Goal: Task Accomplishment & Management: Manage account settings

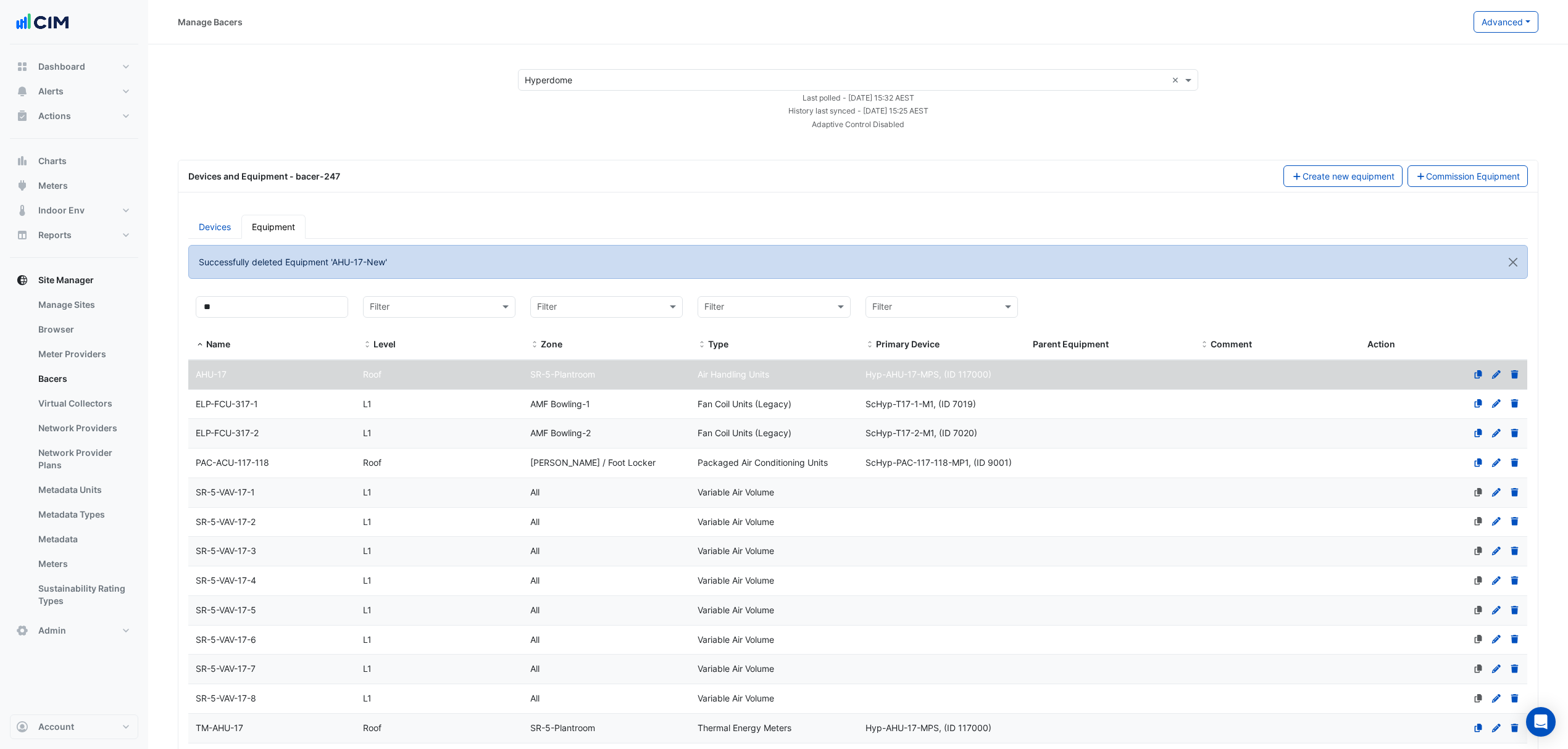
select select "***"
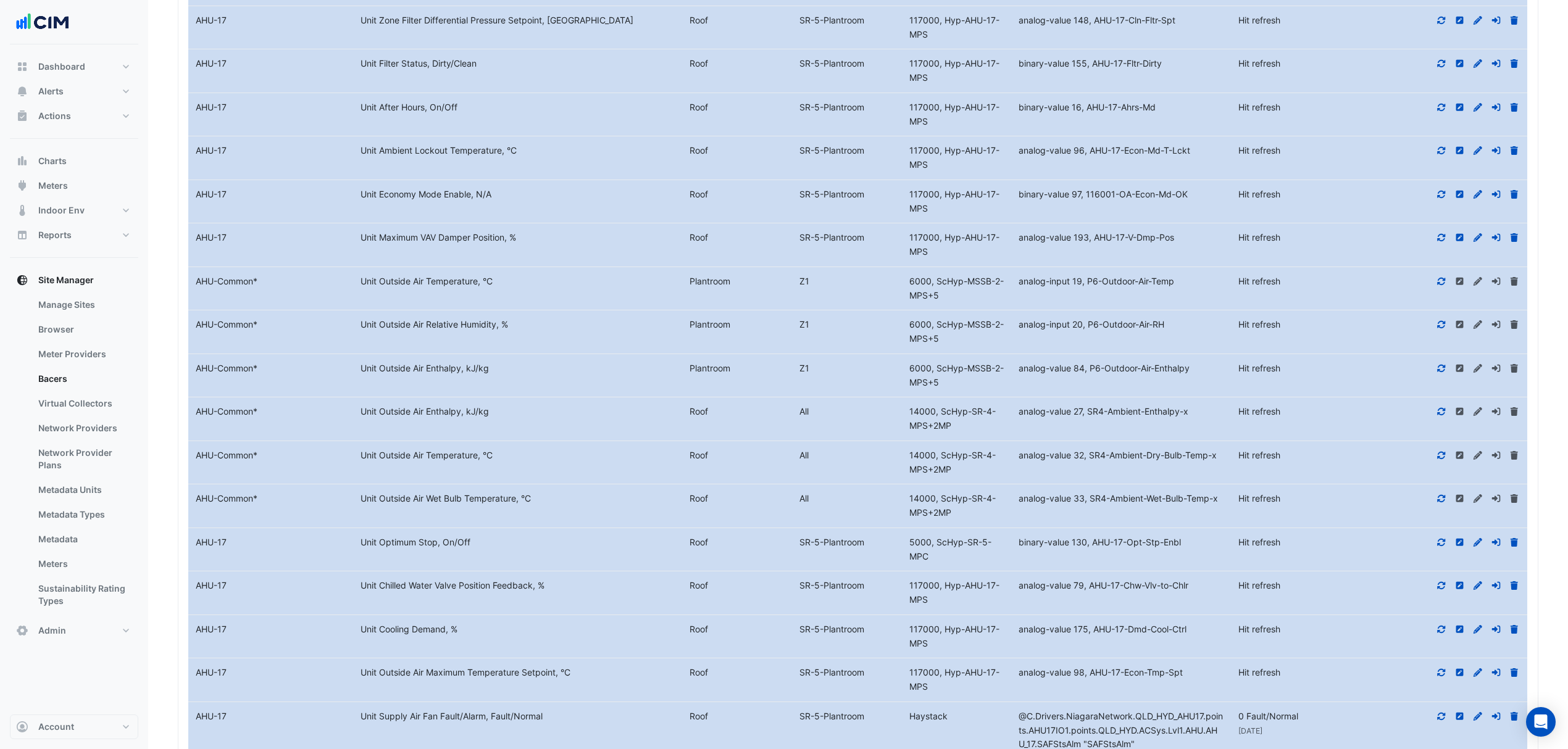
scroll to position [2465, 0]
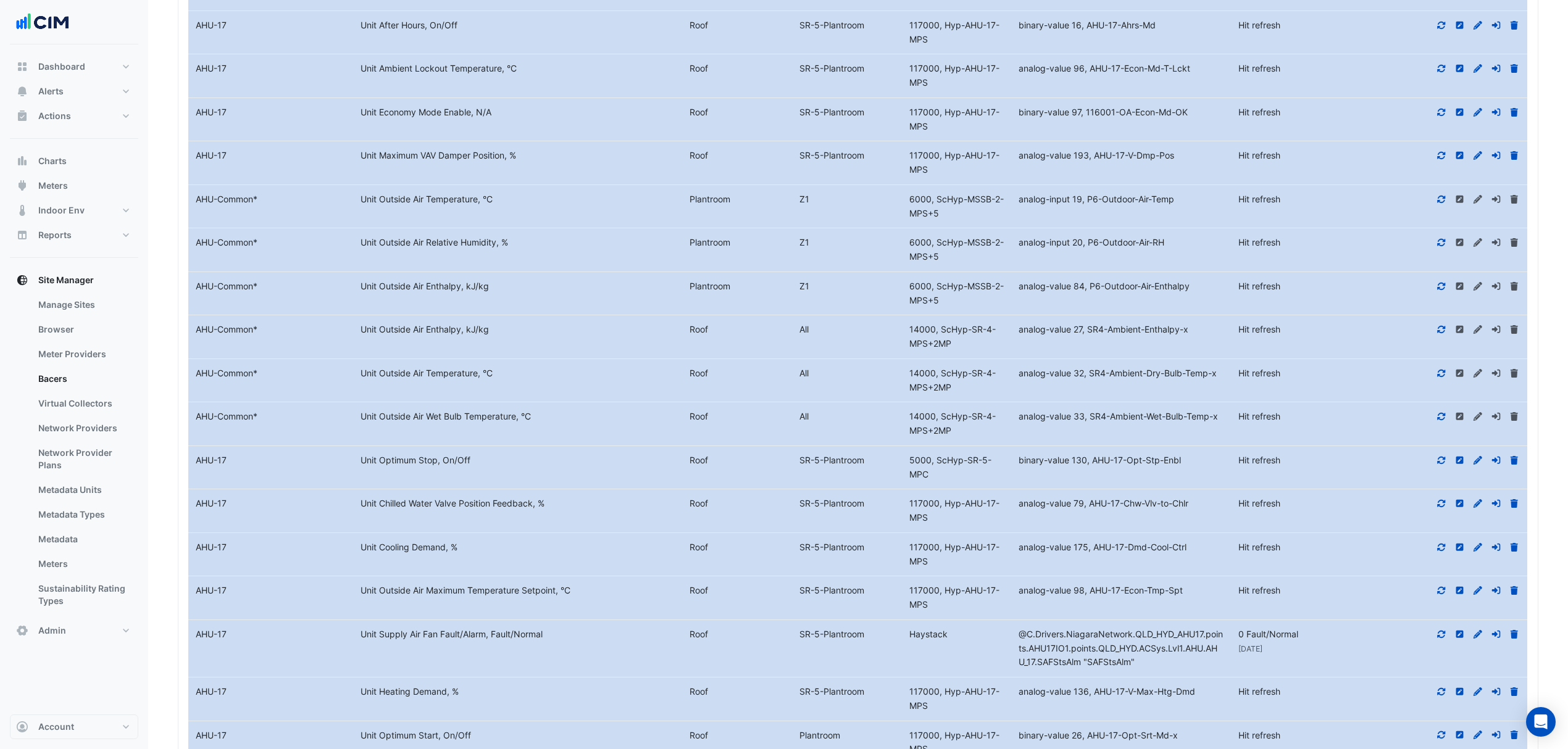
click at [1441, 290] on icon at bounding box center [1441, 287] width 11 height 9
click at [1438, 334] on icon at bounding box center [1441, 330] width 8 height 7
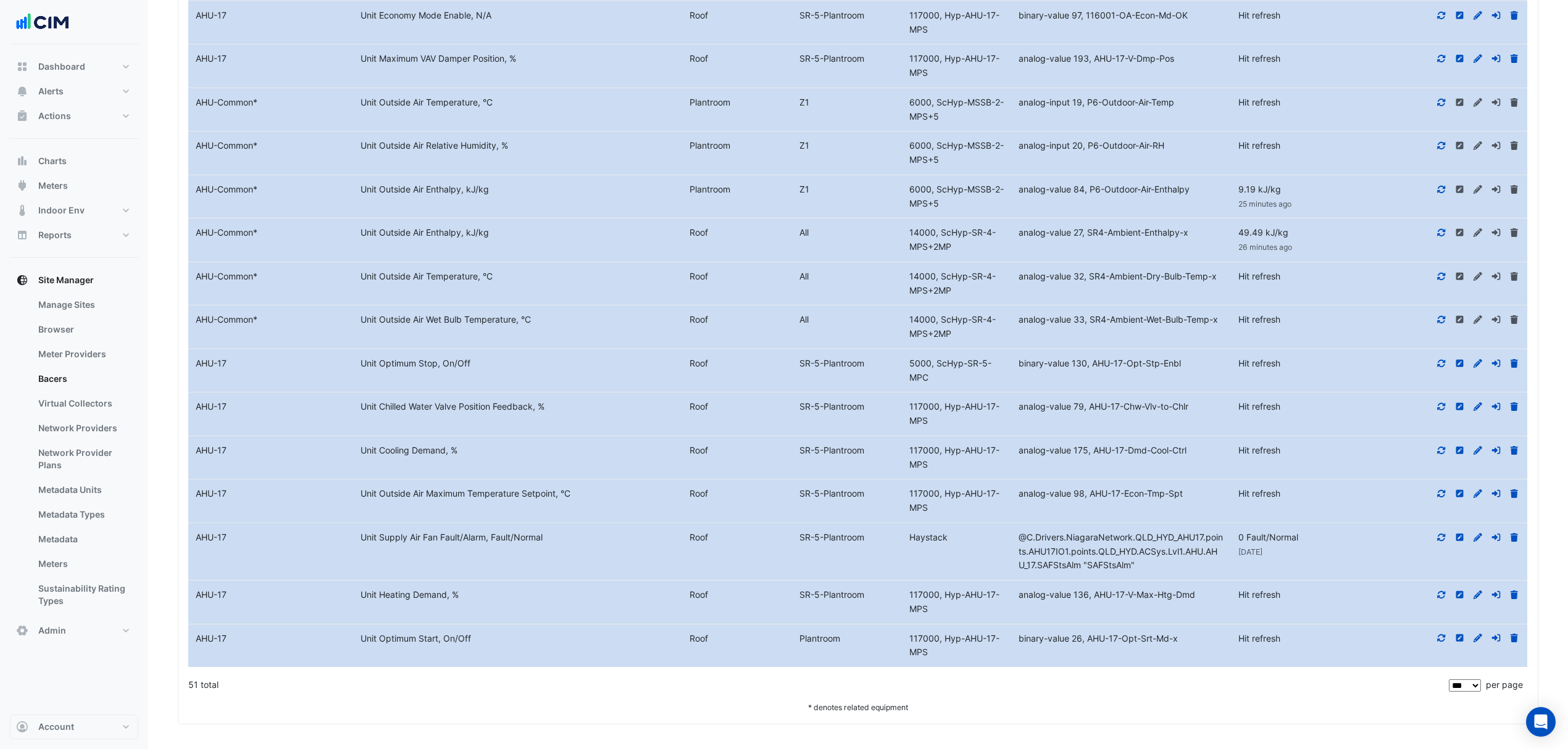
scroll to position [2580, 0]
click at [1441, 358] on fa-icon at bounding box center [1441, 363] width 11 height 10
click at [1441, 403] on icon at bounding box center [1441, 407] width 11 height 9
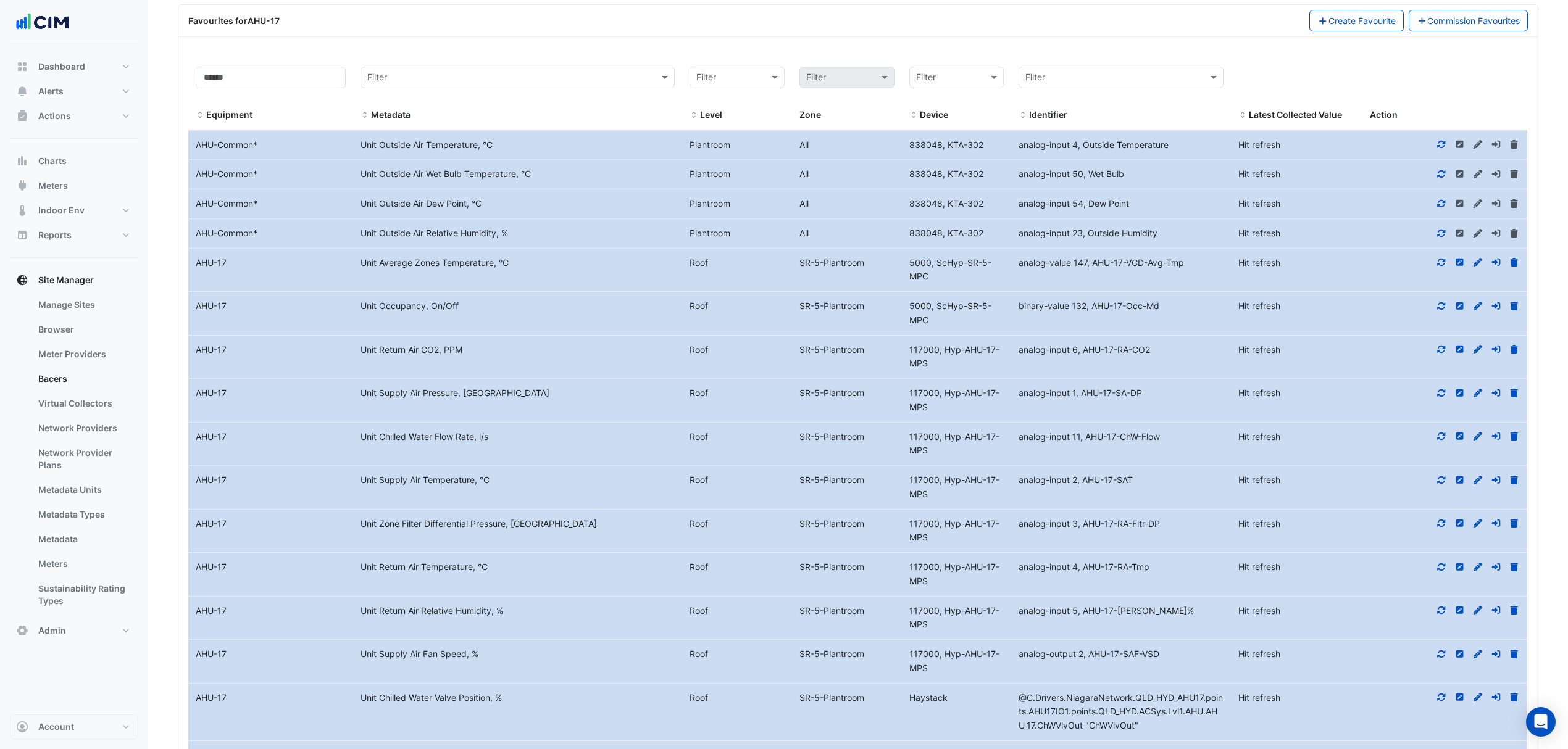
scroll to position [852, 0]
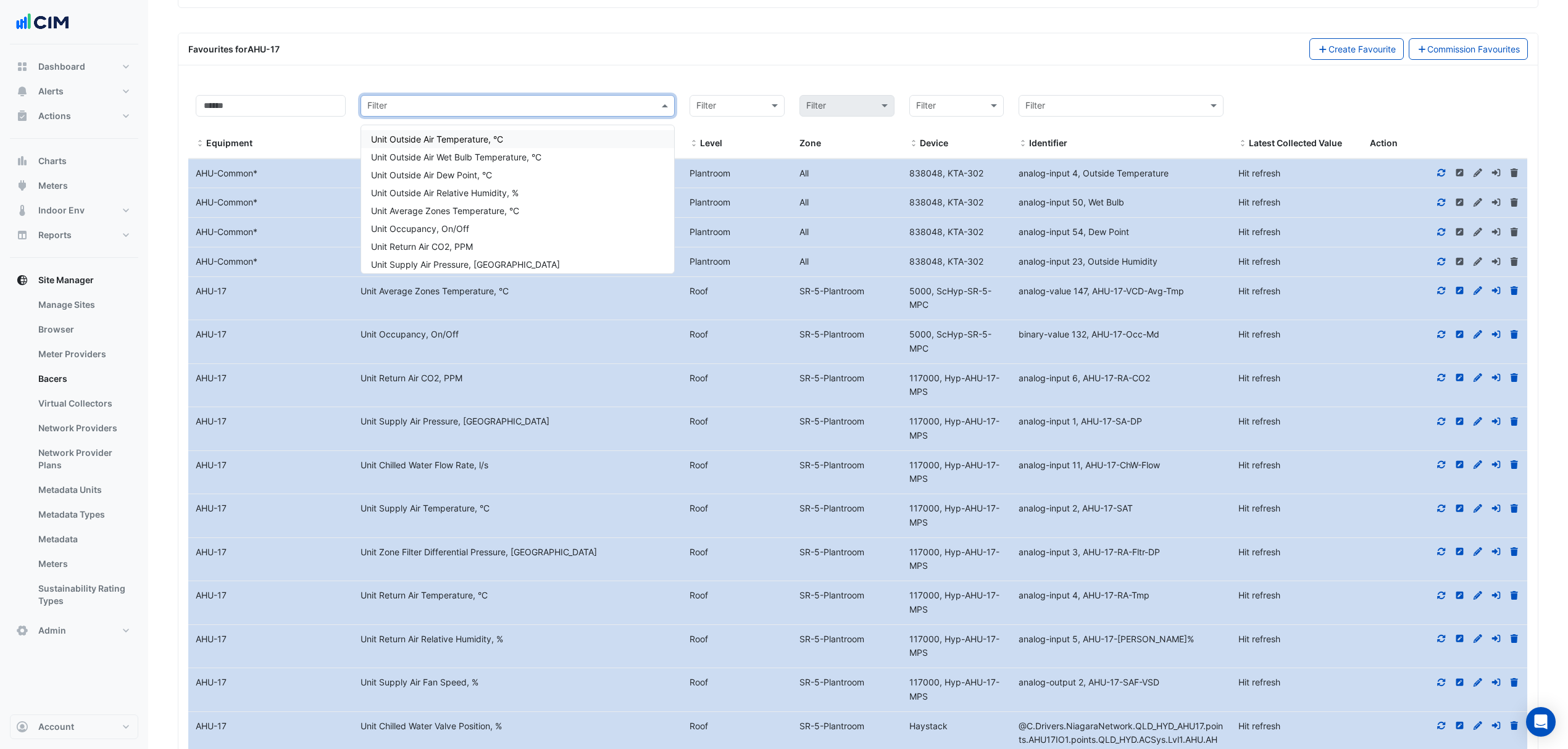
click at [468, 114] on input "text" at bounding box center [505, 106] width 276 height 14
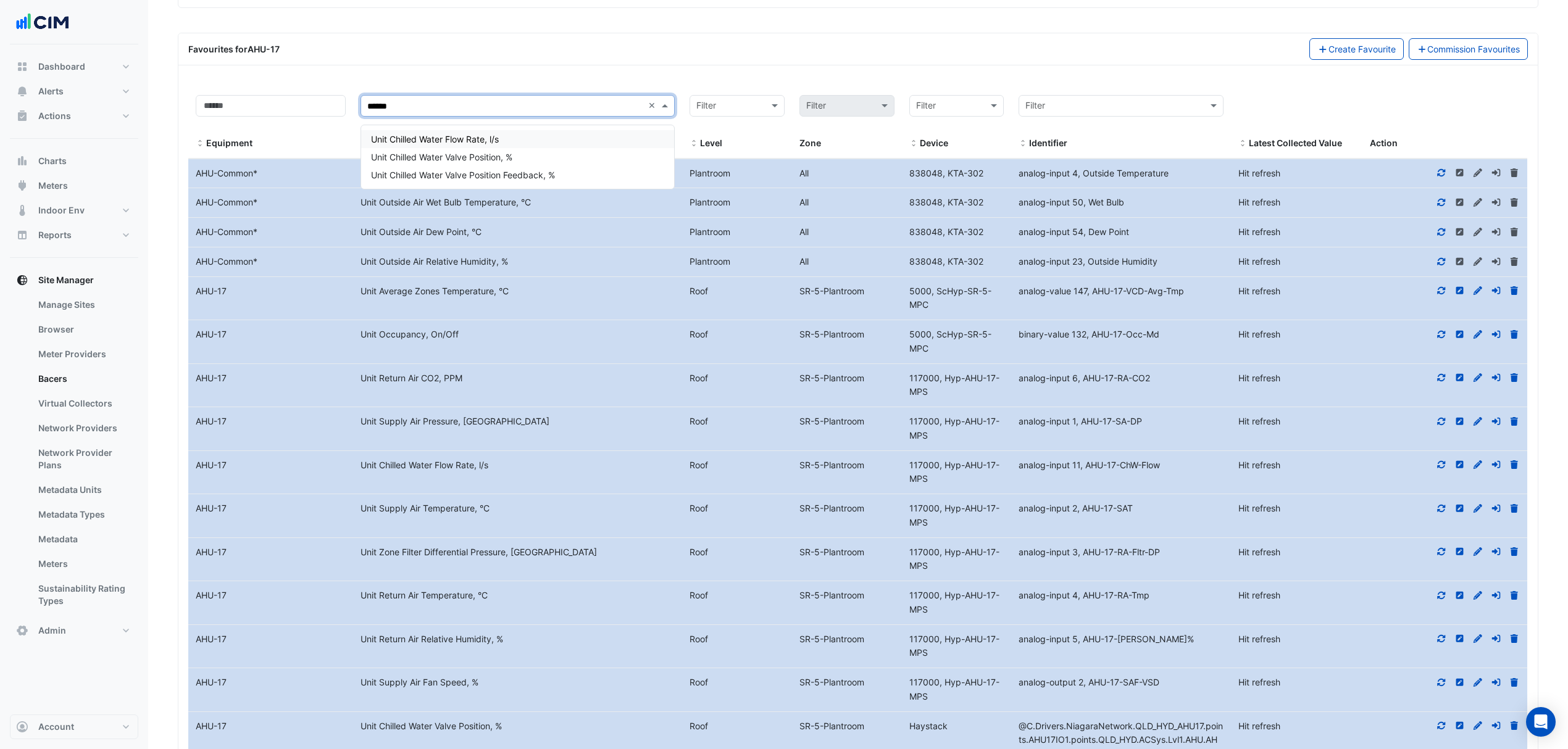
type input "*******"
click at [459, 176] on span "Unit Chilled Water Valve Position Feedback, %" at bounding box center [462, 175] width 184 height 10
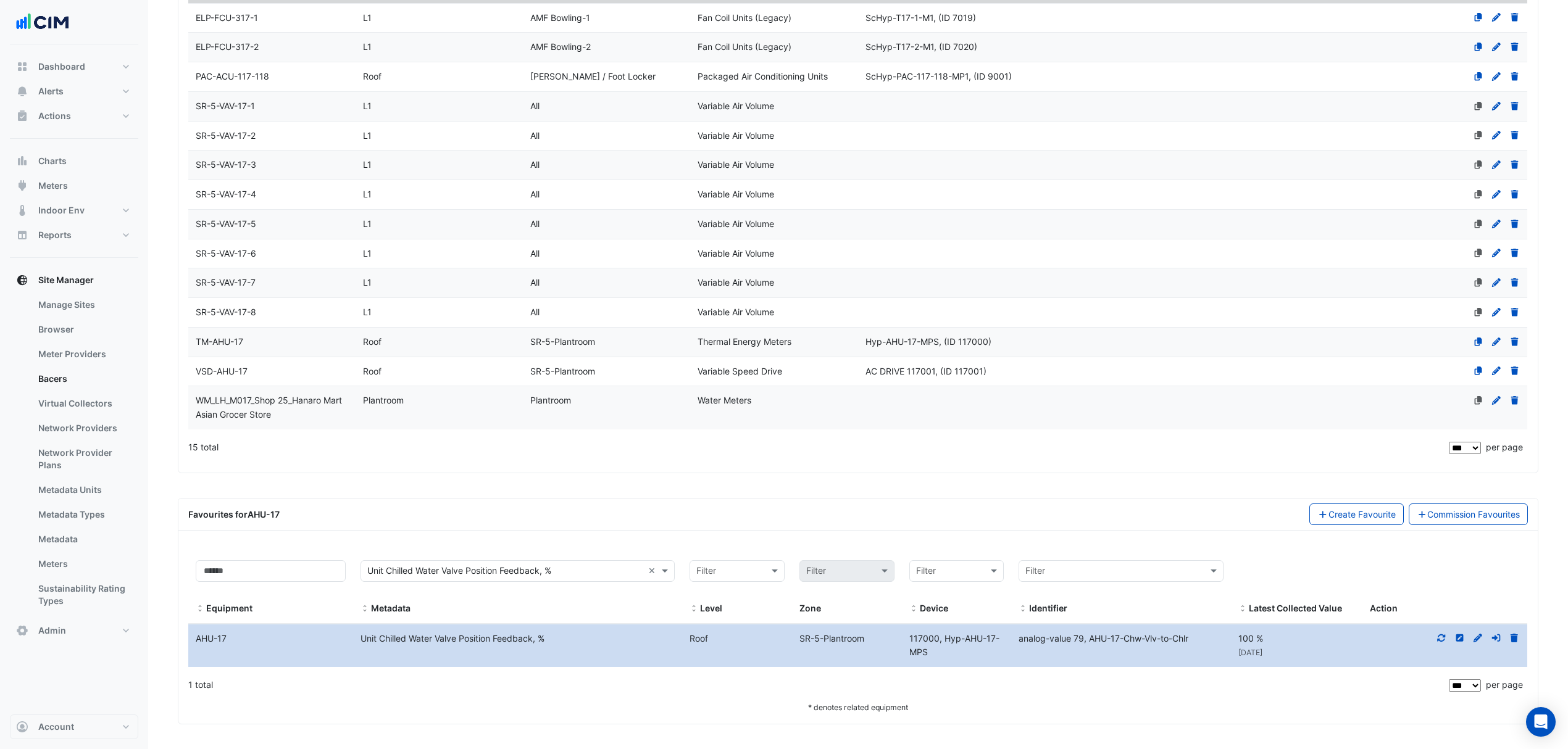
click at [1440, 638] on icon at bounding box center [1441, 638] width 11 height 9
click at [557, 578] on div "Filter Unit Chilled Water Valve Position Feedback, % ×" at bounding box center [517, 571] width 314 height 22
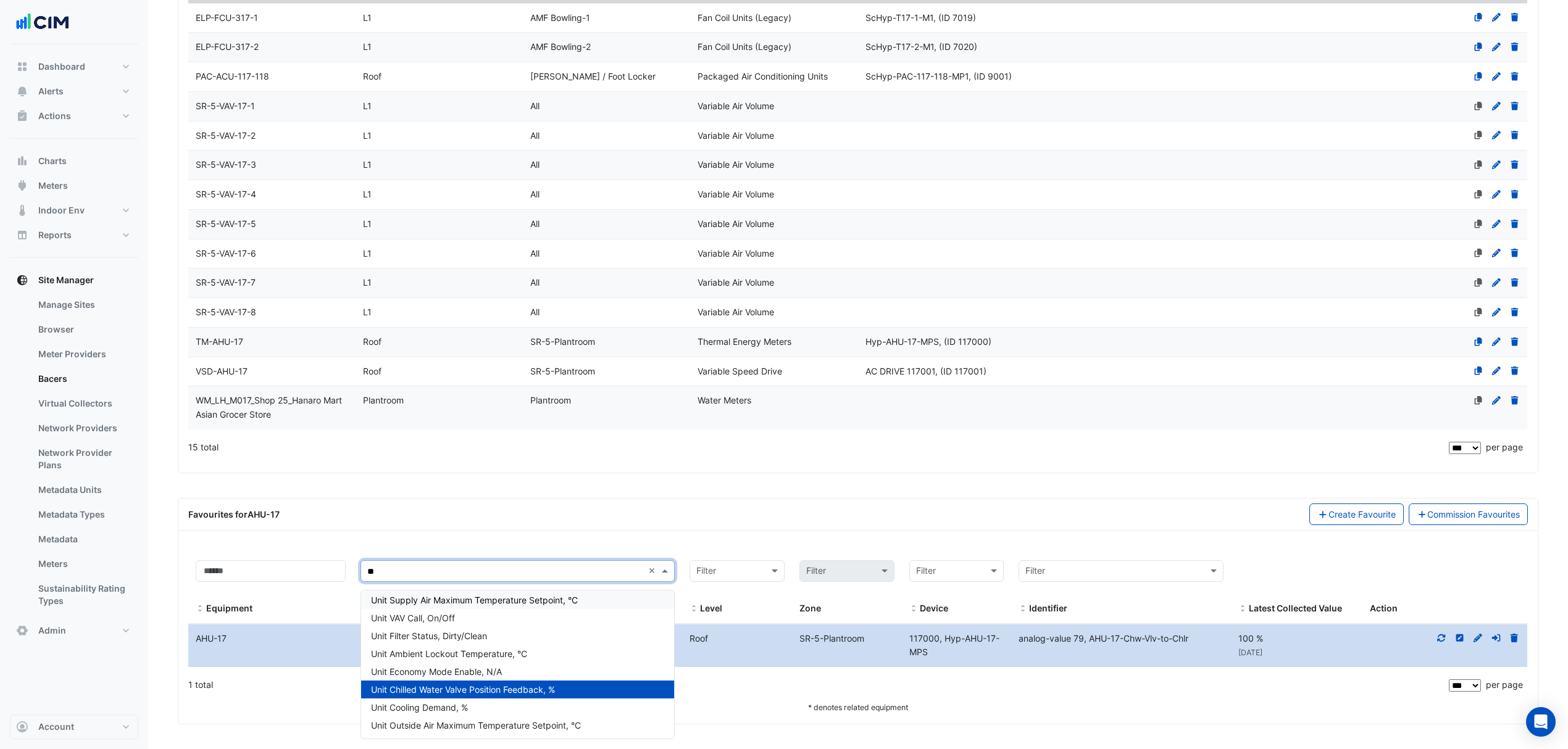
scroll to position [0, 0]
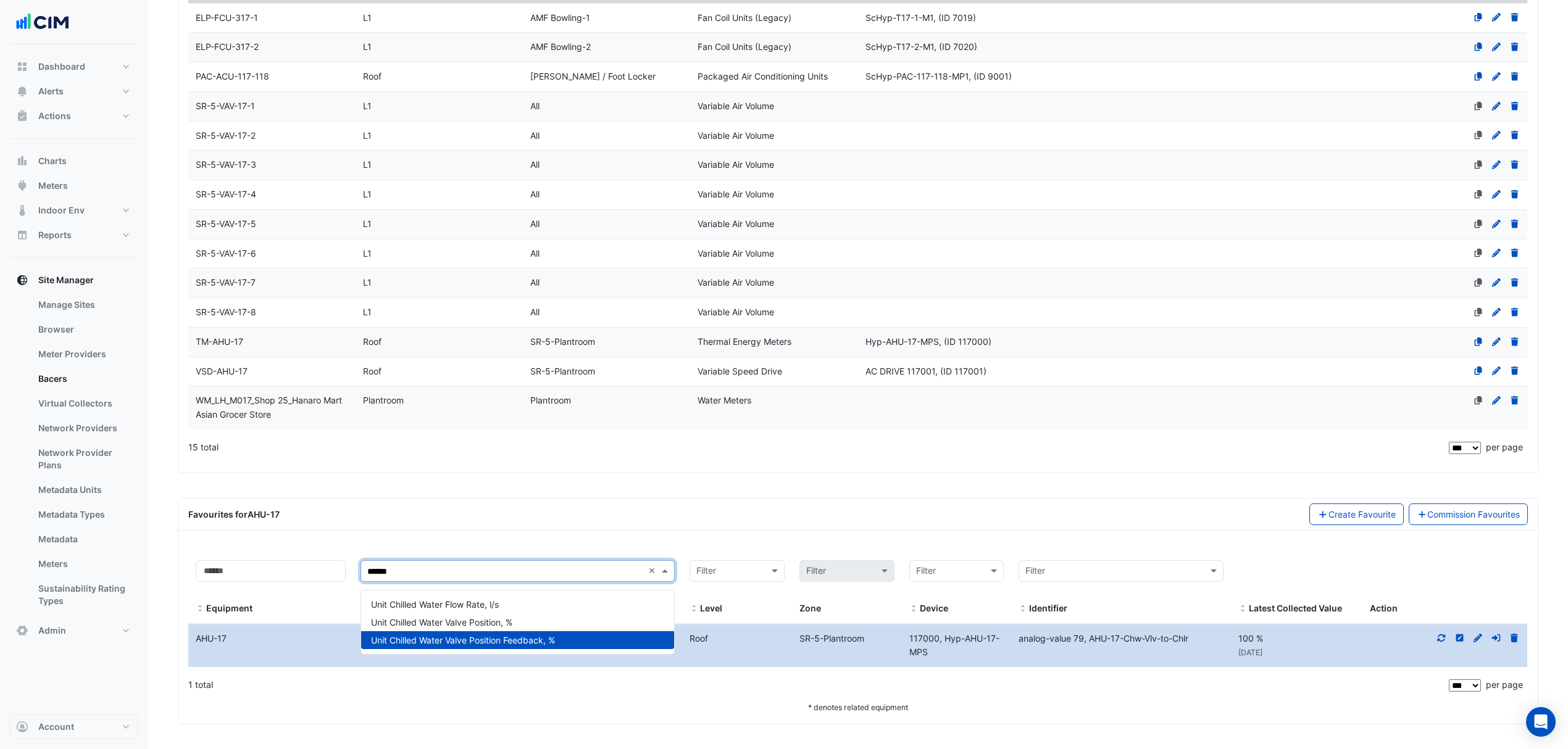
type input "*******"
click at [467, 617] on span "Unit Chilled Water Valve Position, %" at bounding box center [442, 622] width 141 height 10
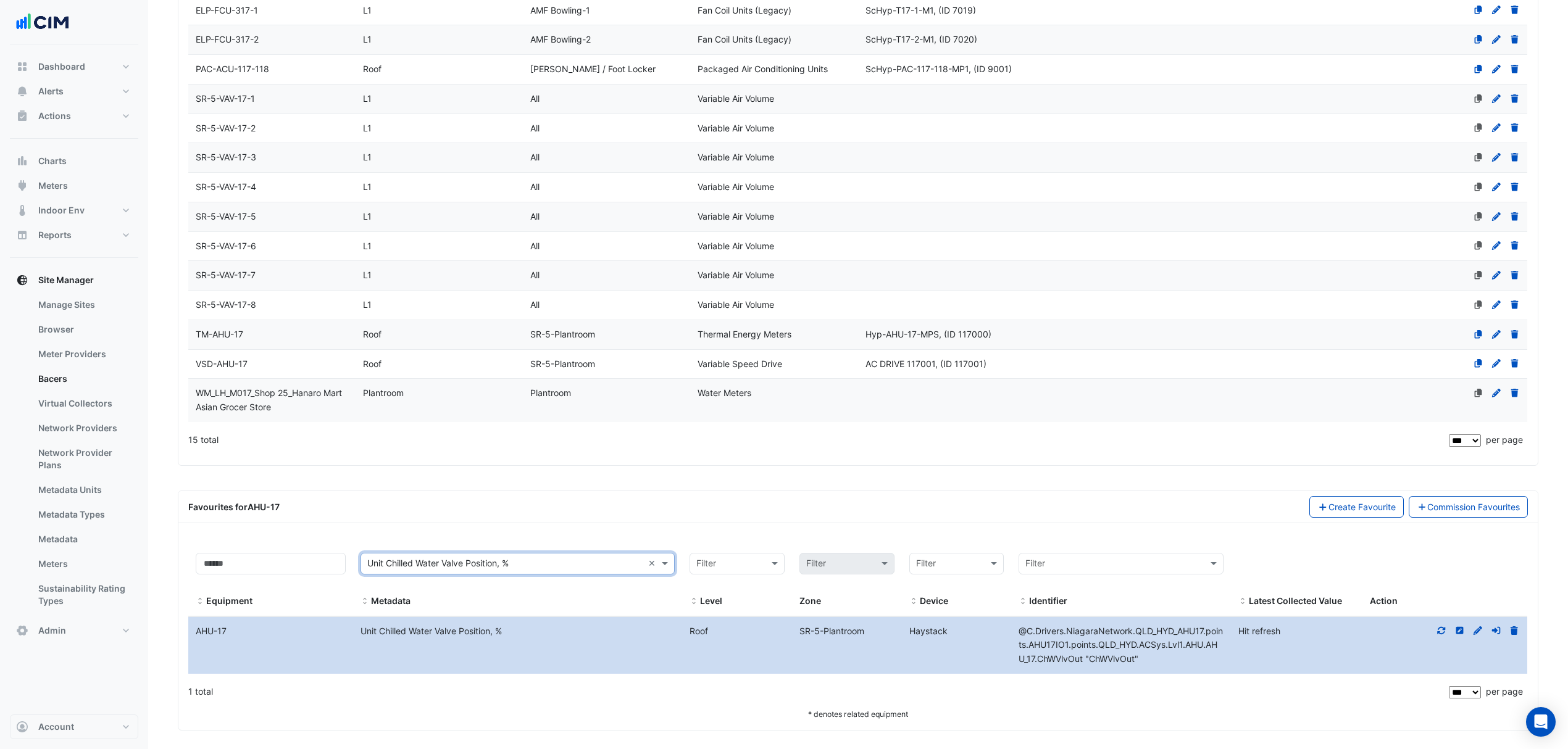
click at [1441, 635] on icon at bounding box center [1441, 631] width 11 height 9
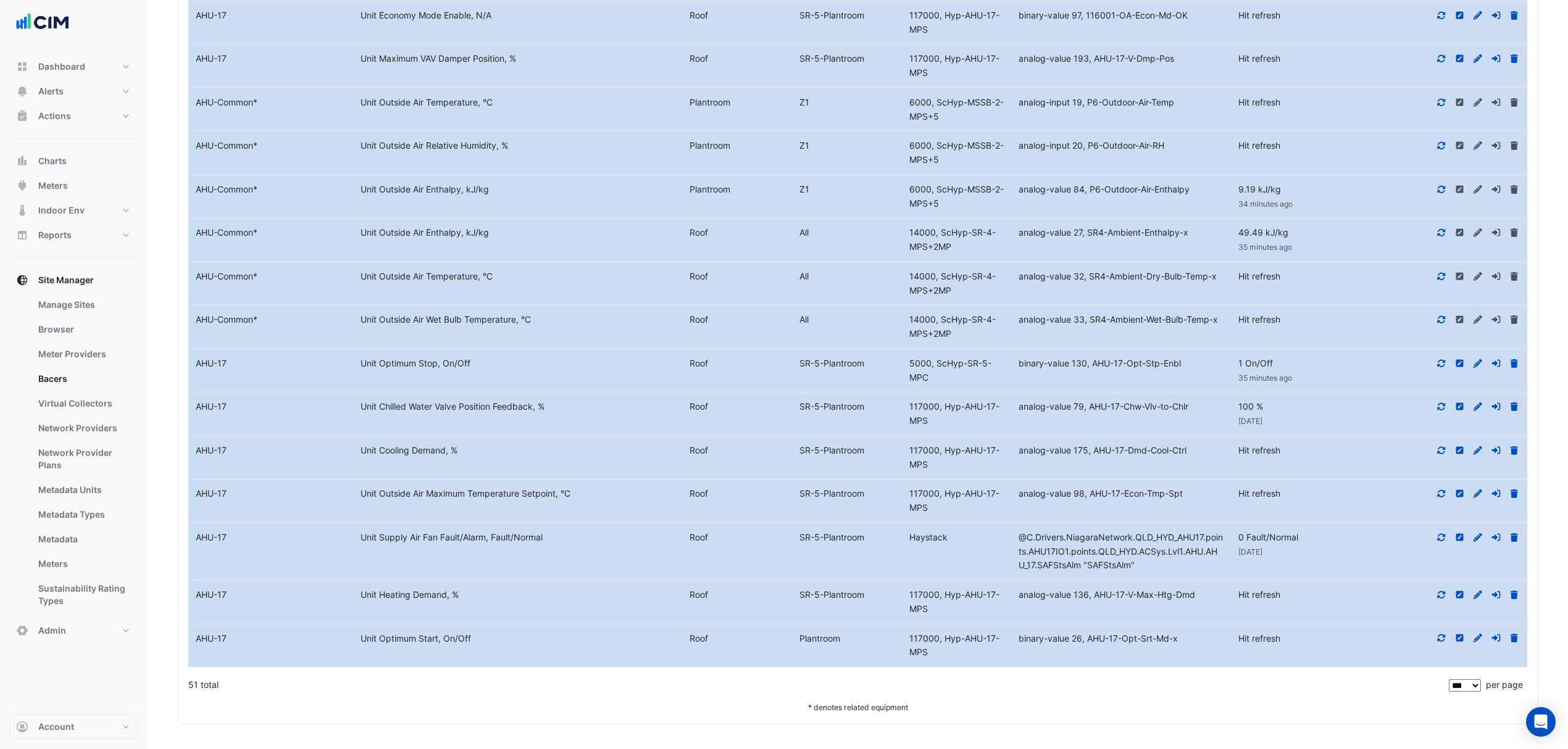
scroll to position [2580, 0]
click at [425, 453] on div "Unit Cooling Demand, %" at bounding box center [517, 450] width 329 height 14
drag, startPoint x: 470, startPoint y: 450, endPoint x: 356, endPoint y: 447, distance: 114.0
click at [356, 447] on div "Unit Cooling Demand, %" at bounding box center [517, 450] width 329 height 14
click at [478, 357] on div "Unit Optimum Stop, On/Off" at bounding box center [517, 363] width 329 height 14
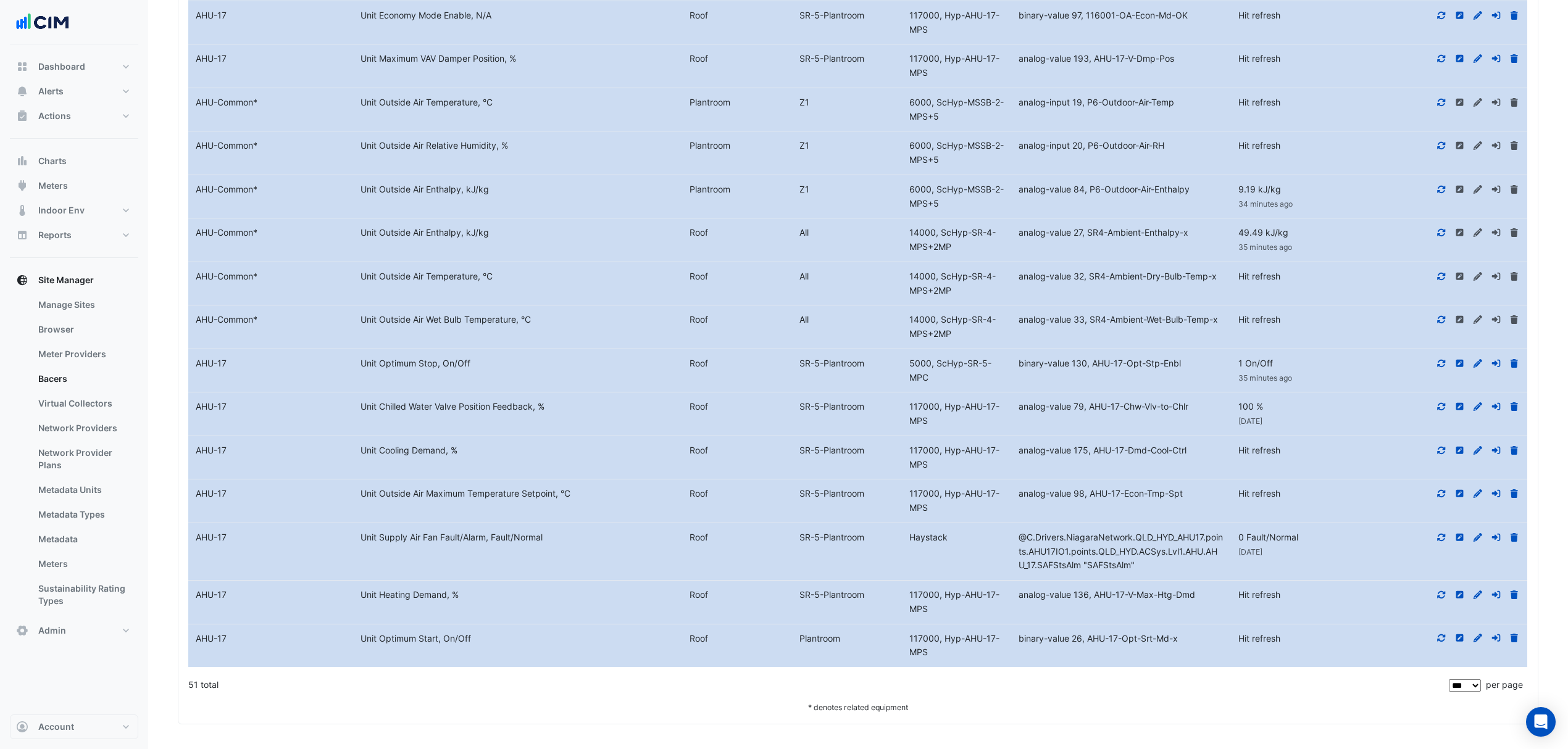
drag, startPoint x: 482, startPoint y: 356, endPoint x: 351, endPoint y: 358, distance: 131.0
click at [351, 358] on div "Equipment Name AHU-17 Metadata Unit Optimum Stop, On/Off Level Roof SR-5-Plantr…" at bounding box center [858, 371] width 1339 height 43
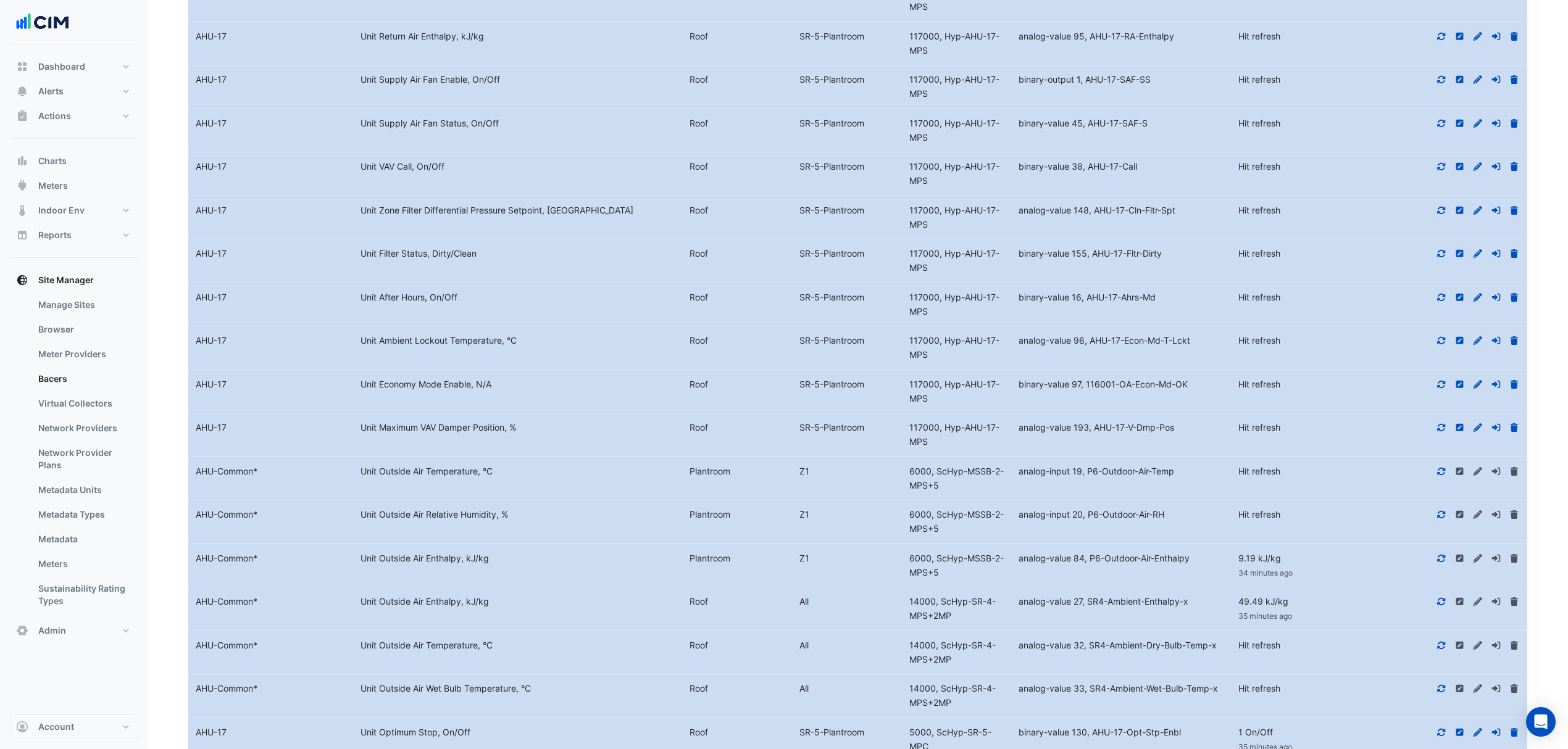
scroll to position [2168, 0]
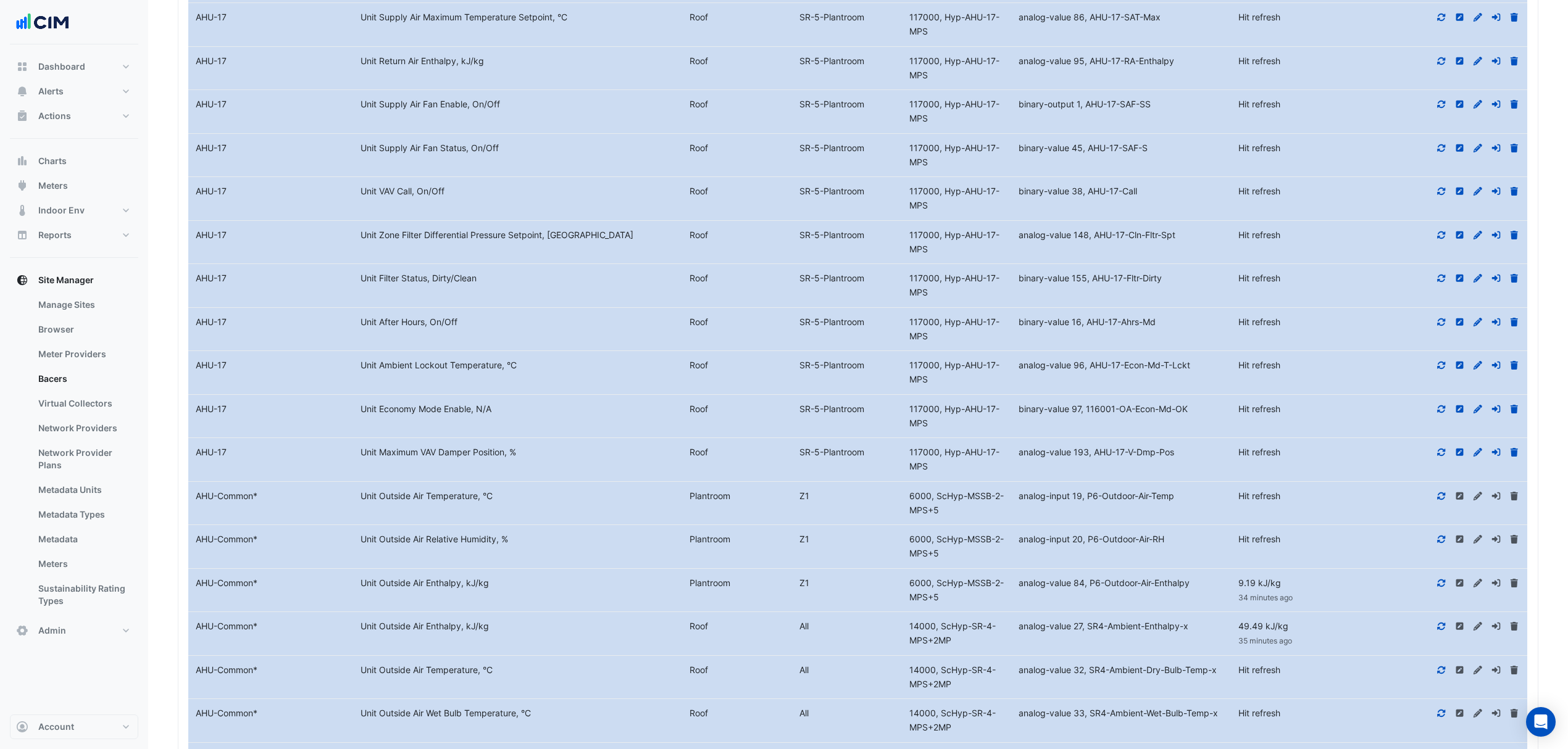
click at [1443, 327] on icon at bounding box center [1441, 322] width 11 height 9
click at [1443, 370] on icon at bounding box center [1441, 366] width 11 height 9
drag, startPoint x: 510, startPoint y: 380, endPoint x: 363, endPoint y: 378, distance: 147.0
click at [363, 373] on div "Unit Ambient Lockout Temperature, °C" at bounding box center [517, 366] width 329 height 14
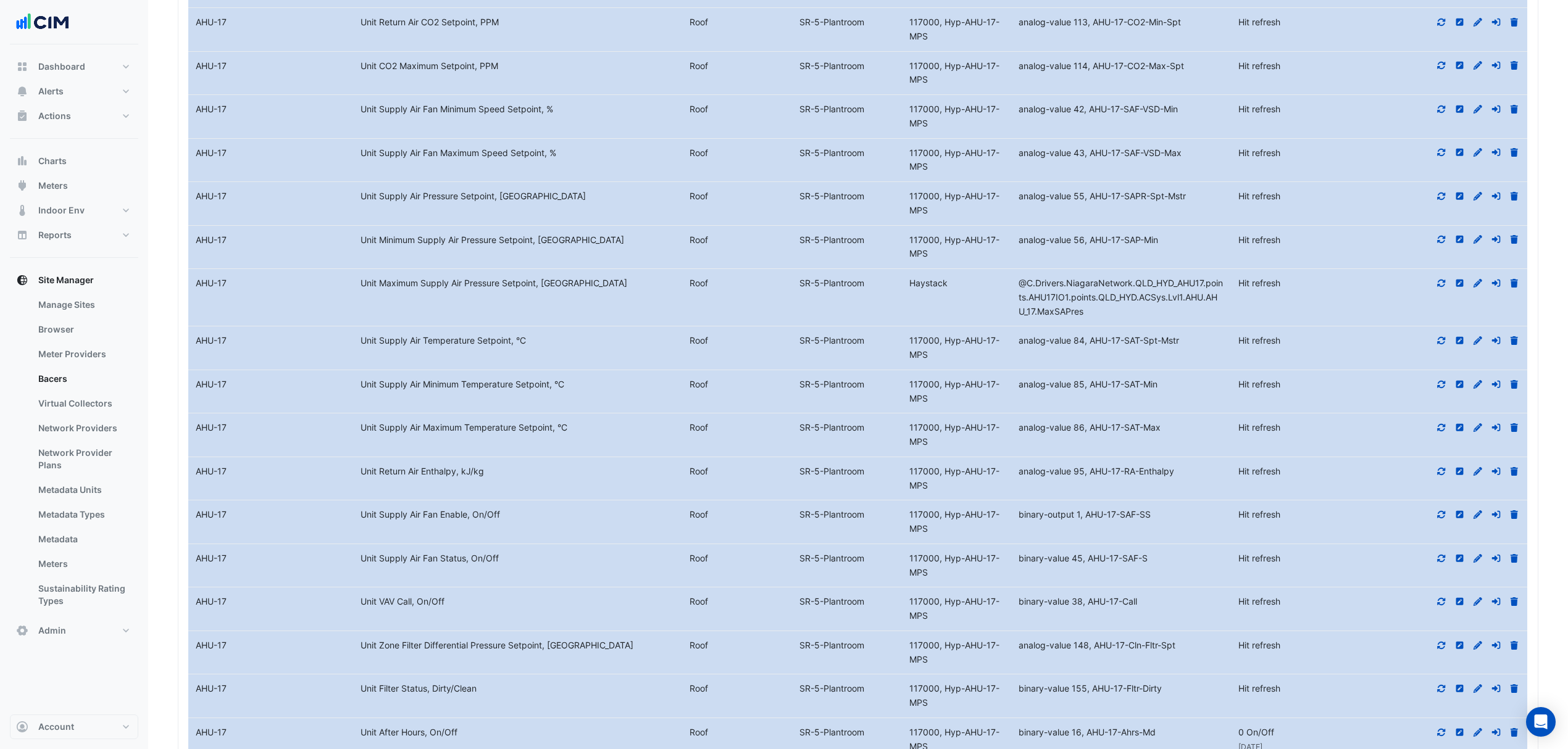
scroll to position [1756, 0]
click at [1438, 480] on div at bounding box center [1444, 473] width 165 height 14
click at [1438, 477] on icon at bounding box center [1441, 473] width 11 height 9
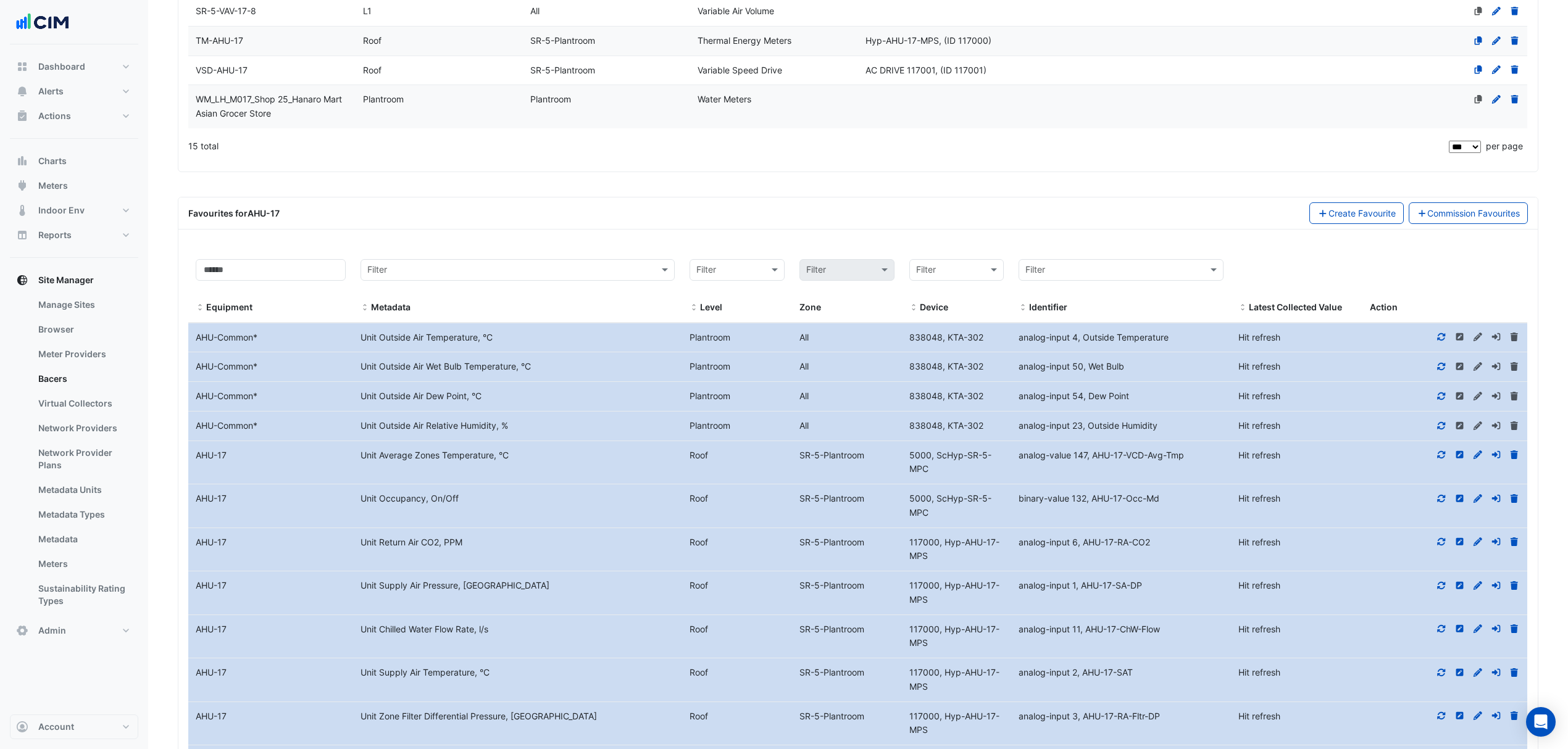
scroll to position [687, 0]
click at [432, 272] on input "text" at bounding box center [505, 271] width 276 height 14
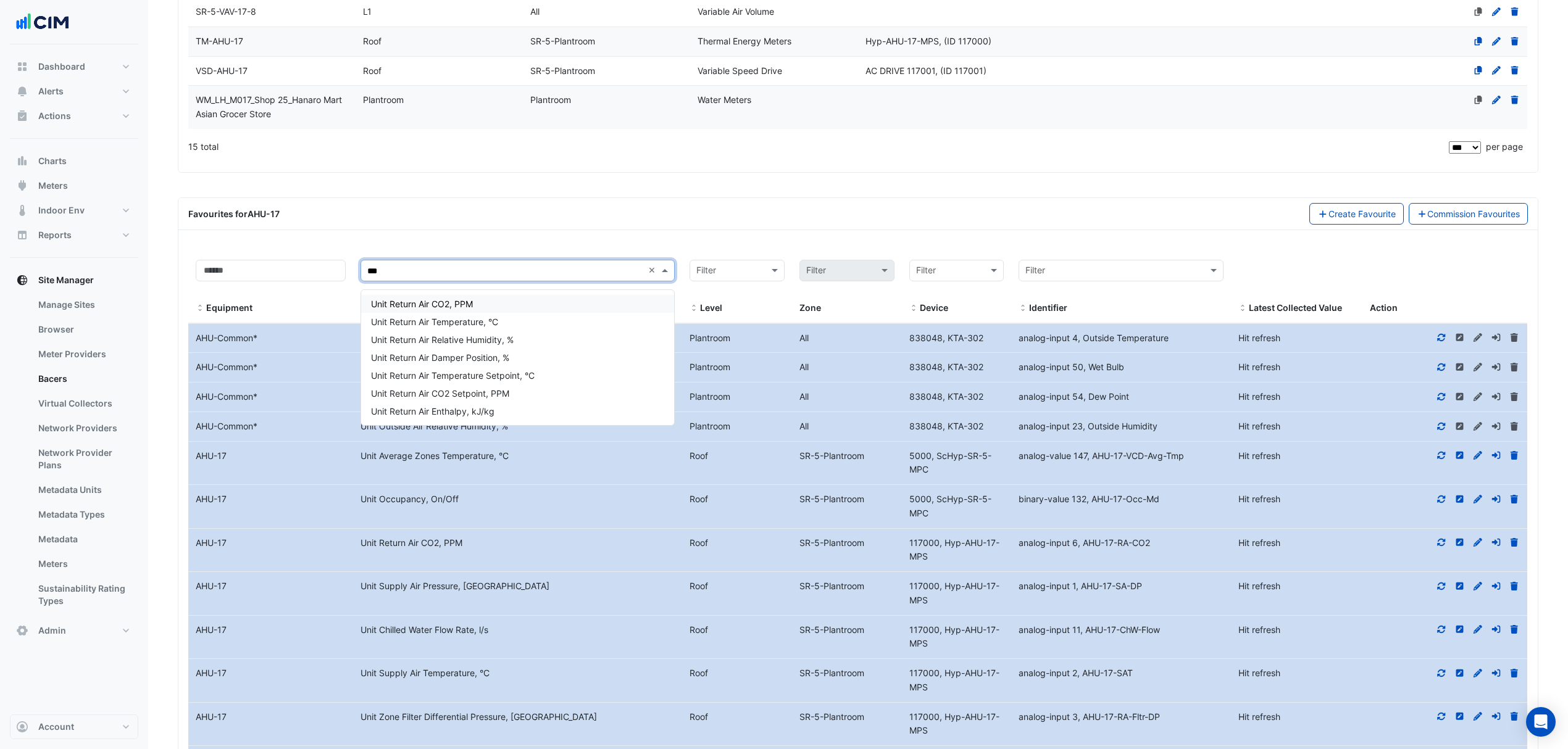
type input "****"
click at [442, 313] on div "Unit Return Air Temperature, °C" at bounding box center [517, 322] width 313 height 18
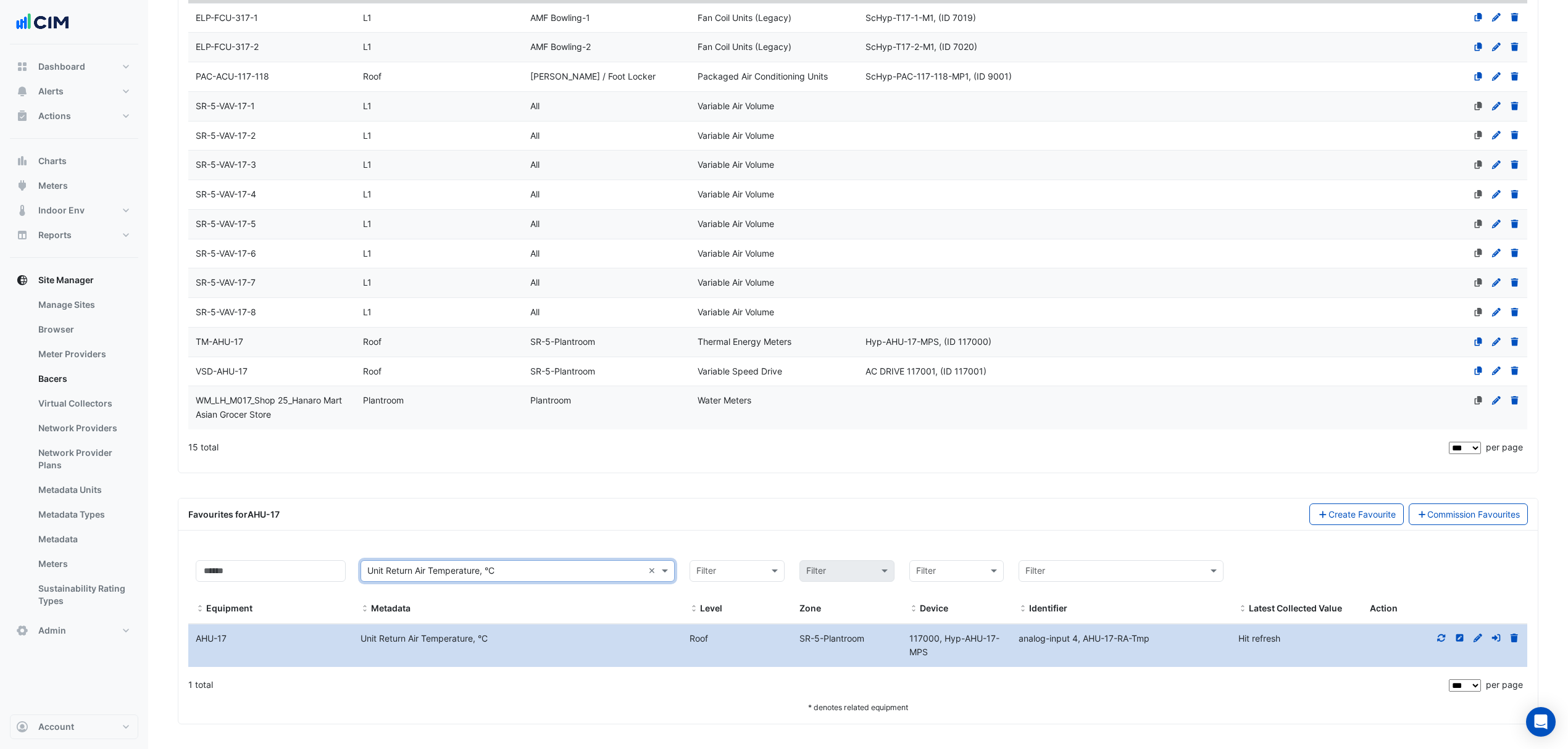
click at [1474, 635] on icon at bounding box center [1477, 638] width 11 height 9
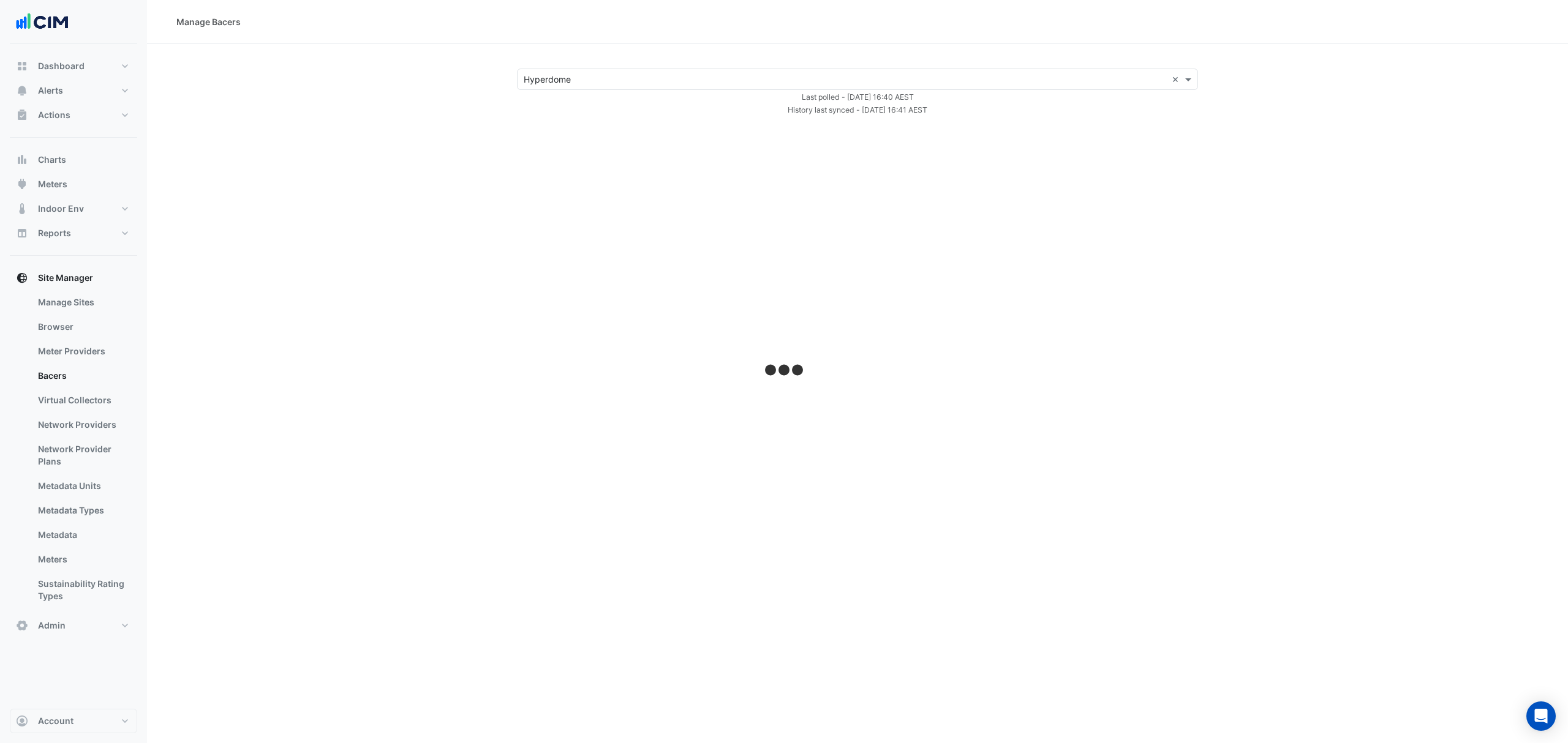
select select "***"
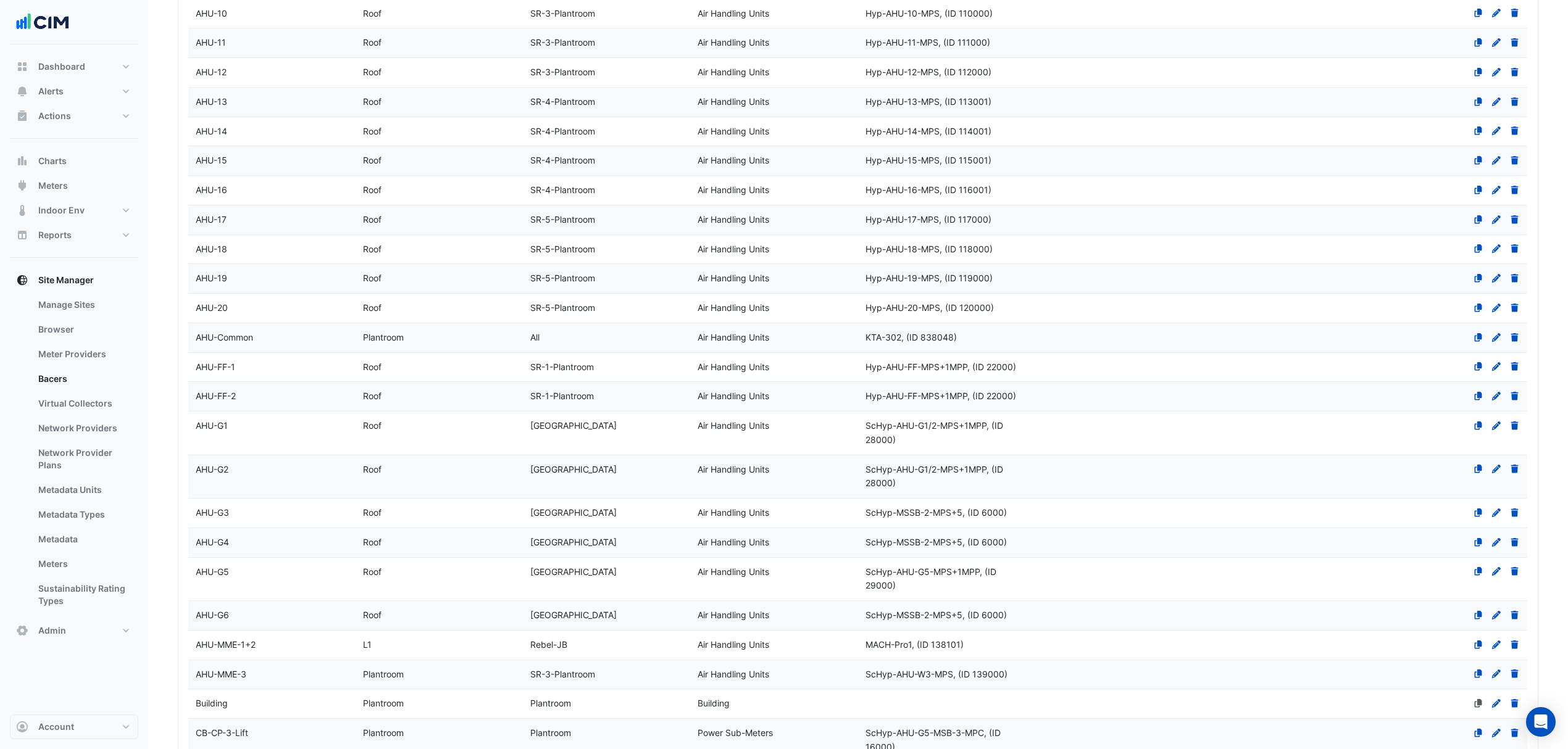
scroll to position [418, 0]
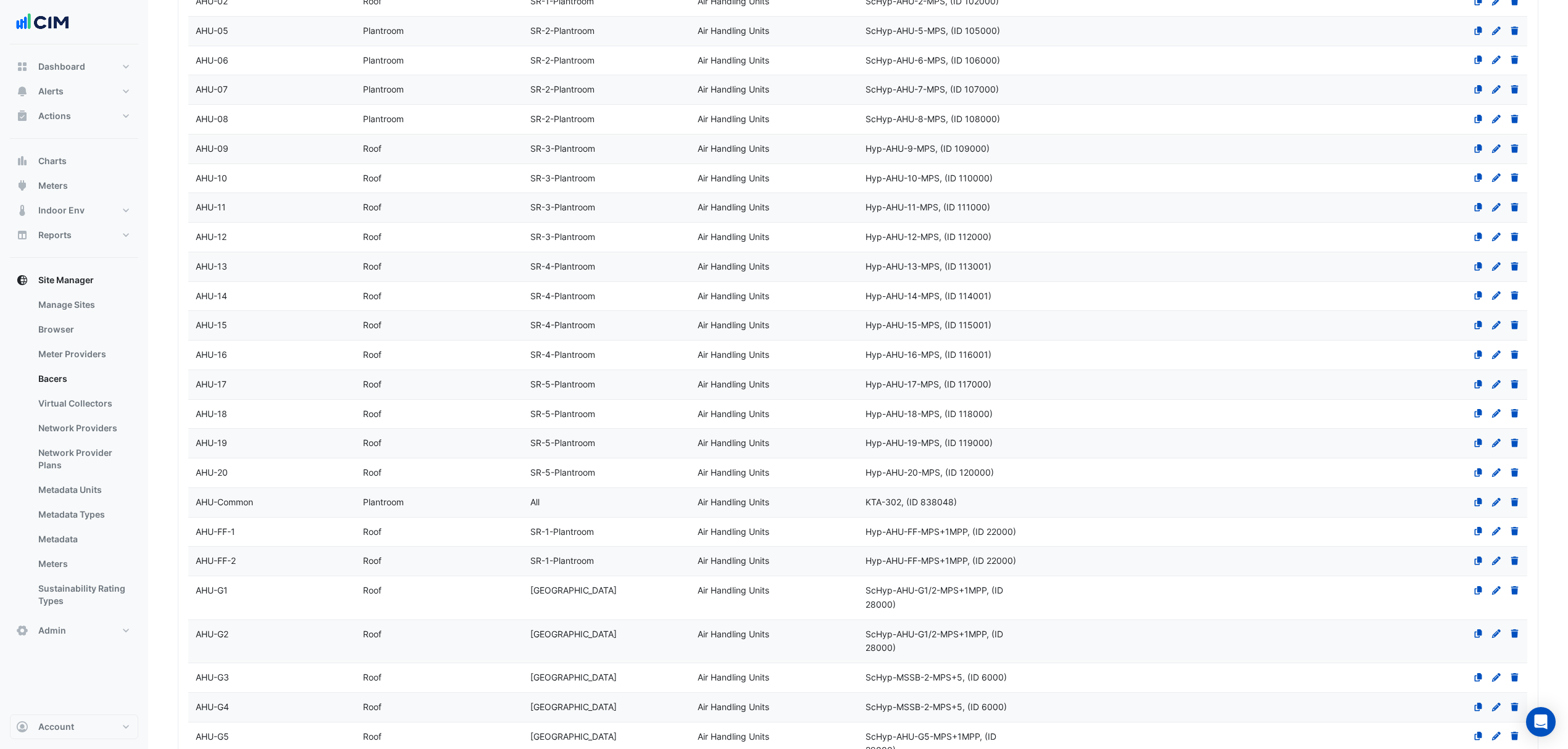
click at [236, 385] on div "AHU-17" at bounding box center [272, 384] width 168 height 14
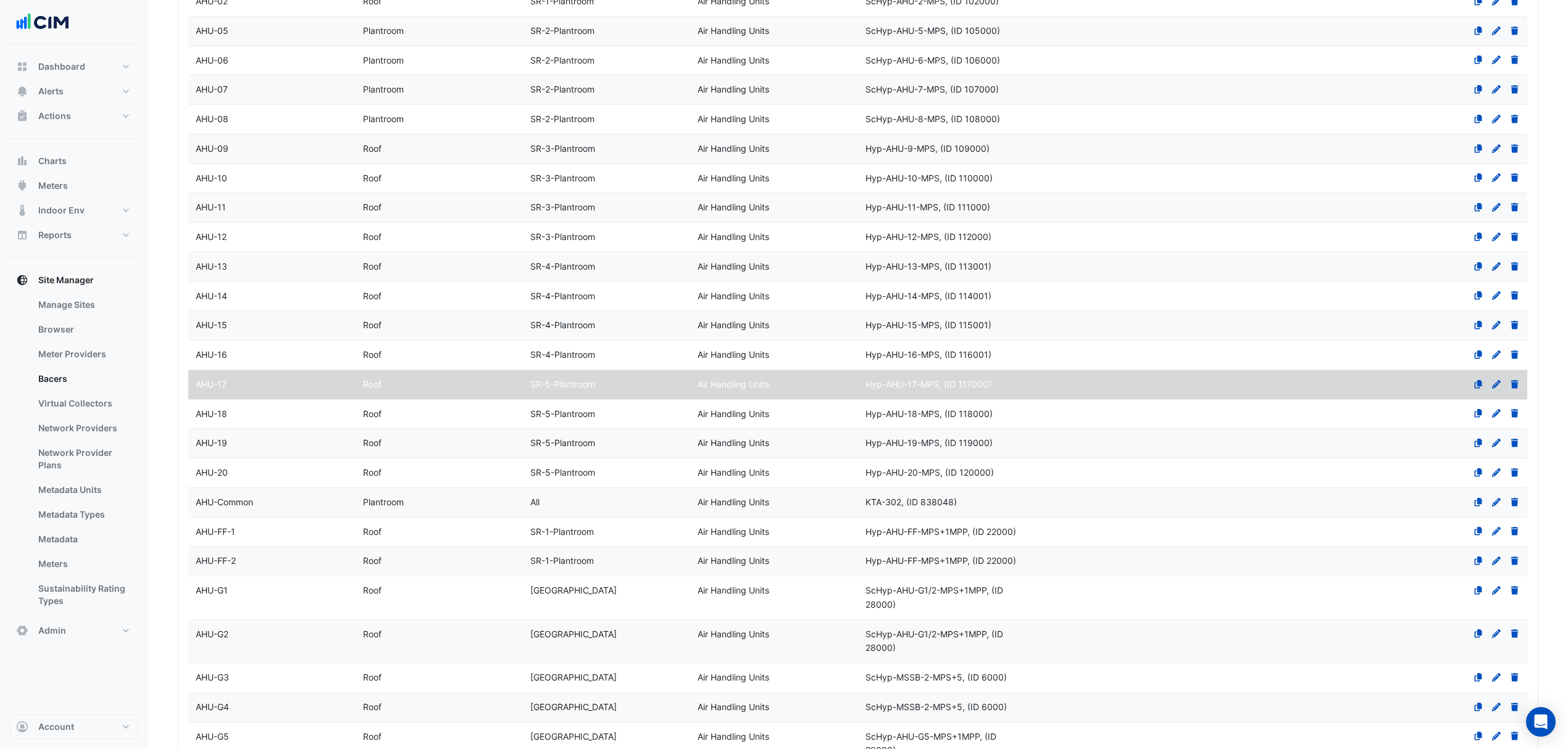
select select "***"
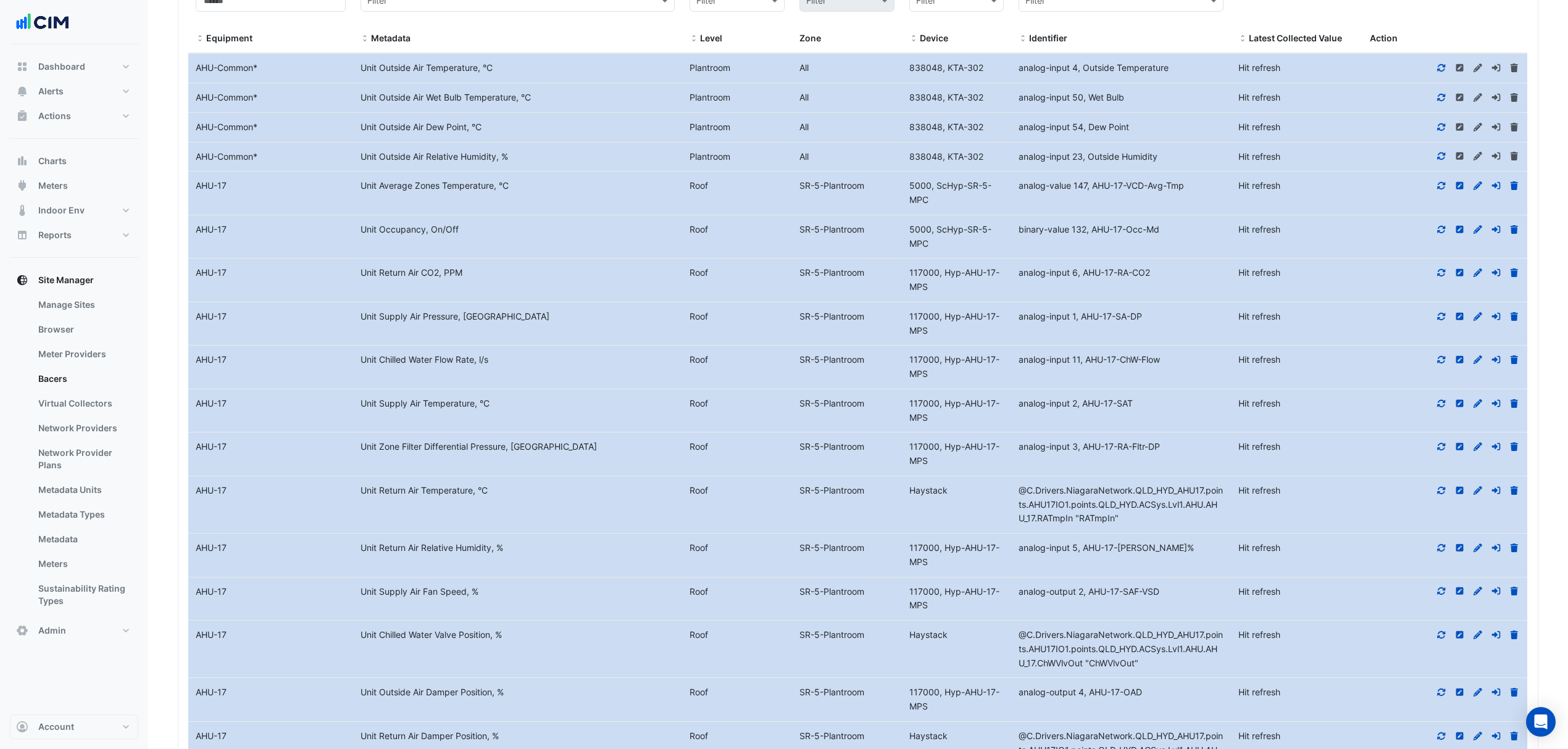
scroll to position [3627, 0]
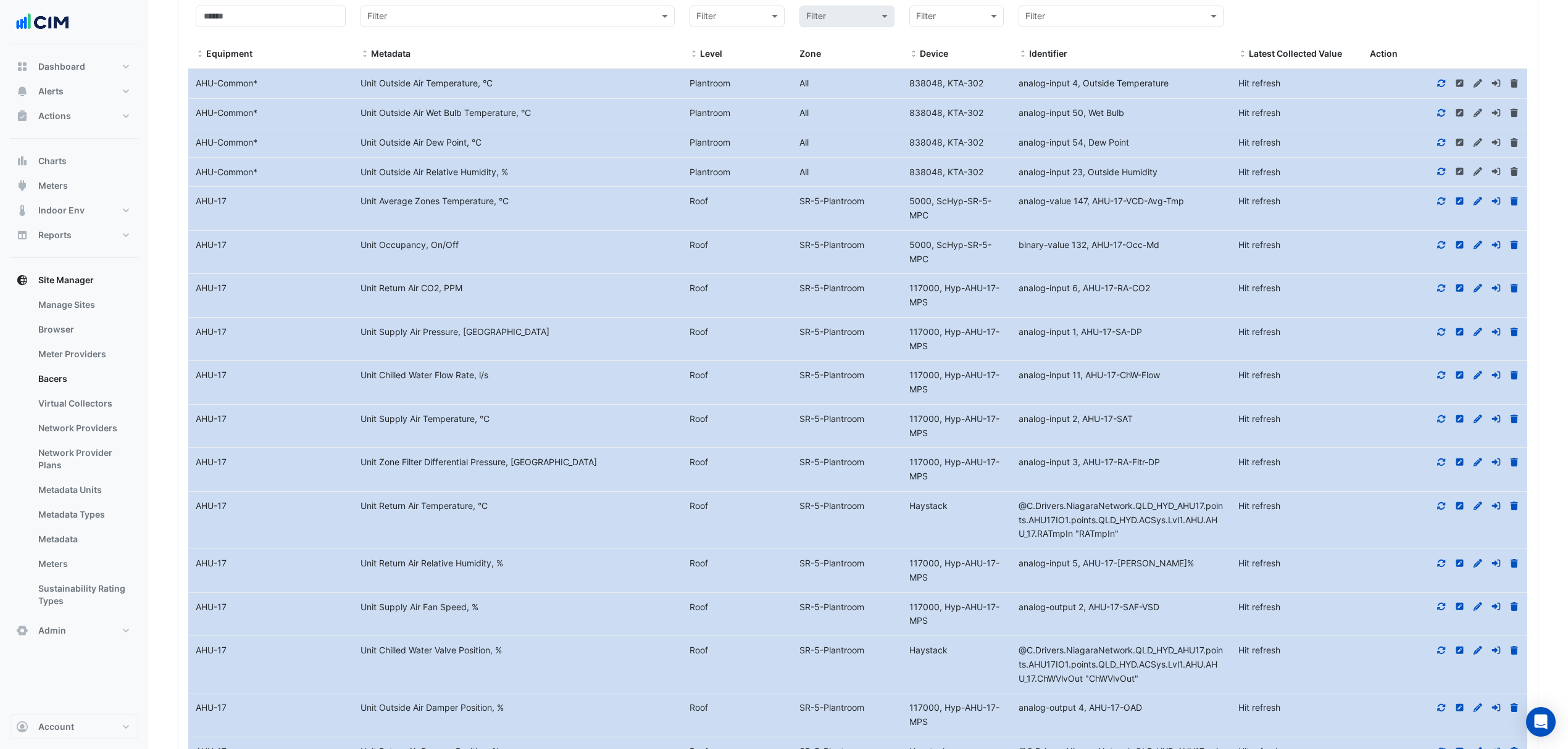
click at [1441, 424] on icon at bounding box center [1441, 419] width 11 height 9
click at [1476, 424] on icon at bounding box center [1478, 419] width 9 height 9
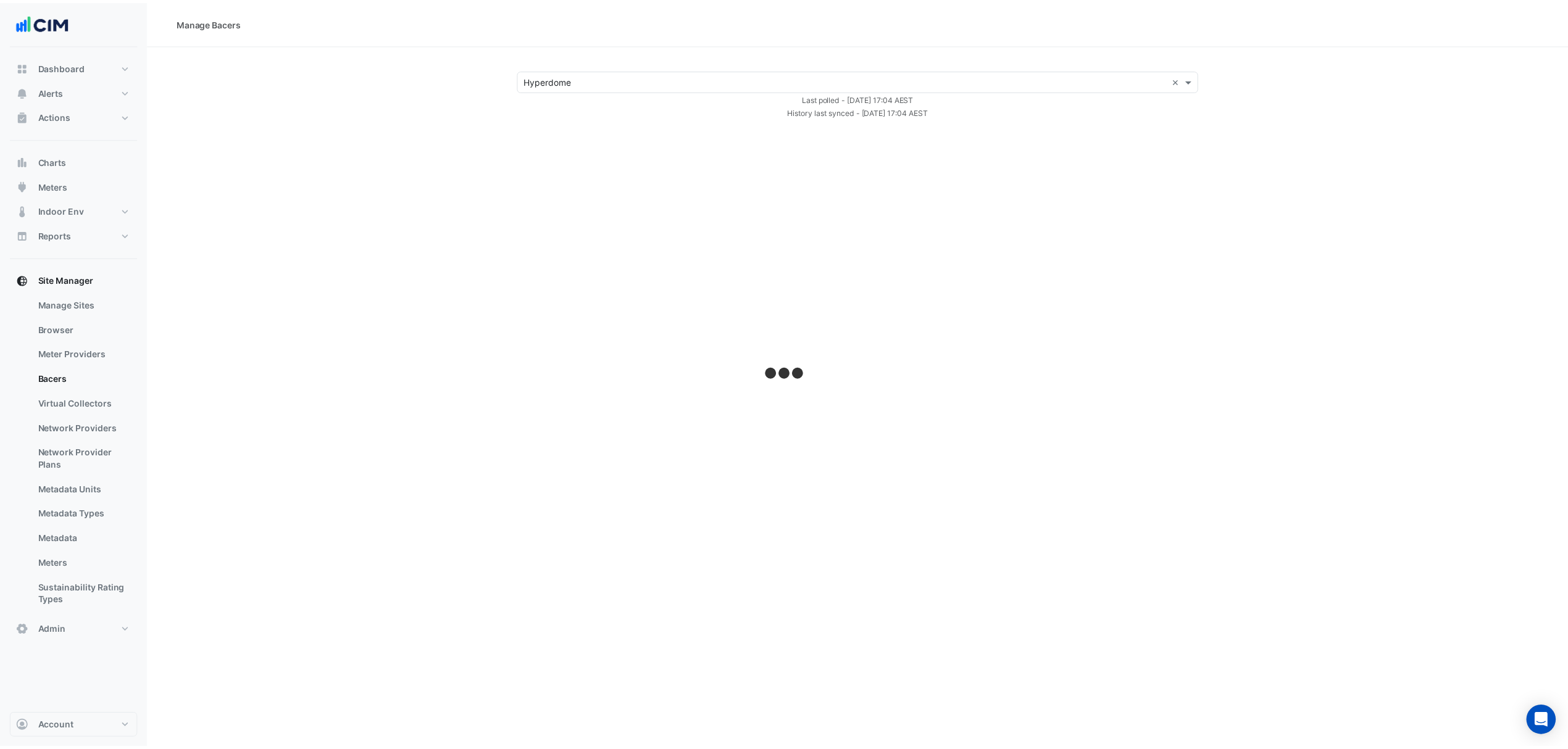
select select "***"
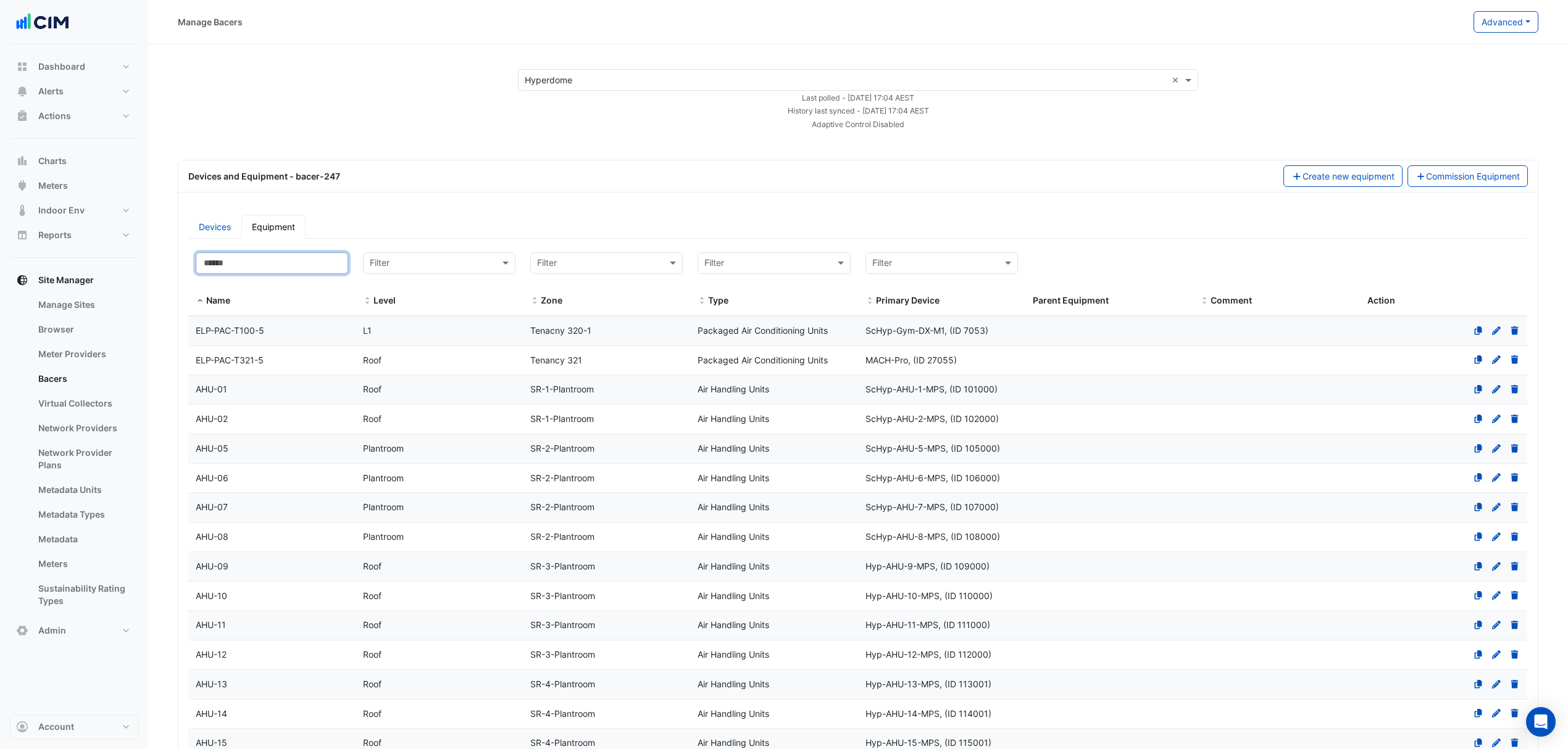
click at [267, 267] on input at bounding box center [272, 263] width 153 height 22
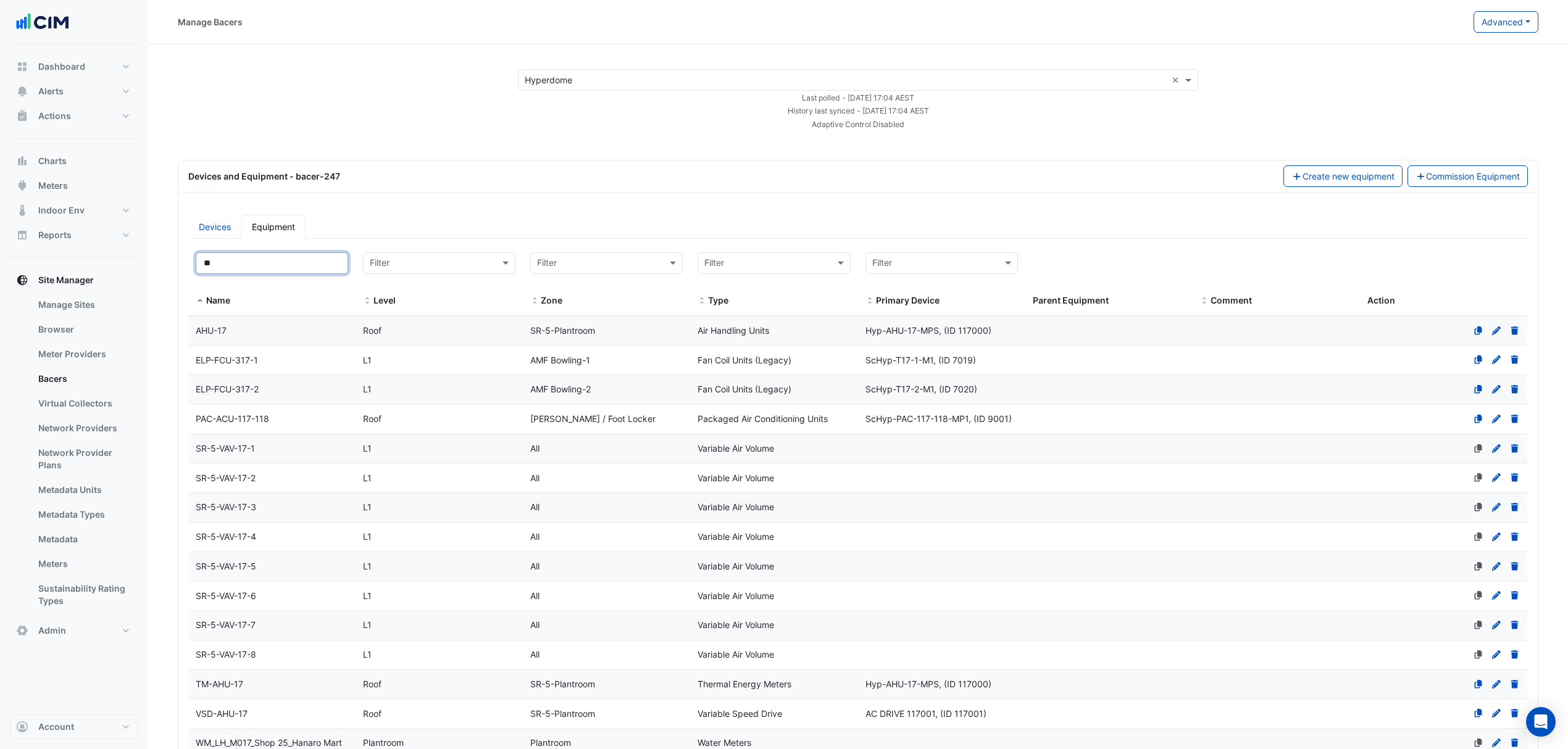
type input "**"
click at [251, 325] on div "AHU-17" at bounding box center [272, 331] width 168 height 14
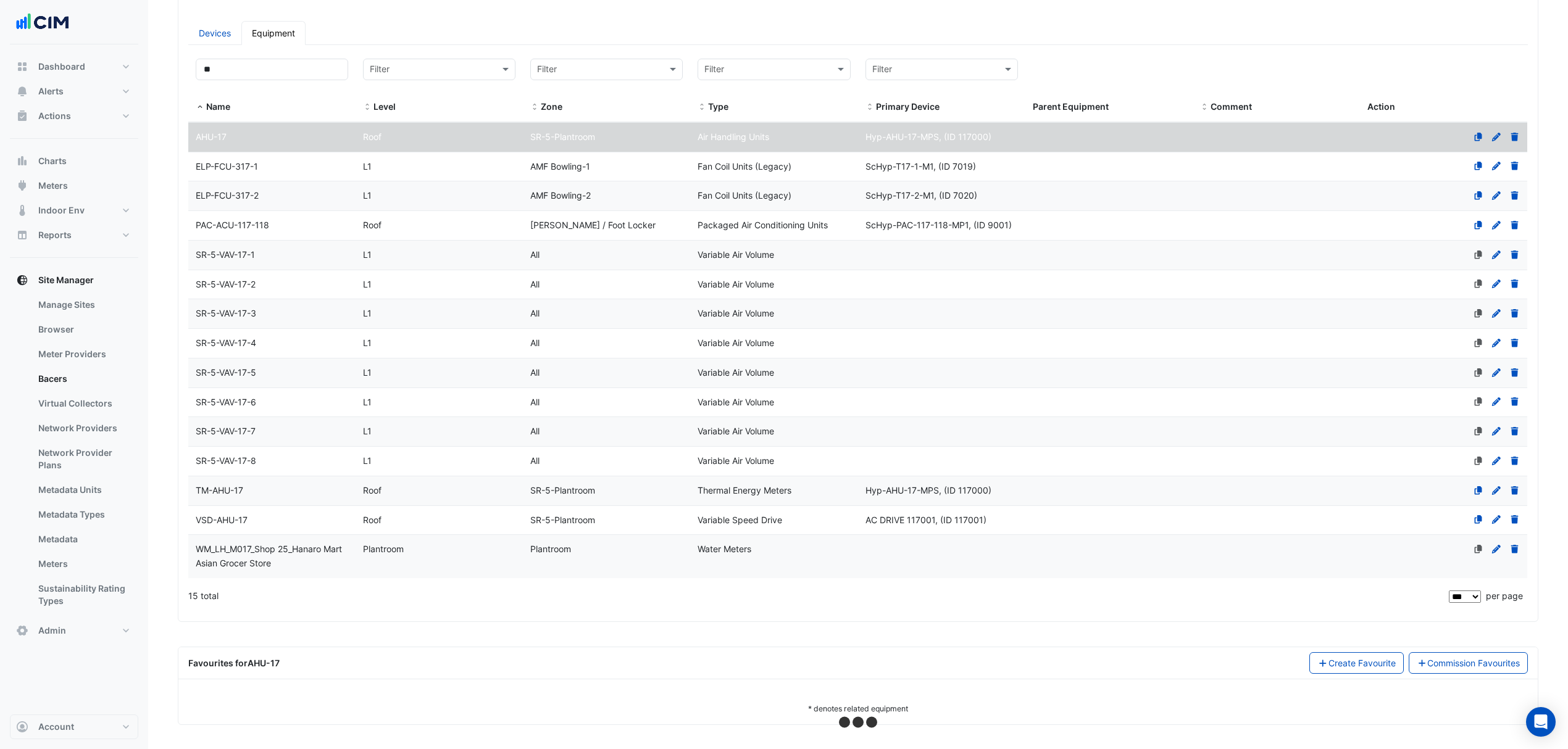
scroll to position [200, 0]
select select "***"
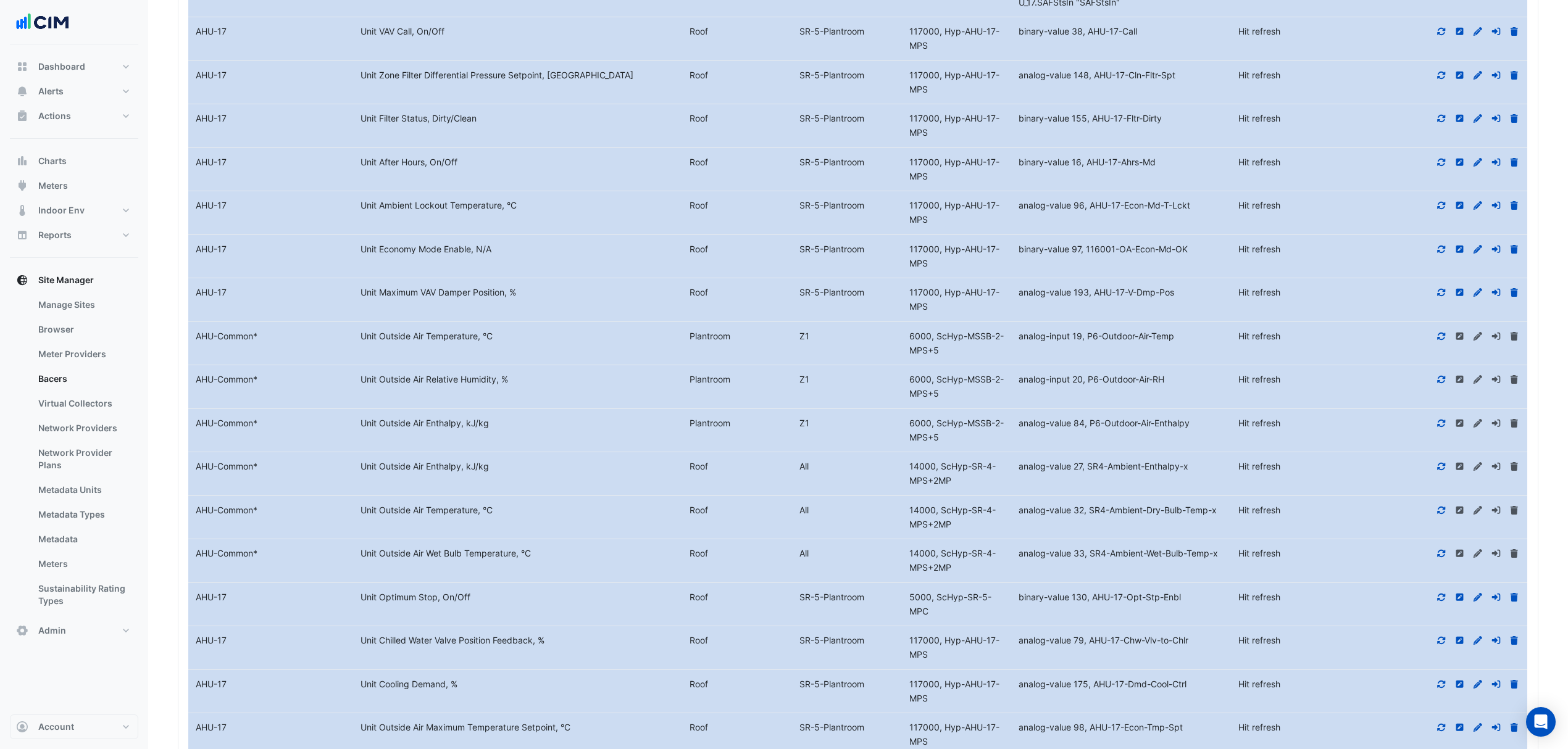
scroll to position [2606, 0]
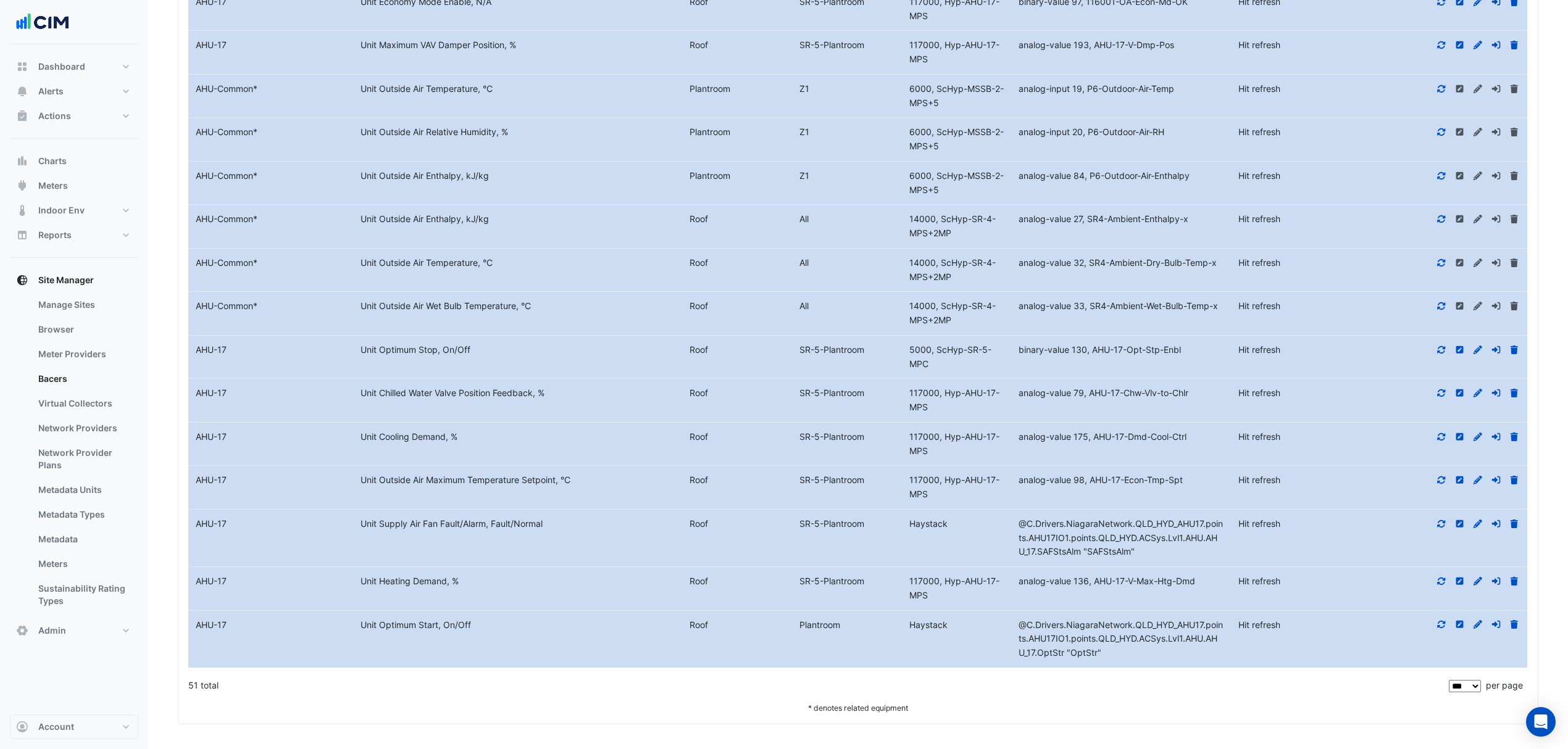
drag, startPoint x: 472, startPoint y: 583, endPoint x: 351, endPoint y: 587, distance: 121.1
click at [351, 587] on div "Equipment Name AHU-17 Metadata Unit Heating Demand, % Level Roof SR-5-Plantroom…" at bounding box center [858, 589] width 1339 height 43
drag, startPoint x: 1196, startPoint y: 579, endPoint x: 1139, endPoint y: 580, distance: 57.0
click at [1139, 580] on span "analog-value 136, AHU-17-V-Max-Htg-Dmd" at bounding box center [1106, 581] width 176 height 10
click at [1444, 577] on icon at bounding box center [1441, 581] width 11 height 9
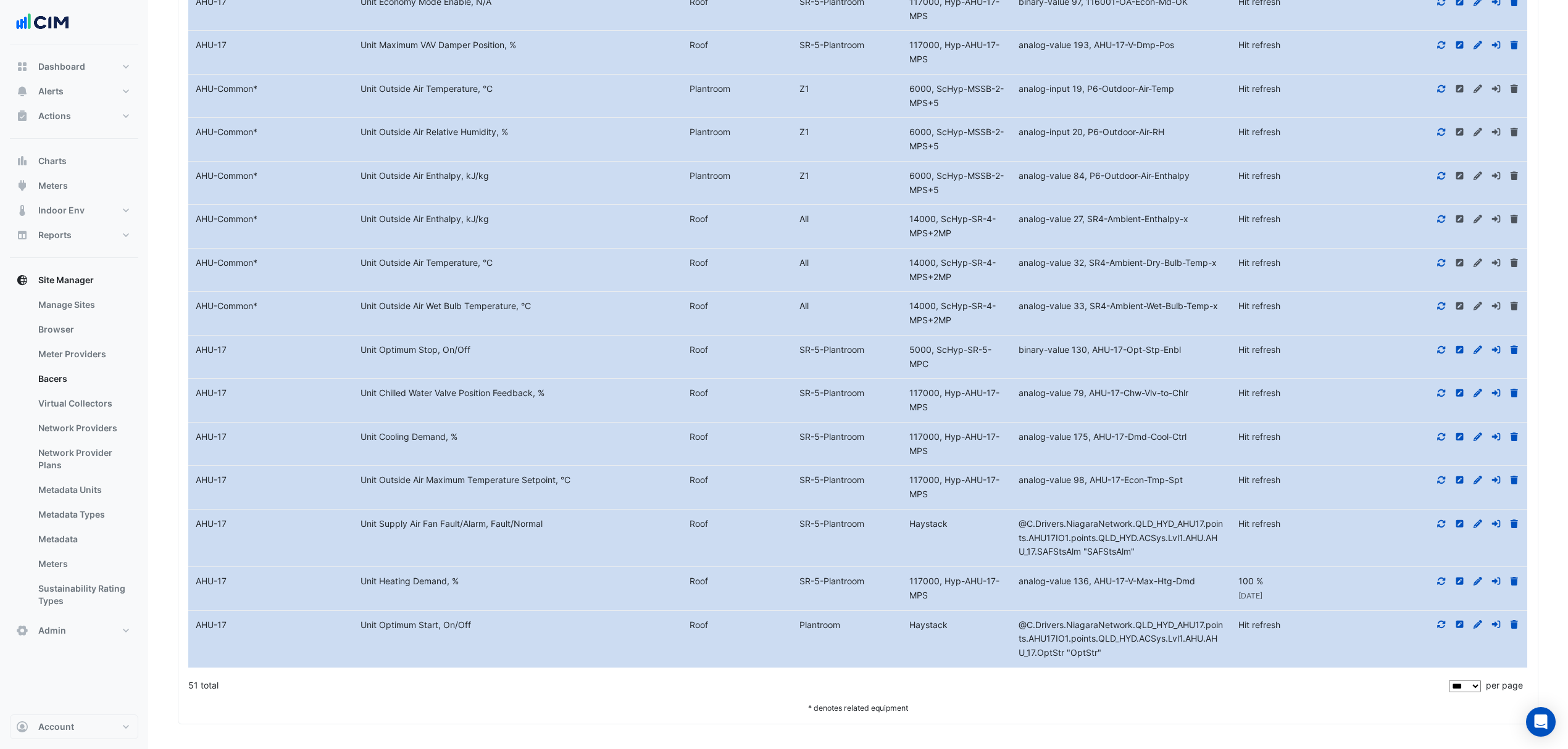
click at [1444, 577] on icon at bounding box center [1441, 581] width 11 height 9
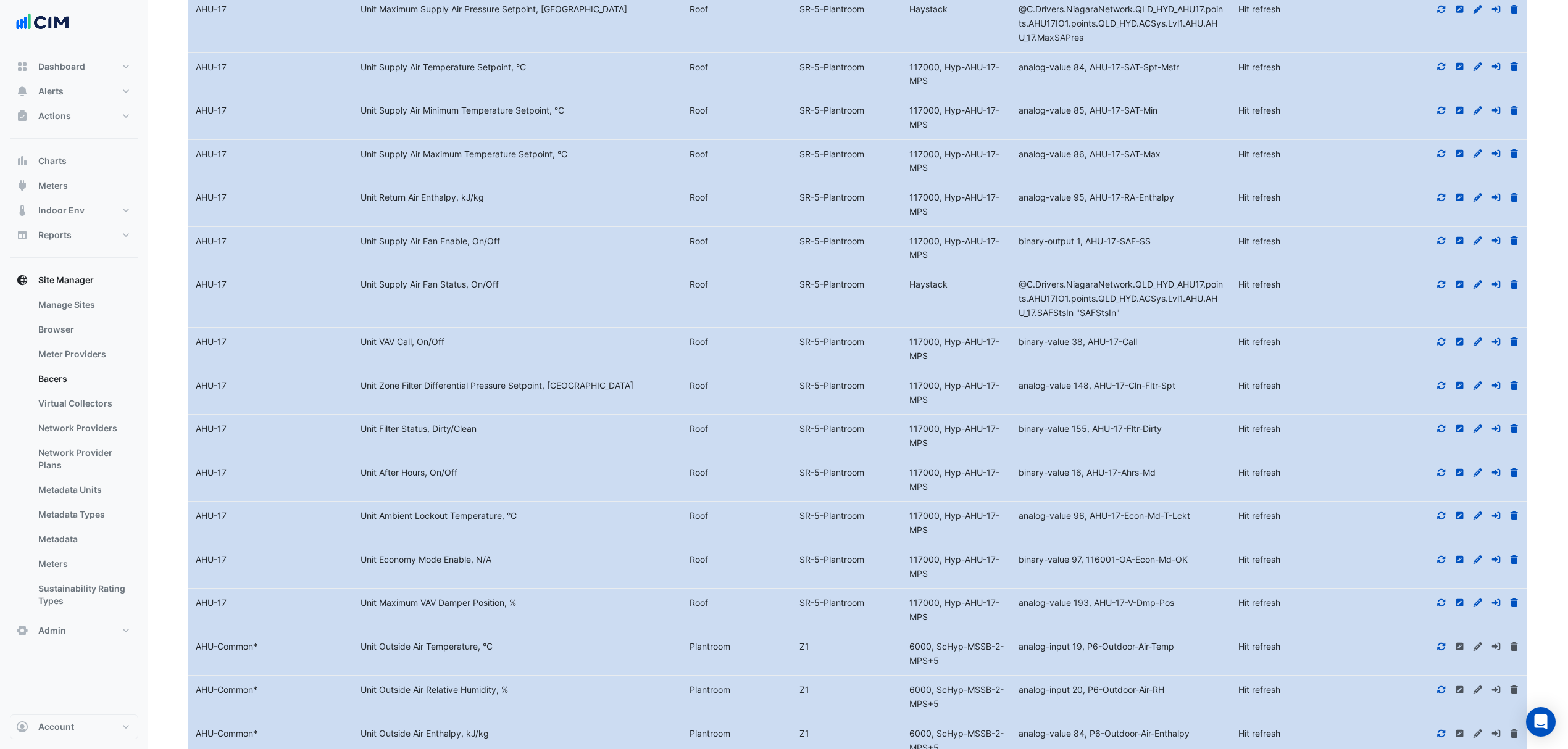
scroll to position [1948, 0]
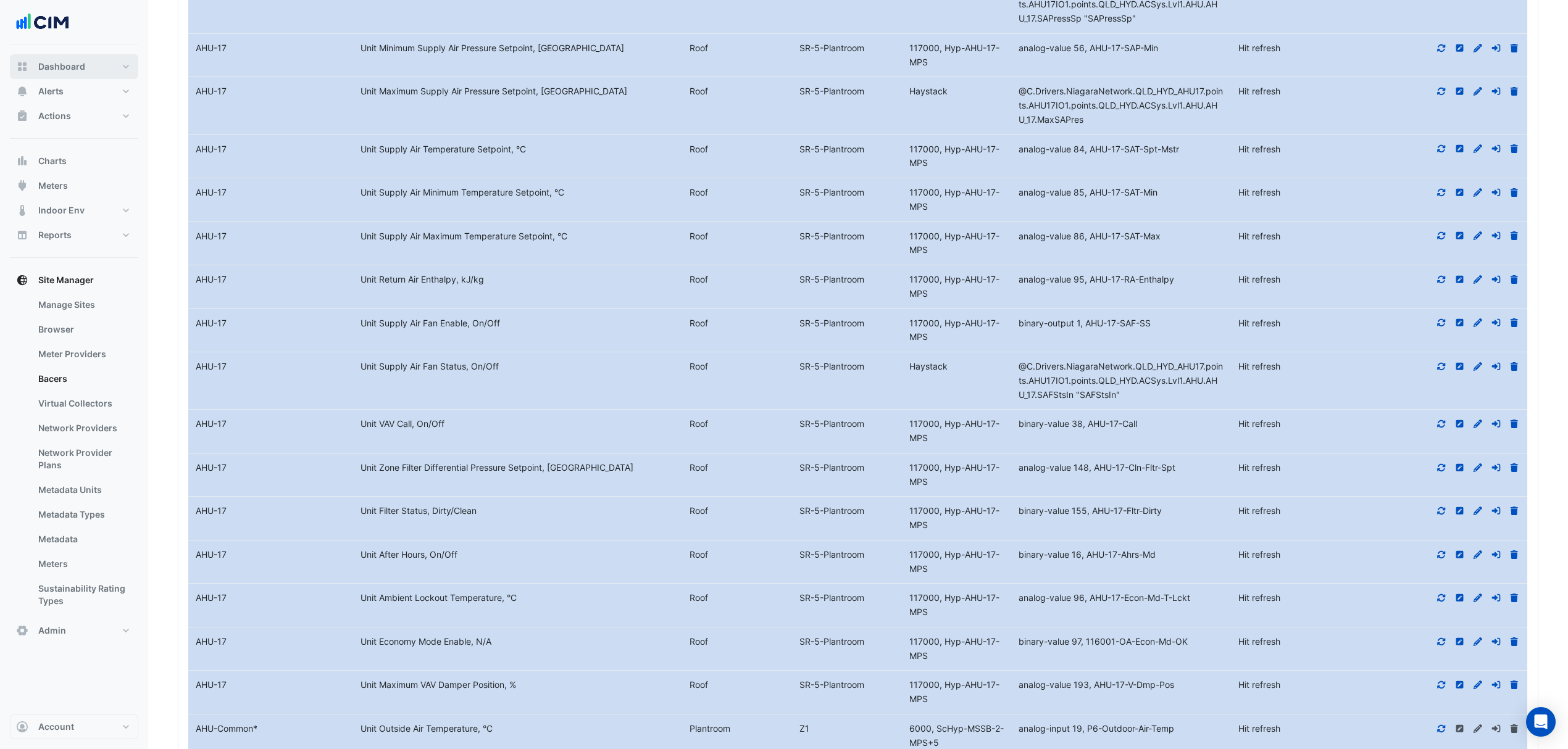
click at [65, 62] on span "Dashboard" at bounding box center [61, 66] width 47 height 13
select select "***"
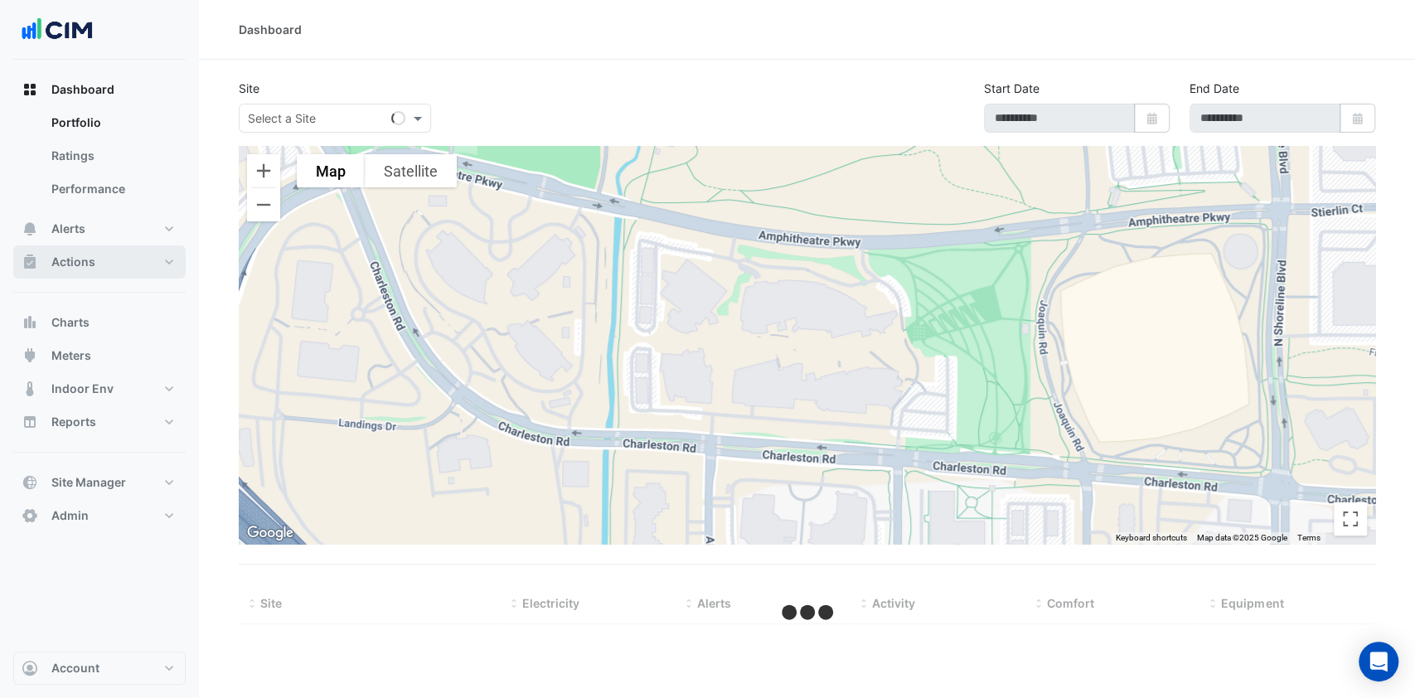
click at [142, 263] on button "Actions" at bounding box center [99, 261] width 172 height 33
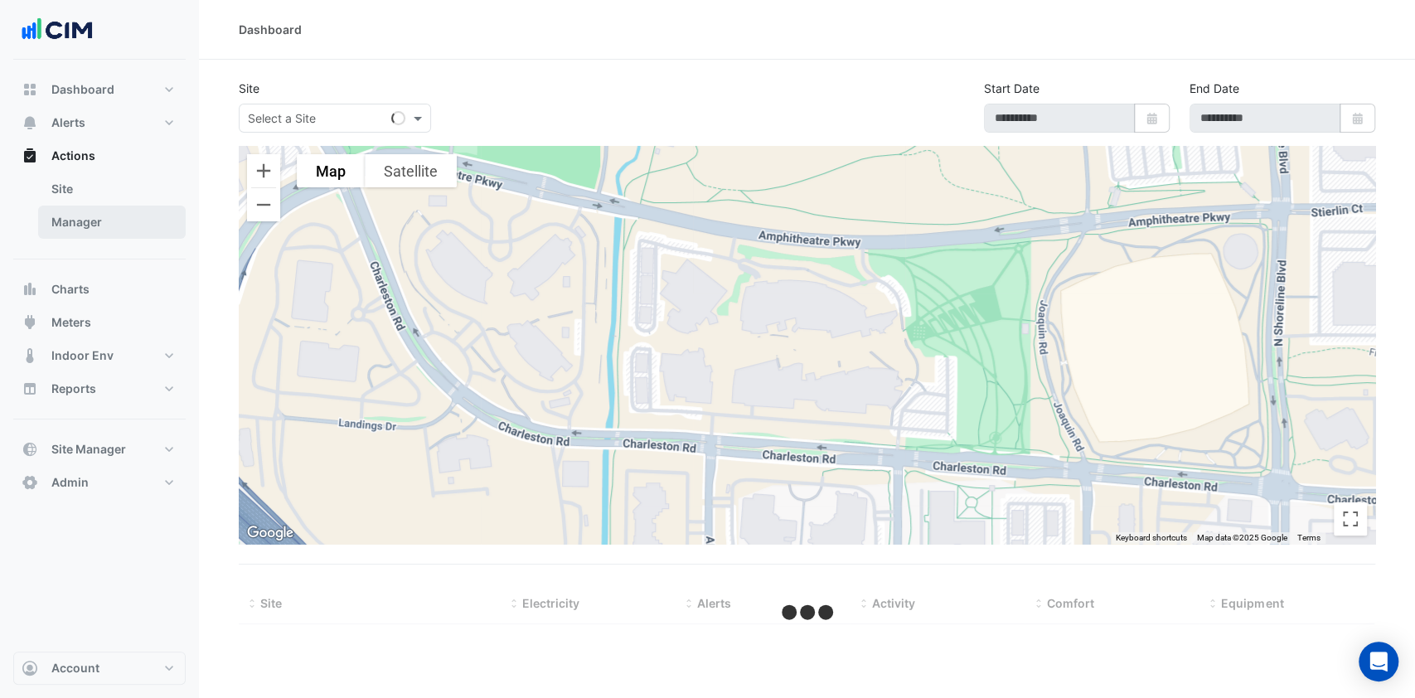
click at [133, 228] on link "Manager" at bounding box center [112, 222] width 148 height 33
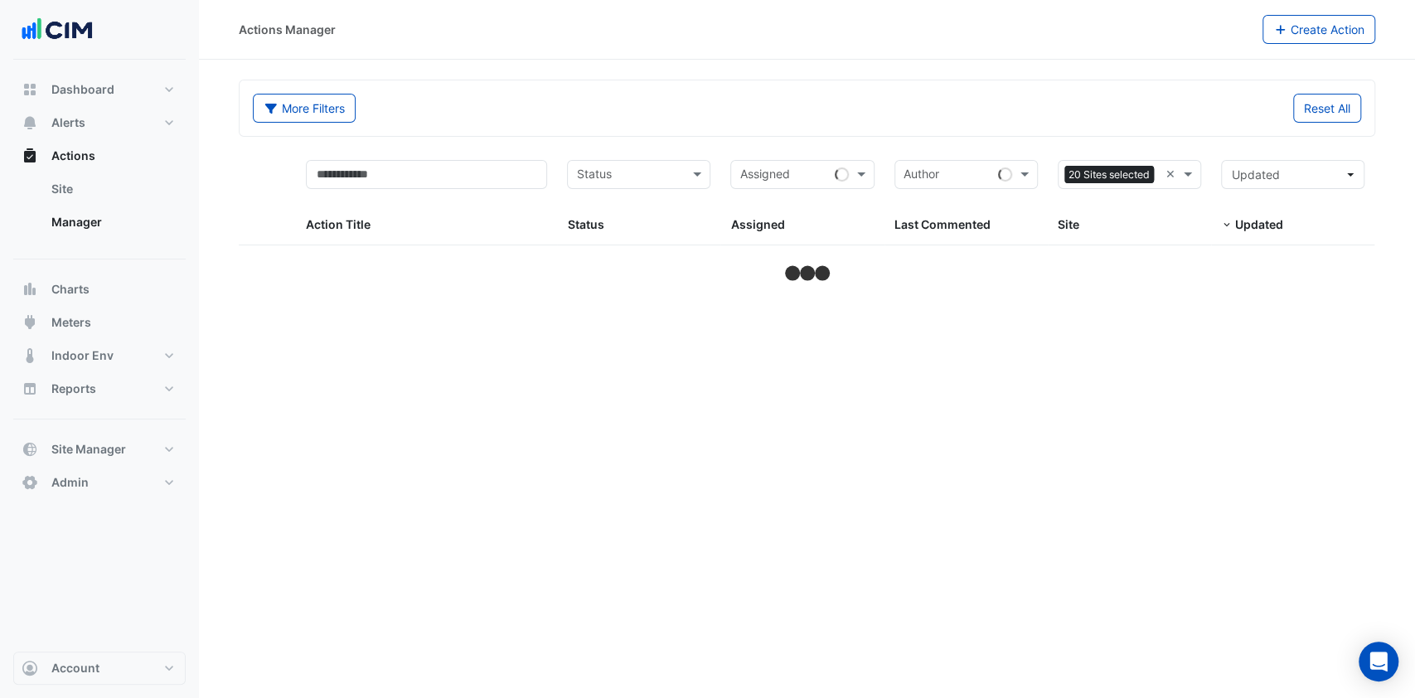
select select "***"
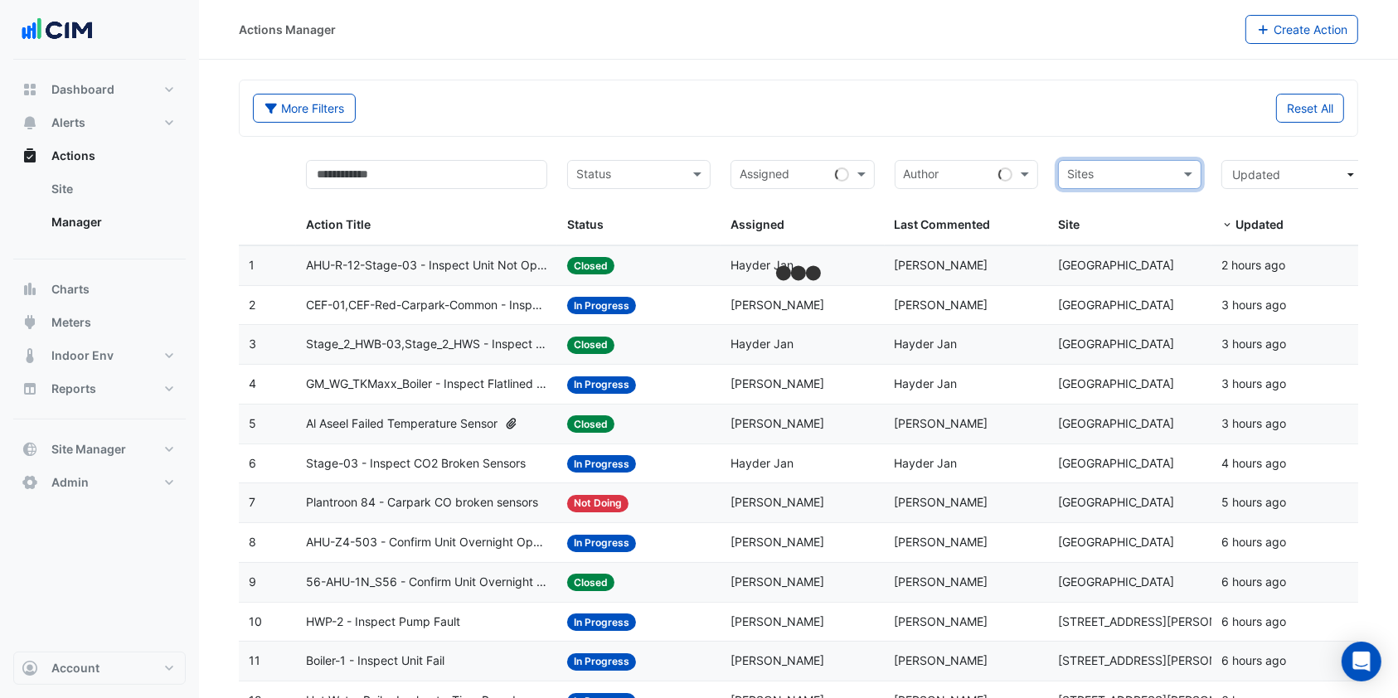
click at [1175, 167] on div "Sites" at bounding box center [1129, 174] width 143 height 29
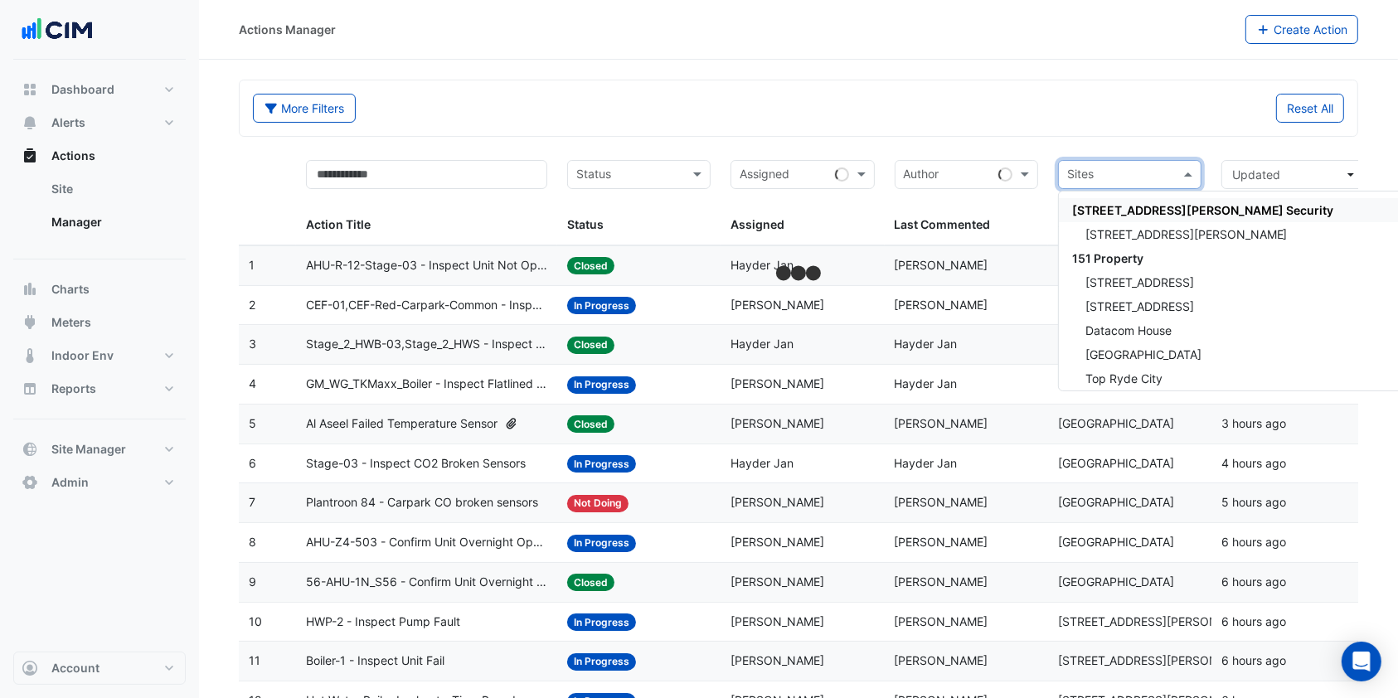
click at [1172, 168] on input "text" at bounding box center [1120, 176] width 106 height 19
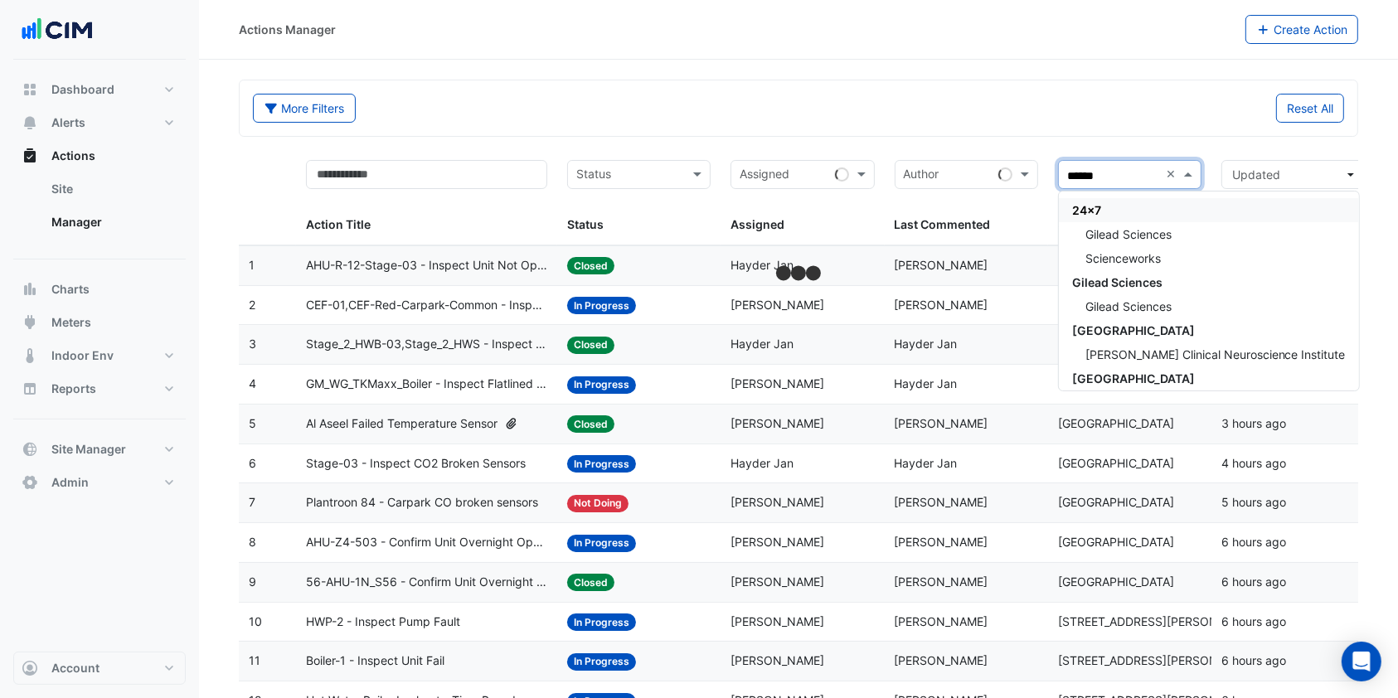
type input "*******"
click at [1150, 259] on span "Scienceworks" at bounding box center [1122, 258] width 75 height 14
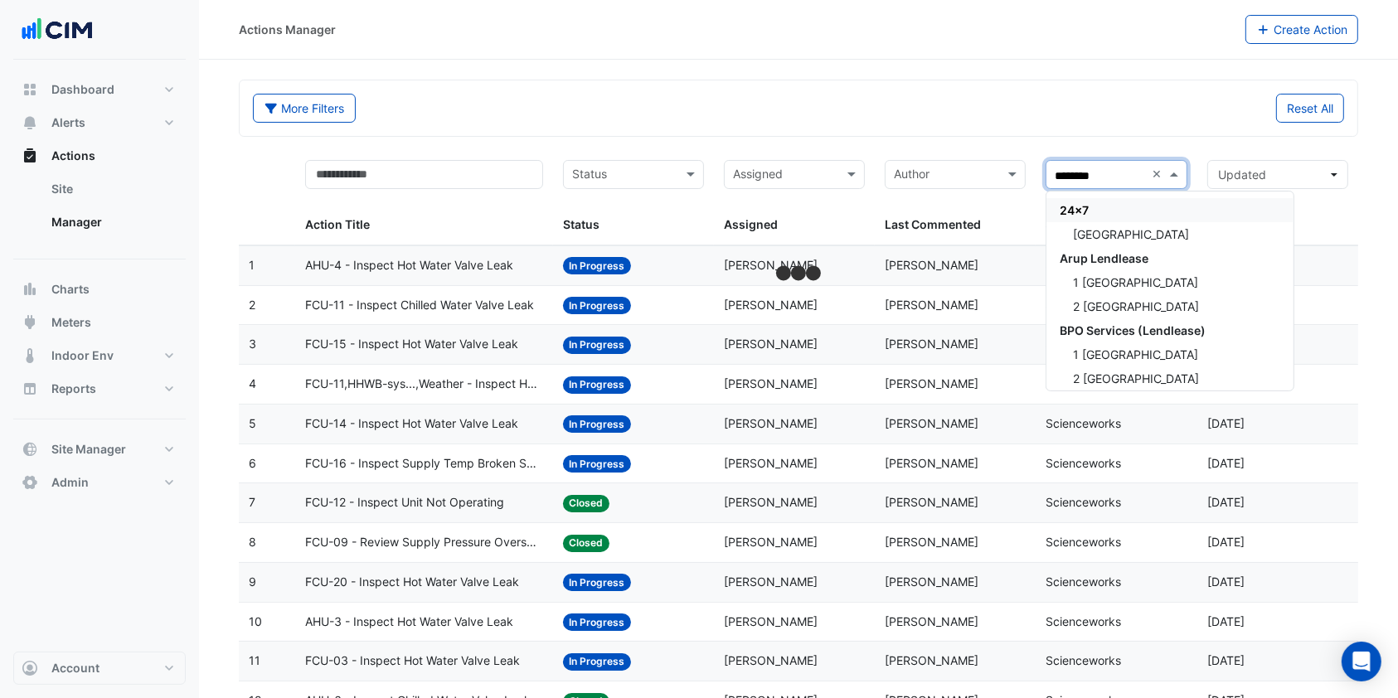
type input "*********"
click at [1139, 229] on span "Melbourne Museum" at bounding box center [1131, 234] width 116 height 14
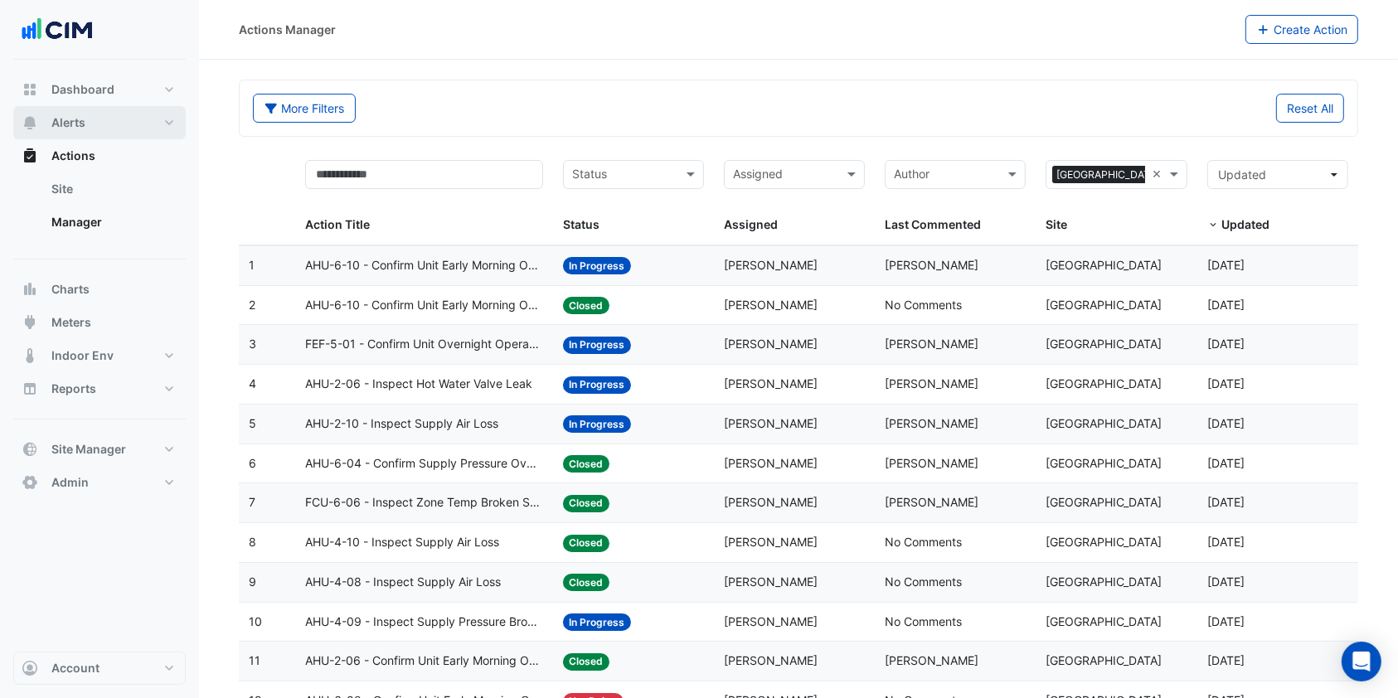
click at [97, 125] on button "Alerts" at bounding box center [99, 122] width 172 height 33
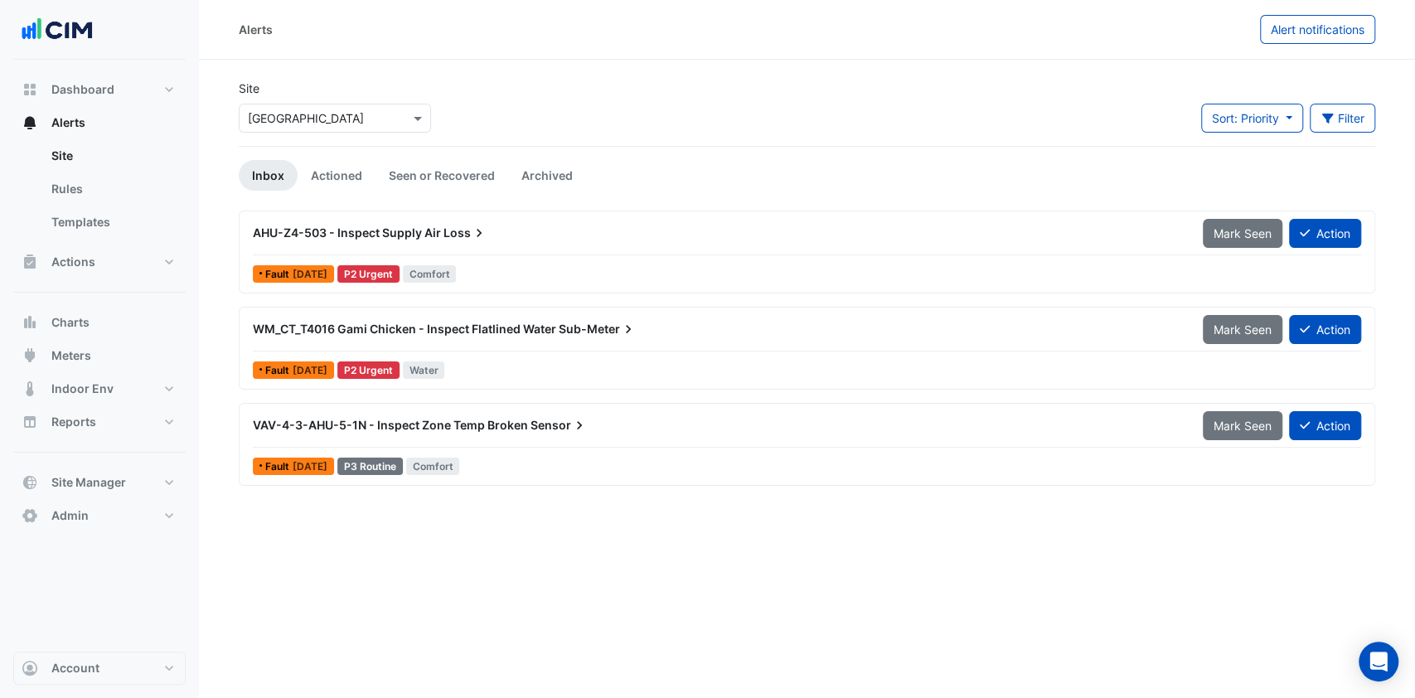
click at [289, 114] on input "text" at bounding box center [318, 118] width 141 height 17
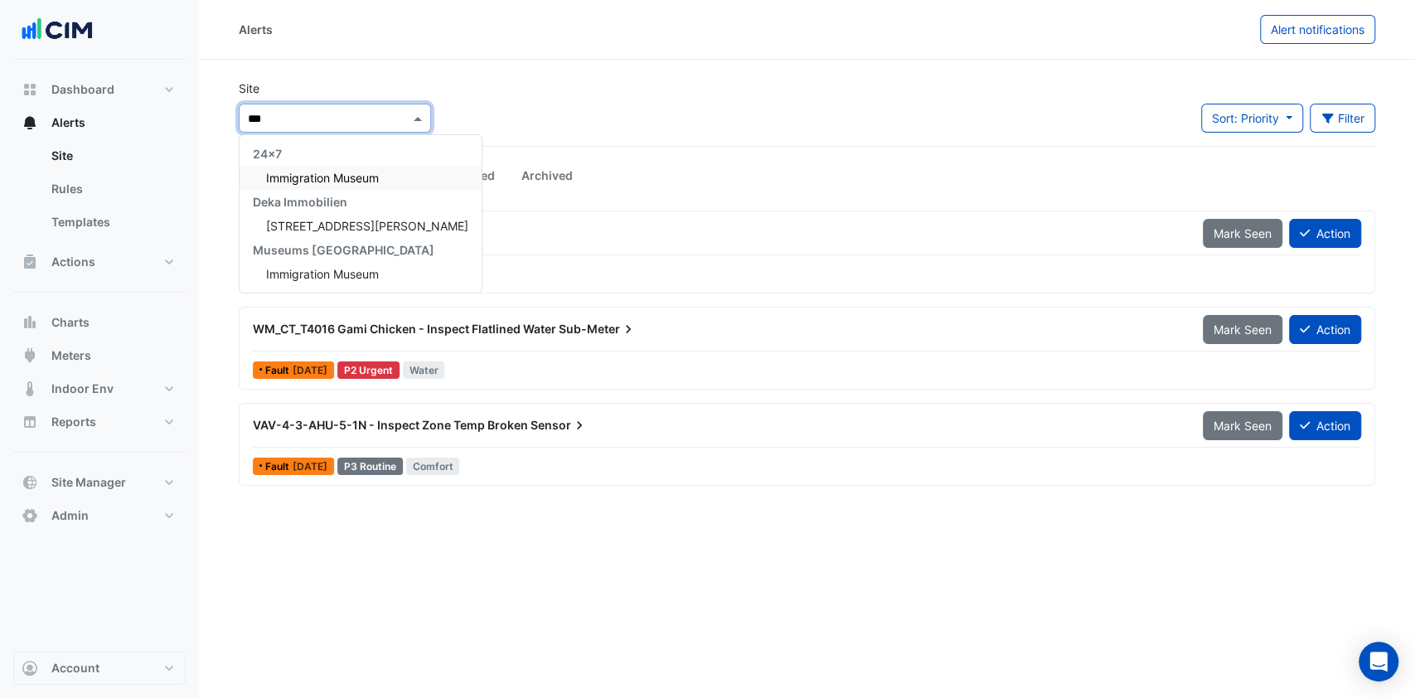
type input "****"
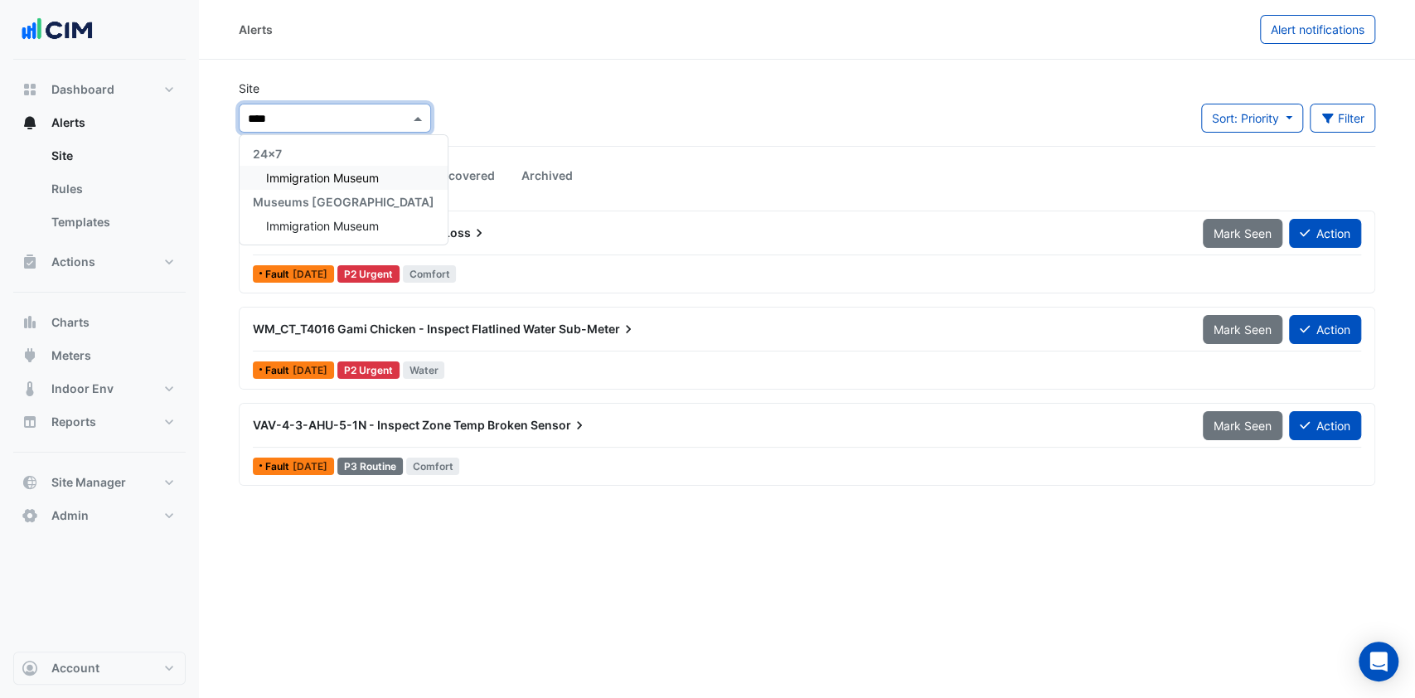
click at [306, 177] on span "Immigration Museum" at bounding box center [322, 178] width 113 height 14
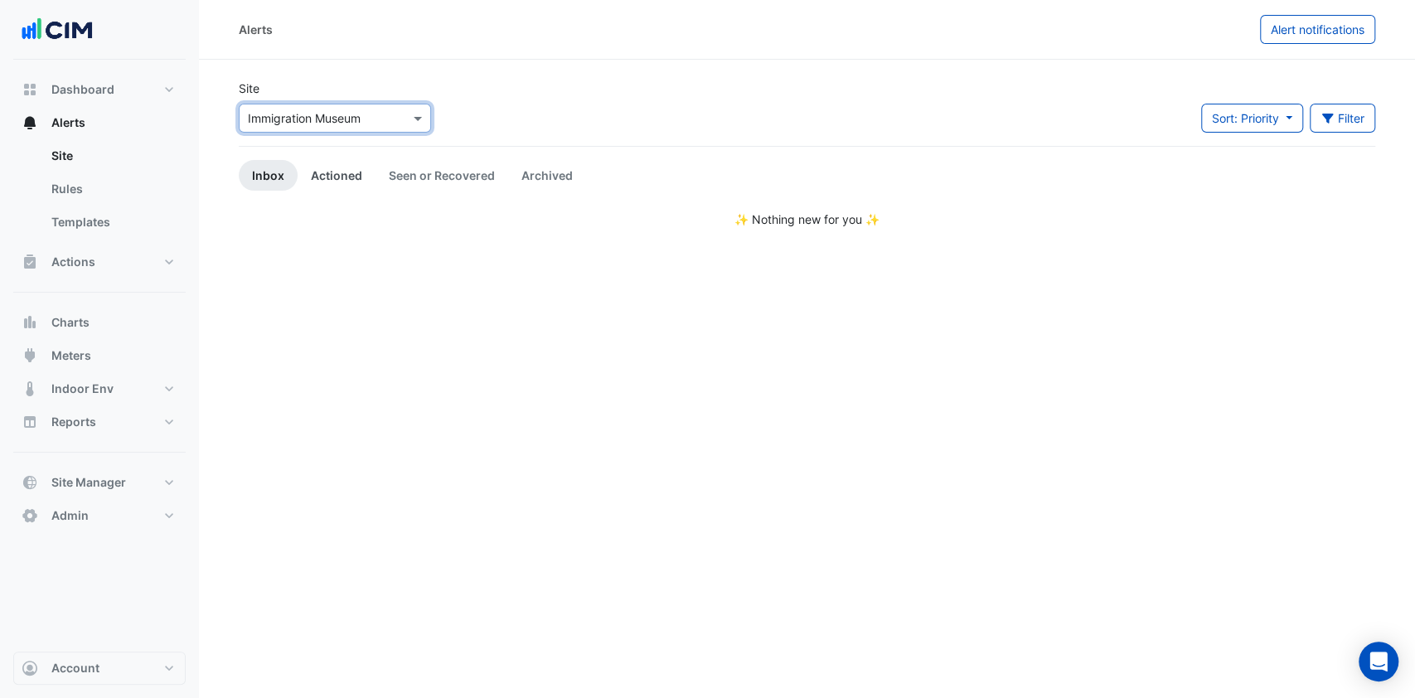
click at [350, 176] on link "Actioned" at bounding box center [337, 175] width 78 height 31
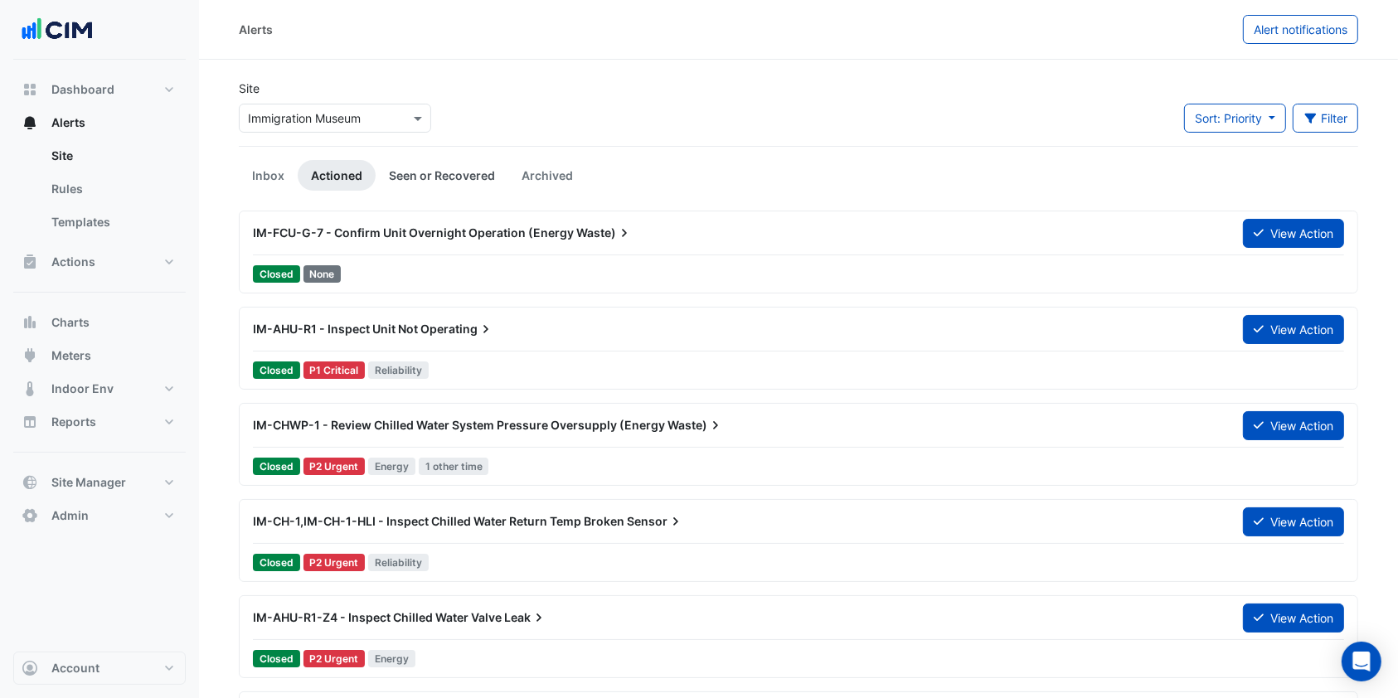
click at [472, 175] on link "Seen or Recovered" at bounding box center [442, 175] width 133 height 31
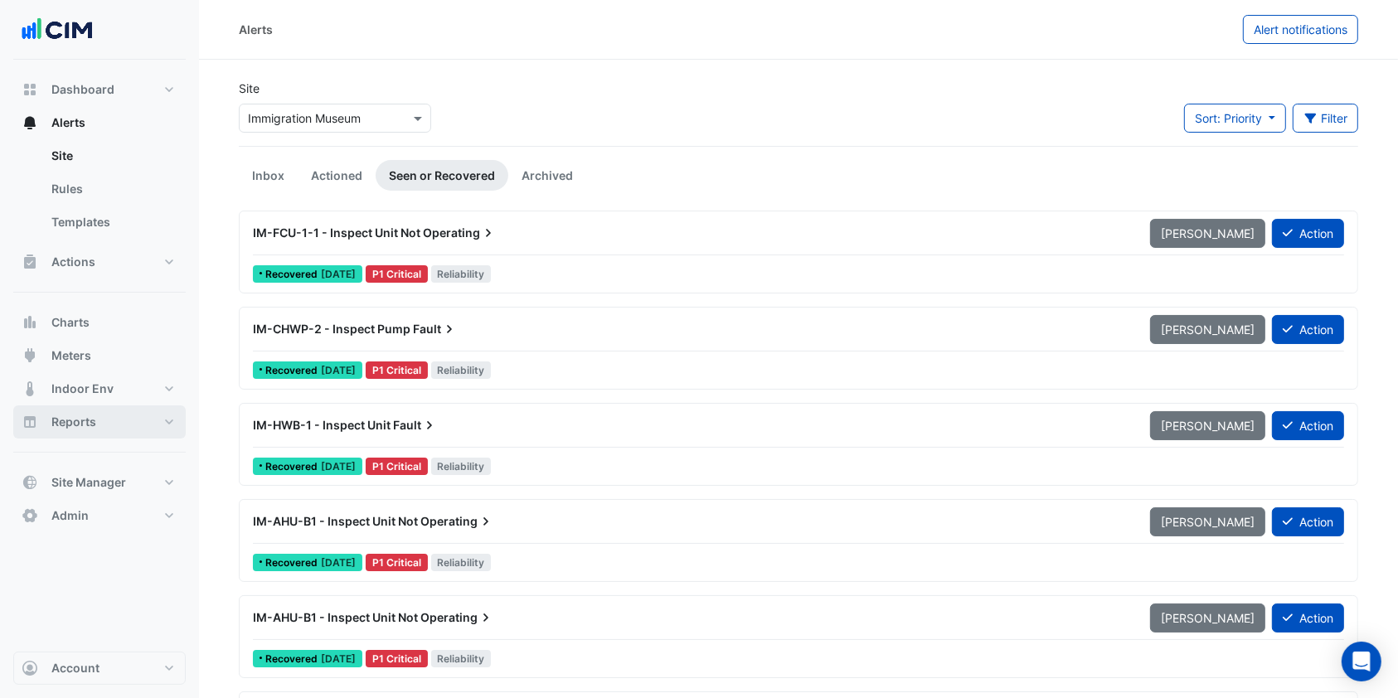
click at [15, 417] on button "Reports" at bounding box center [99, 421] width 172 height 33
select select "***"
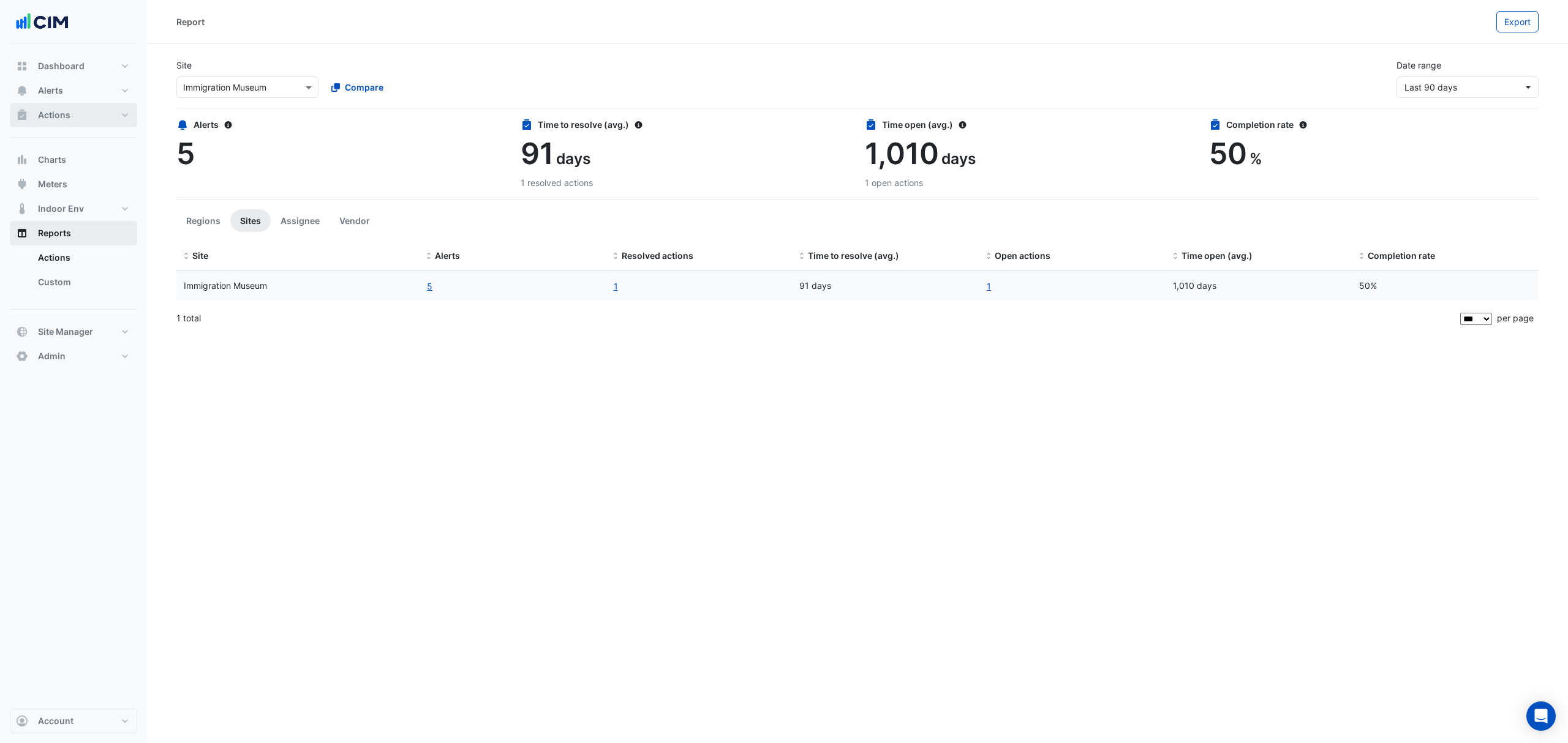
click at [77, 120] on button "Actions" at bounding box center [73, 114] width 127 height 24
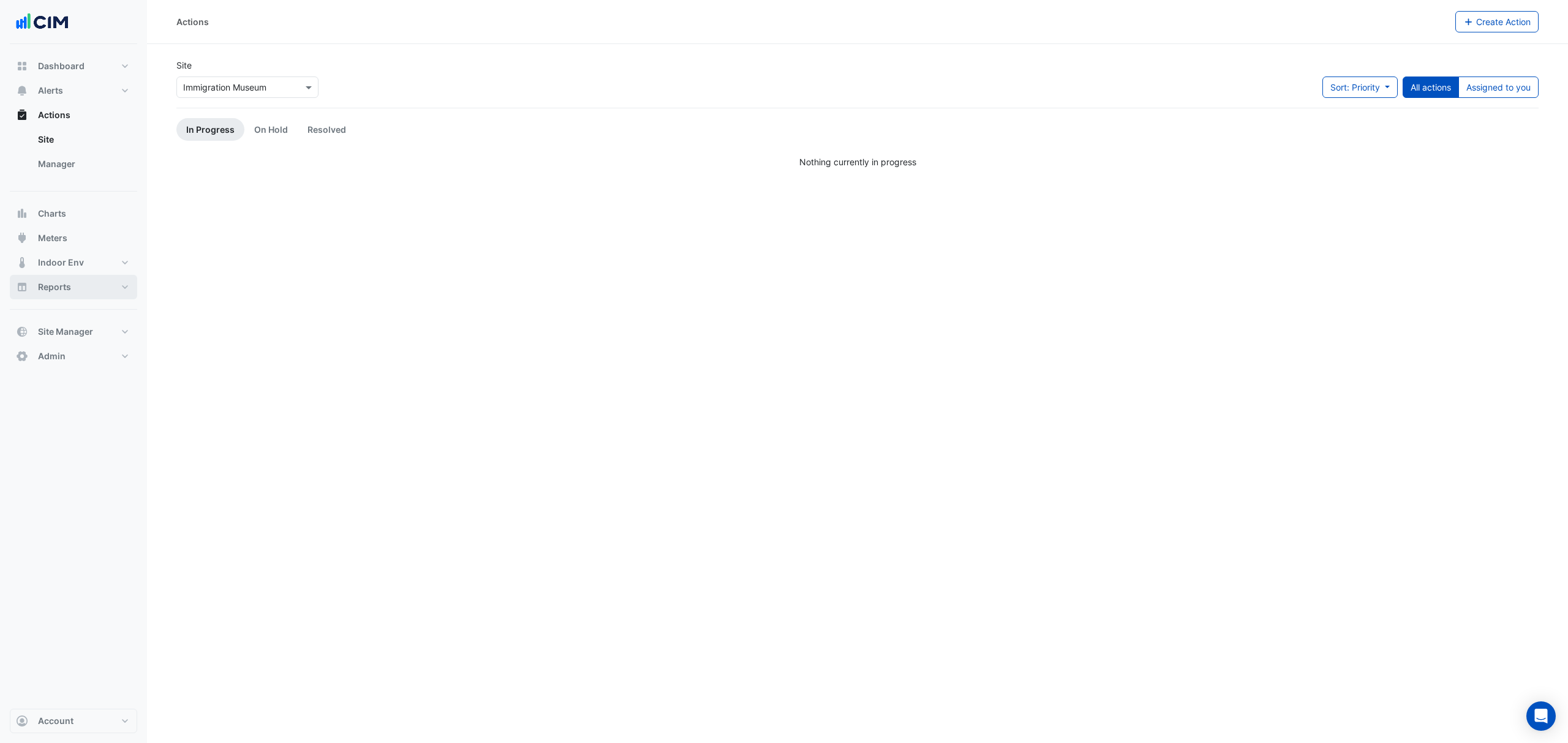
click at [52, 155] on link "Manager" at bounding box center [83, 164] width 109 height 24
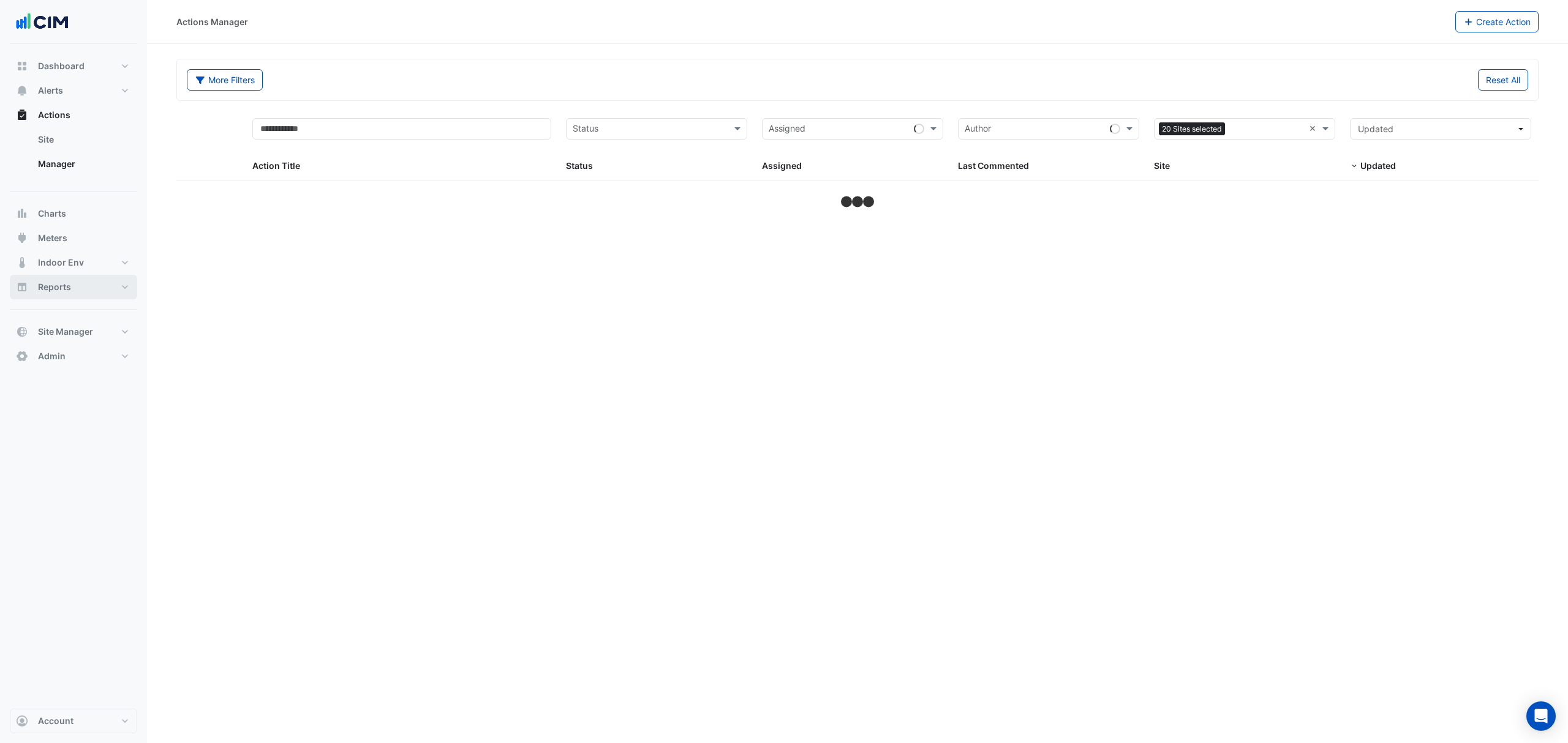
select select "***"
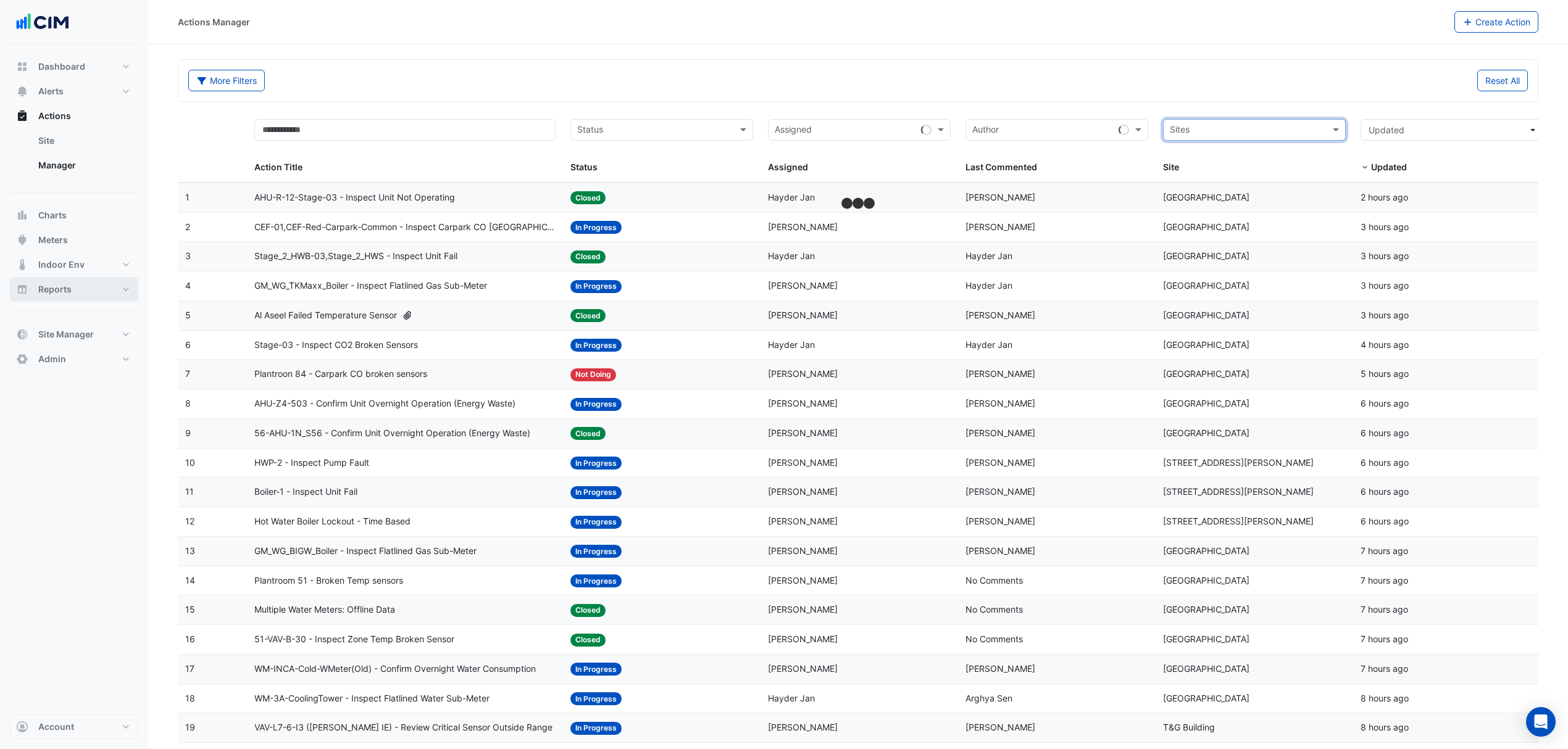
click at [1053, 131] on input "text" at bounding box center [1247, 131] width 155 height 14
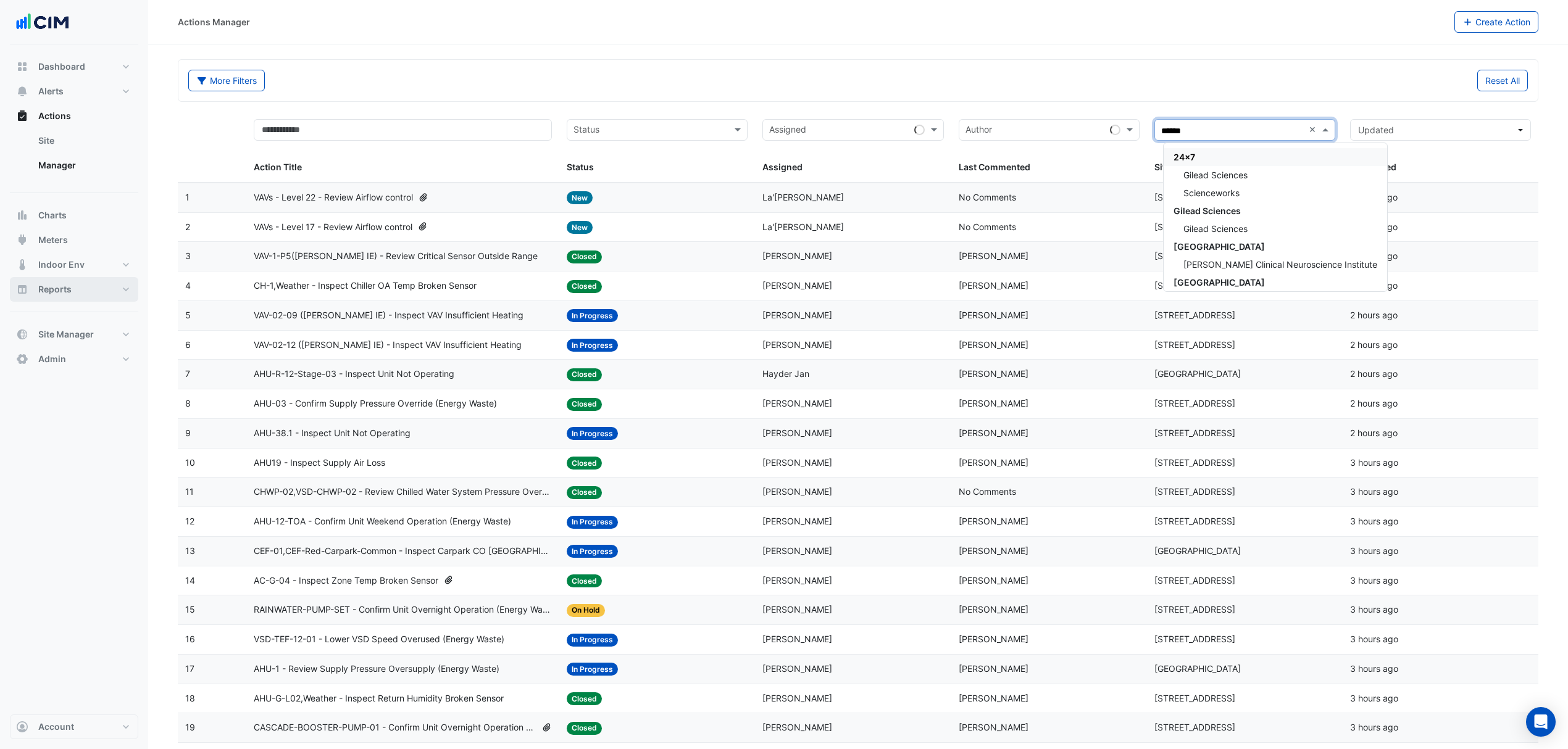
type input "*******"
click at [1053, 182] on div "Gilead Sciences" at bounding box center [1275, 175] width 223 height 18
type input "*******"
click at [1053, 191] on span "Scienceworks" at bounding box center [1202, 193] width 56 height 10
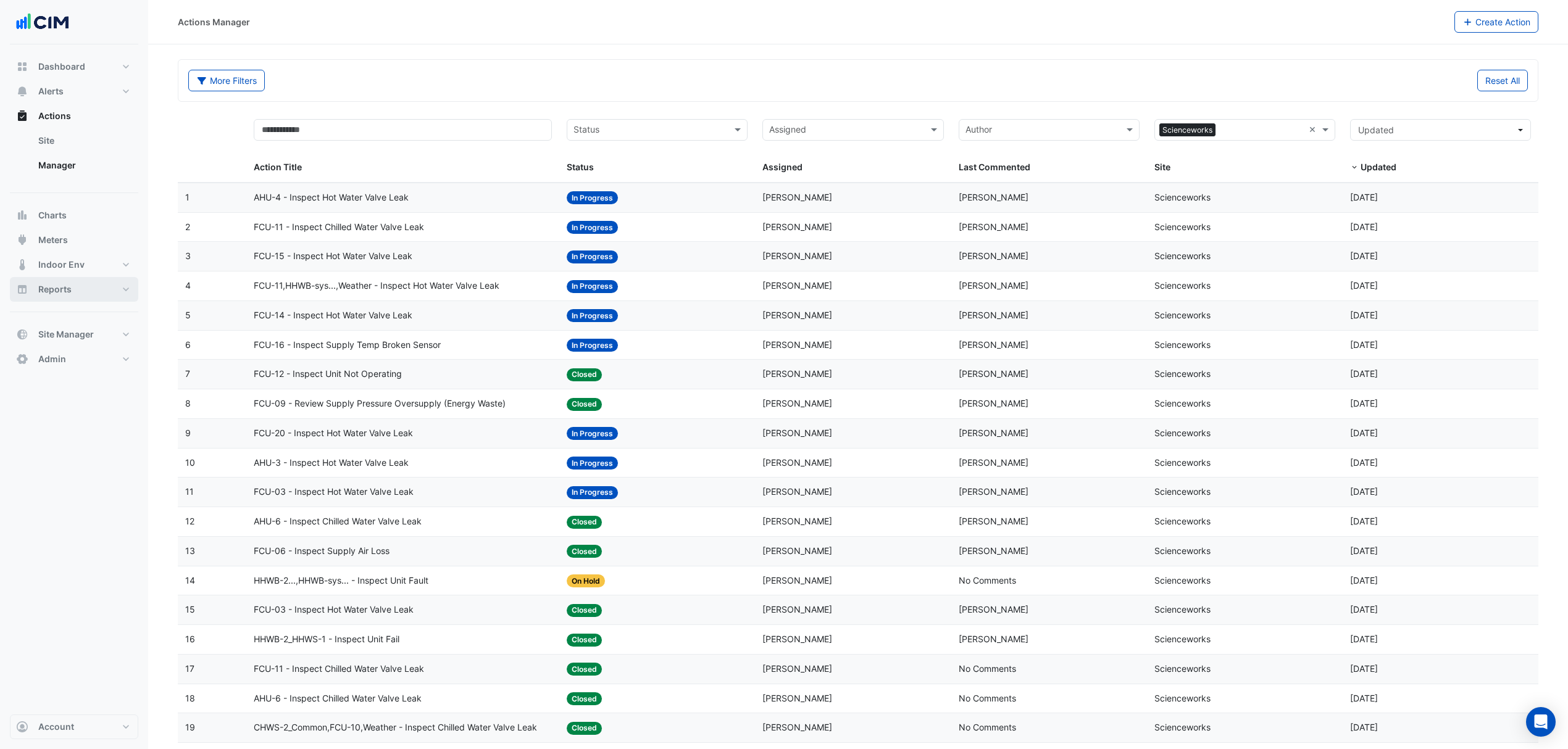
click at [377, 287] on span "FCU-11,HHWB-sys...,Weather - Inspect Hot Water Valve Leak" at bounding box center [377, 286] width 246 height 14
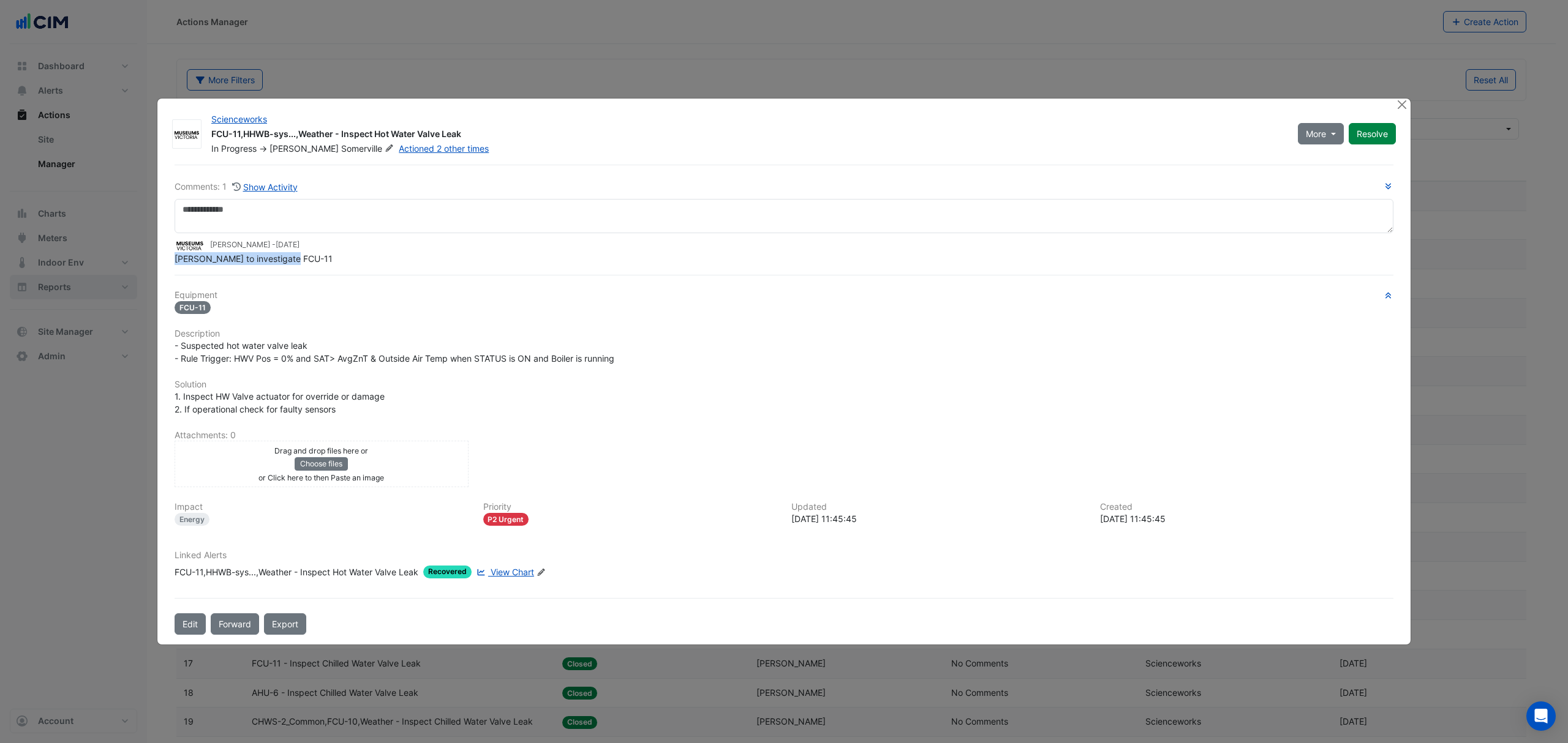
drag, startPoint x: 310, startPoint y: 270, endPoint x: 256, endPoint y: 249, distance: 57.9
click at [173, 258] on div "Comments: 1 Show Activity Nathan Marnell - 2 months and 9 days ago Coombs to in…" at bounding box center [784, 400] width 1234 height 470
click at [1045, 108] on button "Close" at bounding box center [1401, 104] width 13 height 13
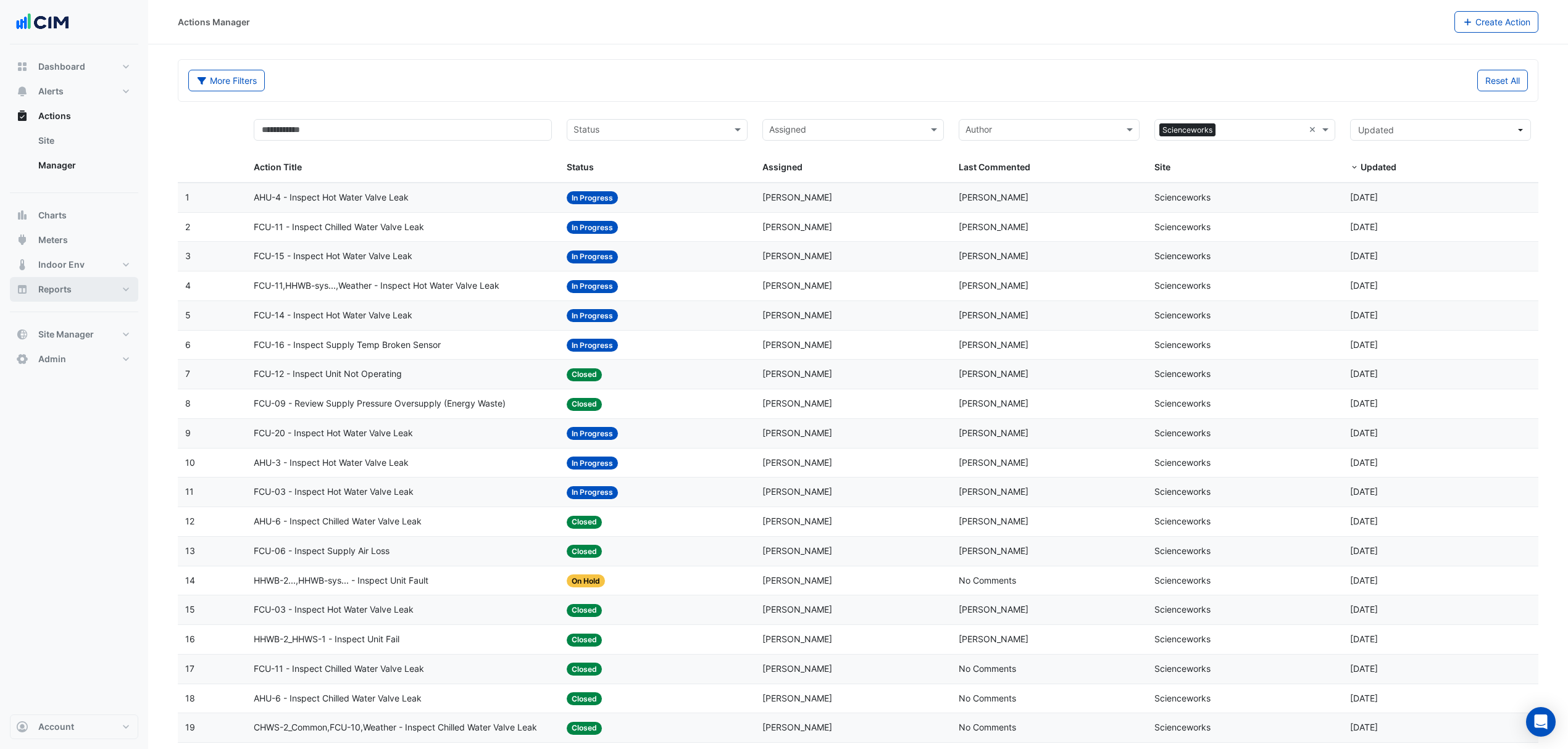
click at [388, 438] on span "FCU-20 - Inspect Hot Water Valve Leak" at bounding box center [334, 433] width 159 height 14
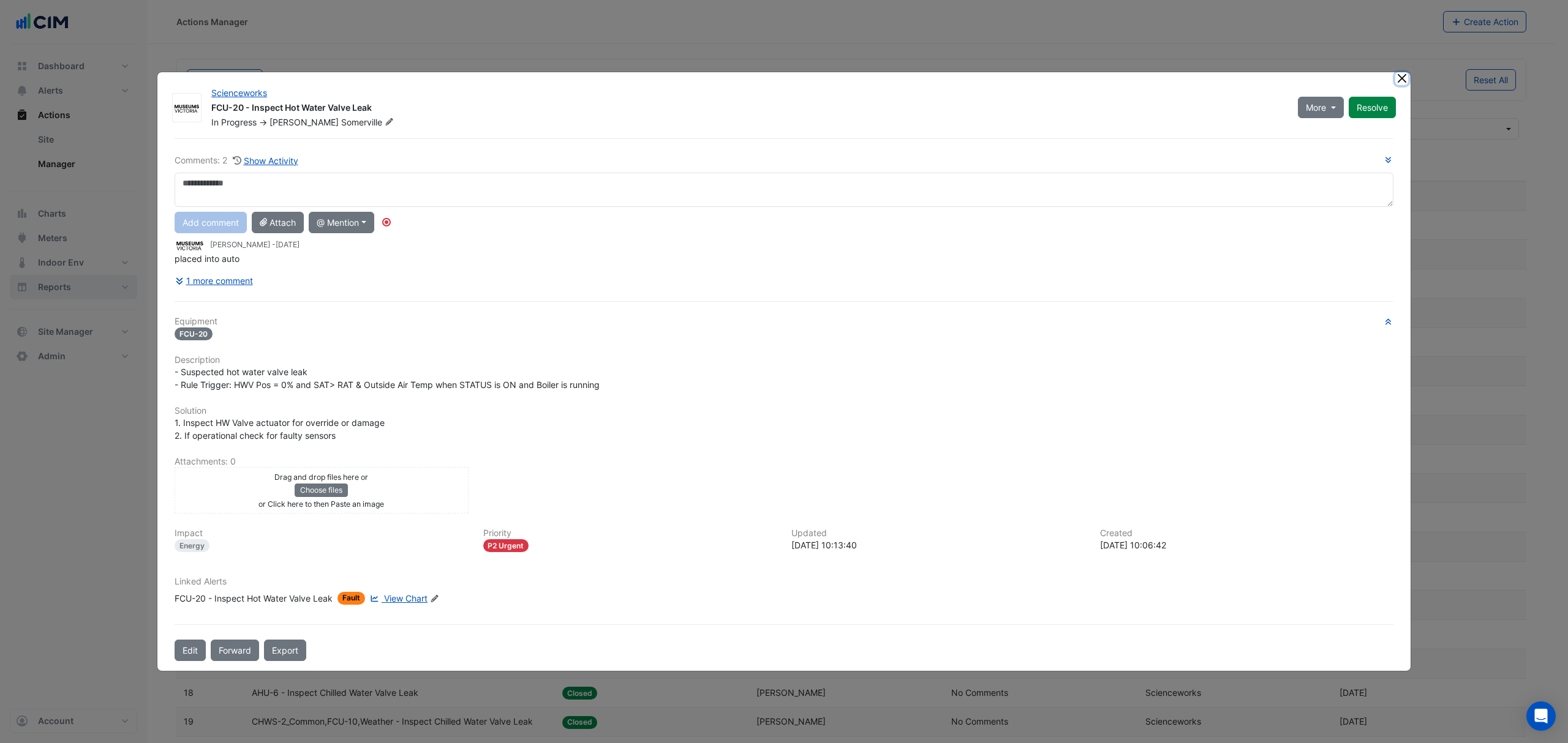
click at [1045, 84] on button "Close" at bounding box center [1401, 78] width 13 height 13
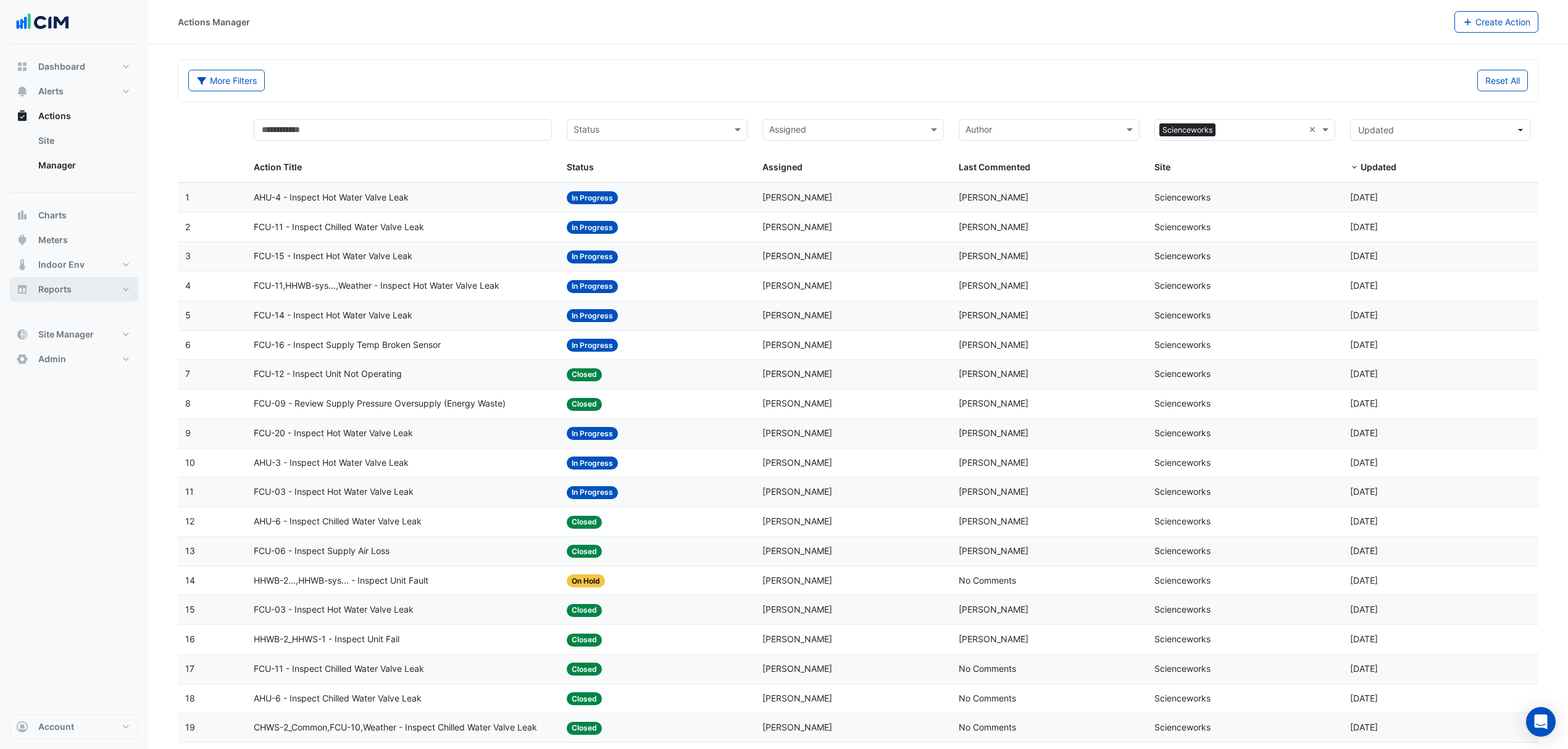
click at [327, 495] on span "FCU-03 - Inspect Hot Water Valve Leak" at bounding box center [334, 492] width 160 height 14
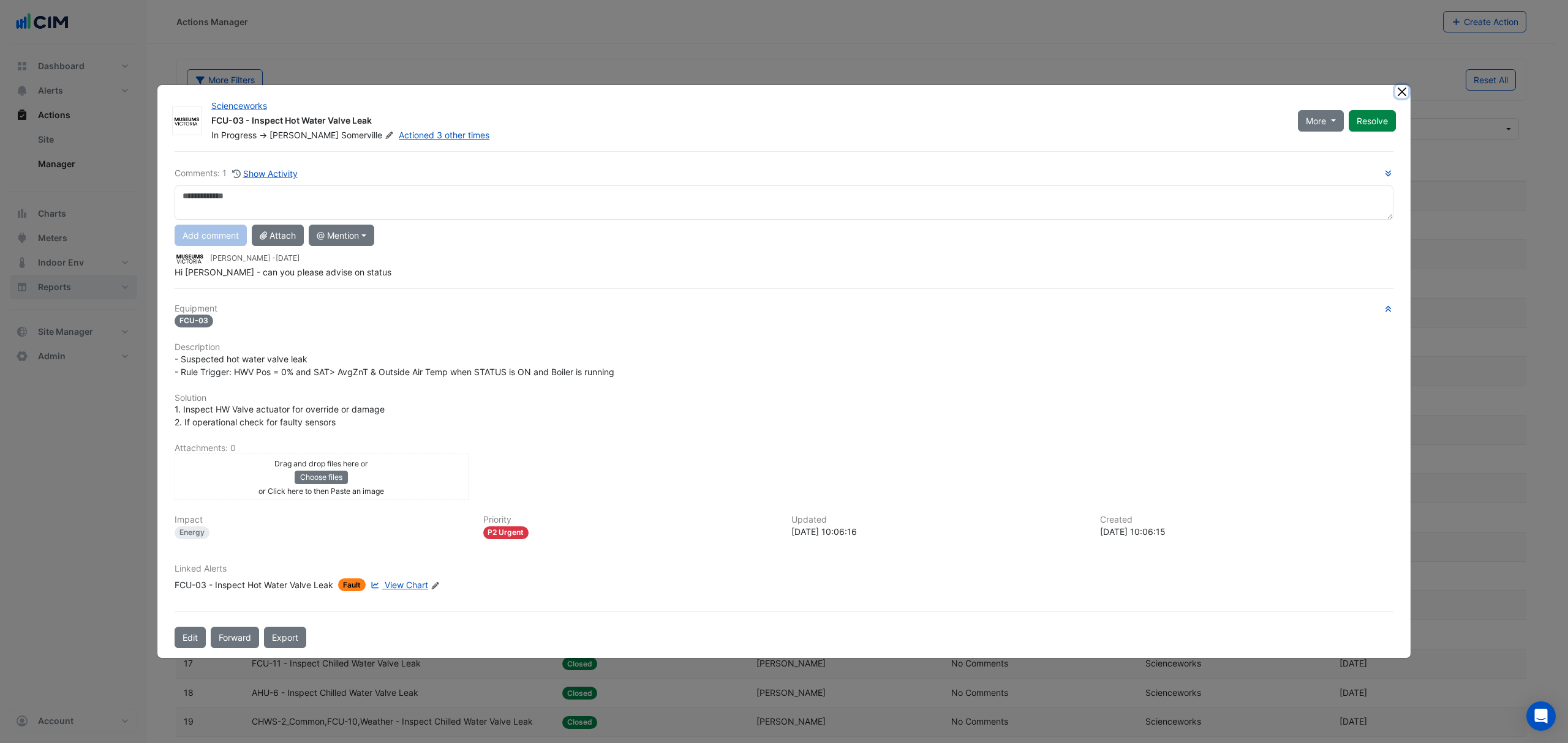
click at [1045, 89] on button "Close" at bounding box center [1401, 91] width 13 height 13
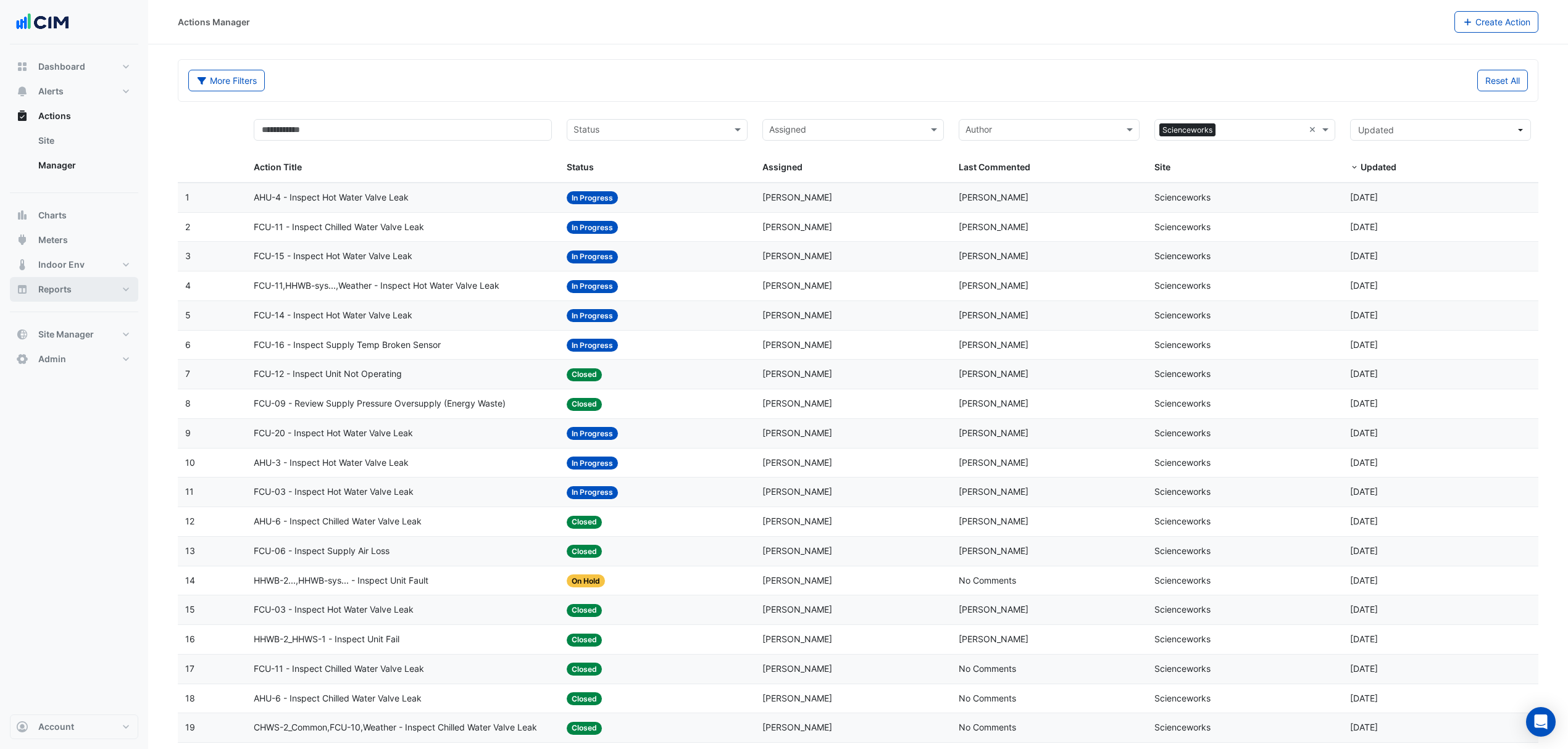
click at [348, 284] on span "FCU-11,HHWB-sys...,Weather - Inspect Hot Water Valve Leak" at bounding box center [377, 286] width 246 height 14
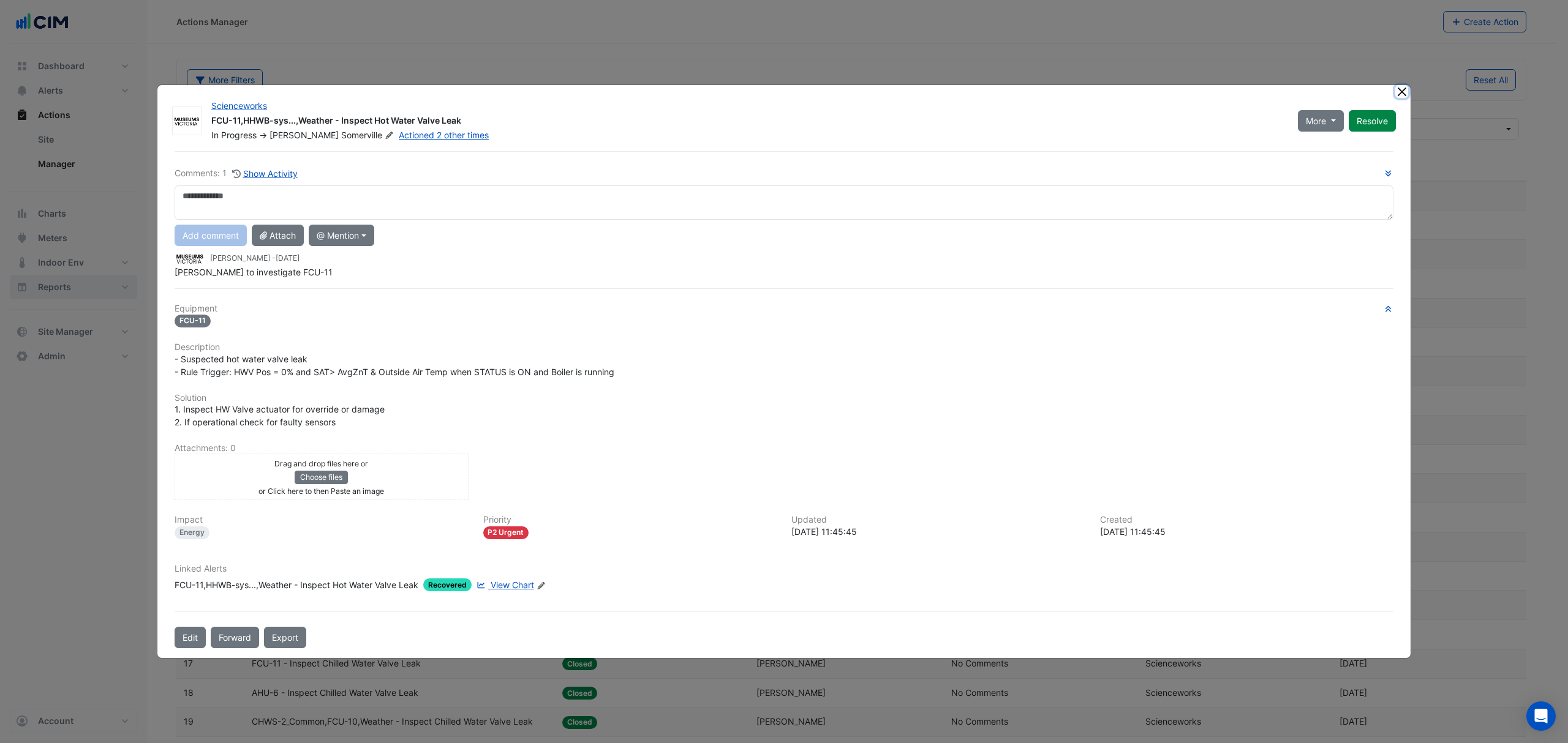
click at [1045, 93] on button "Close" at bounding box center [1401, 91] width 13 height 13
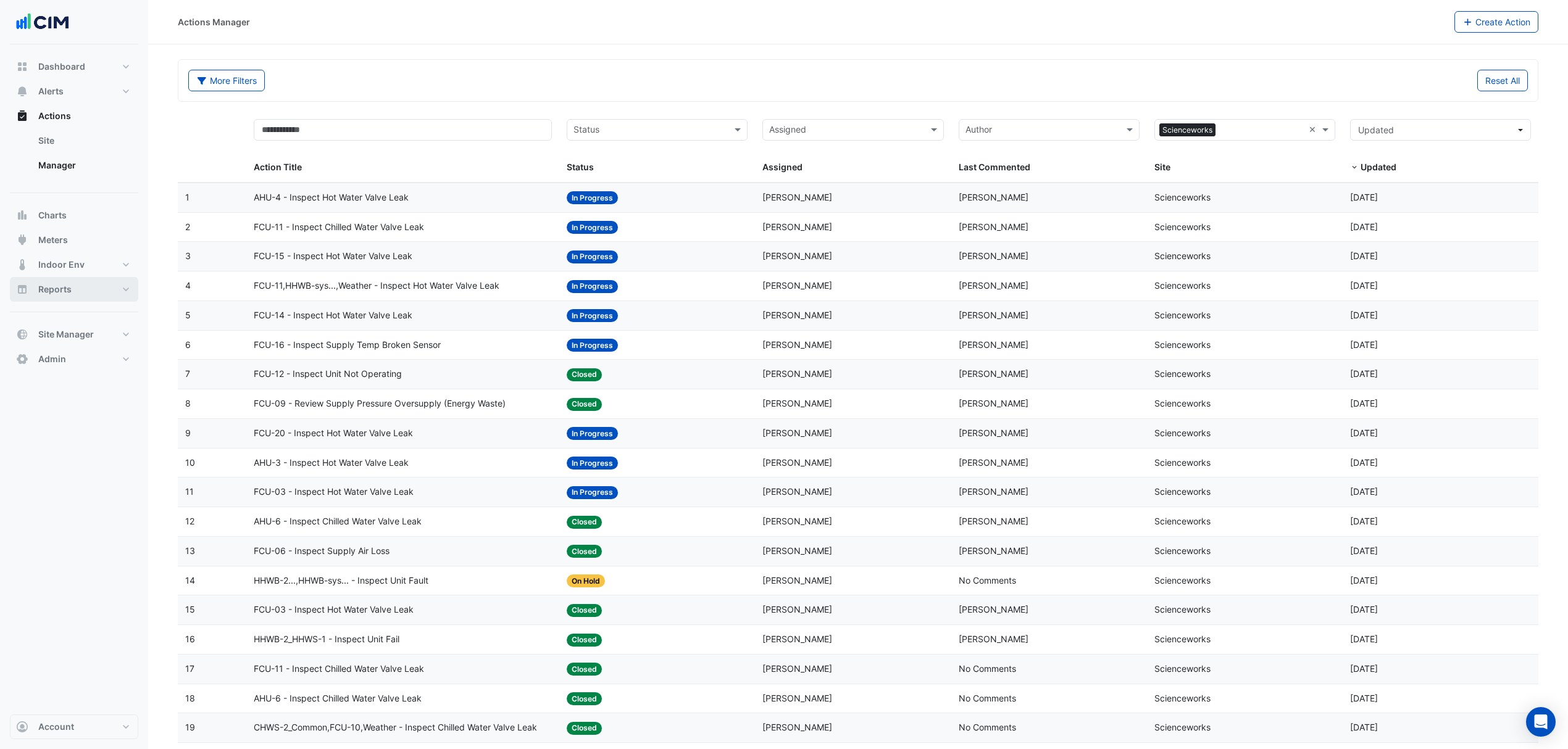
click at [355, 257] on span "FCU-15 - Inspect Hot Water Valve Leak" at bounding box center [333, 256] width 159 height 14
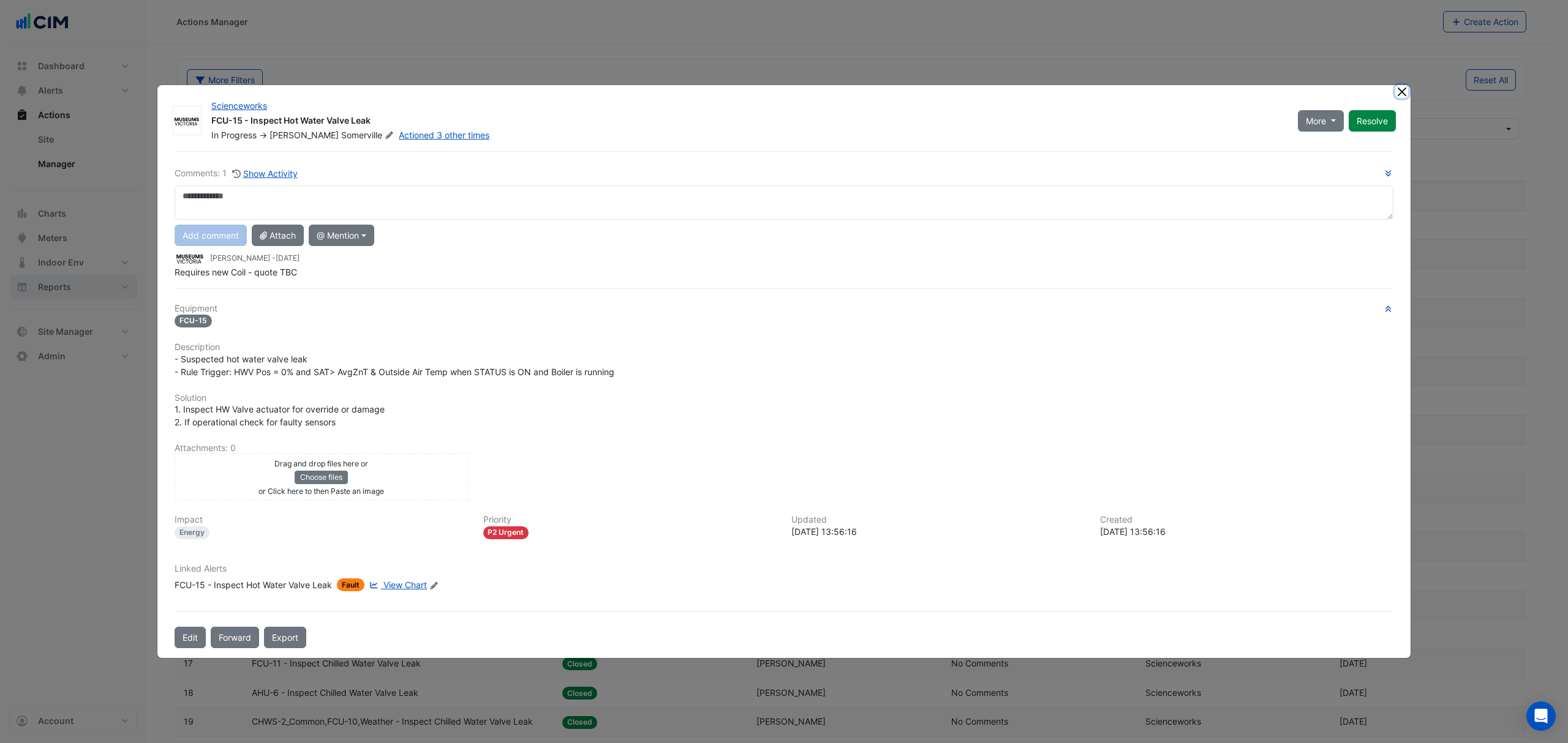
click at [1045, 88] on button "Close" at bounding box center [1401, 91] width 13 height 13
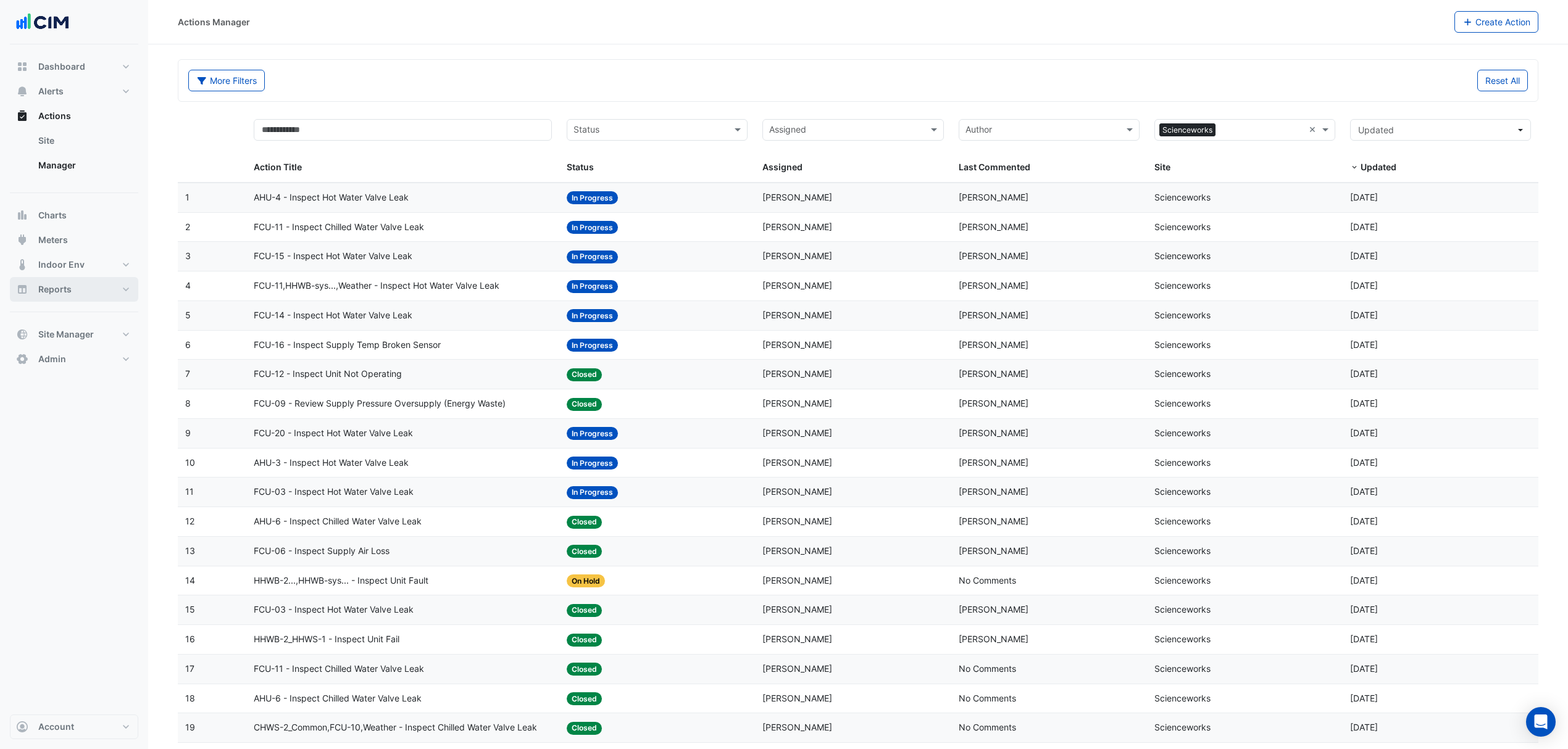
click at [374, 232] on span "FCU-11 - Inspect Chilled Water Valve Leak" at bounding box center [339, 227] width 170 height 14
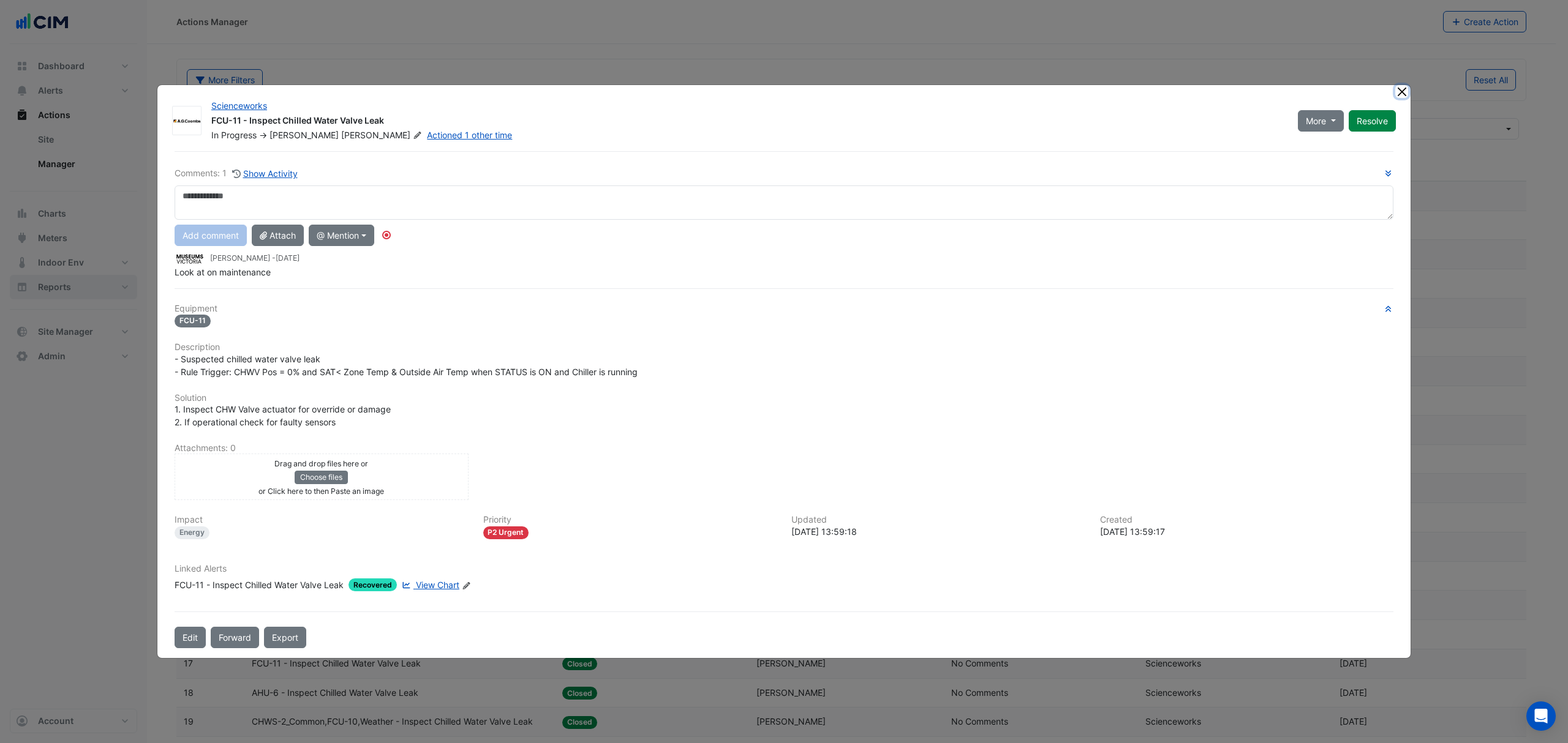
click at [1045, 89] on button "Close" at bounding box center [1401, 91] width 13 height 13
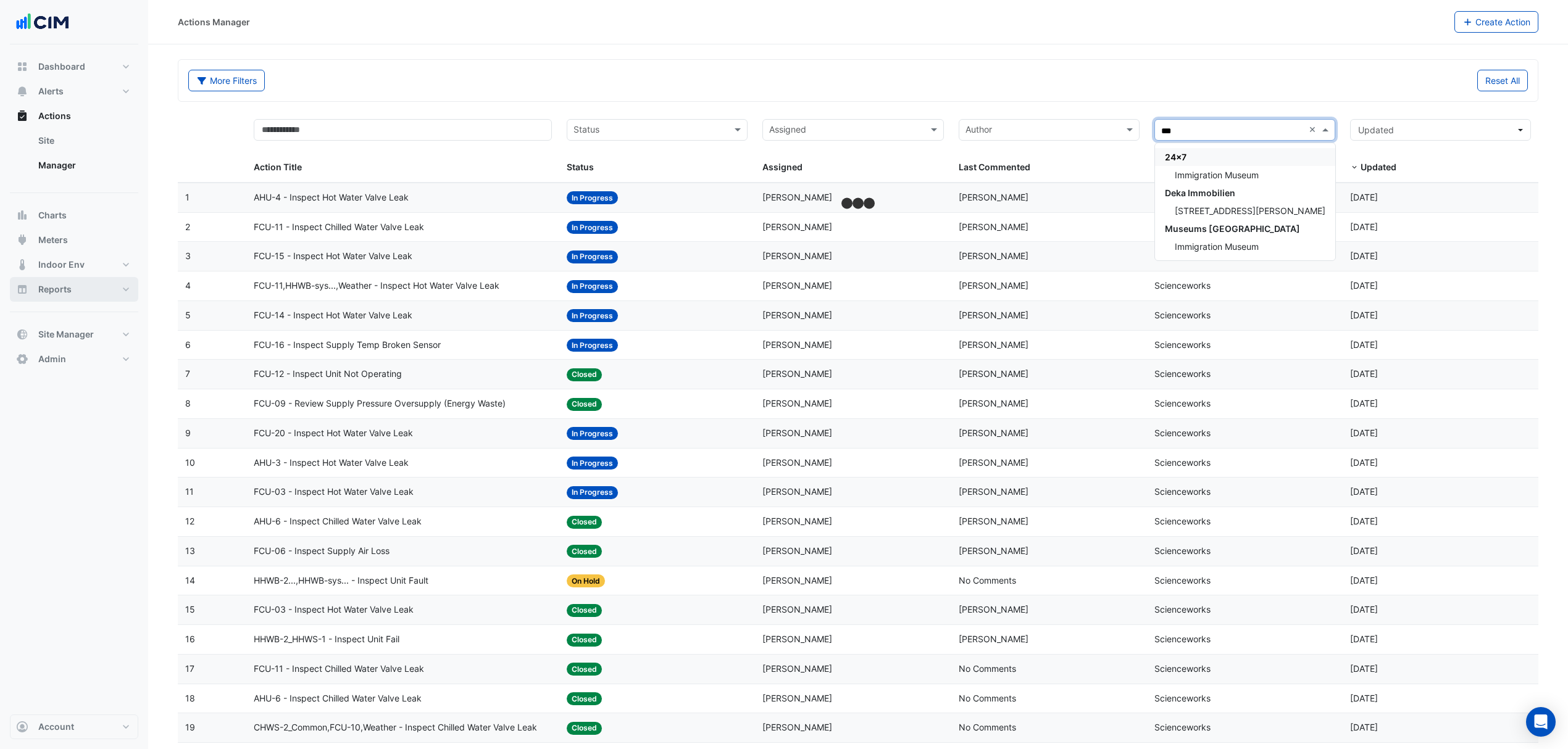
type input "****"
click at [1053, 170] on span "Immigration Museum" at bounding box center [1217, 175] width 84 height 10
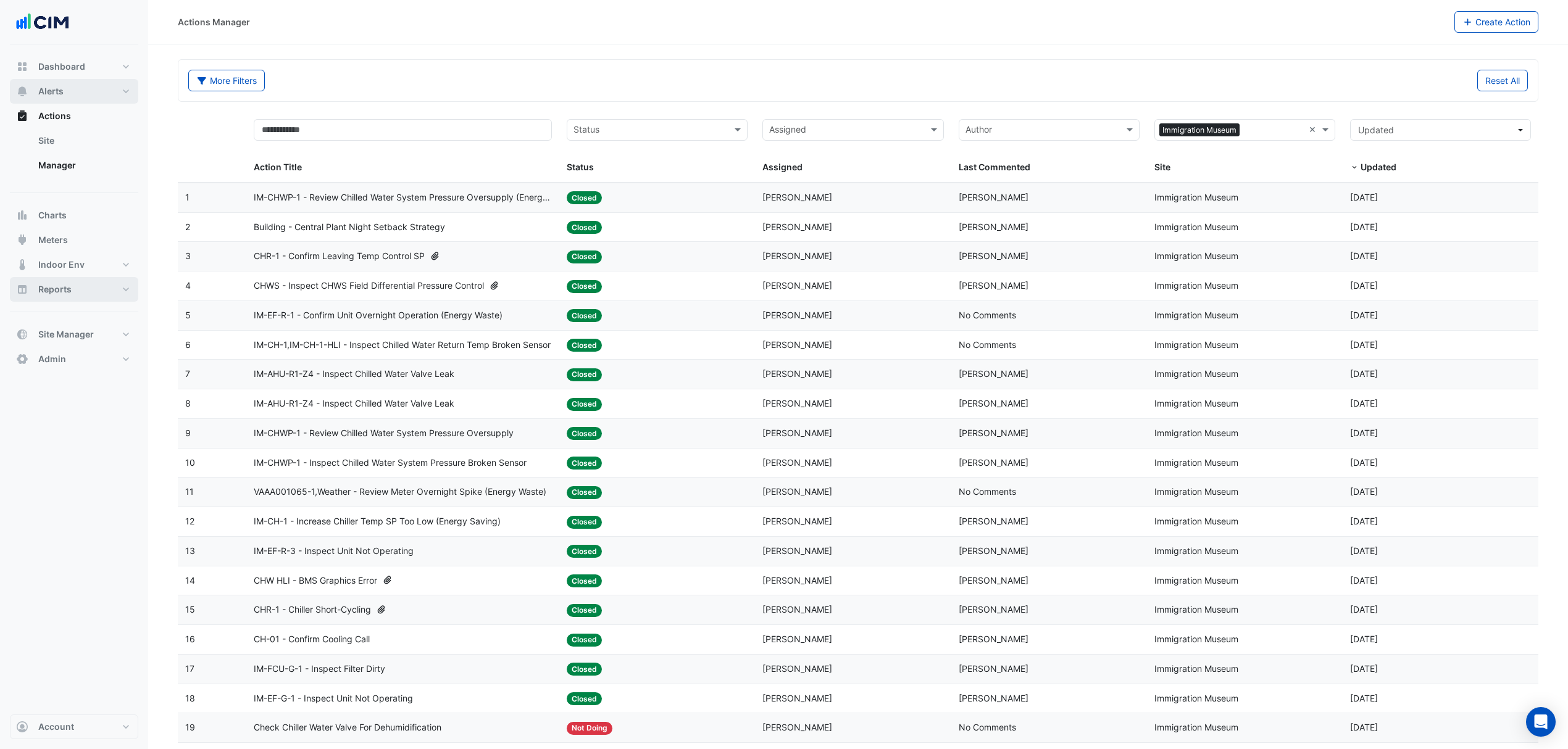
click at [80, 92] on button "Alerts" at bounding box center [74, 91] width 128 height 25
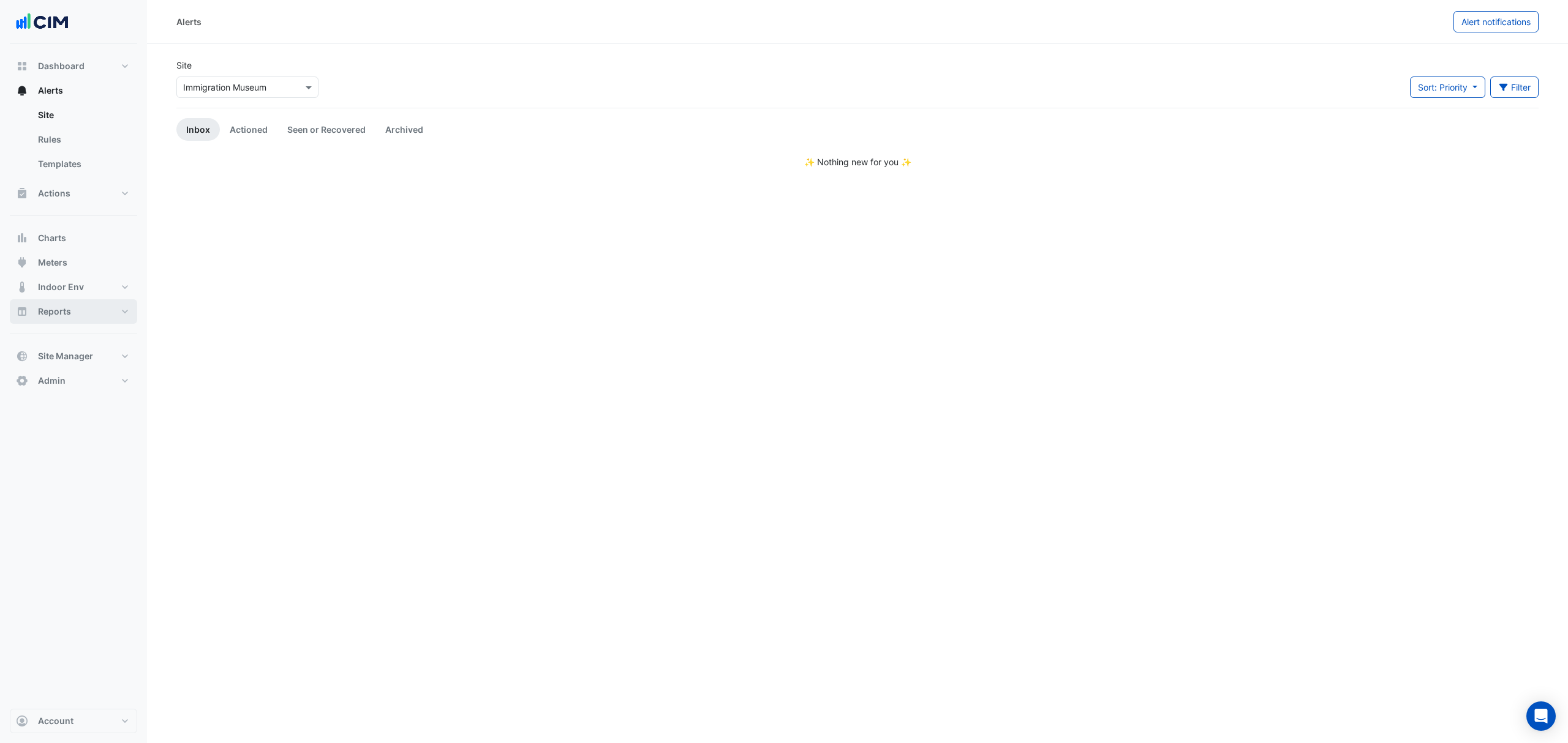
click at [303, 125] on link "Seen or Recovered" at bounding box center [327, 129] width 98 height 23
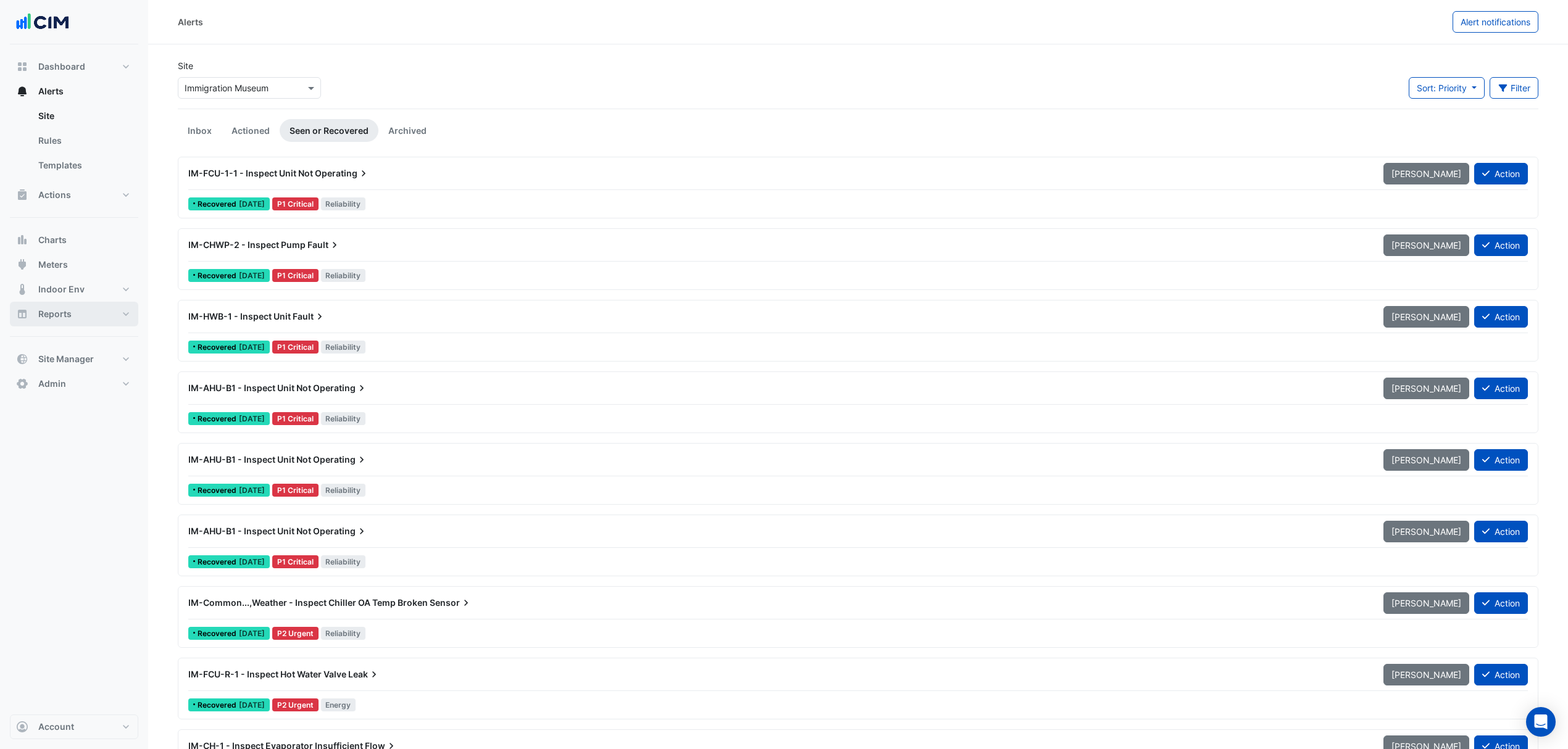
click at [306, 63] on div "Site Select a Site × Immigration Museum" at bounding box center [249, 79] width 143 height 39
click at [250, 88] on input "text" at bounding box center [237, 88] width 105 height 13
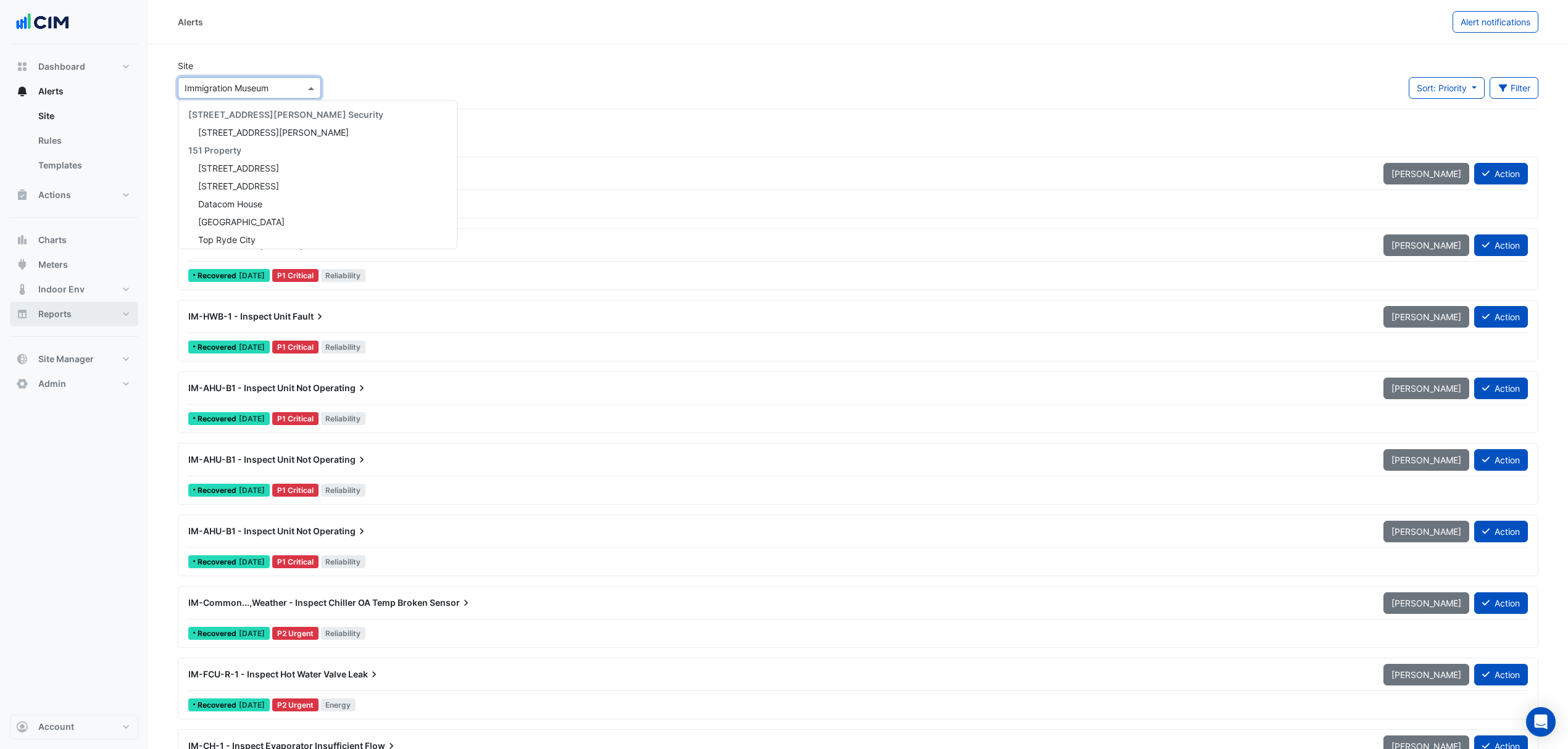
scroll to position [363, 0]
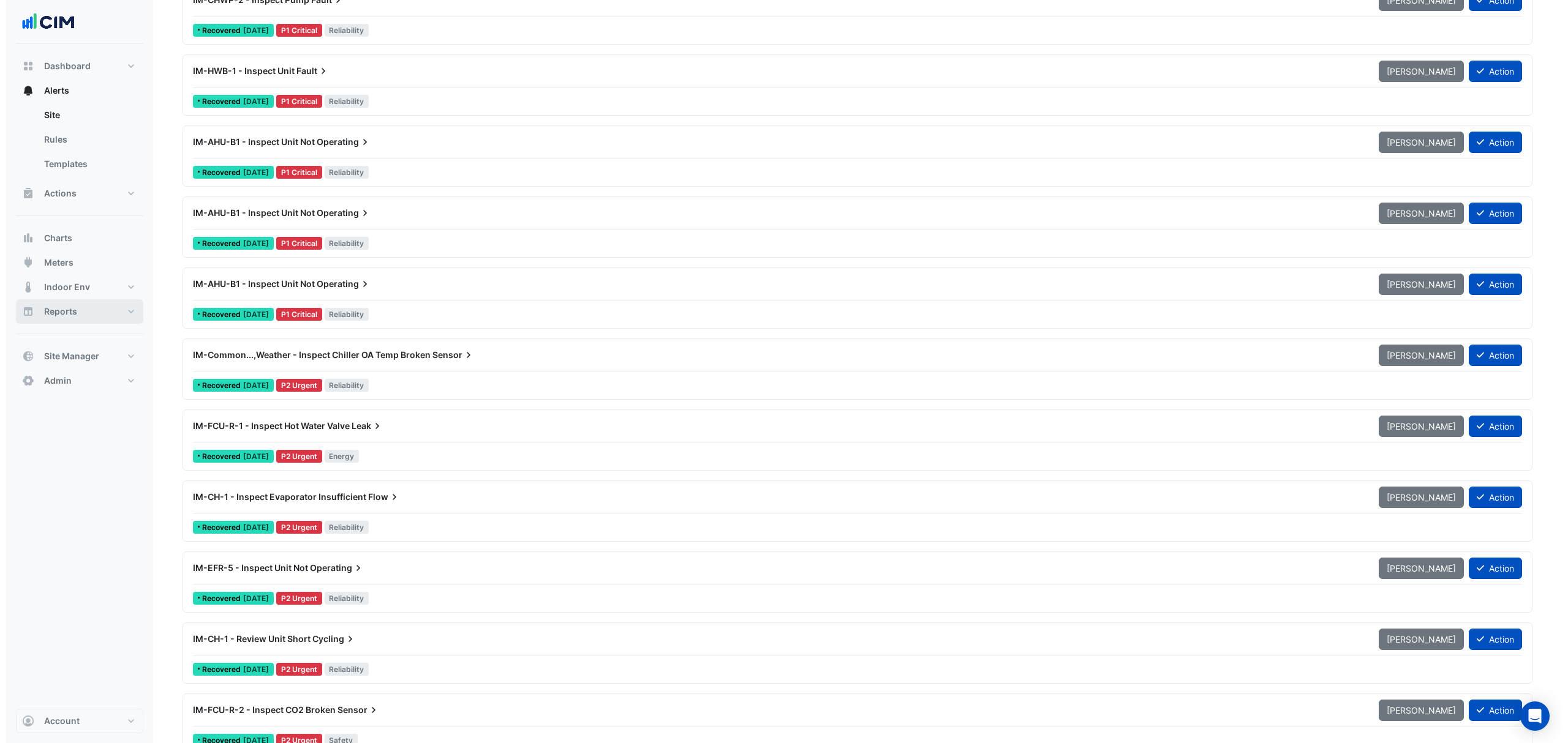
scroll to position [0, 0]
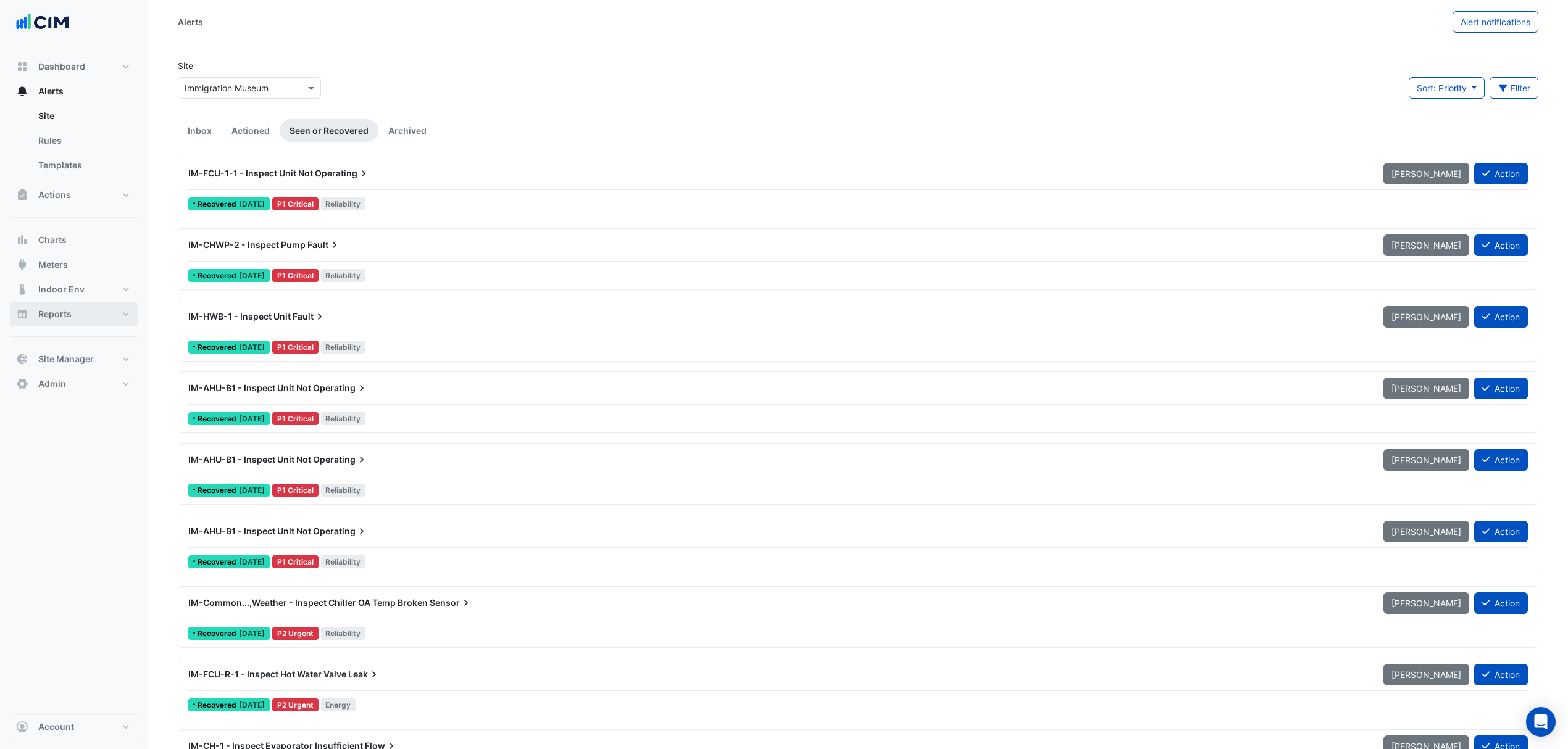
click at [197, 119] on link "Inbox" at bounding box center [200, 130] width 44 height 23
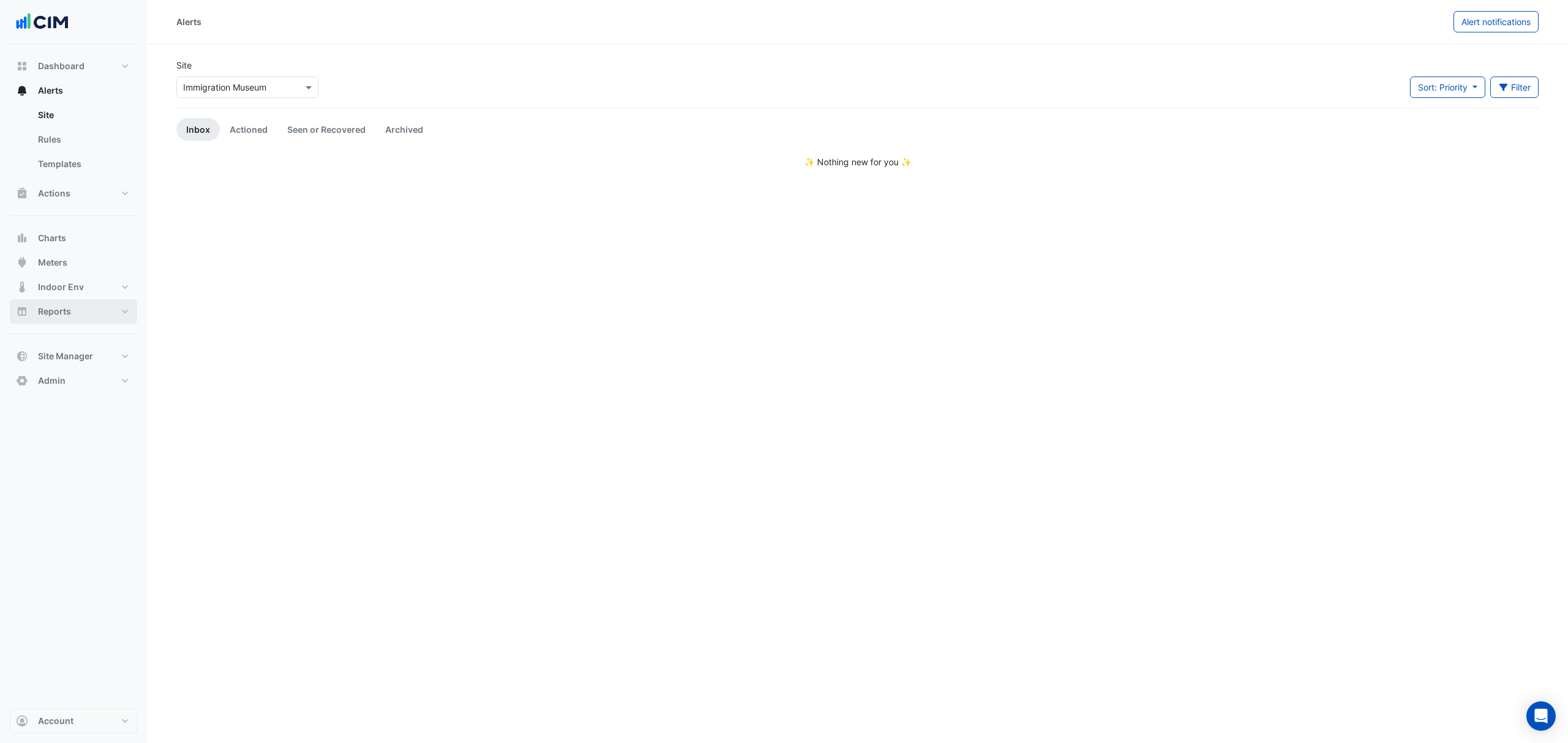
click at [244, 129] on link "Actioned" at bounding box center [249, 129] width 58 height 23
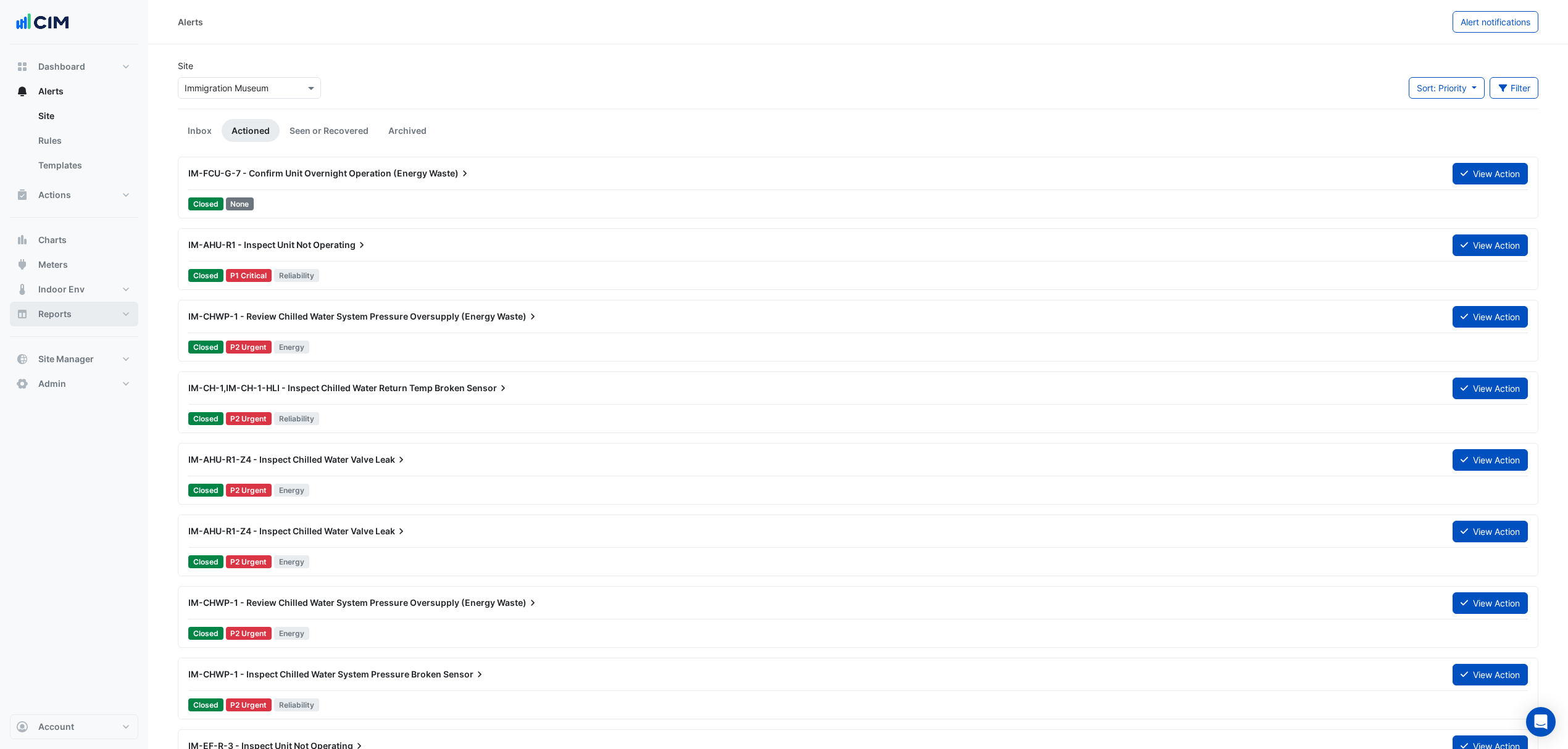
click at [193, 127] on link "Inbox" at bounding box center [200, 130] width 44 height 23
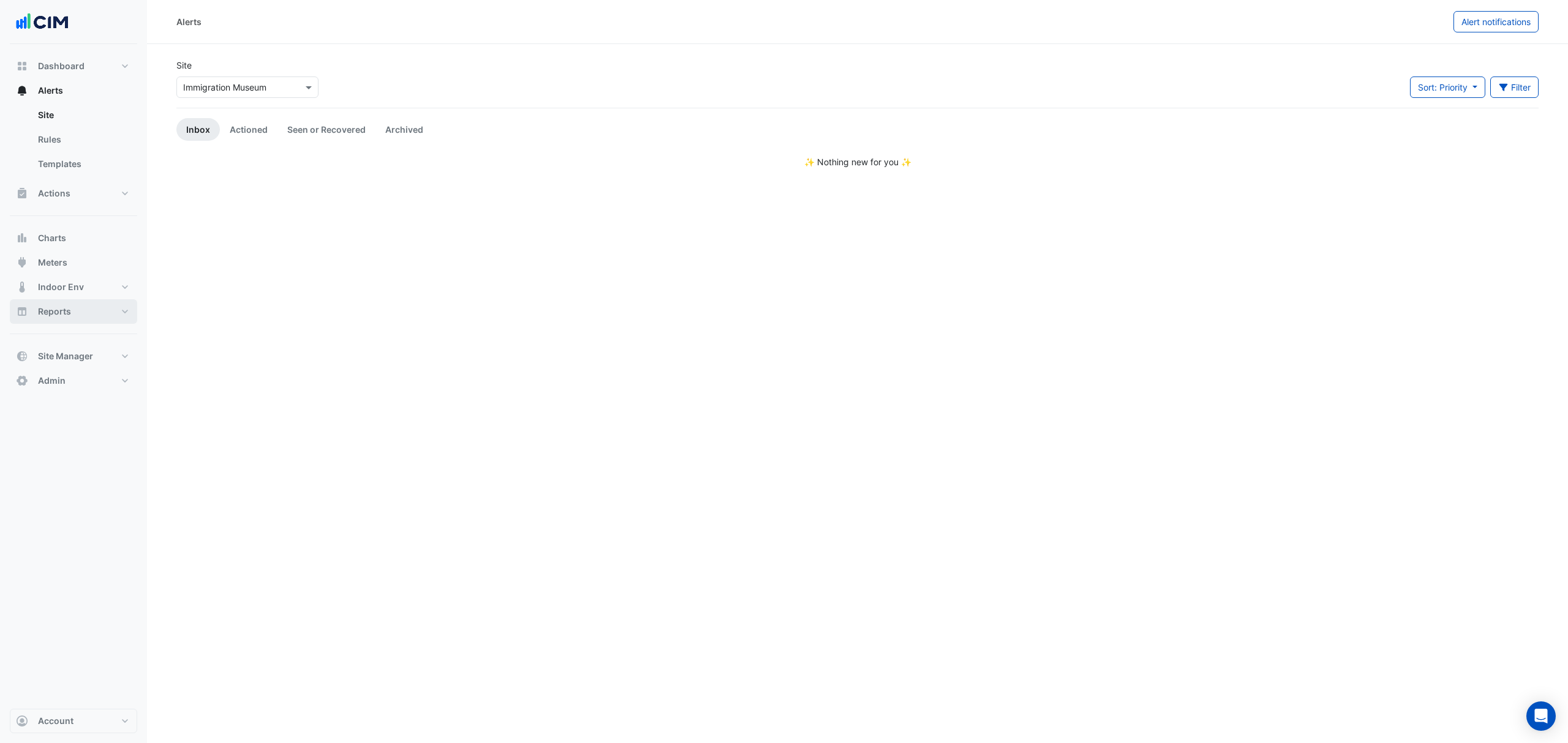
click at [67, 309] on span "Reports" at bounding box center [54, 312] width 33 height 13
select select "***"
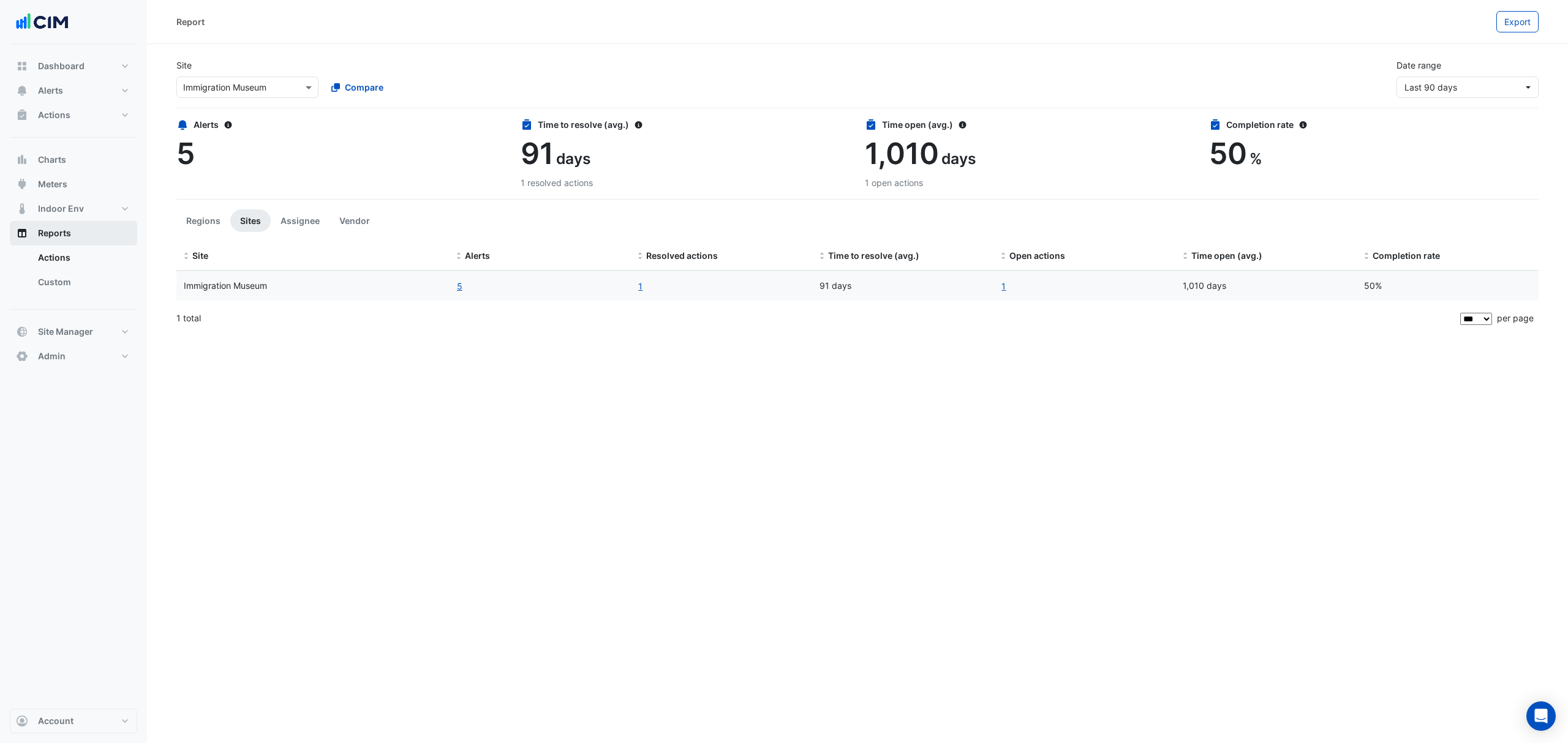
click at [227, 81] on input "text" at bounding box center [235, 87] width 104 height 13
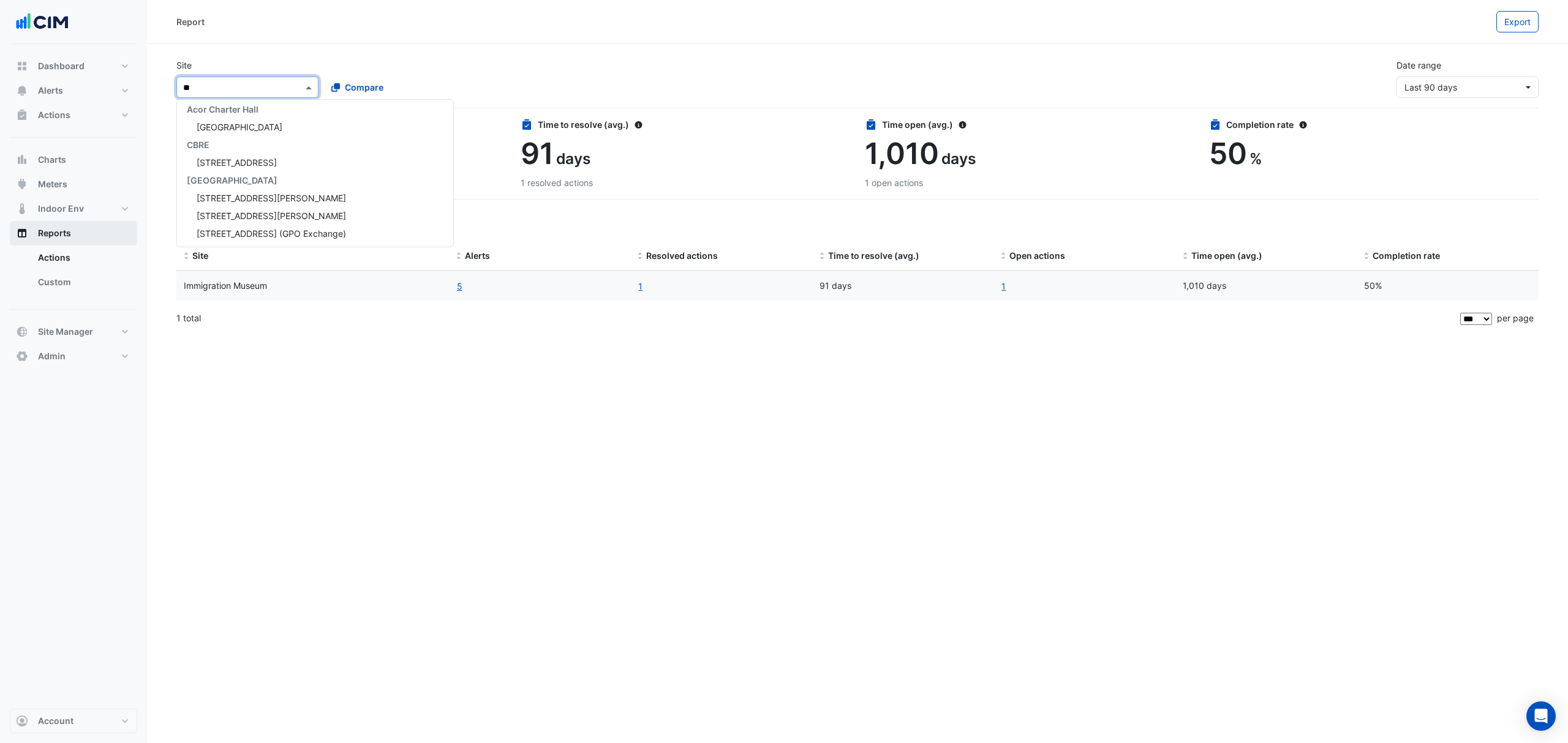
type input "***"
click at [202, 157] on span "[STREET_ADDRESS]" at bounding box center [236, 162] width 81 height 10
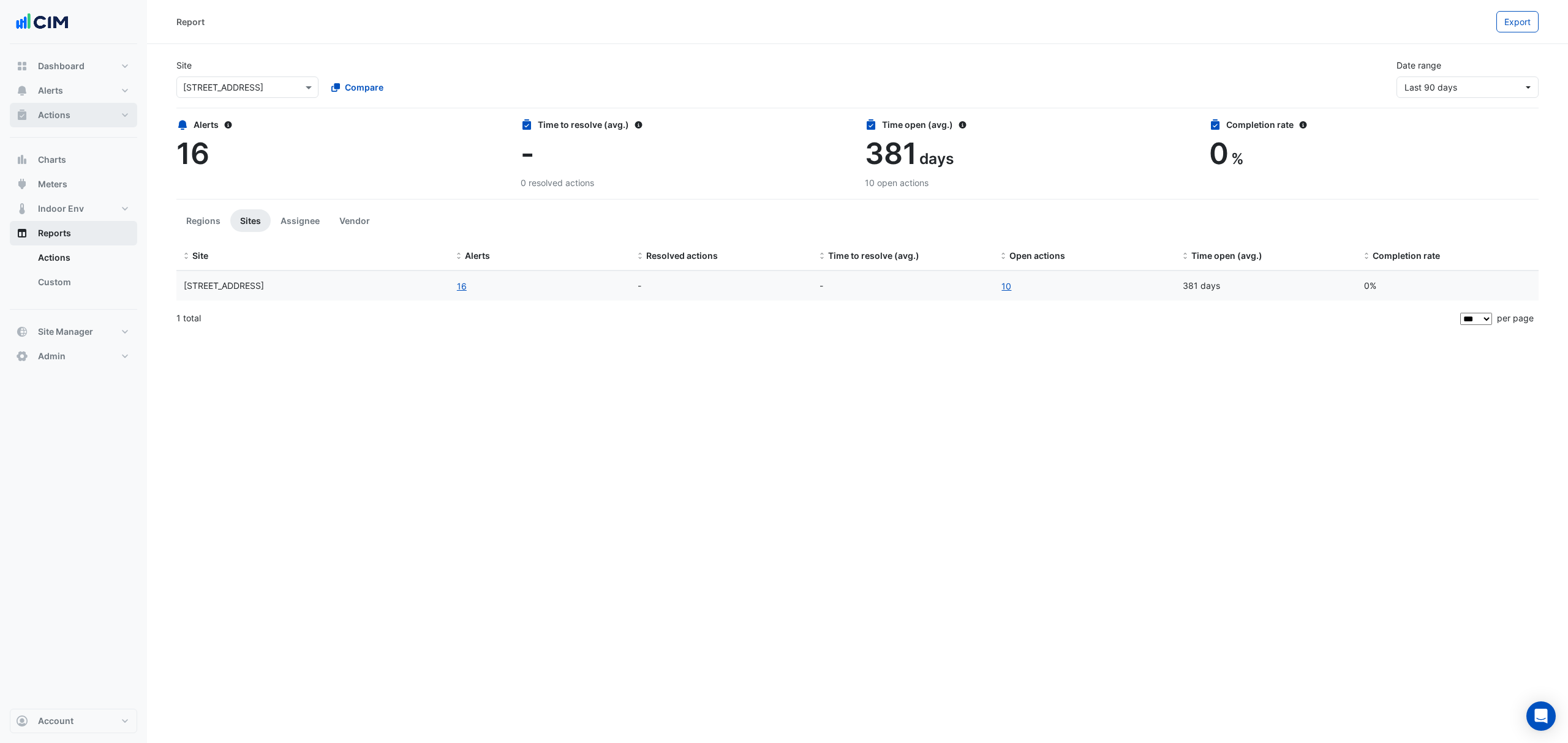
click at [61, 114] on span "Actions" at bounding box center [54, 115] width 33 height 13
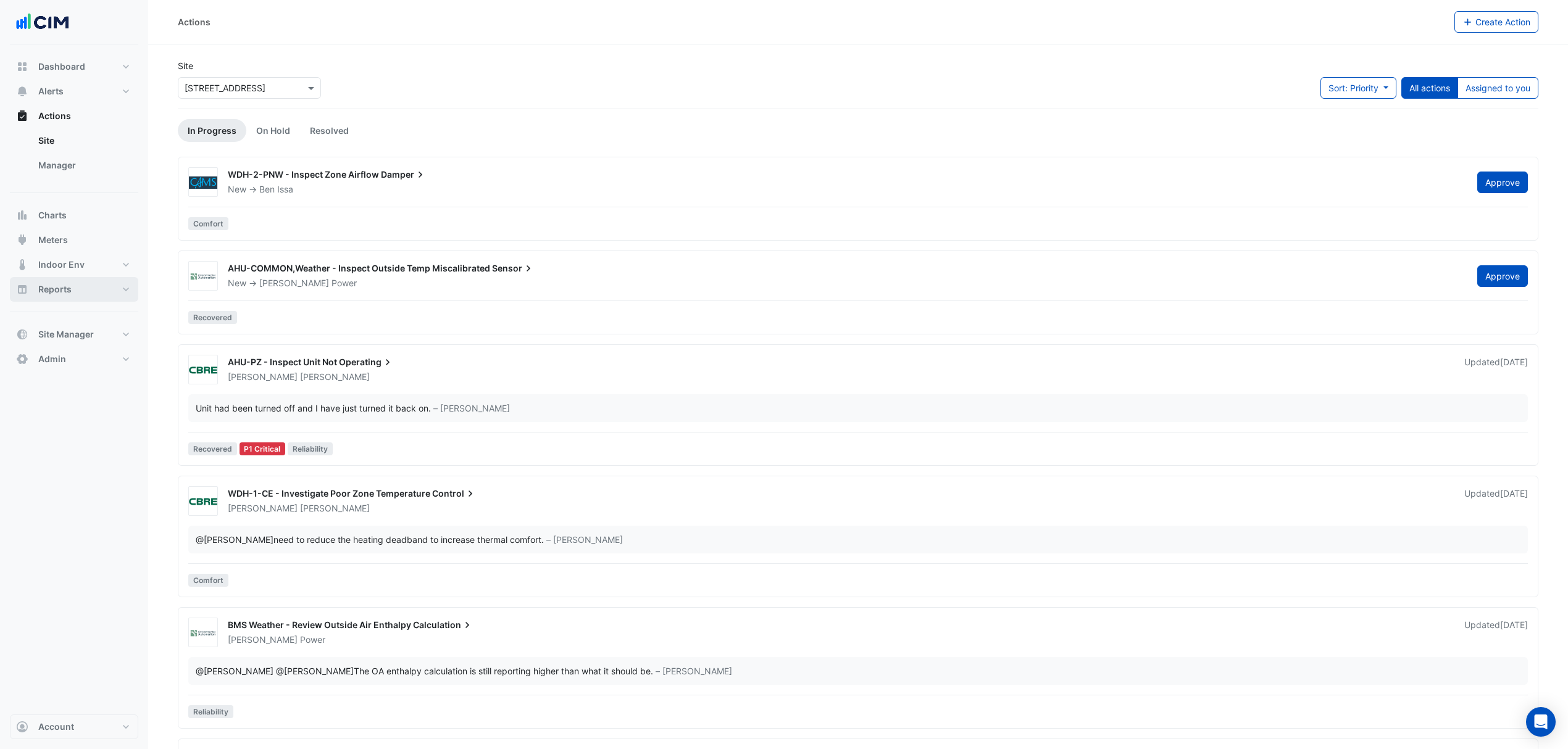
click at [68, 165] on link "Manager" at bounding box center [83, 165] width 110 height 25
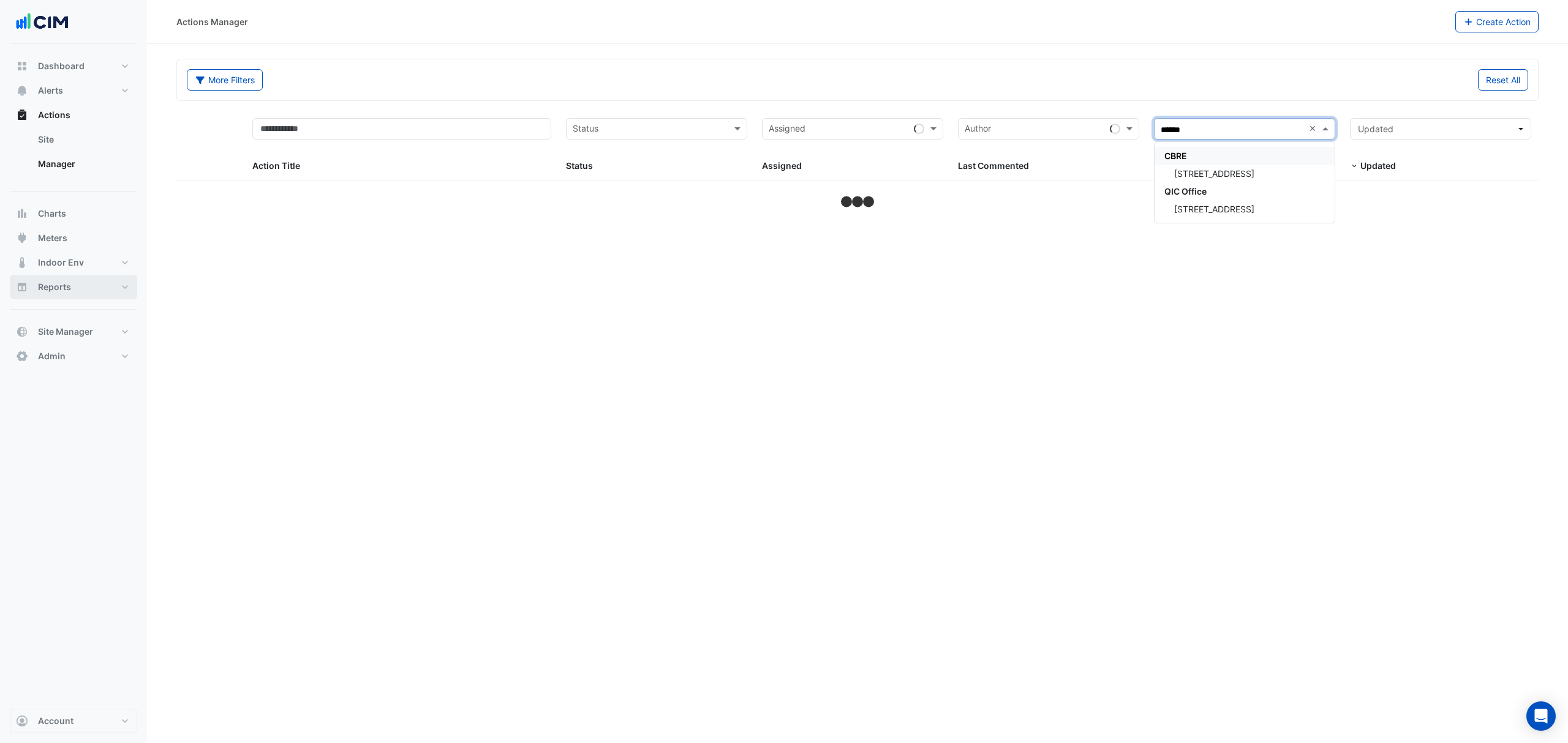
type input "*******"
click at [1045, 174] on span "[STREET_ADDRESS]" at bounding box center [1214, 174] width 81 height 10
select select "***"
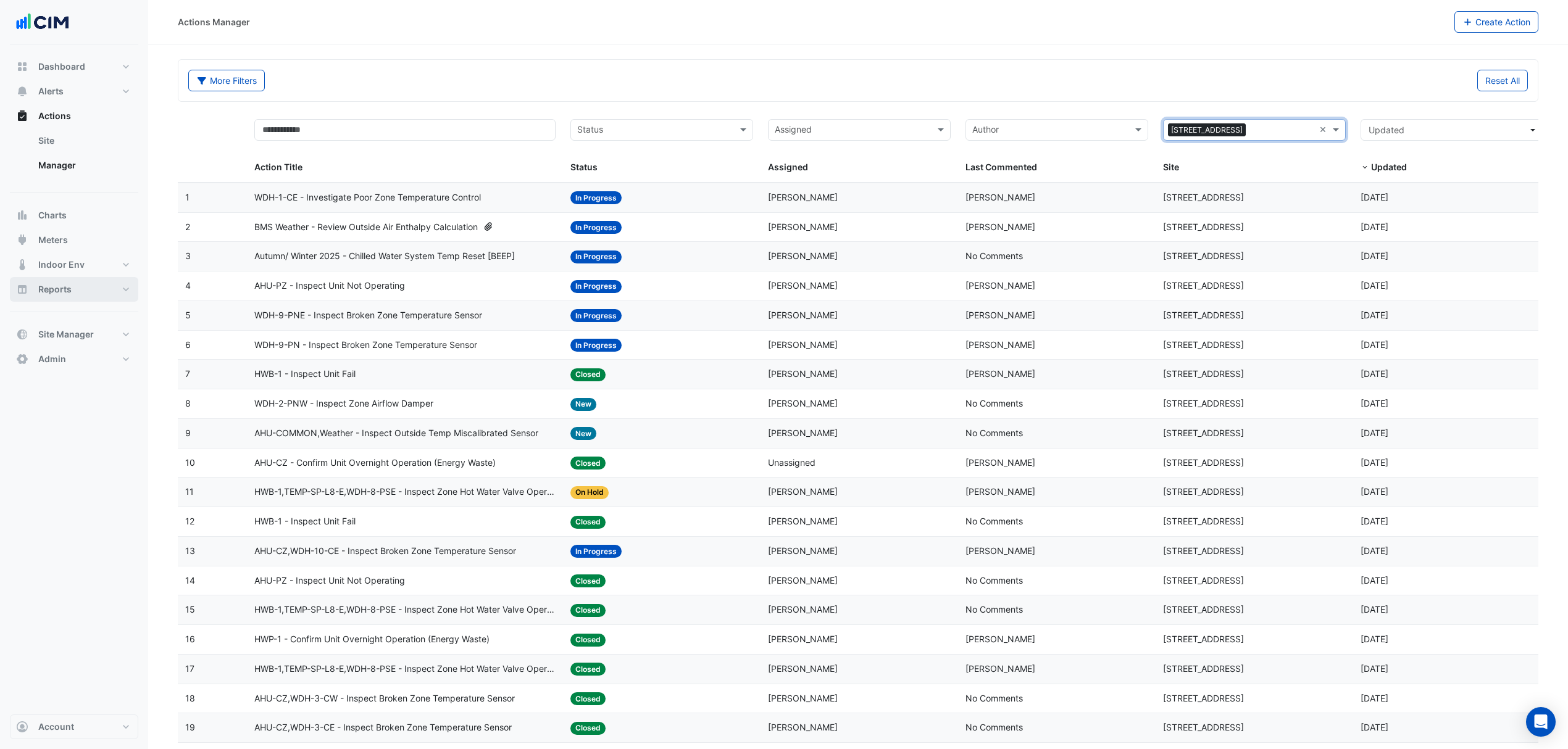
click at [391, 319] on span "WDH-9-PNE - Inspect Broken Zone Temperature Sensor" at bounding box center [369, 315] width 228 height 14
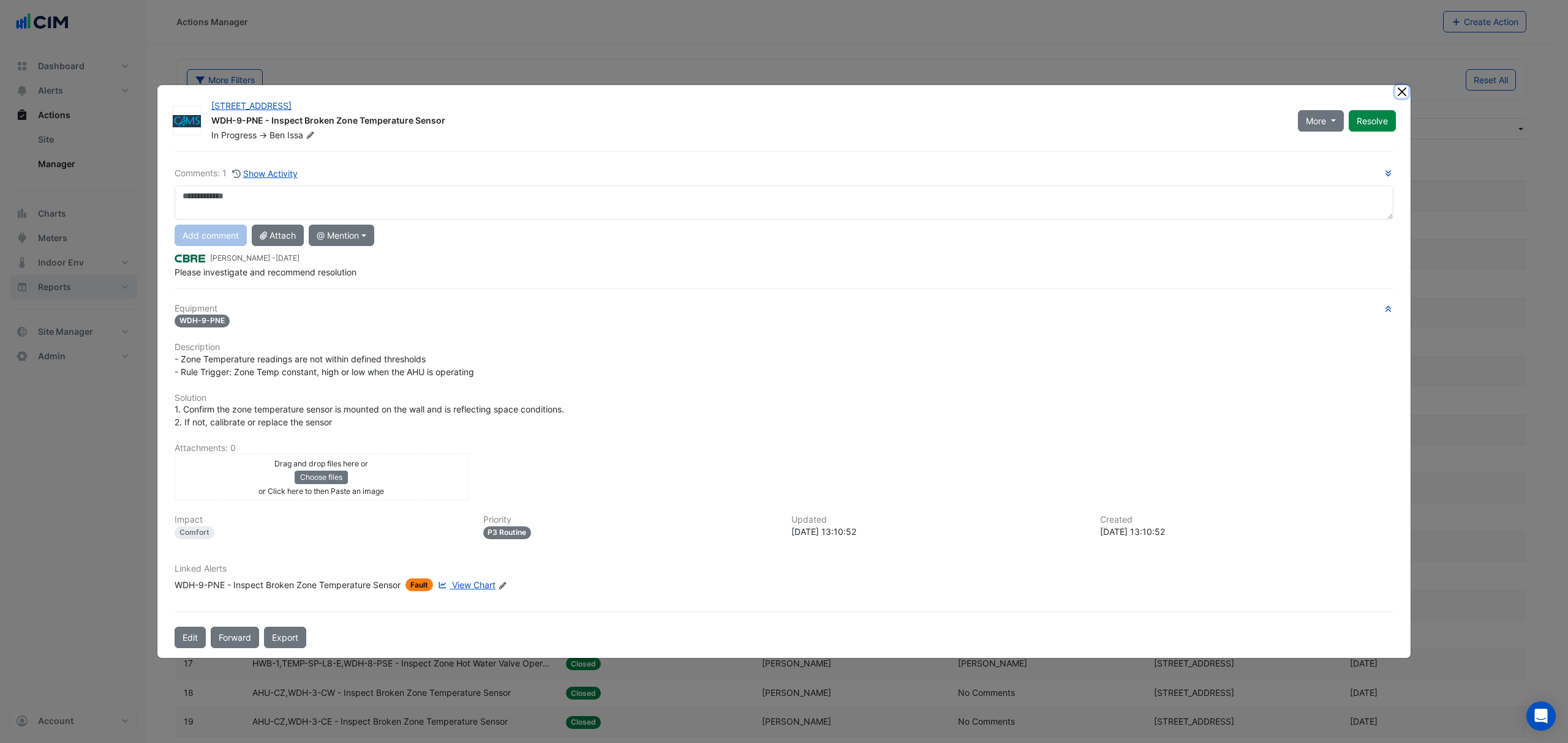
click at [1045, 92] on button "Close" at bounding box center [1401, 91] width 13 height 13
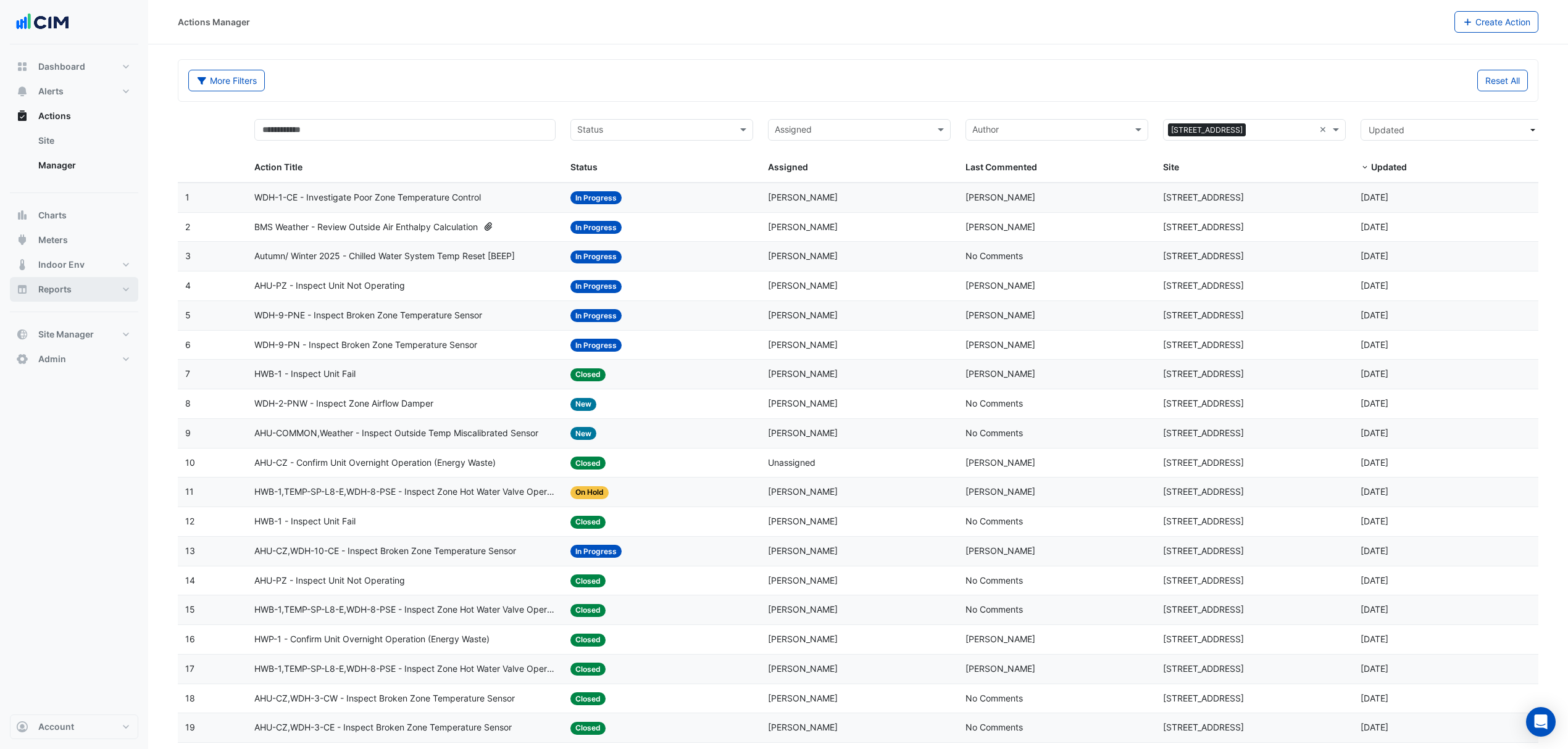
click at [368, 405] on span "WDH-2-PNW - Inspect Zone Airflow Damper" at bounding box center [344, 404] width 179 height 14
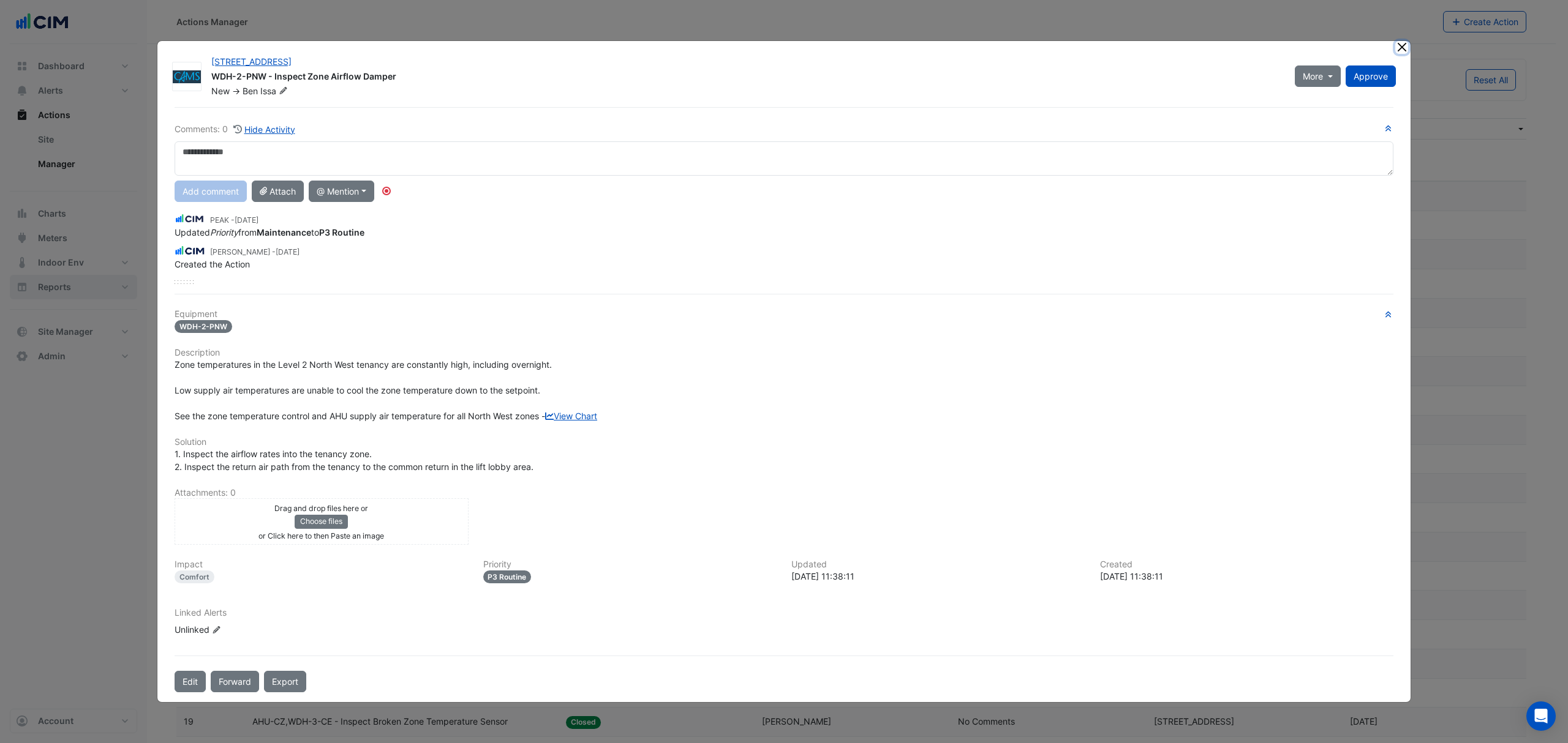
click at [1045, 45] on button "Close" at bounding box center [1401, 47] width 13 height 13
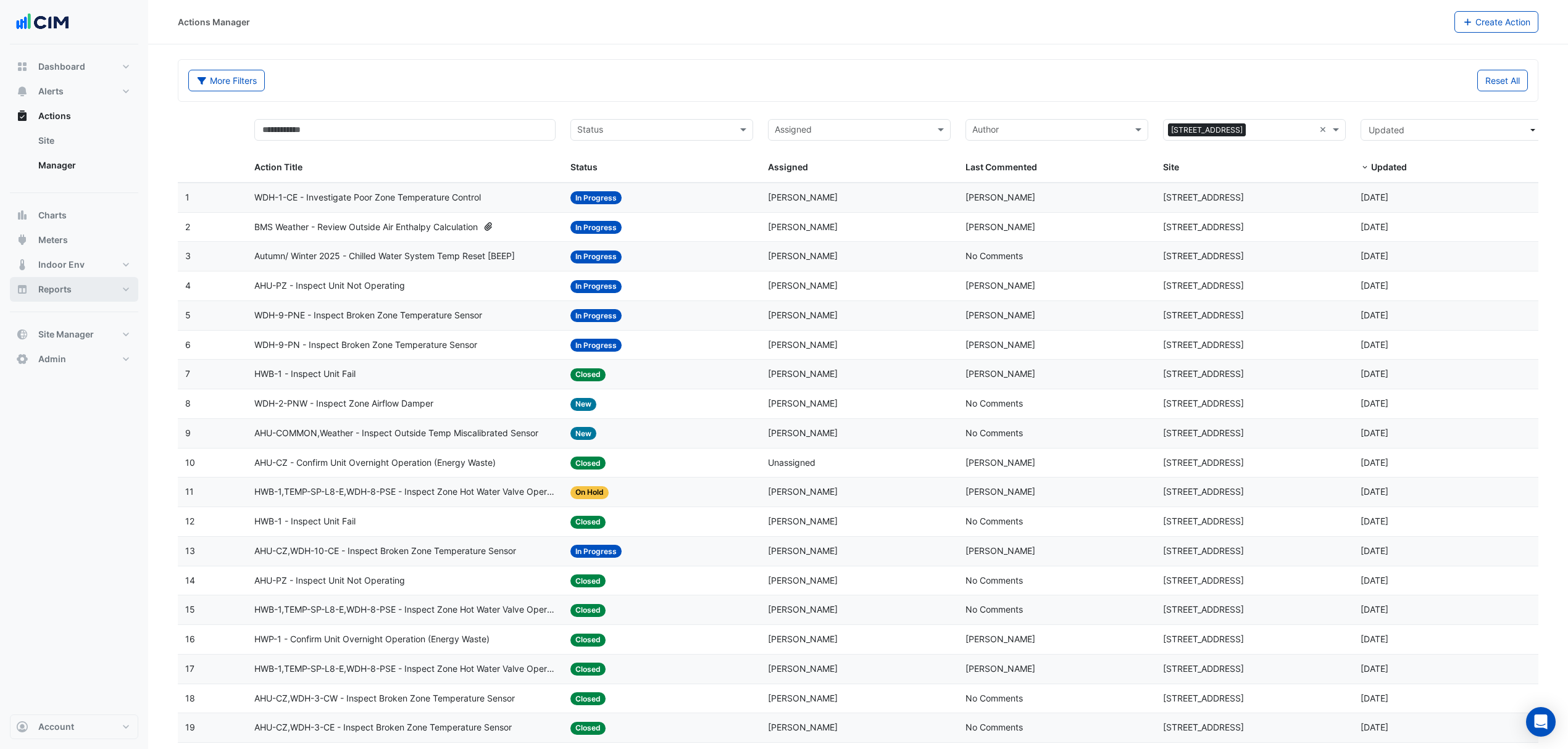
click at [331, 348] on span "WDH-9-PN - Inspect Broken Zone Temperature Sensor" at bounding box center [366, 345] width 223 height 14
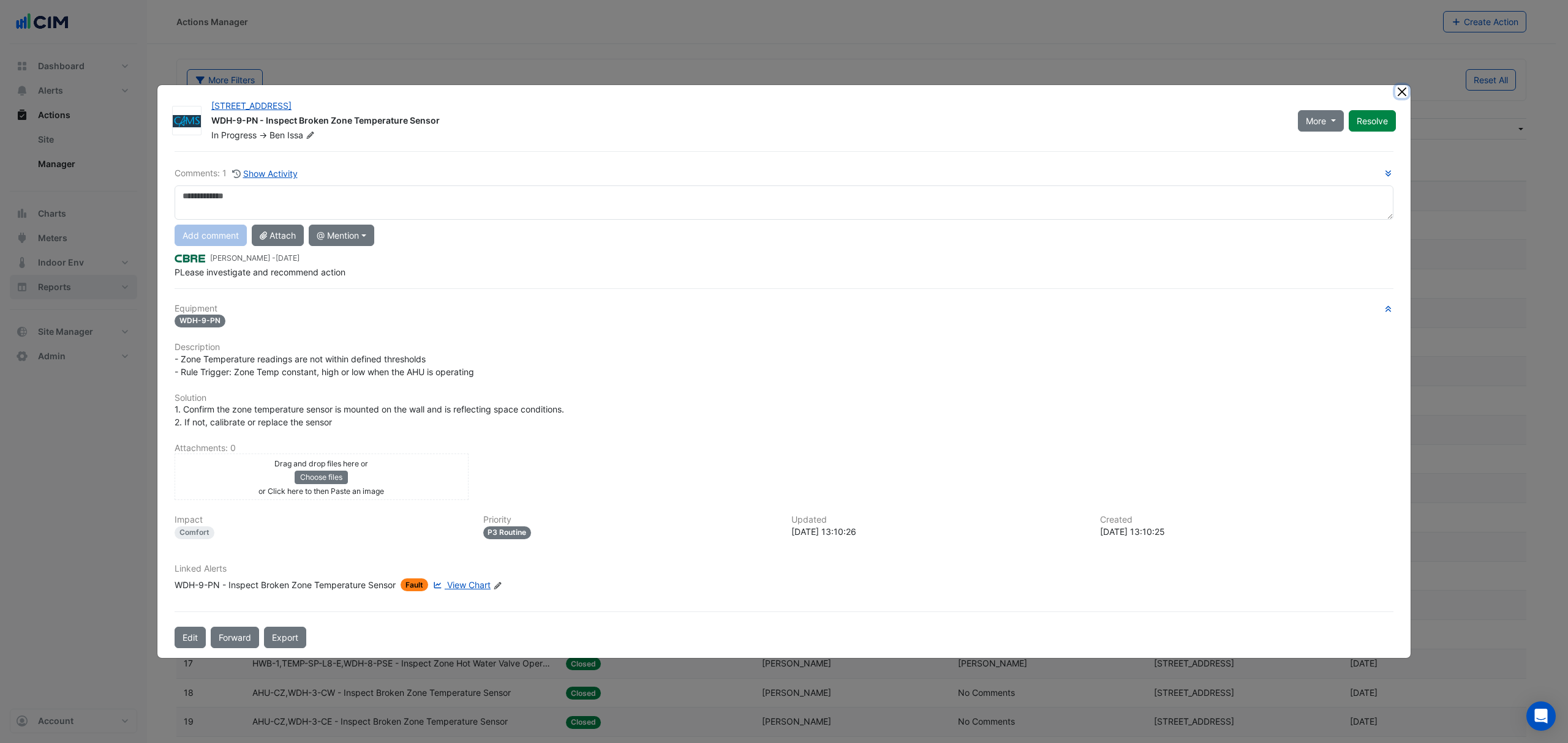
drag, startPoint x: 1402, startPoint y: 89, endPoint x: 1385, endPoint y: 94, distance: 17.7
click at [1045, 91] on button "Close" at bounding box center [1401, 91] width 13 height 13
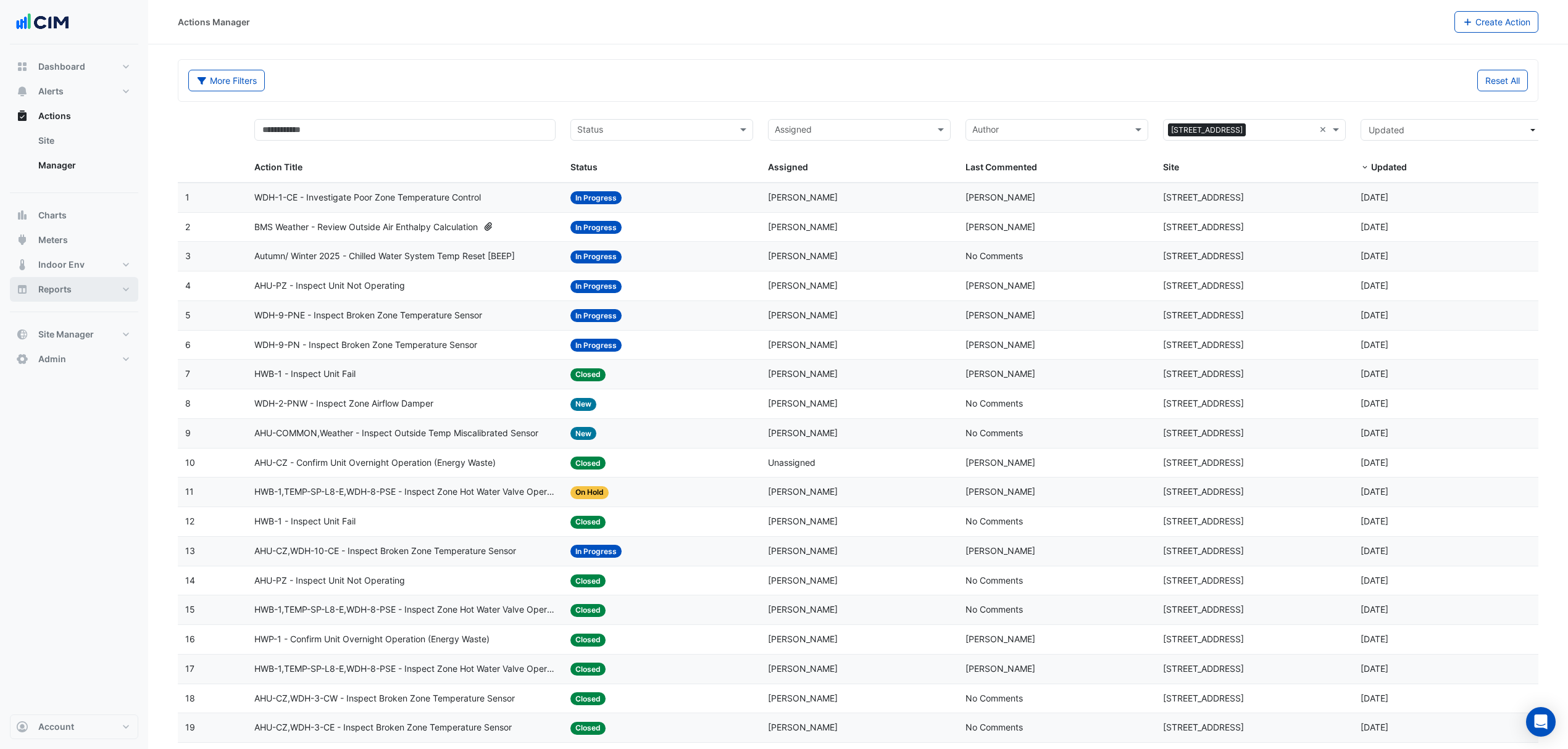
click at [398, 227] on span "BMS Weather - Review Outside Air Enthalpy Calculation" at bounding box center [366, 227] width 223 height 14
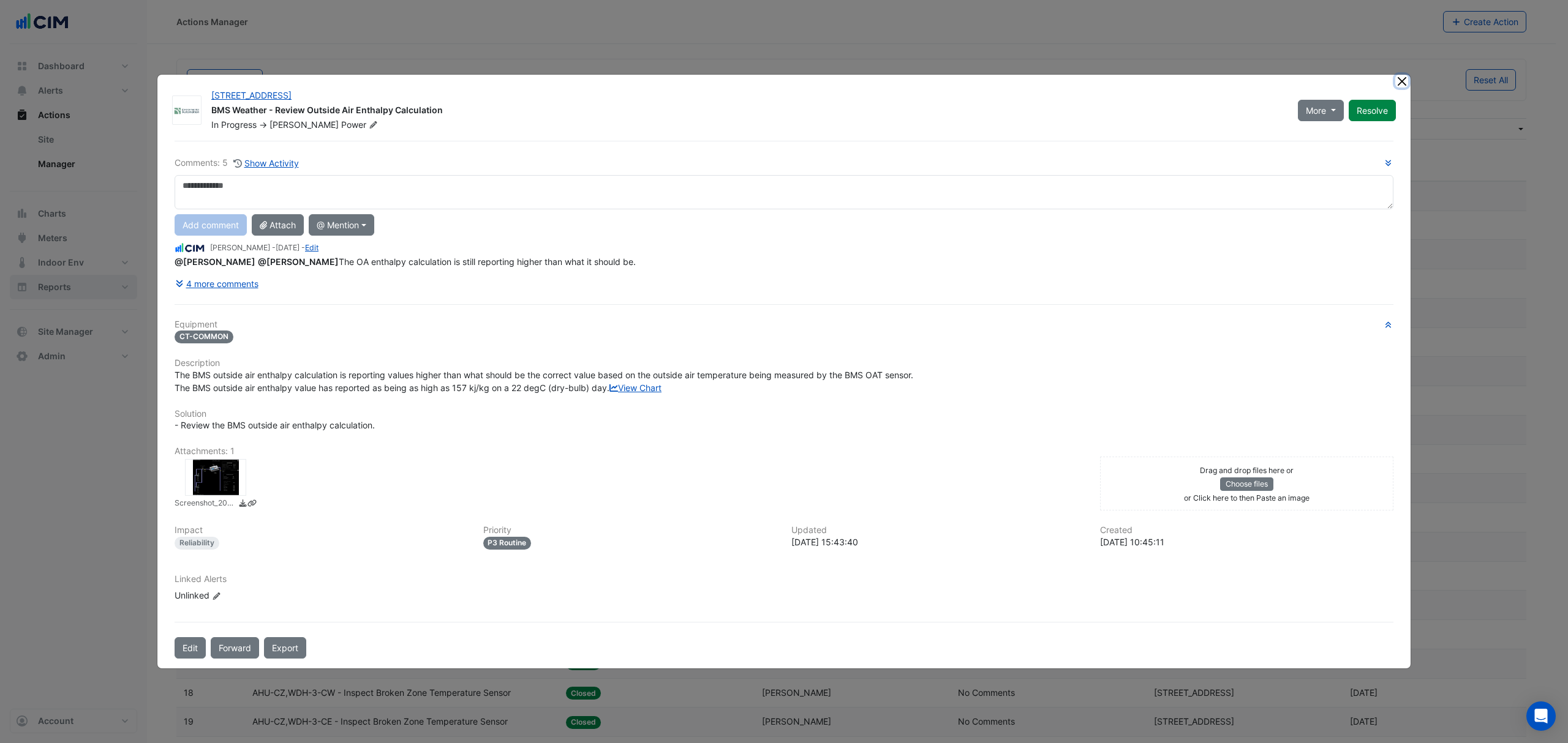
click at [1045, 75] on button "Close" at bounding box center [1401, 81] width 13 height 13
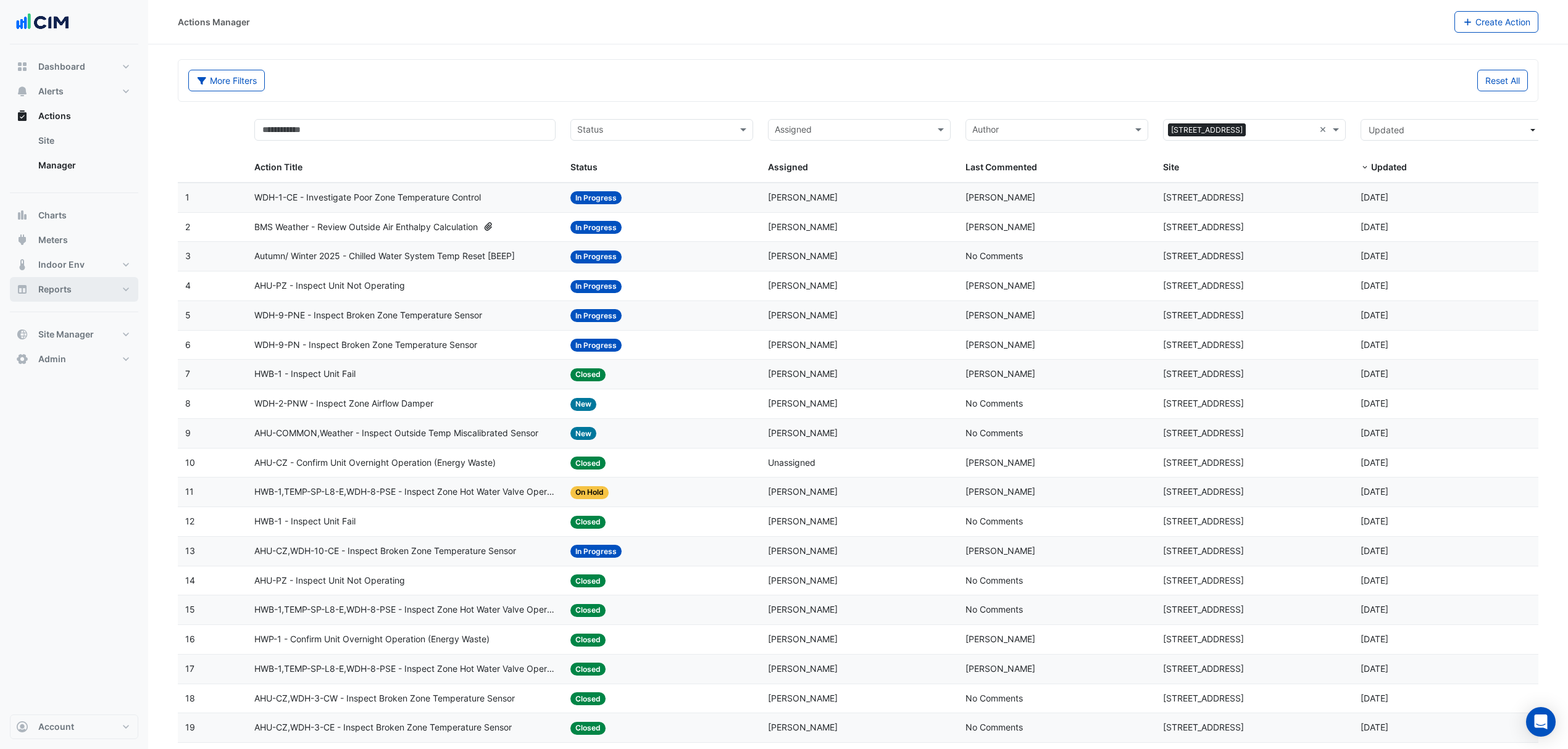
click at [430, 208] on datatable-body-cell "Action Title: WDH-1-CE - Investigate Poor Zone Temperature Control" at bounding box center [405, 197] width 316 height 29
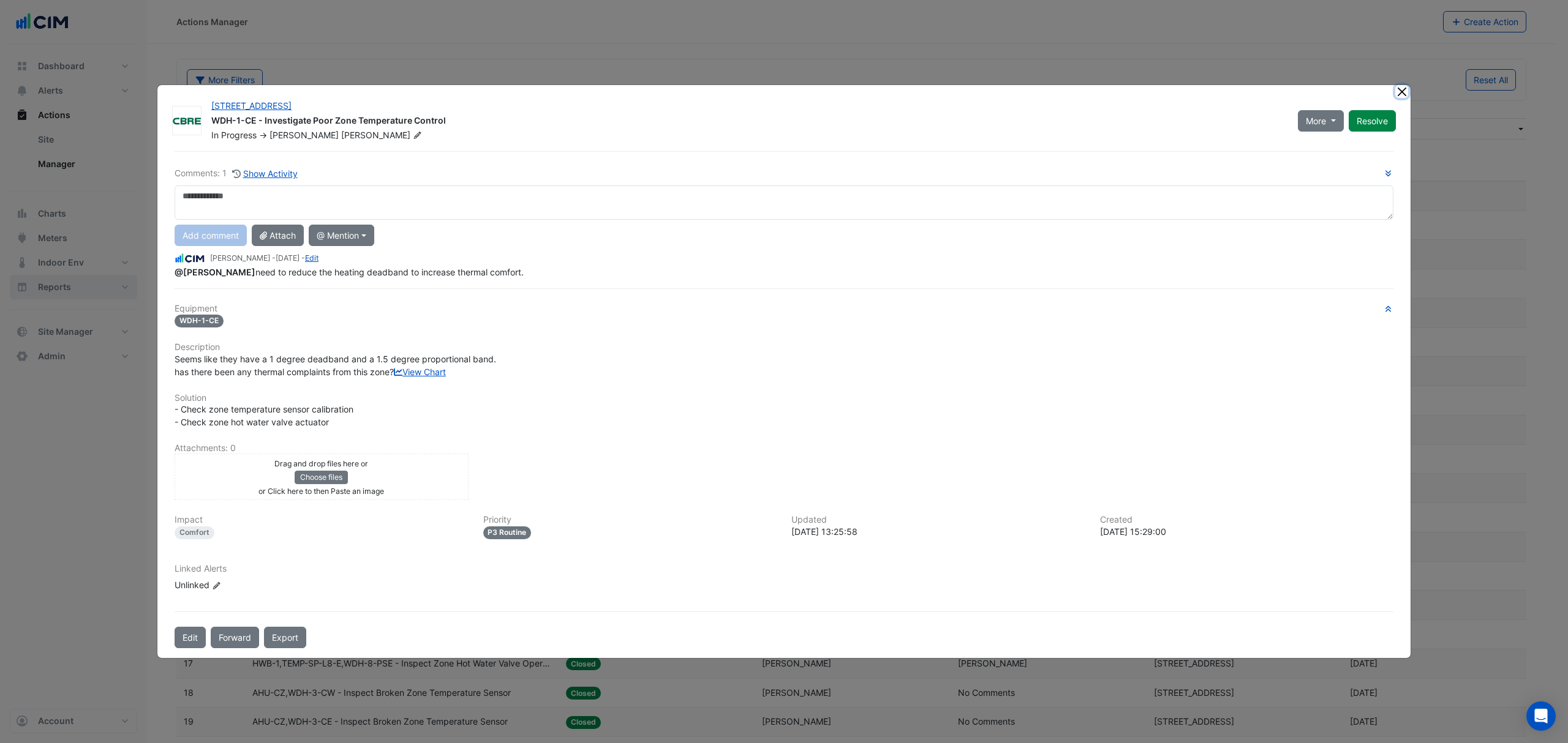
click at [1045, 85] on button "Close" at bounding box center [1401, 91] width 13 height 13
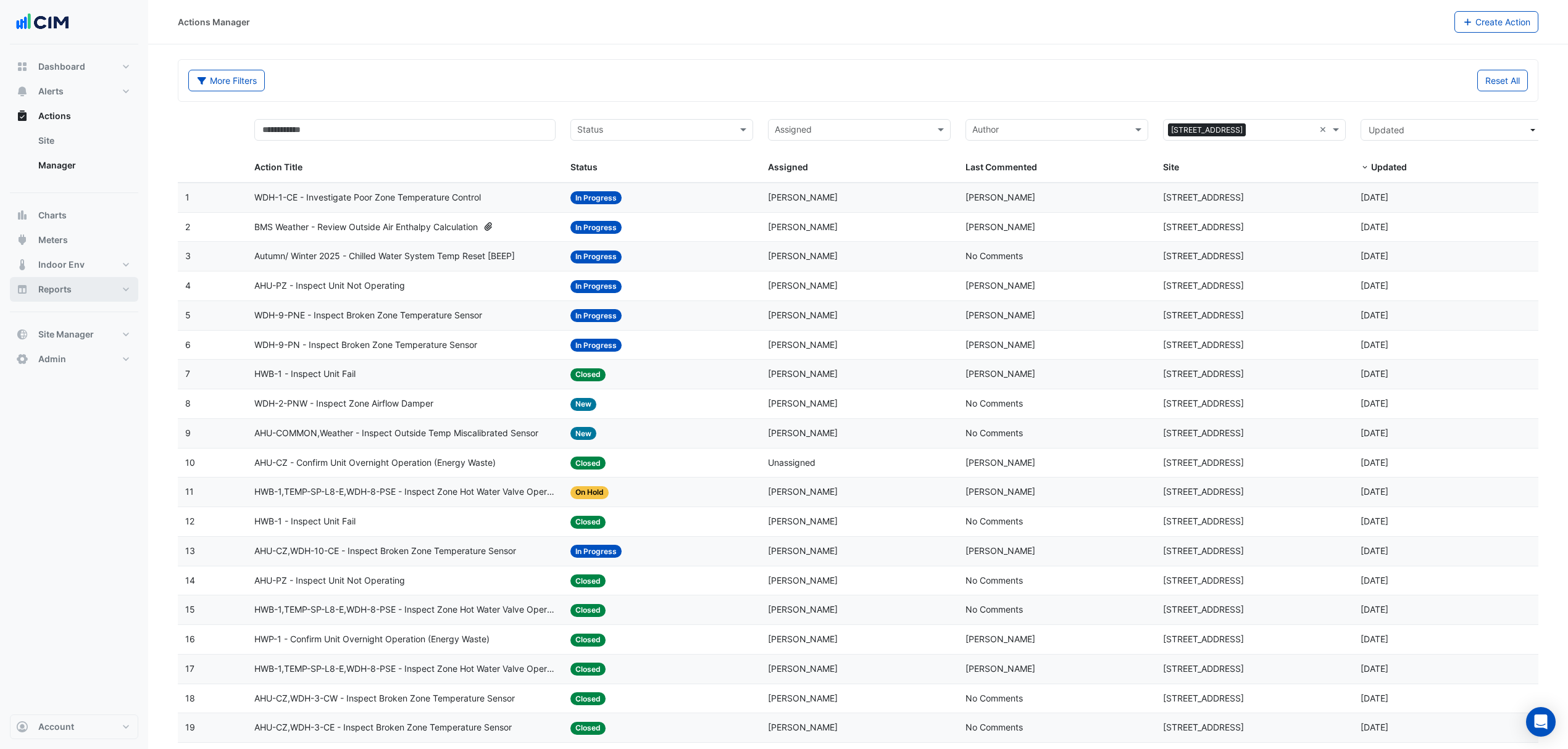
click at [340, 519] on span "HWB-1 - Inspect Unit Fail" at bounding box center [305, 521] width 101 height 14
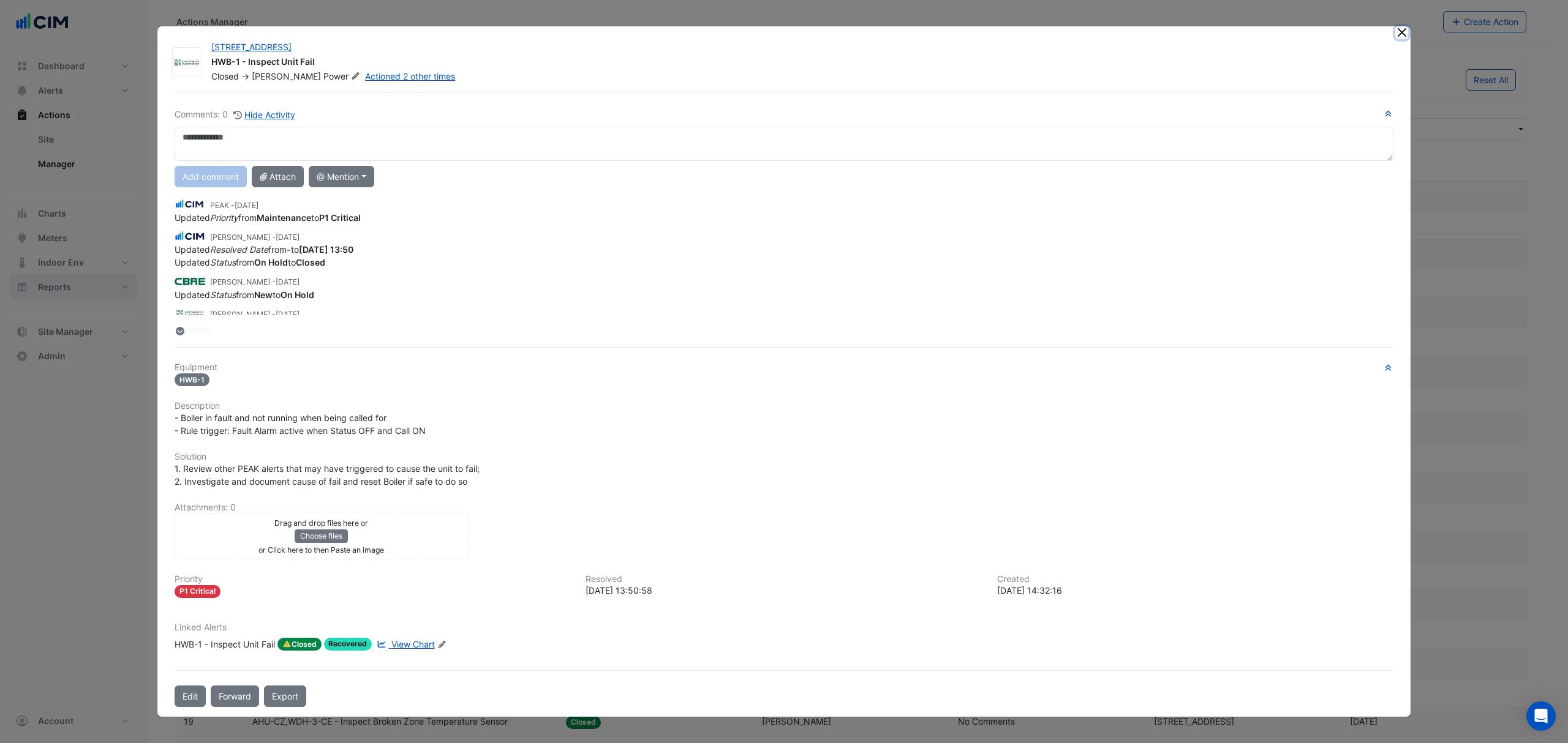
click at [1045, 38] on button "Close" at bounding box center [1401, 32] width 13 height 13
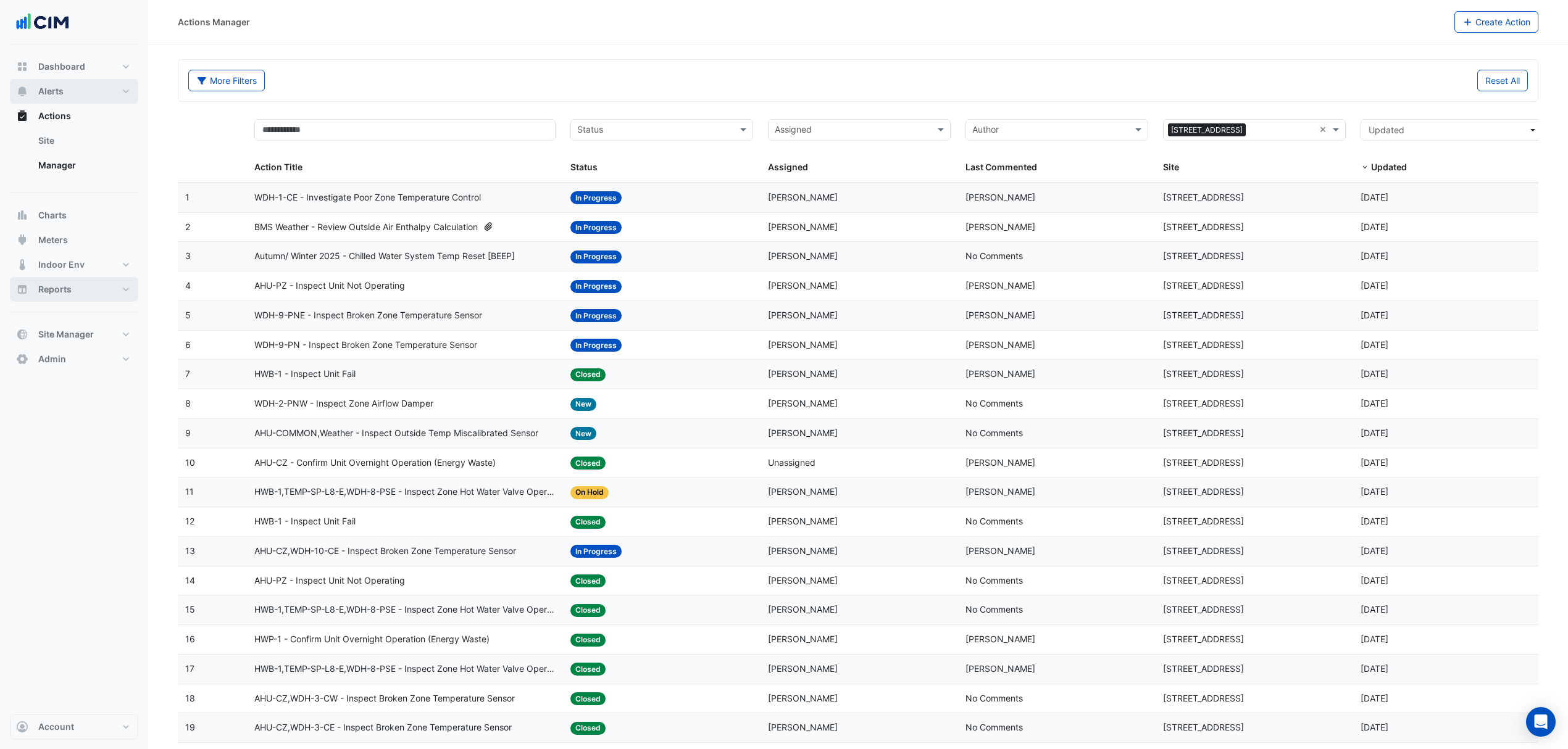
click at [72, 94] on button "Alerts" at bounding box center [74, 91] width 128 height 25
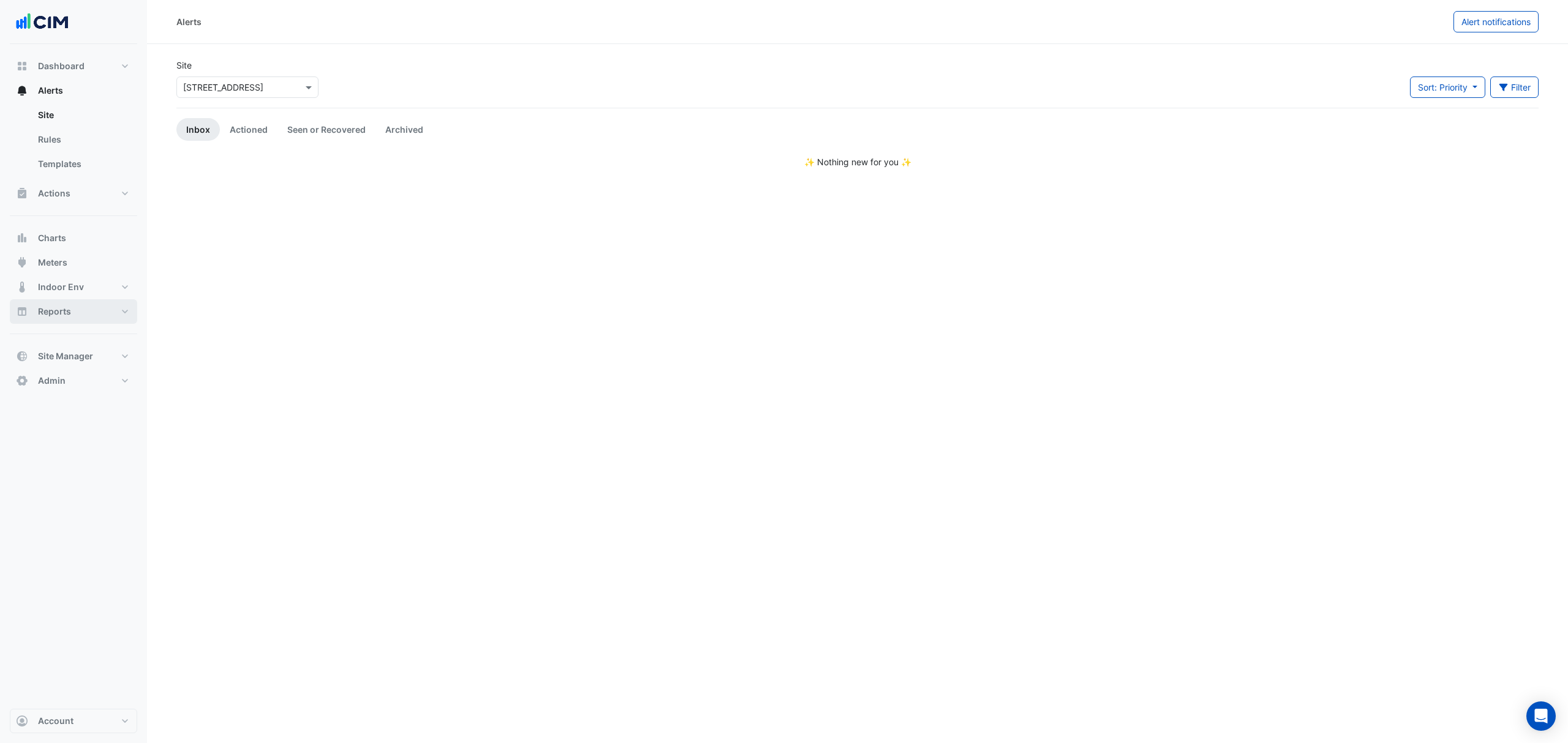
click at [238, 123] on link "Actioned" at bounding box center [249, 129] width 58 height 23
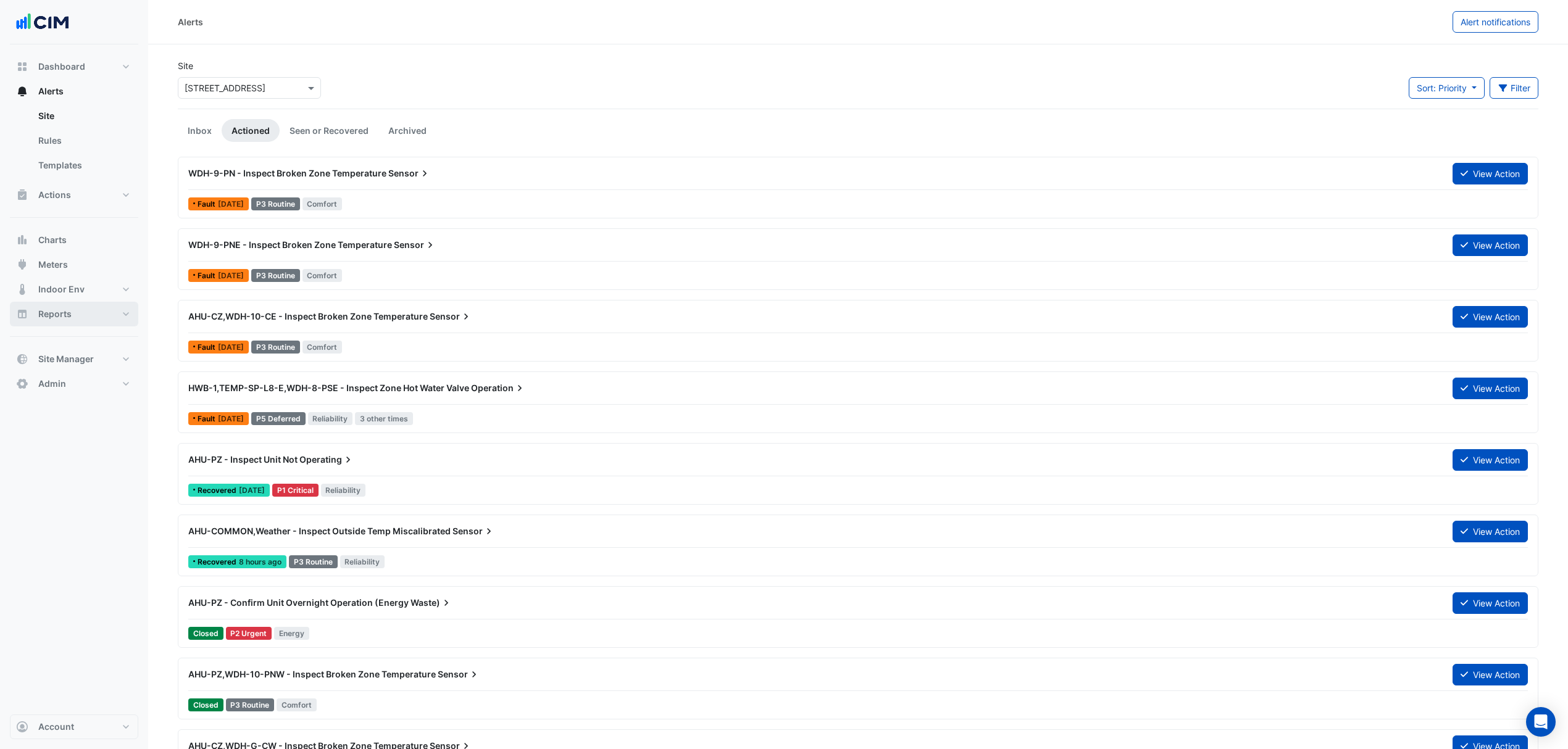
click at [339, 132] on link "Seen or Recovered" at bounding box center [329, 130] width 99 height 23
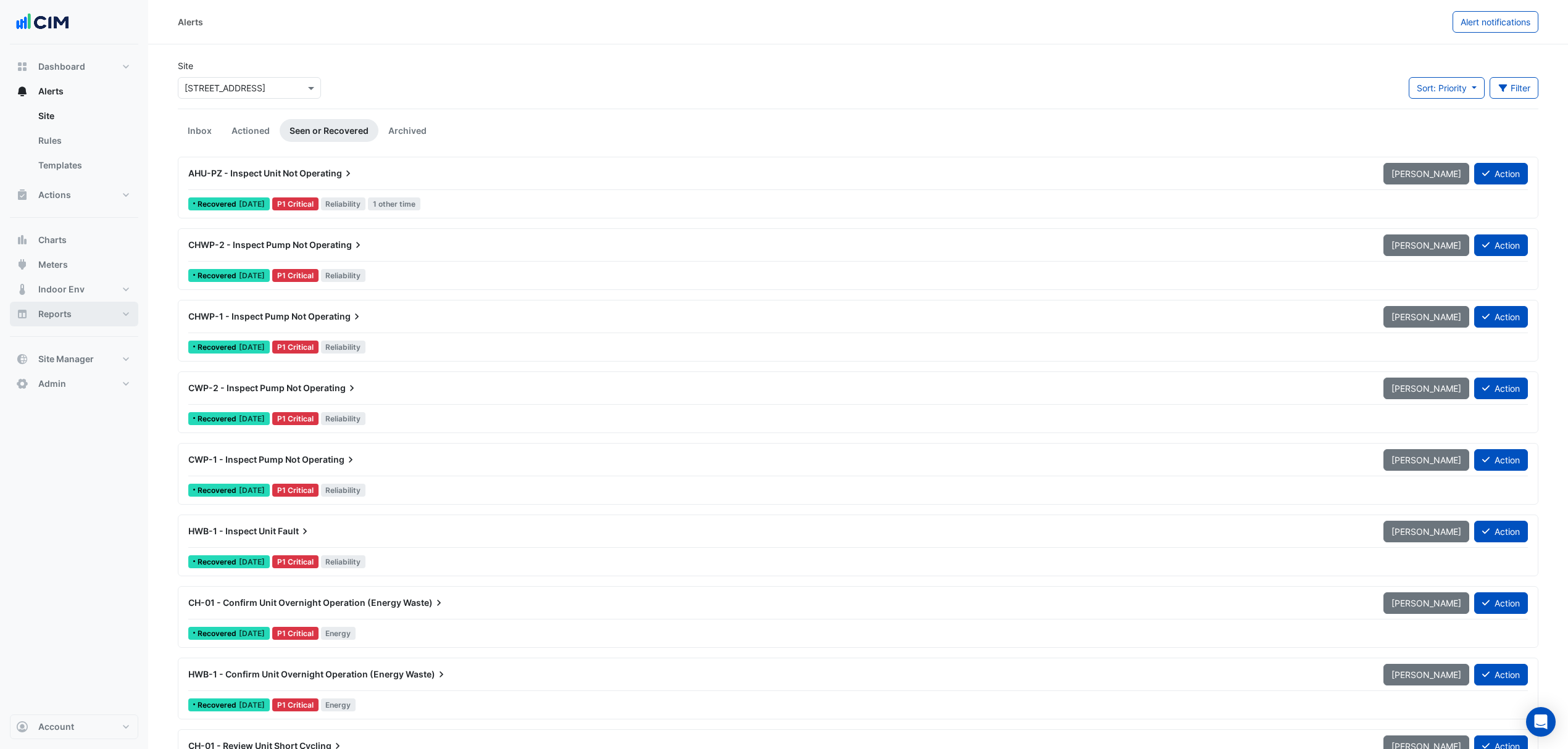
click at [329, 175] on span "Operating" at bounding box center [327, 173] width 55 height 13
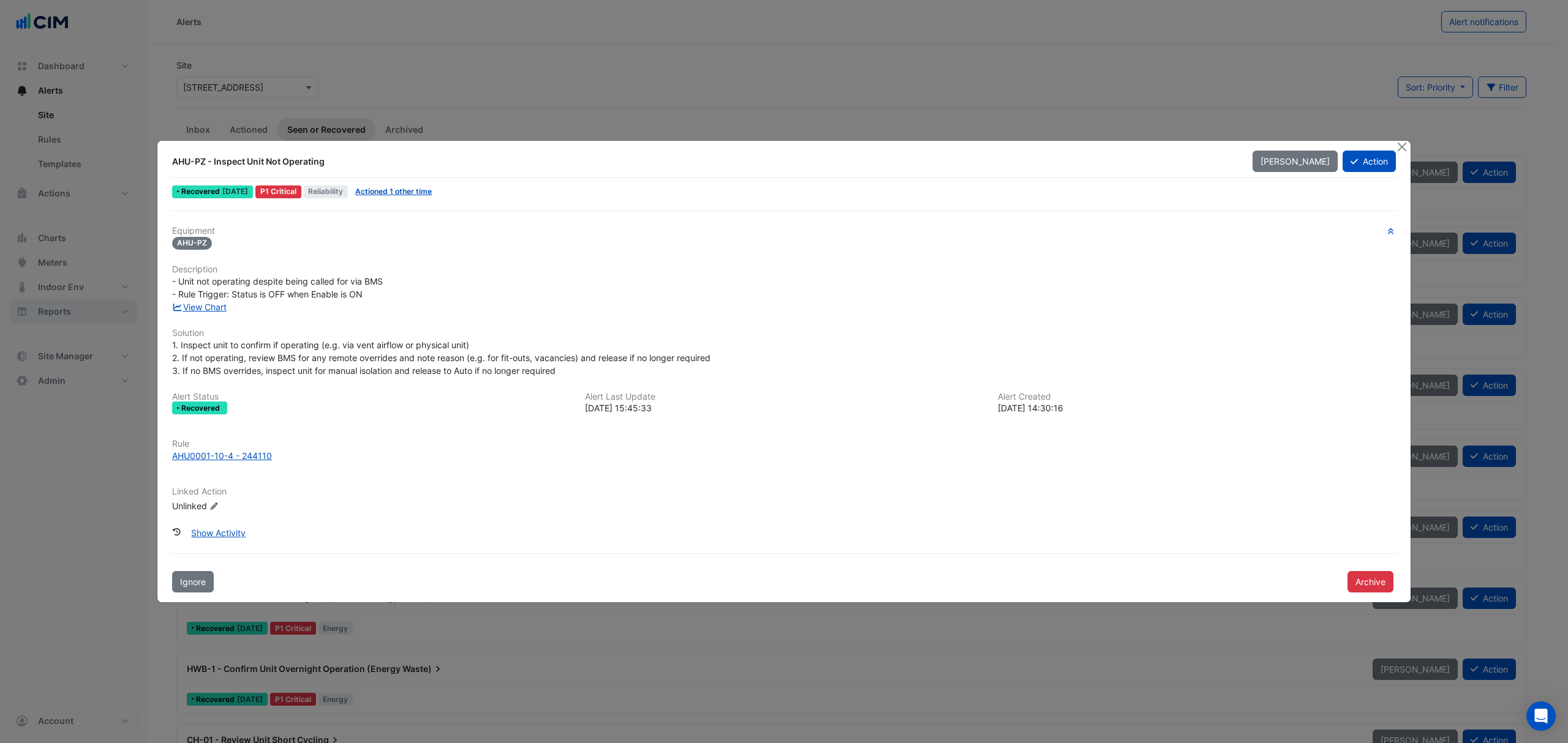
click at [1045, 150] on button "Close" at bounding box center [1401, 147] width 13 height 13
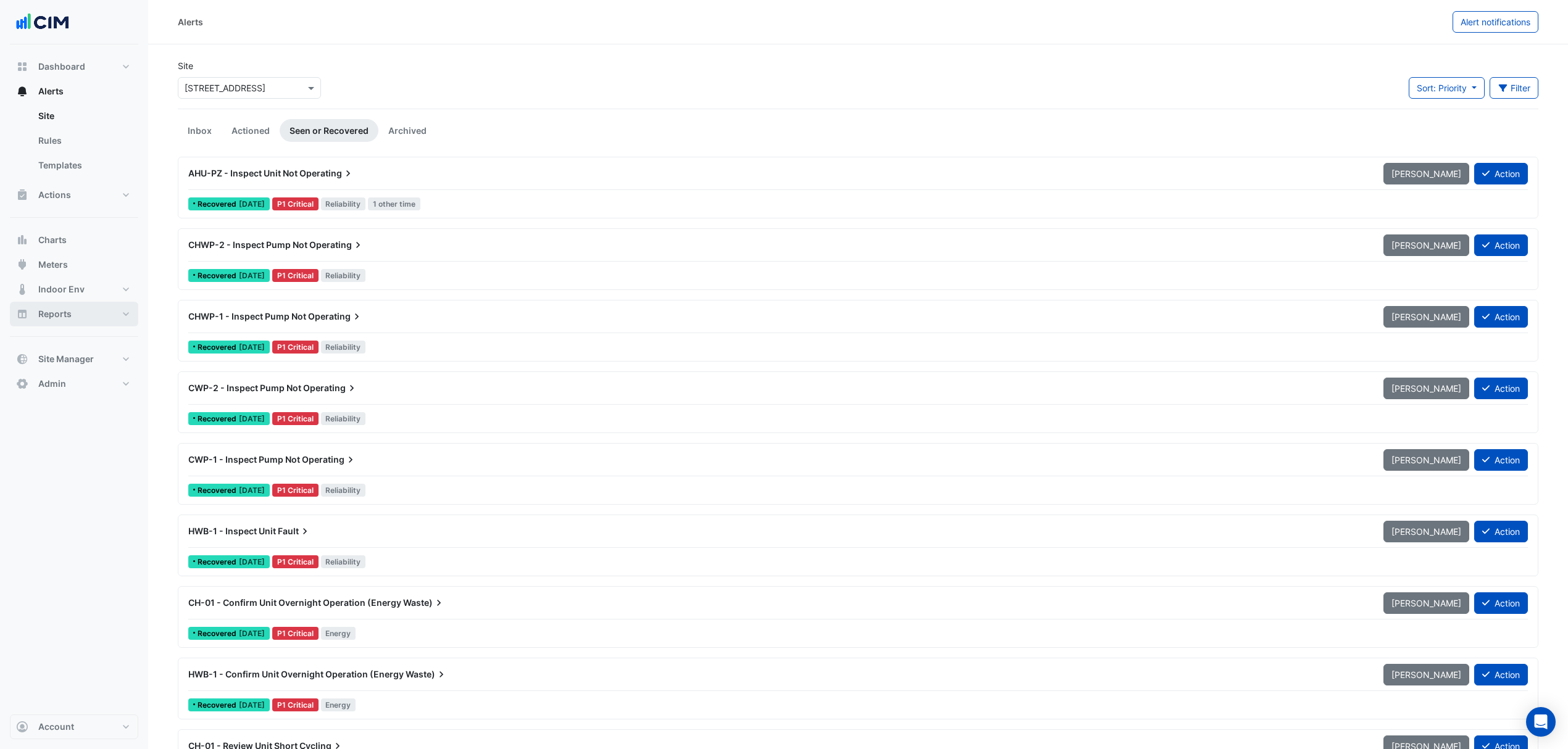
click at [390, 250] on div "CHWP-2 - Inspect Pump Not Operating" at bounding box center [778, 245] width 1180 height 13
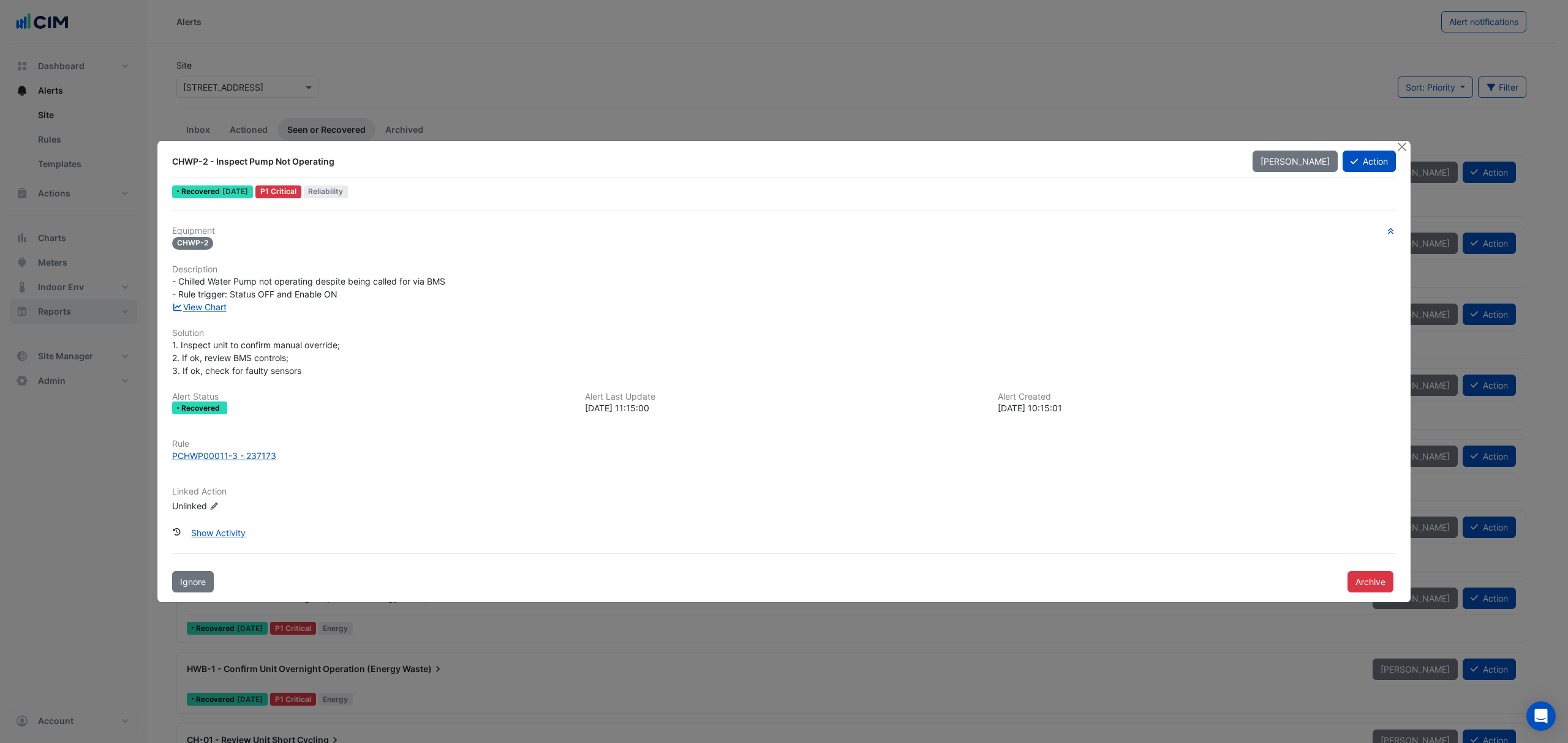
click at [1045, 149] on button "Close" at bounding box center [1401, 147] width 13 height 13
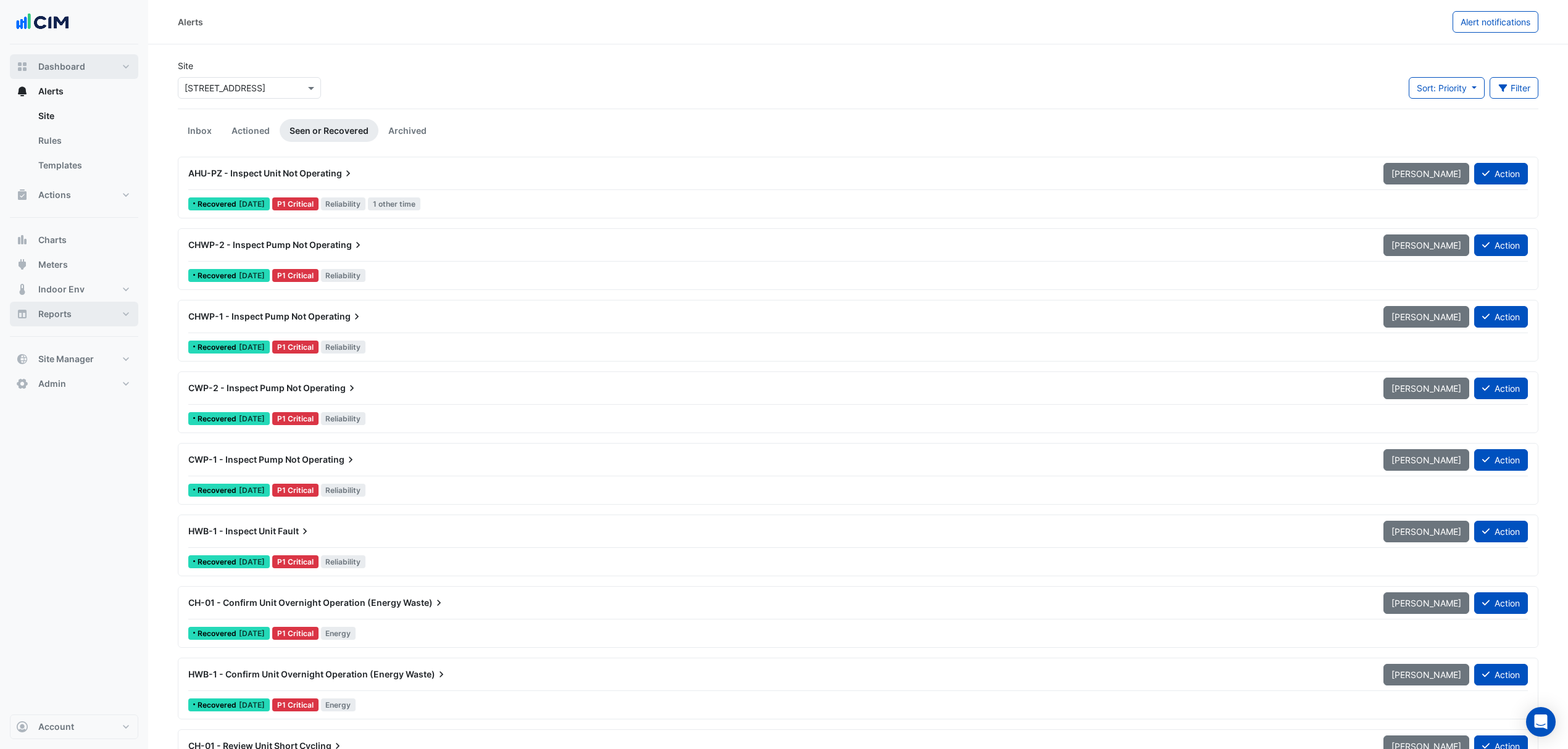
click at [67, 54] on button "Dashboard" at bounding box center [74, 66] width 128 height 25
select select "***"
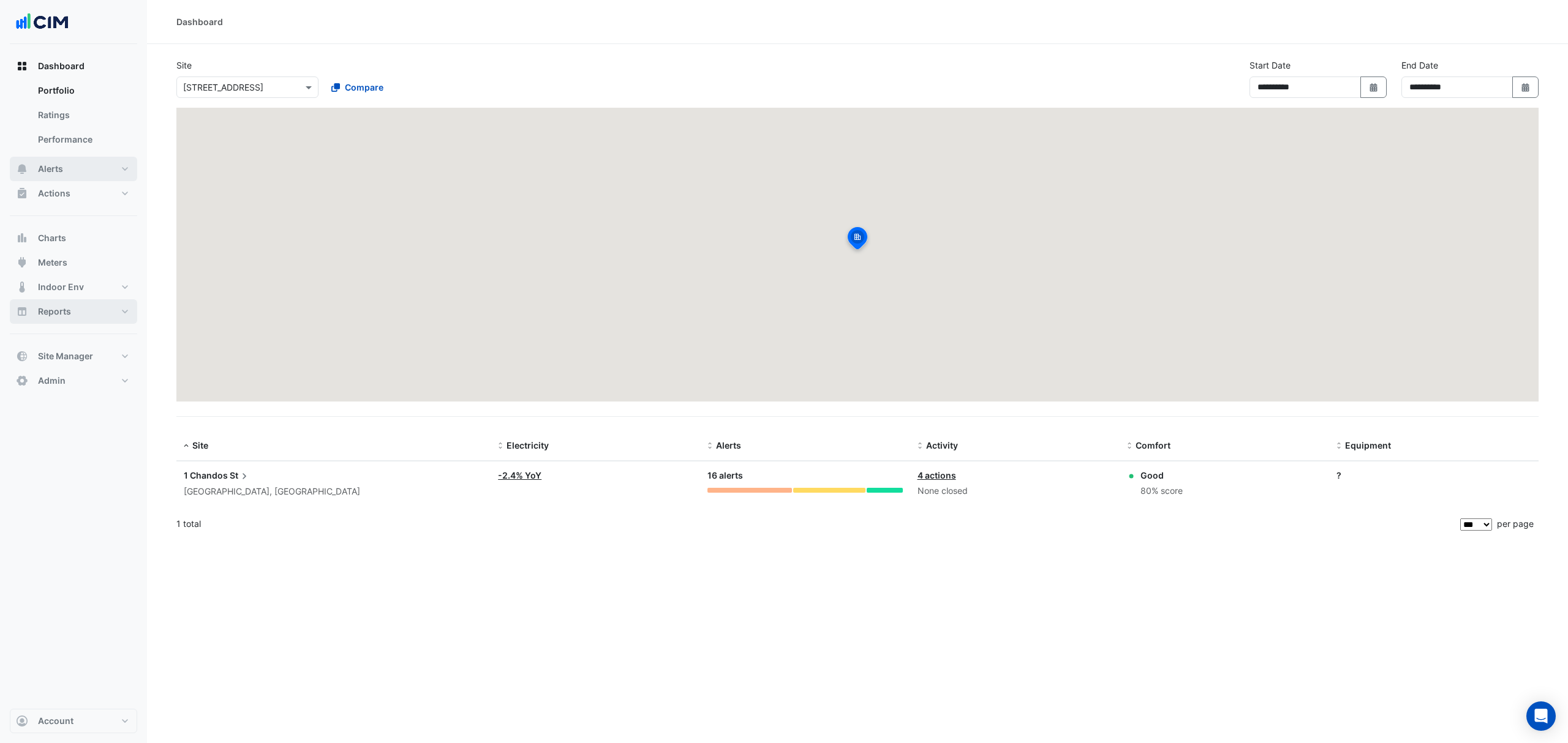
click at [73, 170] on button "Alerts" at bounding box center [73, 168] width 127 height 24
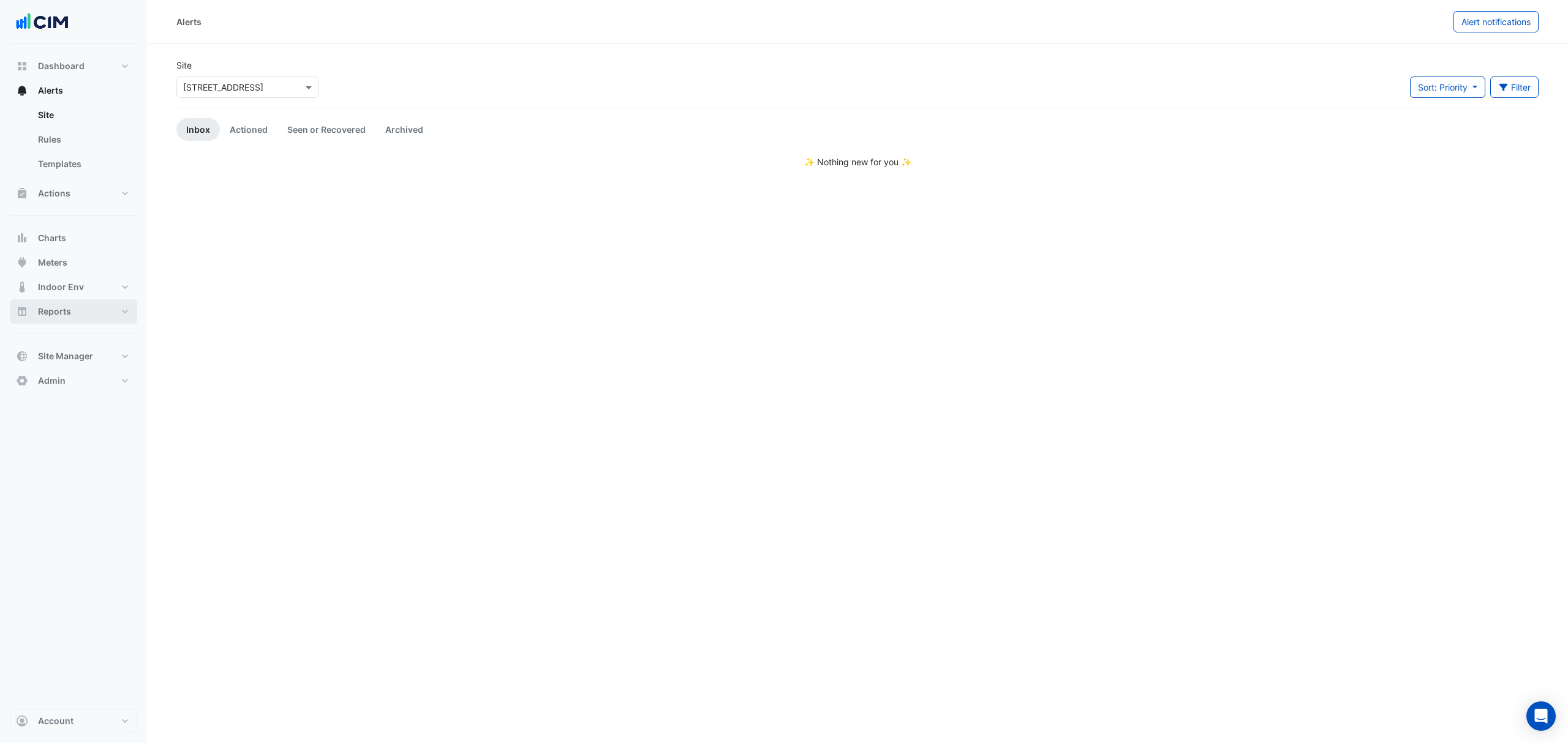
click at [272, 79] on div "Select a Site × 1 Chandos St" at bounding box center [248, 87] width 142 height 21
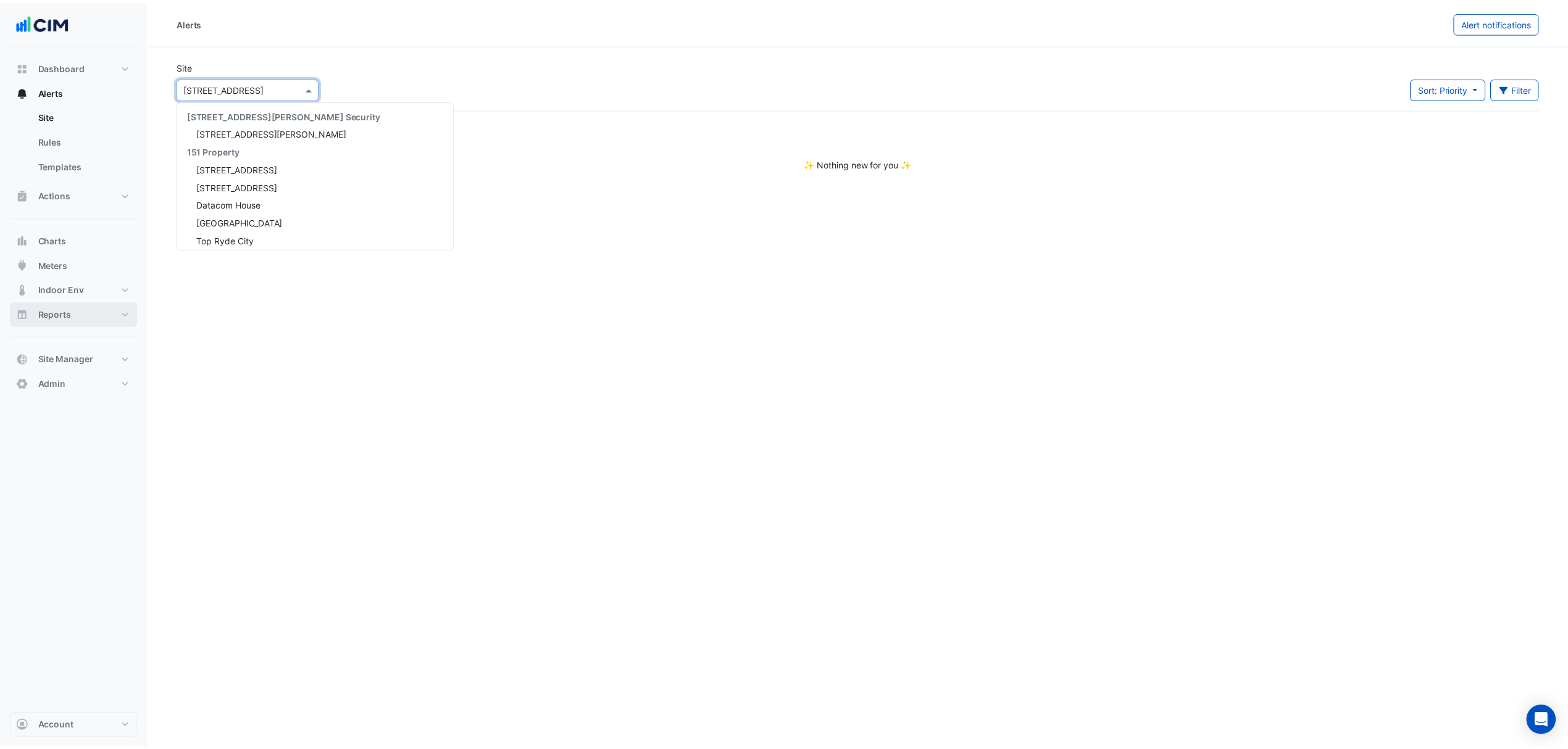
scroll to position [2135, 0]
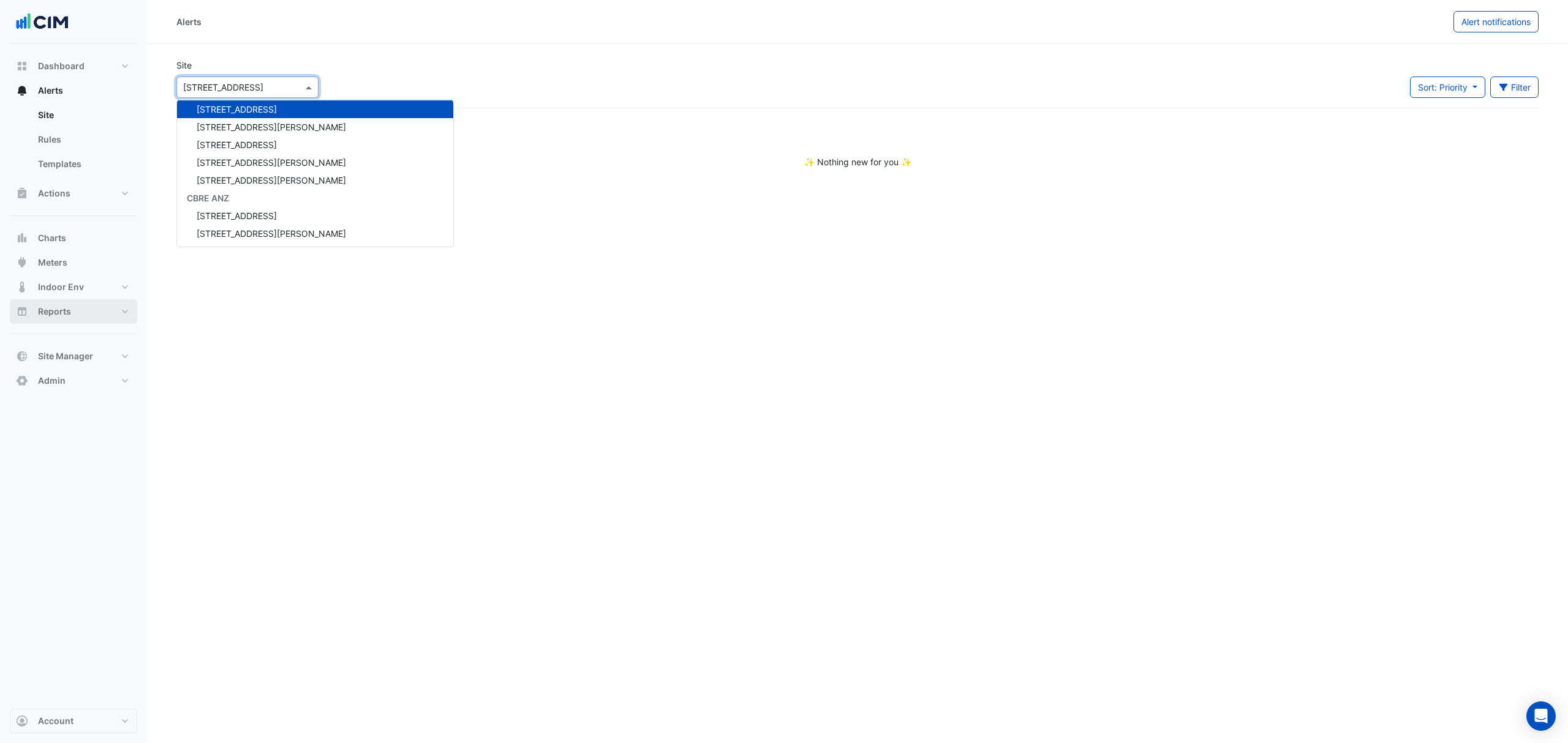
drag, startPoint x: 515, startPoint y: 57, endPoint x: 505, endPoint y: 63, distance: 11.7
click at [514, 59] on section "Site Select a Site × 1 Chandos St 141 Walker Street Security 141 Walker Street …" at bounding box center [857, 106] width 1421 height 124
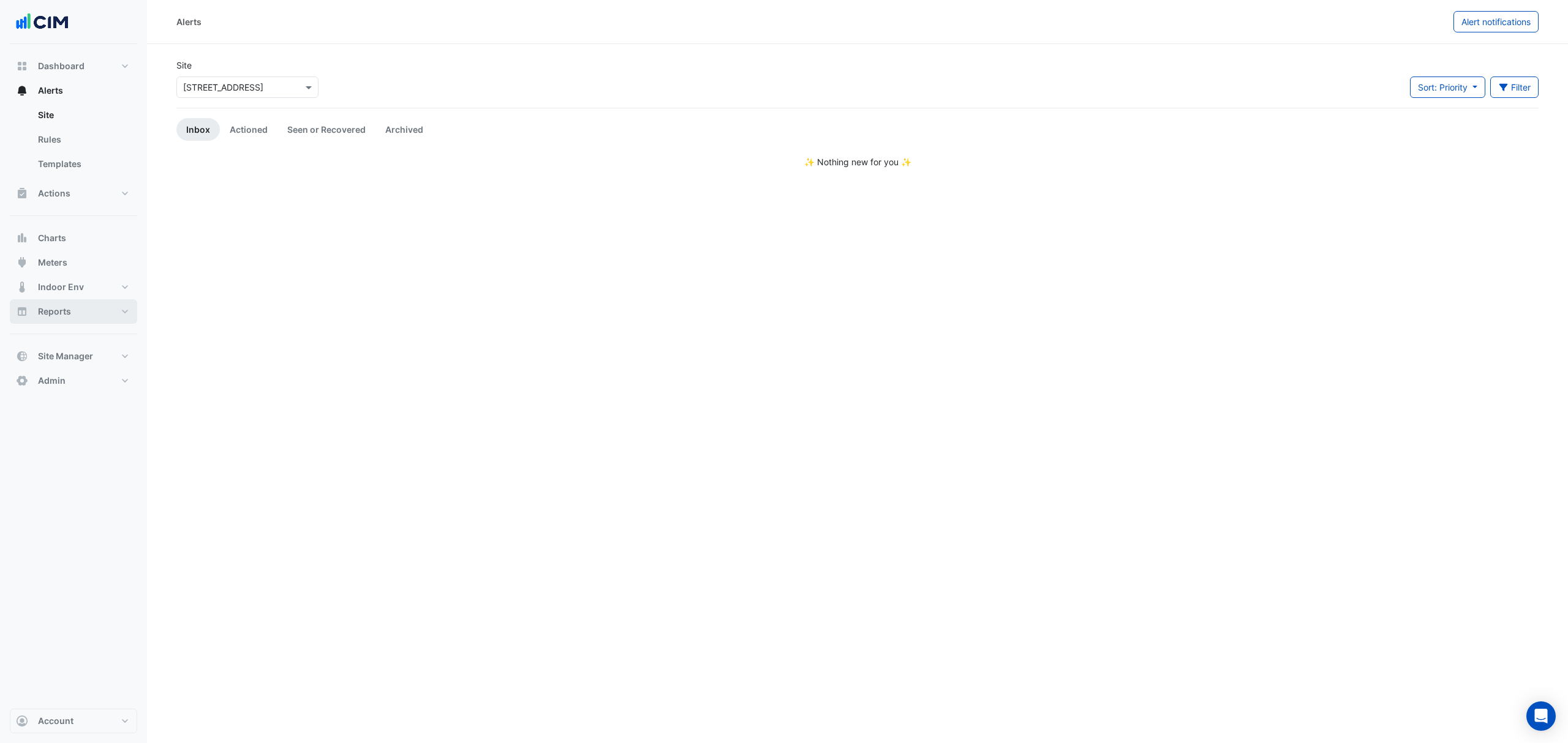
click at [262, 123] on link "Actioned" at bounding box center [249, 129] width 58 height 23
click at [324, 123] on link "Seen or Recovered" at bounding box center [327, 129] width 98 height 23
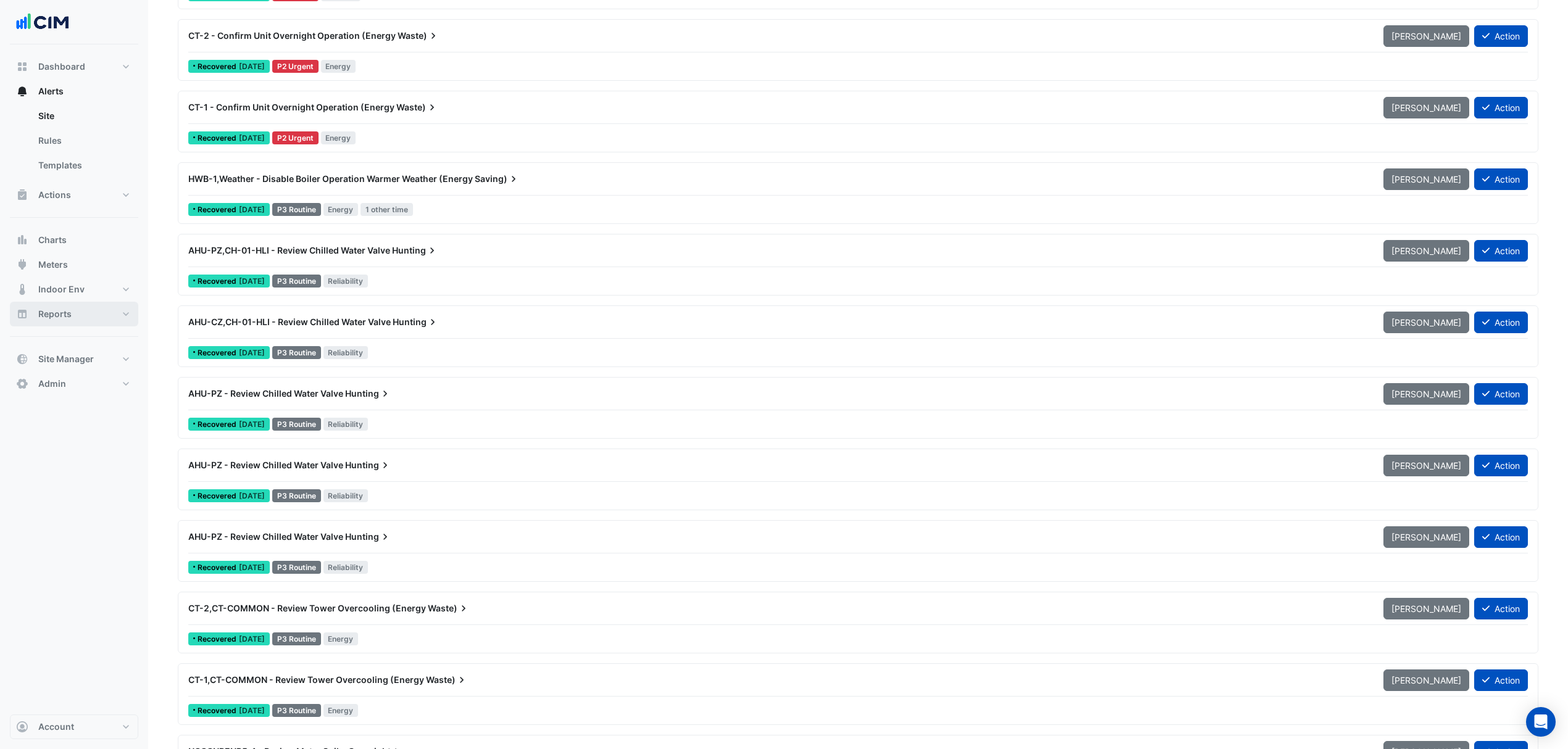
scroll to position [765, 0]
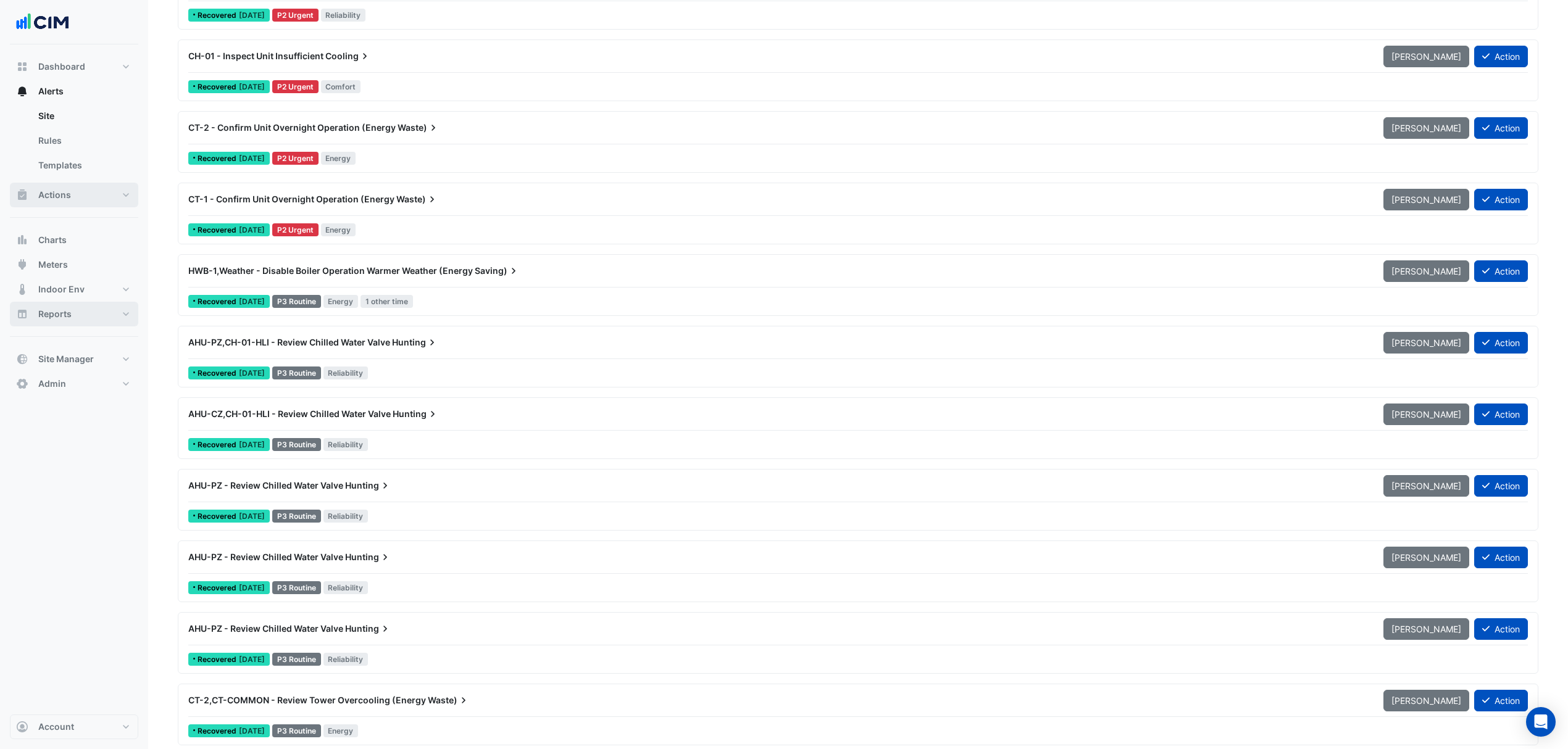
click at [87, 188] on button "Actions" at bounding box center [74, 194] width 128 height 25
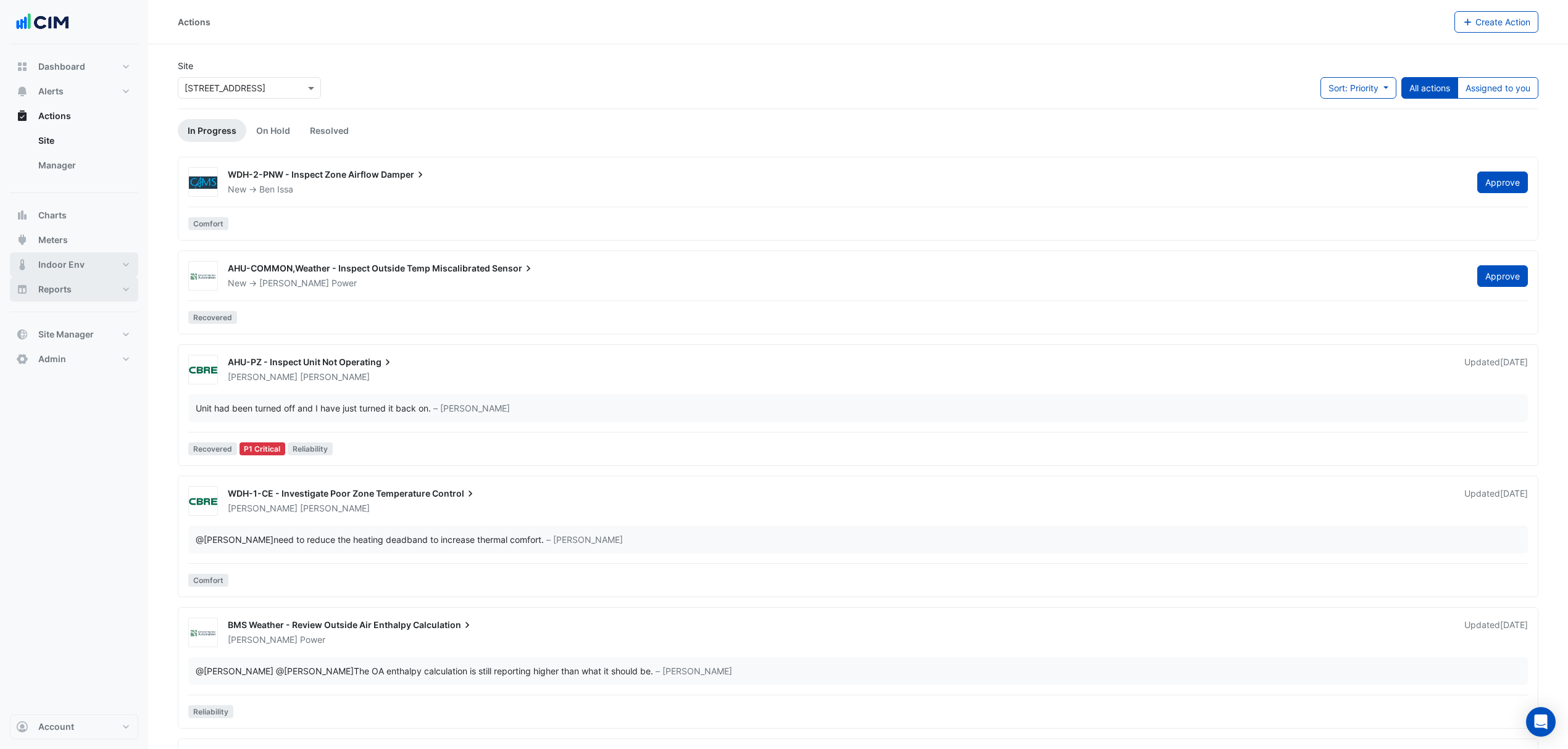
click at [73, 276] on button "Indoor Env" at bounding box center [74, 264] width 128 height 25
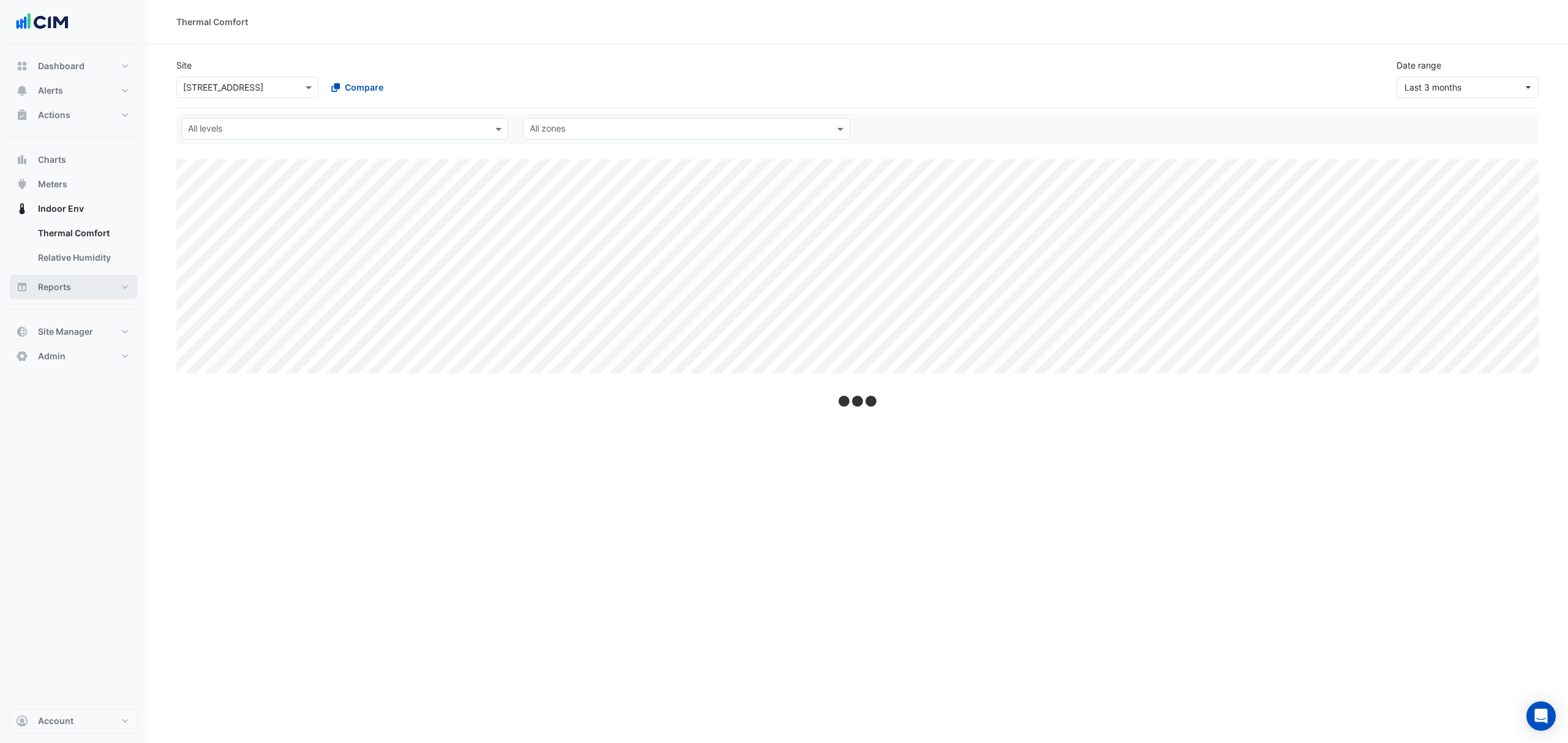
click at [61, 290] on span "Reports" at bounding box center [54, 287] width 33 height 13
select select "***"
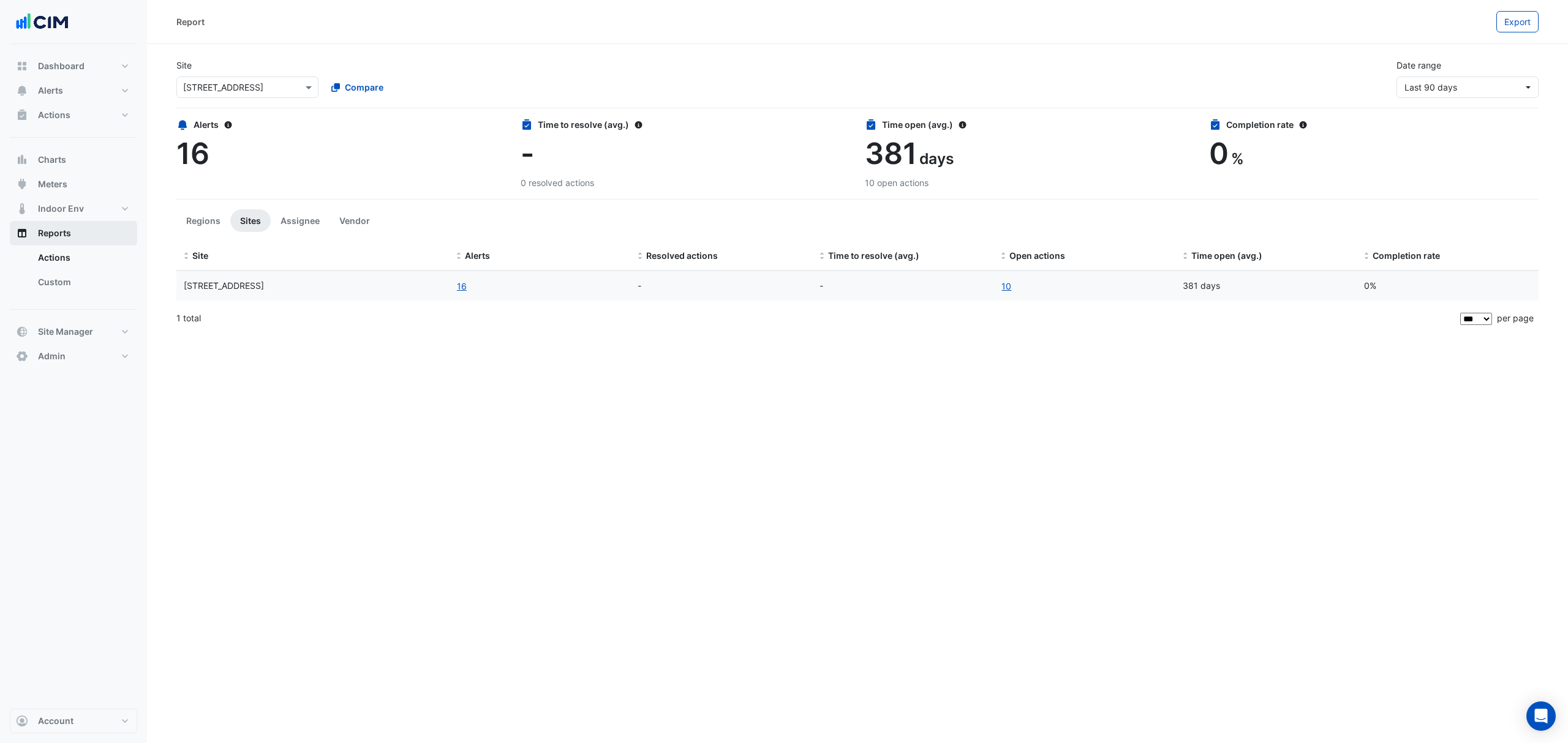
click at [236, 81] on input "text" at bounding box center [235, 87] width 104 height 13
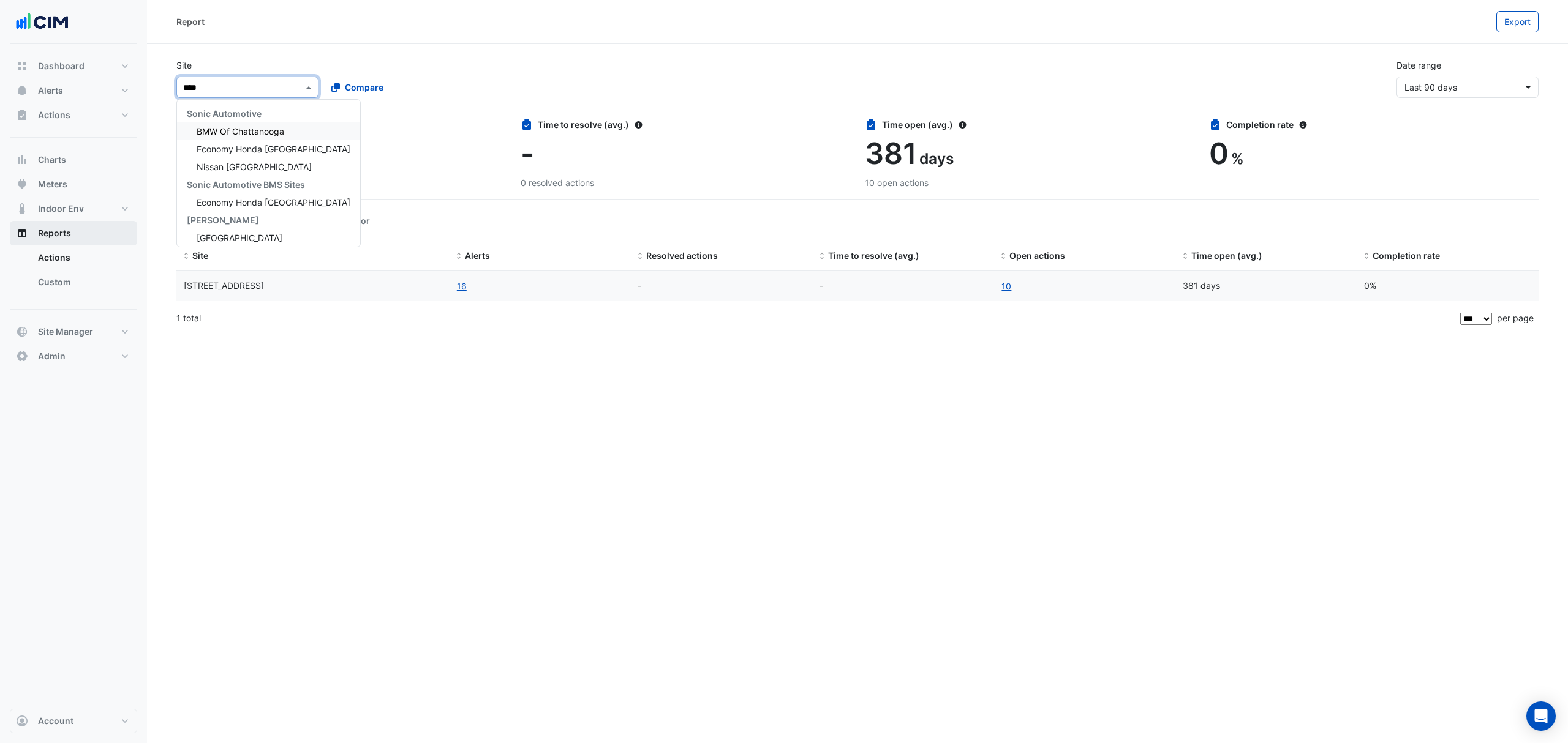
type input "*****"
click at [235, 123] on div "[GEOGRAPHIC_DATA]" at bounding box center [235, 131] width 115 height 18
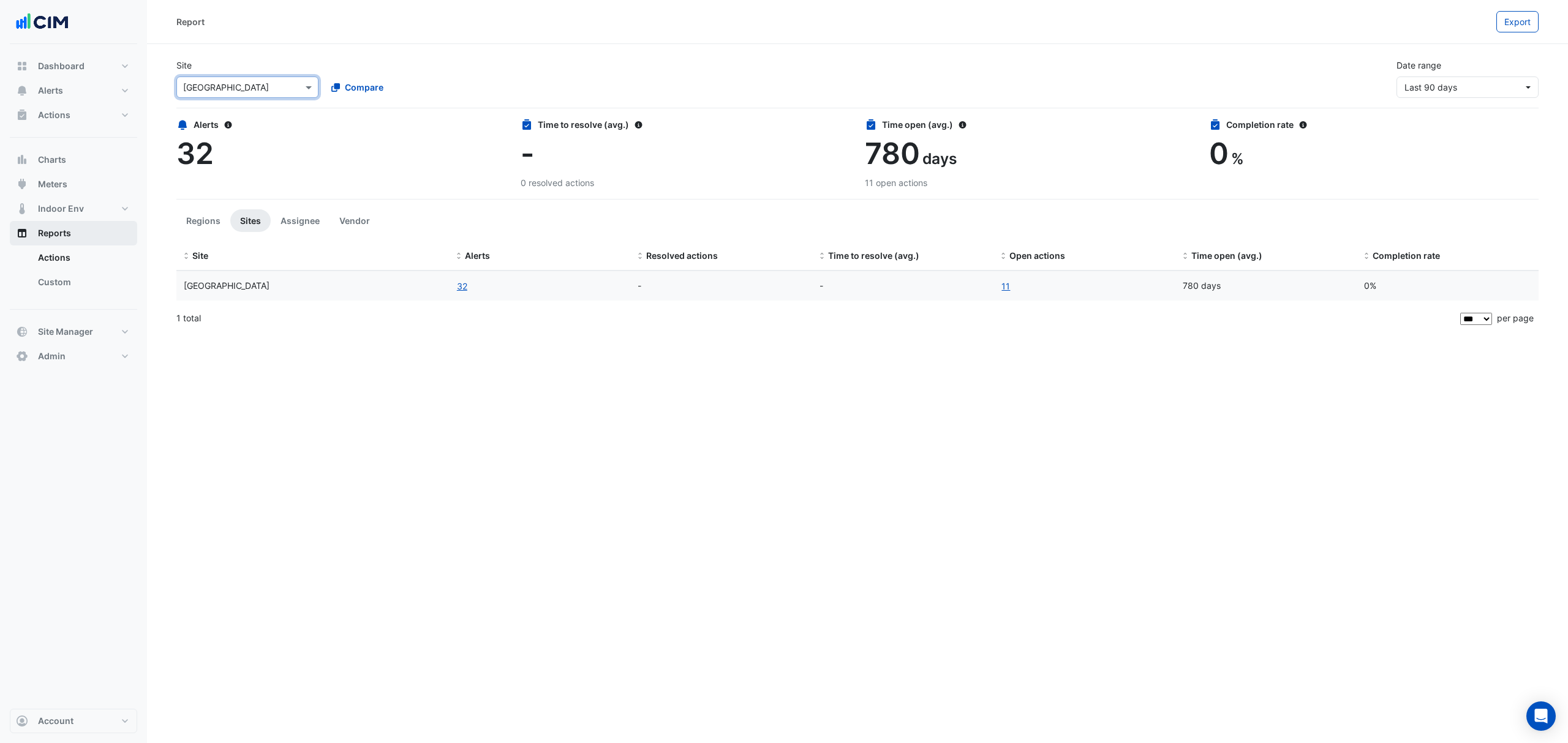
click at [466, 290] on button "32" at bounding box center [463, 286] width 12 height 14
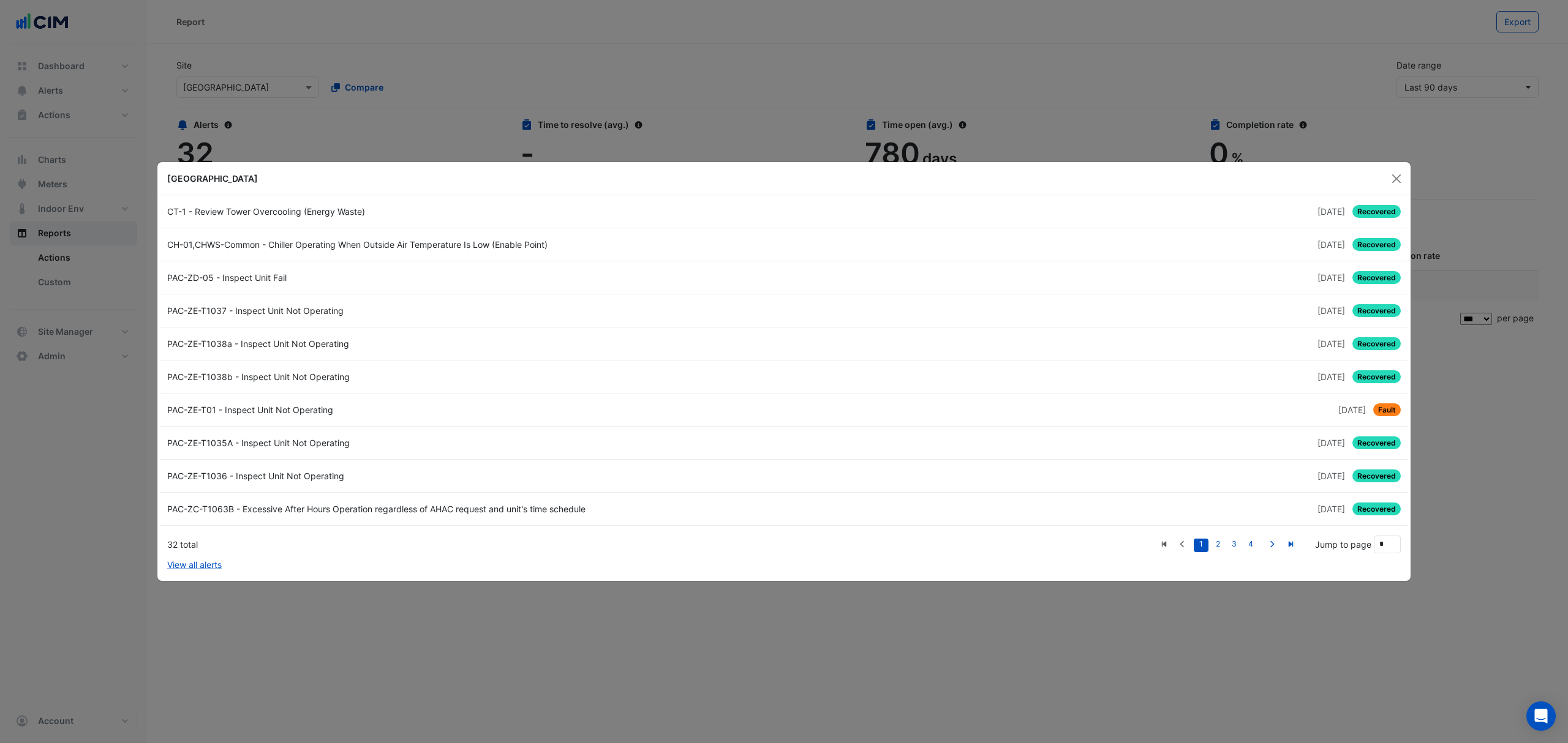
click at [1045, 185] on button "Close" at bounding box center [1397, 179] width 18 height 18
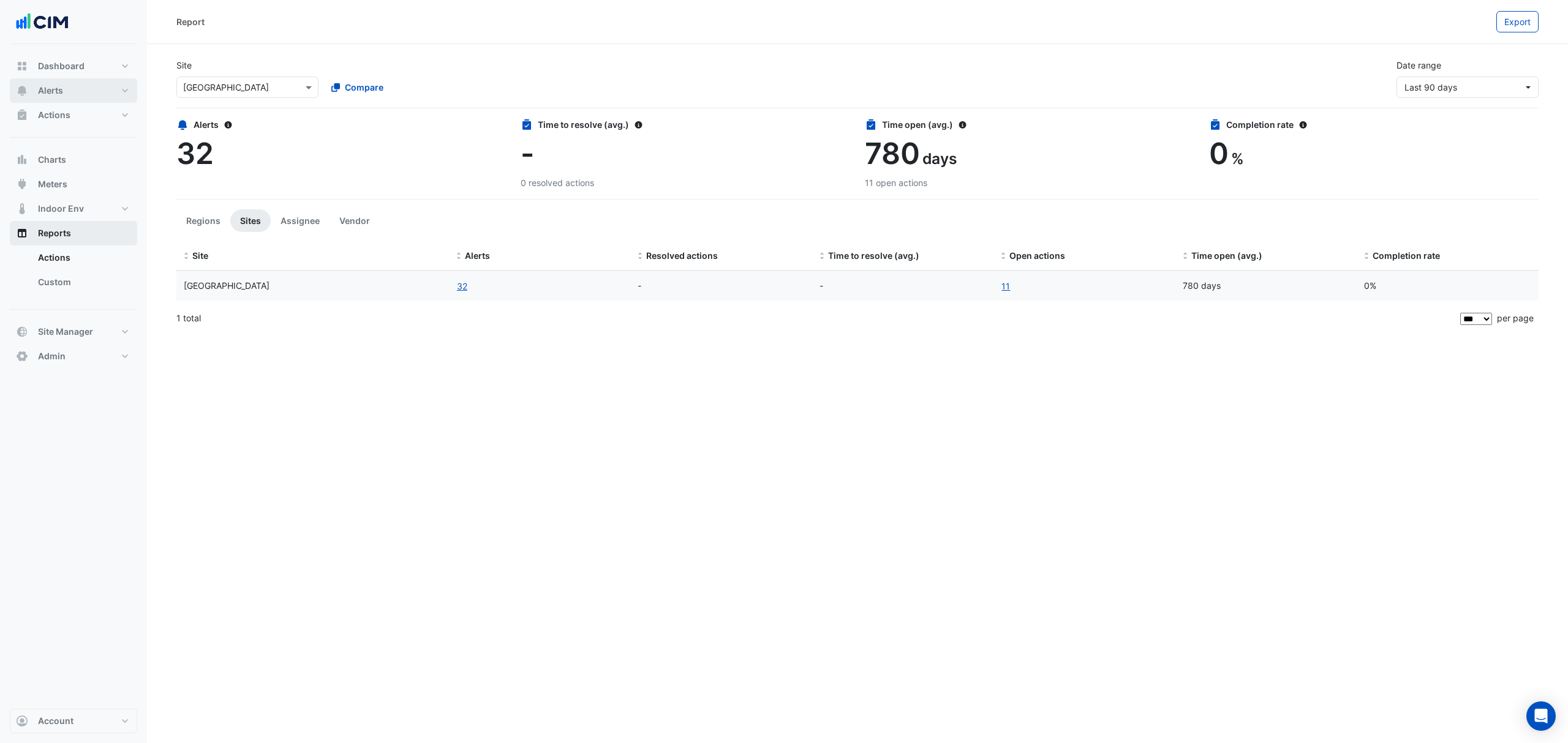
click at [47, 86] on span "Alerts" at bounding box center [50, 90] width 25 height 13
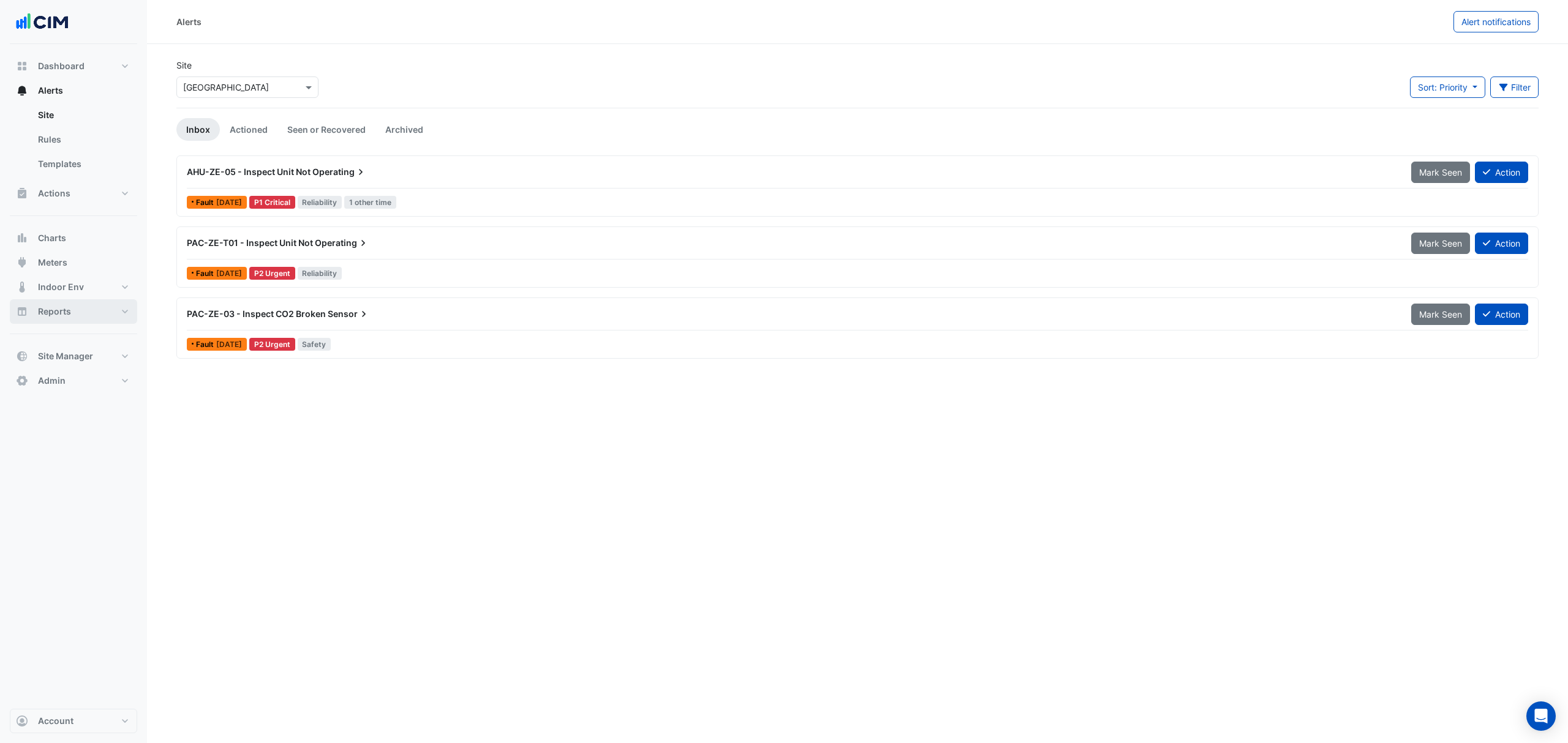
click at [290, 241] on span "PAC-ZE-T01 - Inspect Unit Not" at bounding box center [250, 243] width 126 height 10
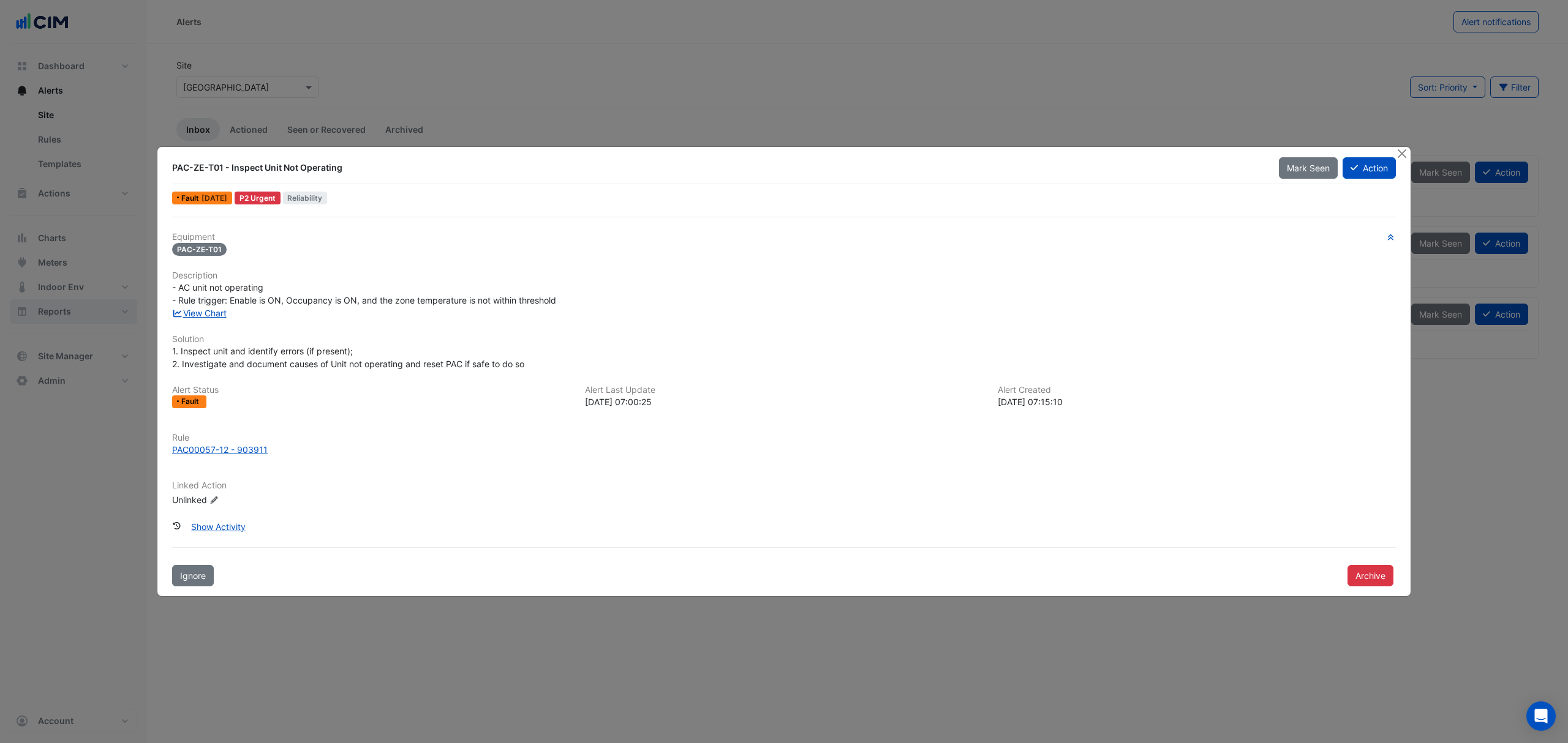
click at [1045, 150] on button "Close" at bounding box center [1401, 153] width 13 height 13
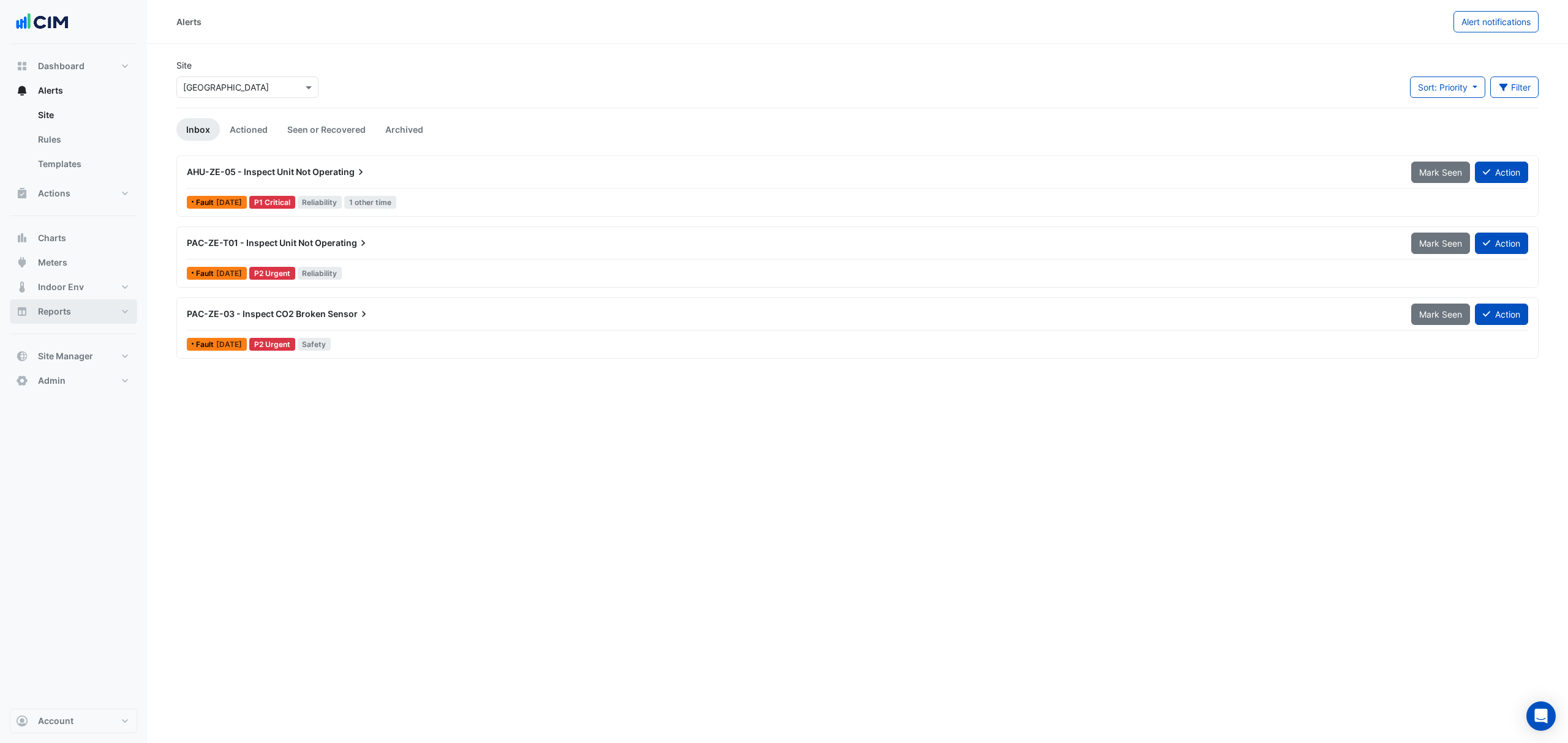
click at [295, 319] on span "PAC-ZE-03 - Inspect CO2 Broken" at bounding box center [256, 314] width 139 height 10
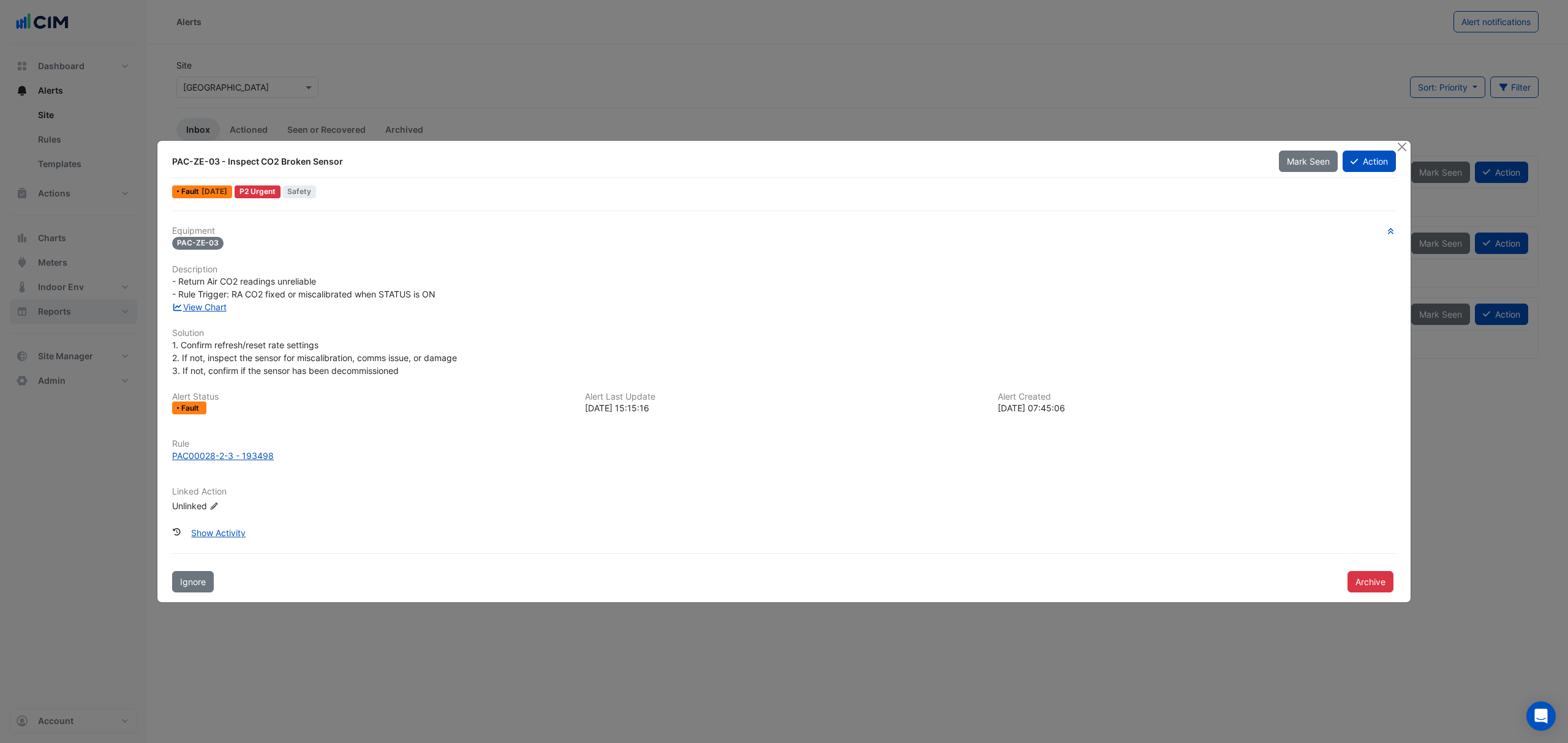
click at [1045, 149] on button "Close" at bounding box center [1401, 147] width 13 height 13
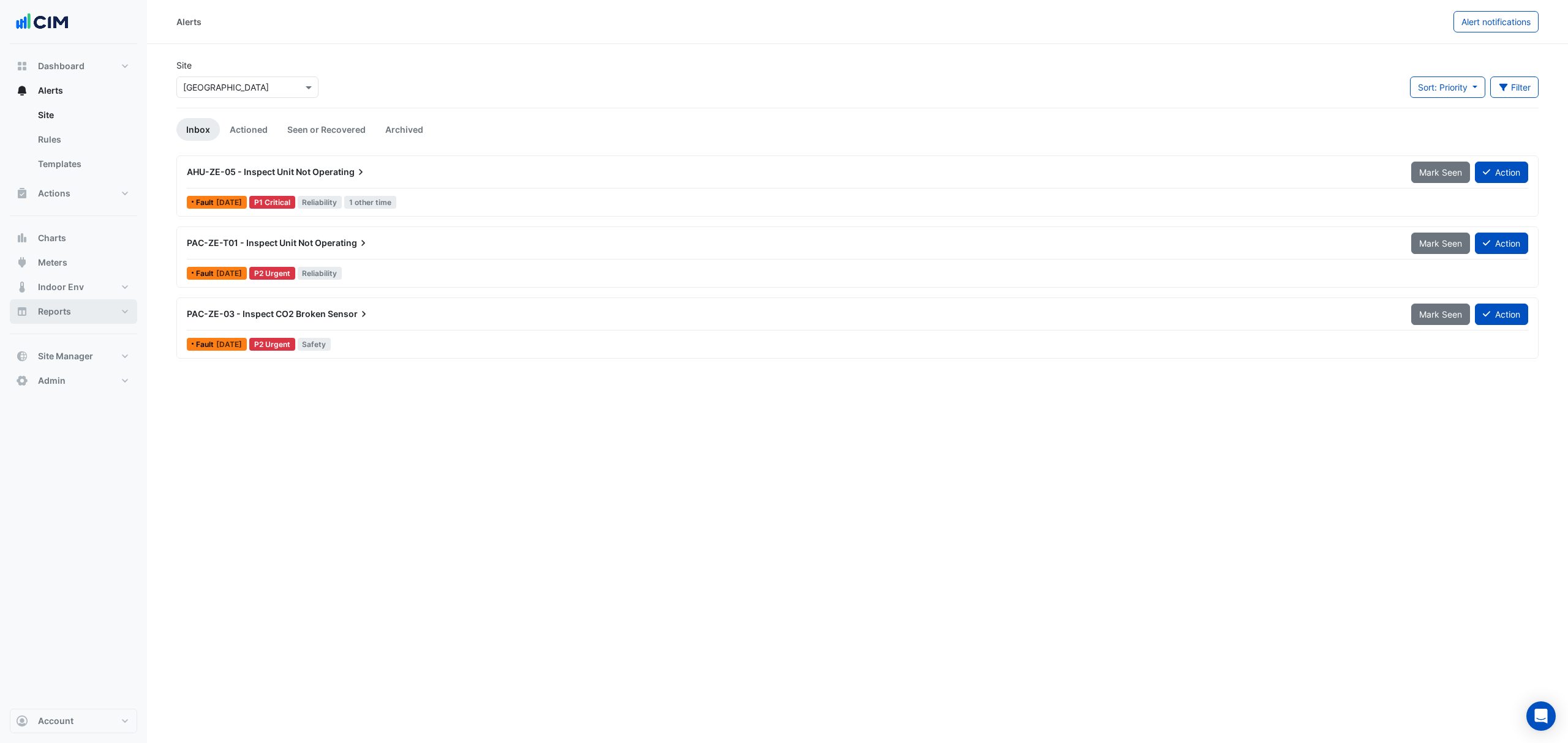
click at [303, 236] on div "PAC-ZE-T01 - Inspect Unit Not Operating" at bounding box center [791, 243] width 1224 height 22
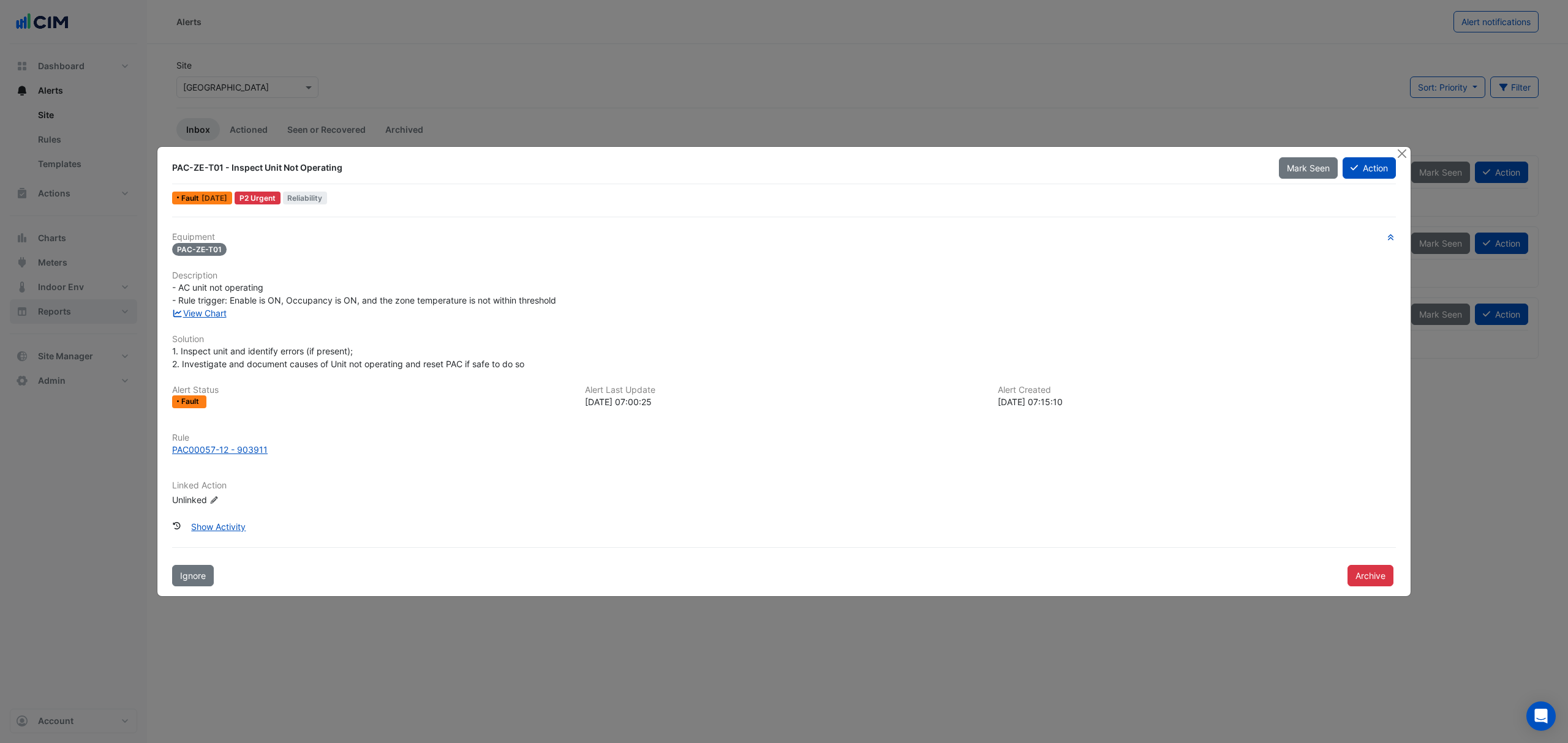
click at [192, 309] on link "View Chart" at bounding box center [200, 313] width 55 height 10
click at [1405, 158] on button "Close" at bounding box center [1401, 153] width 13 height 13
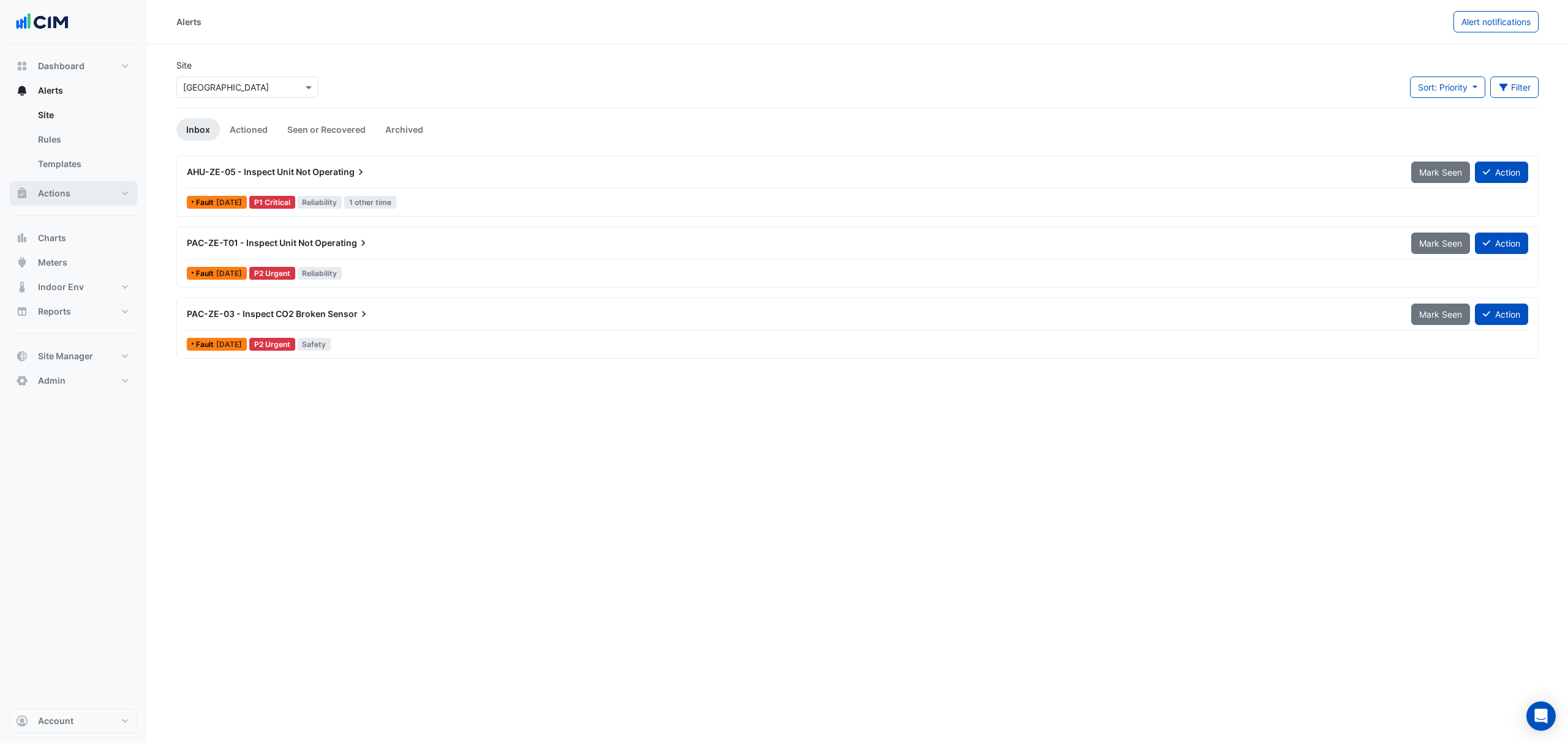
click at [75, 194] on button "Actions" at bounding box center [73, 193] width 127 height 24
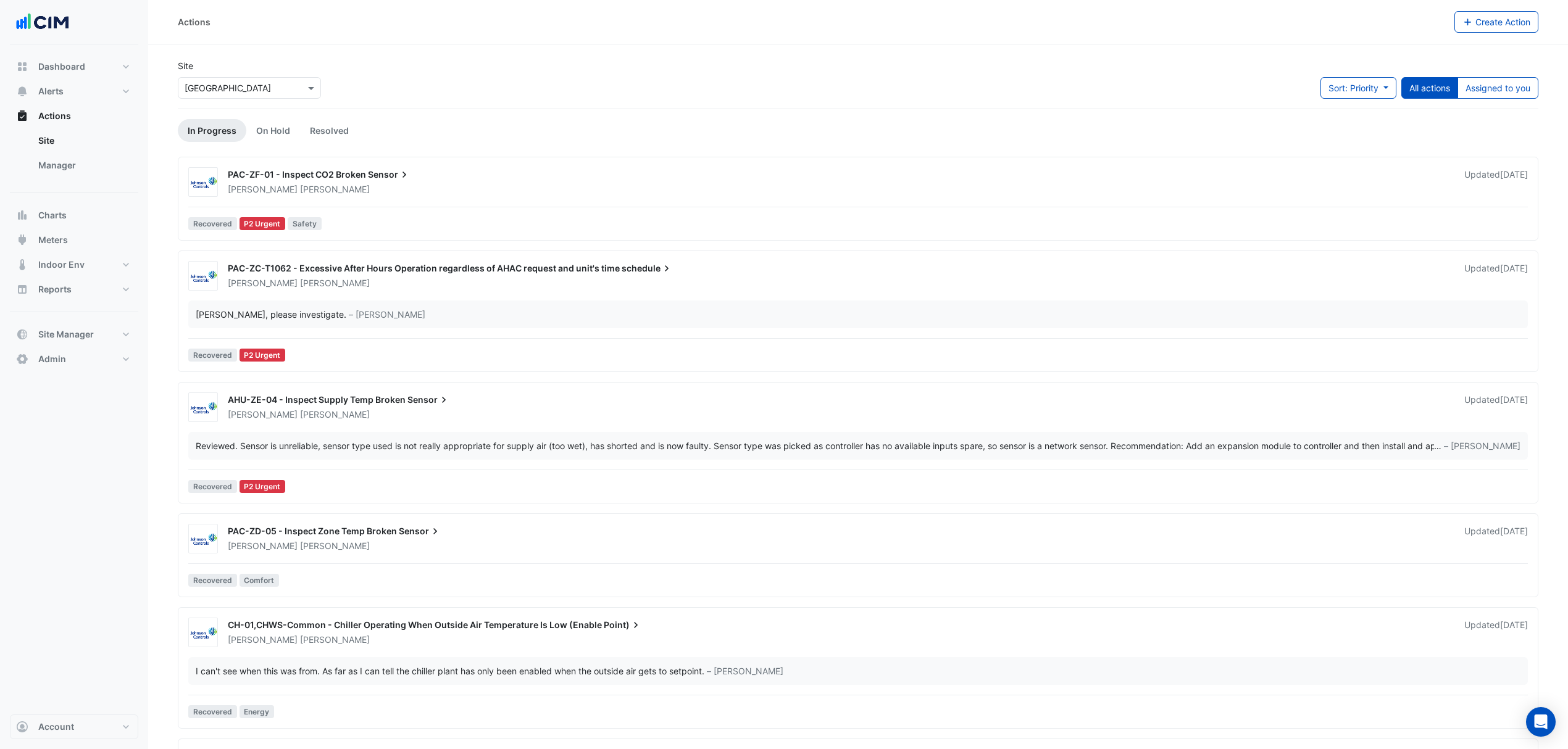
click at [81, 171] on link "Manager" at bounding box center [83, 165] width 110 height 25
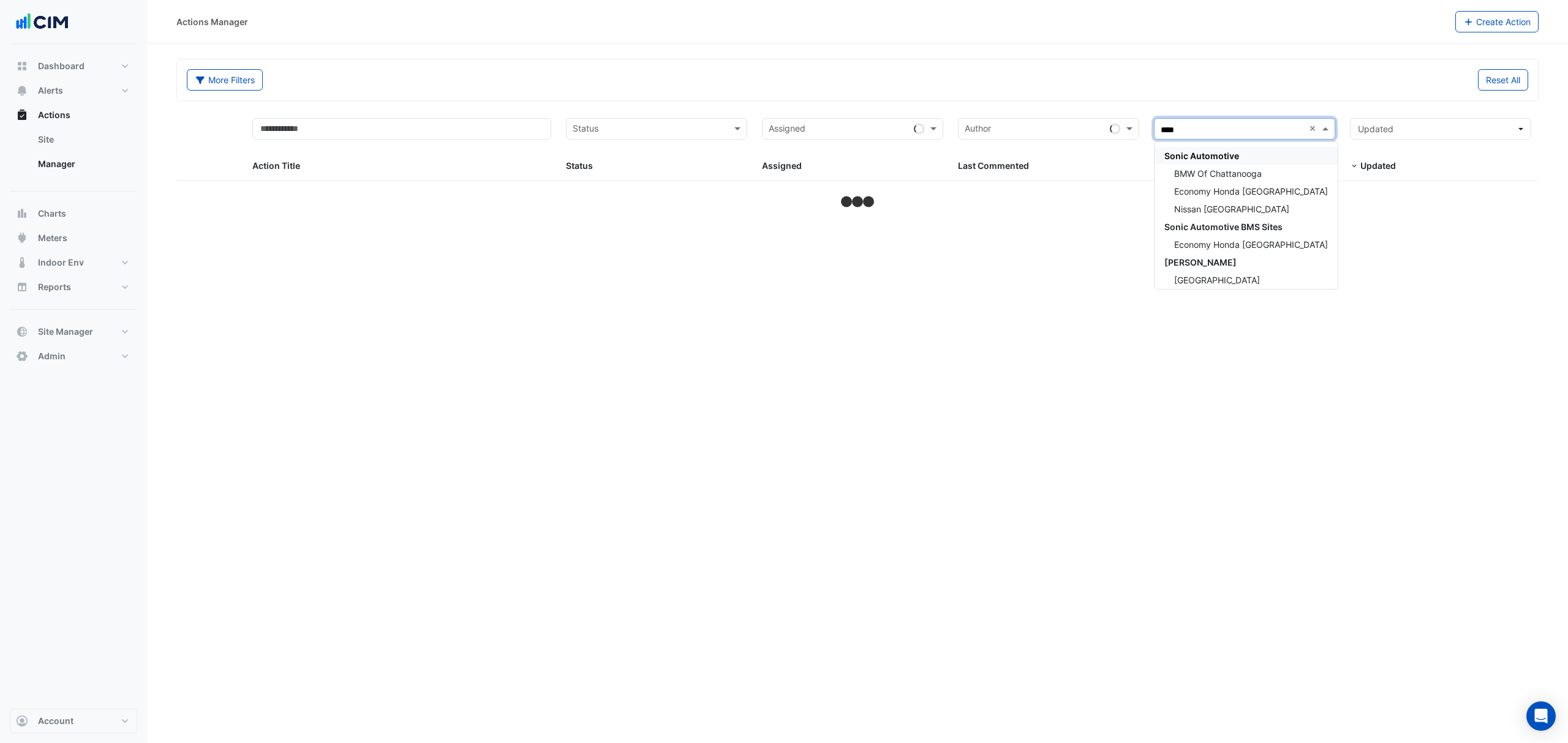
type input "*****"
click at [1241, 162] on div "Stockwell" at bounding box center [1245, 156] width 180 height 18
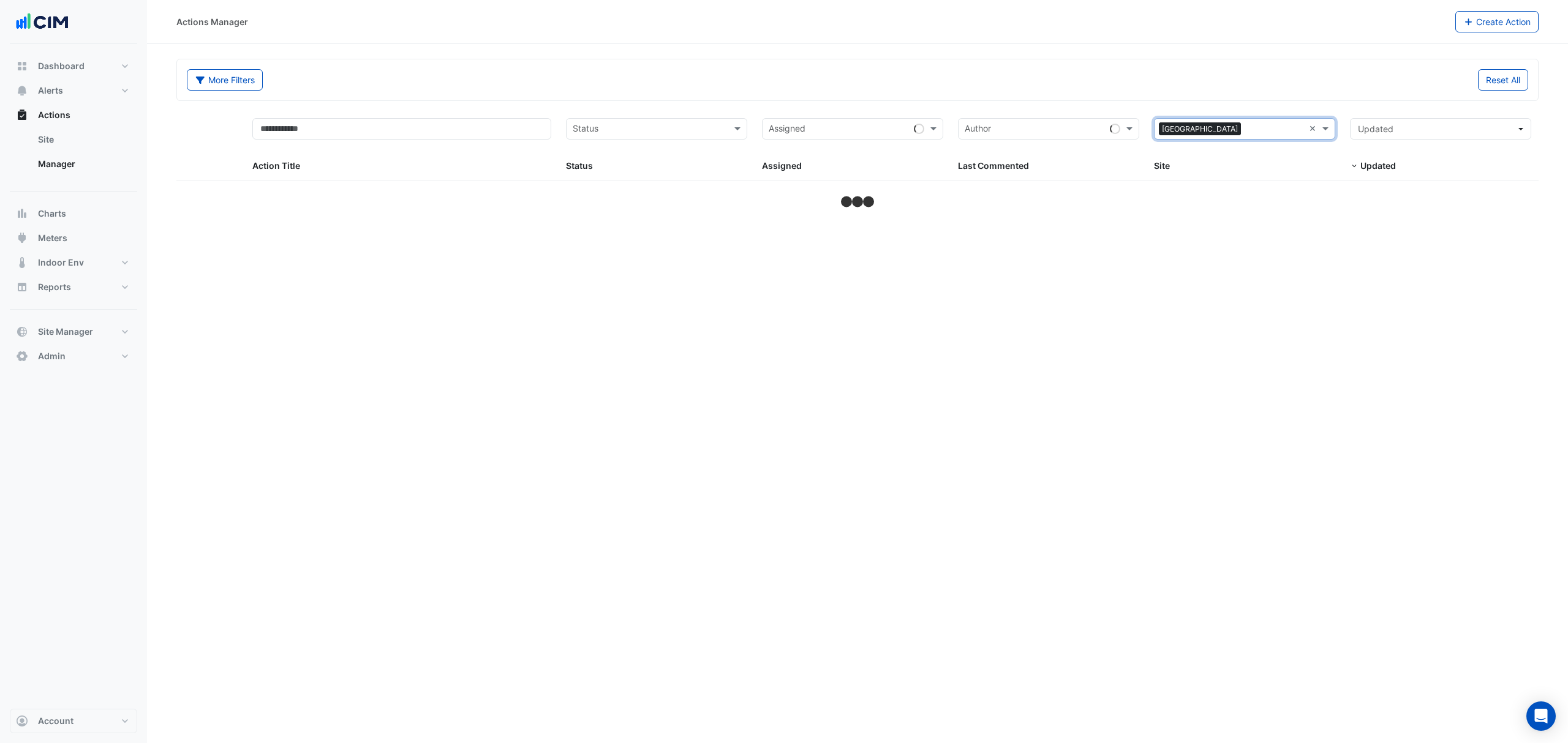
select select "***"
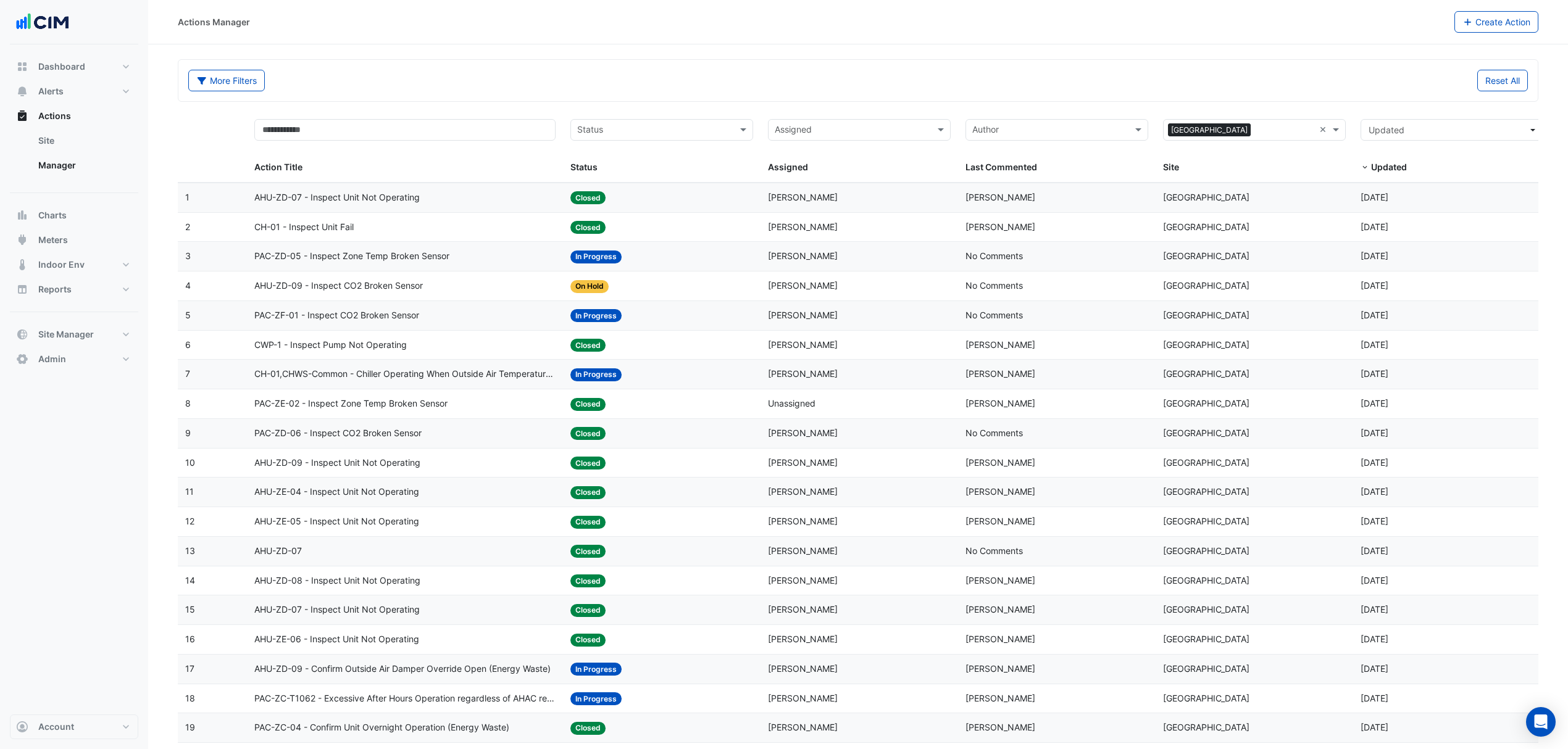
click at [444, 191] on datatable-body-cell "Action Title: AHU-ZD-07 - Inspect Unit Not Operating" at bounding box center [405, 197] width 316 height 29
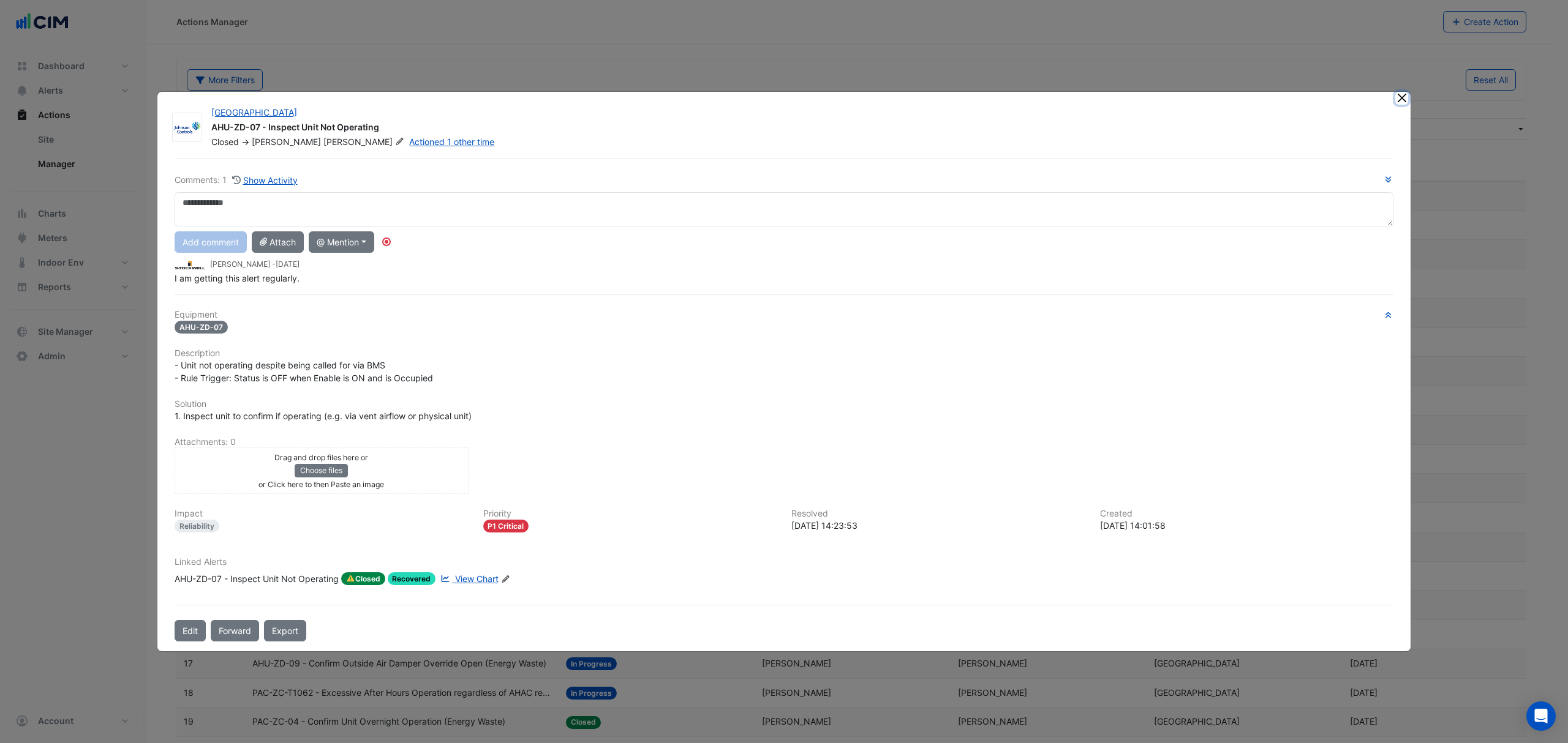
click at [1406, 99] on button "Close" at bounding box center [1401, 97] width 13 height 13
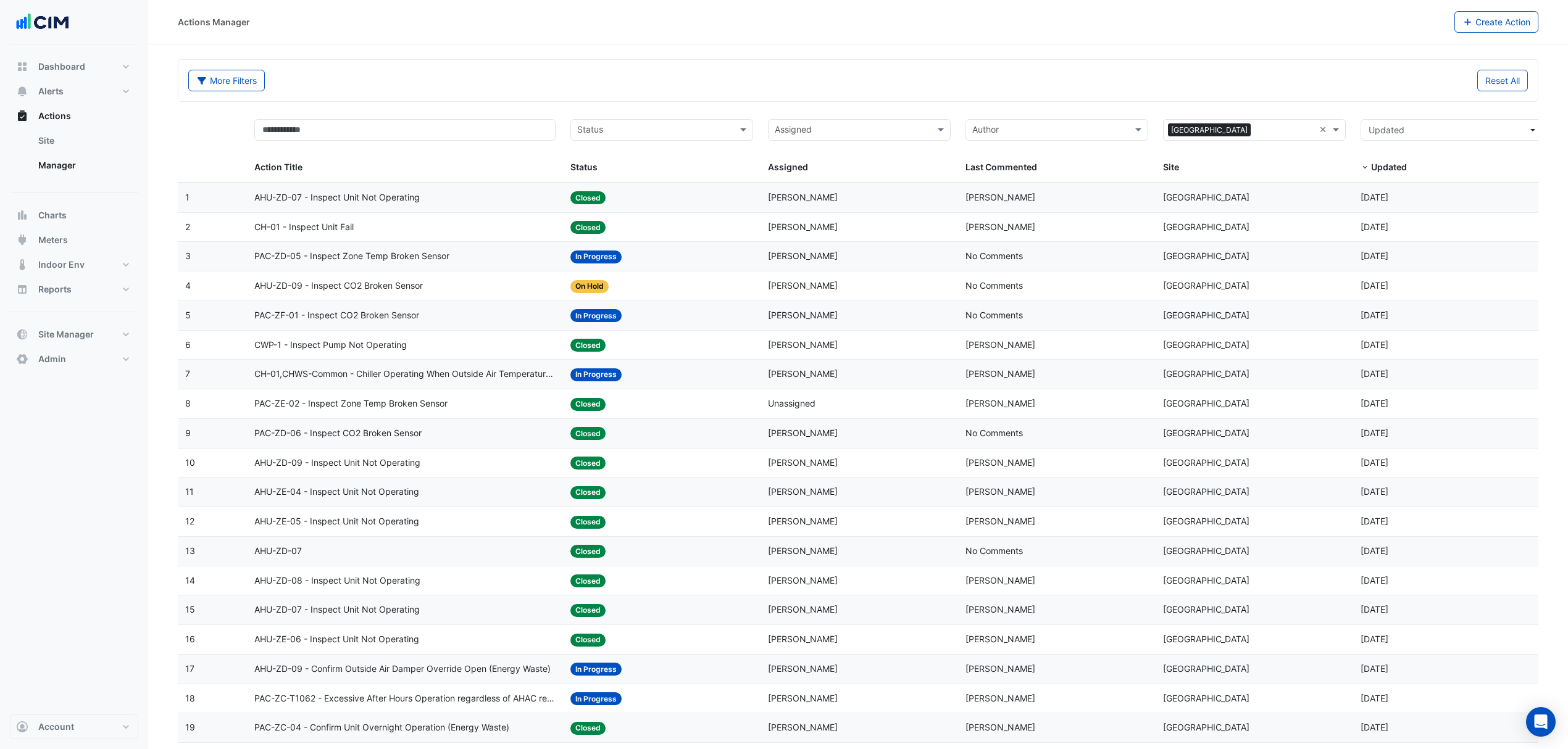
click at [352, 238] on datatable-body-cell "Action Title: CH-01 - Inspect Unit Fail" at bounding box center [405, 227] width 316 height 29
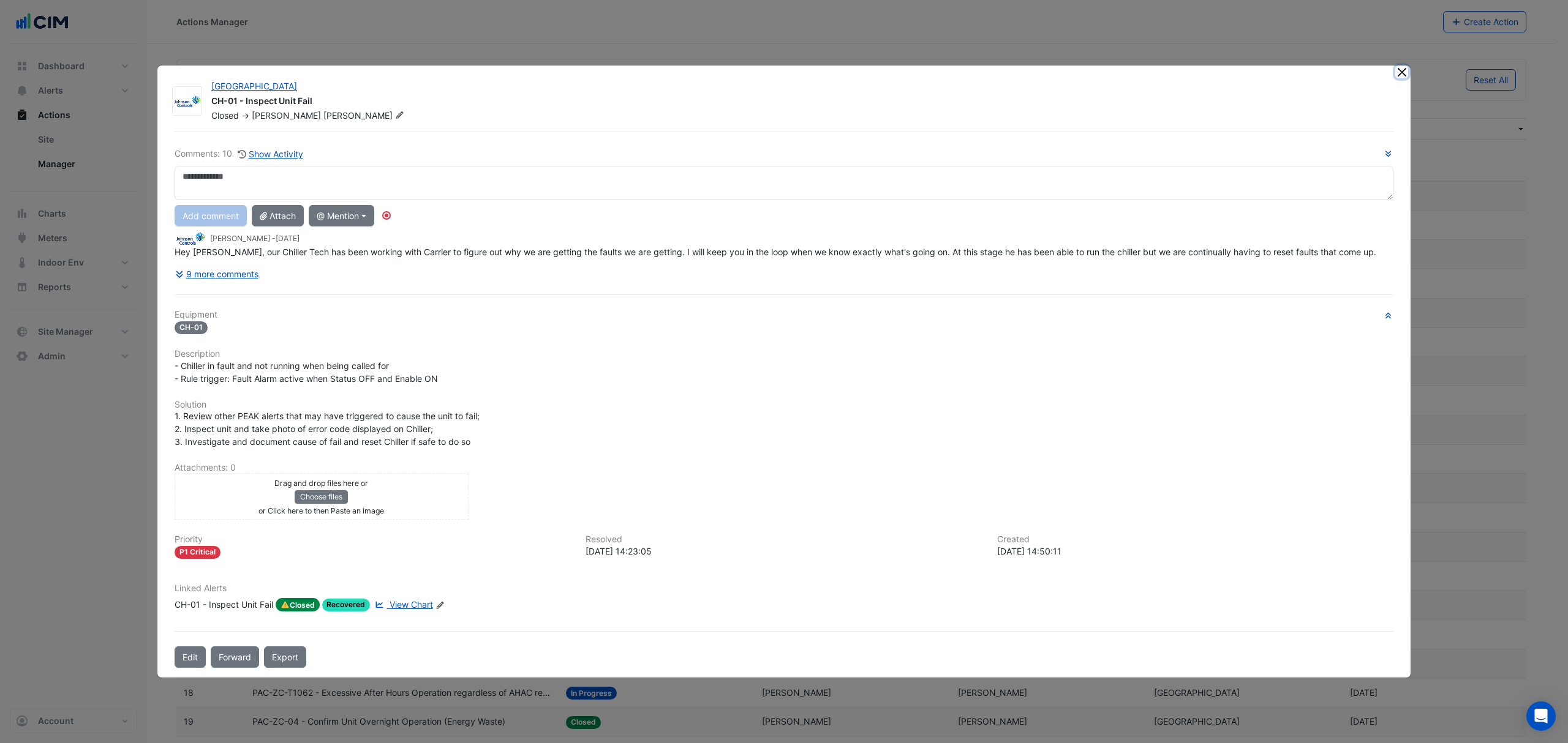
click at [1402, 72] on button "Close" at bounding box center [1401, 72] width 13 height 13
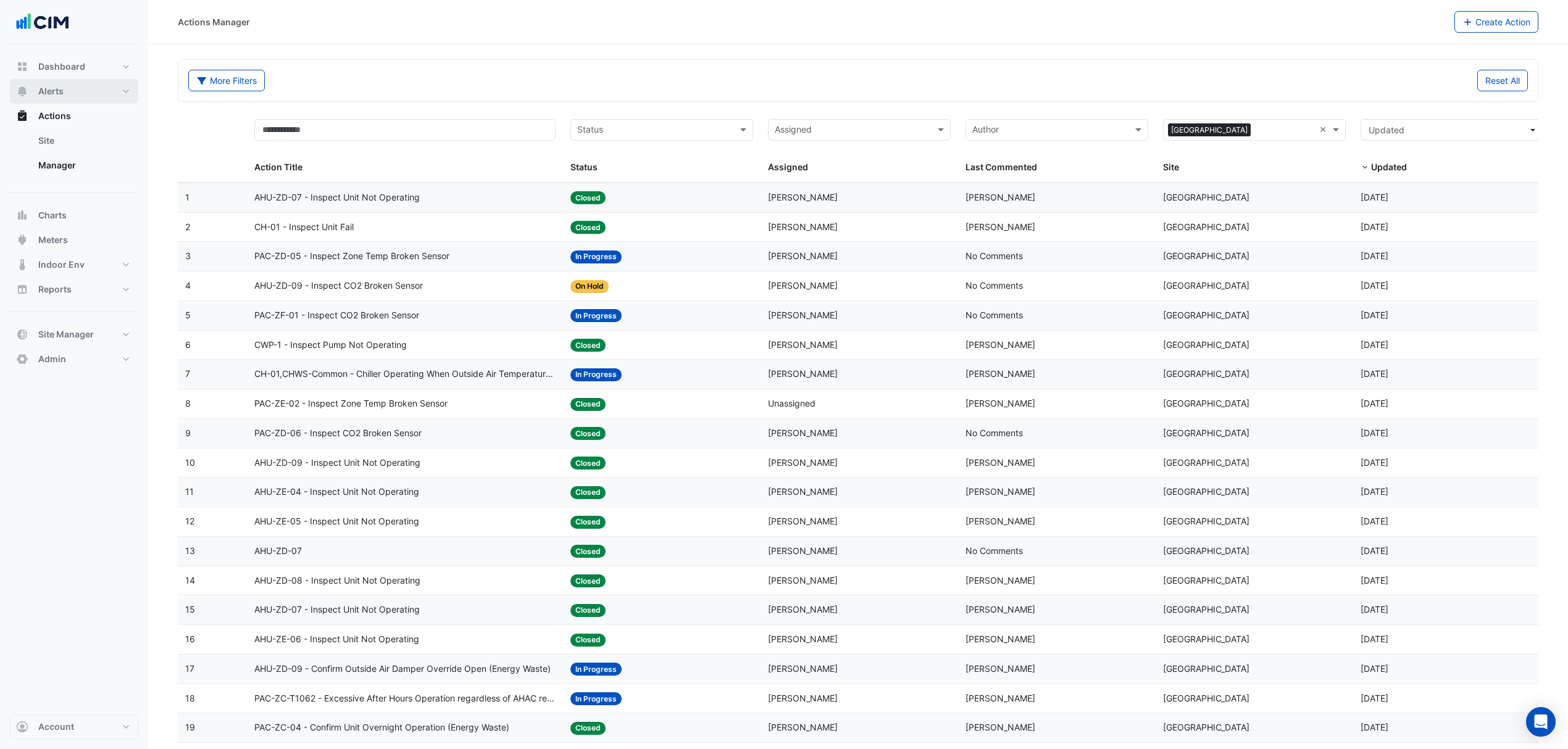
click at [47, 81] on button "Alerts" at bounding box center [74, 91] width 128 height 25
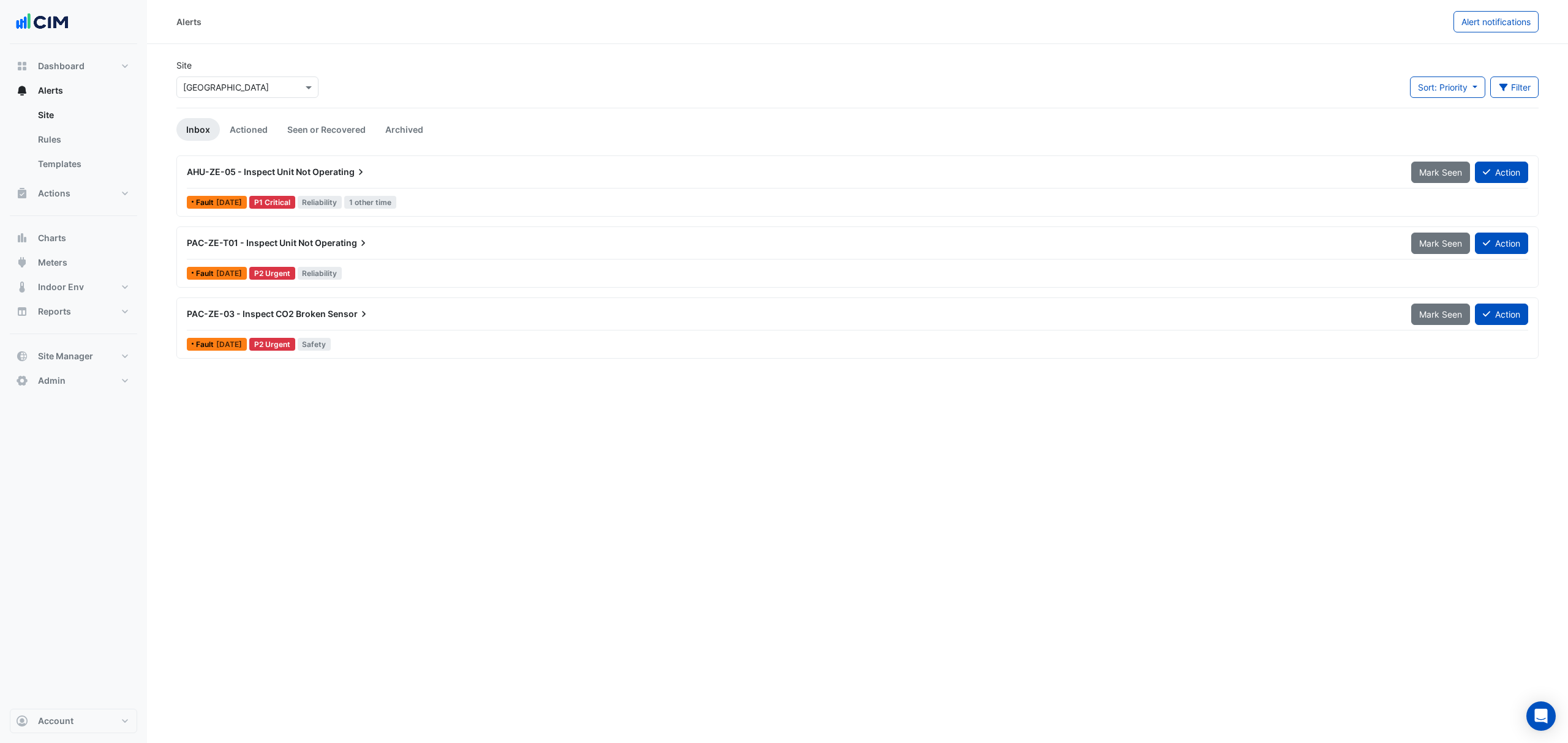
click at [295, 240] on span "PAC-ZE-T01 - Inspect Unit Not" at bounding box center [250, 243] width 126 height 10
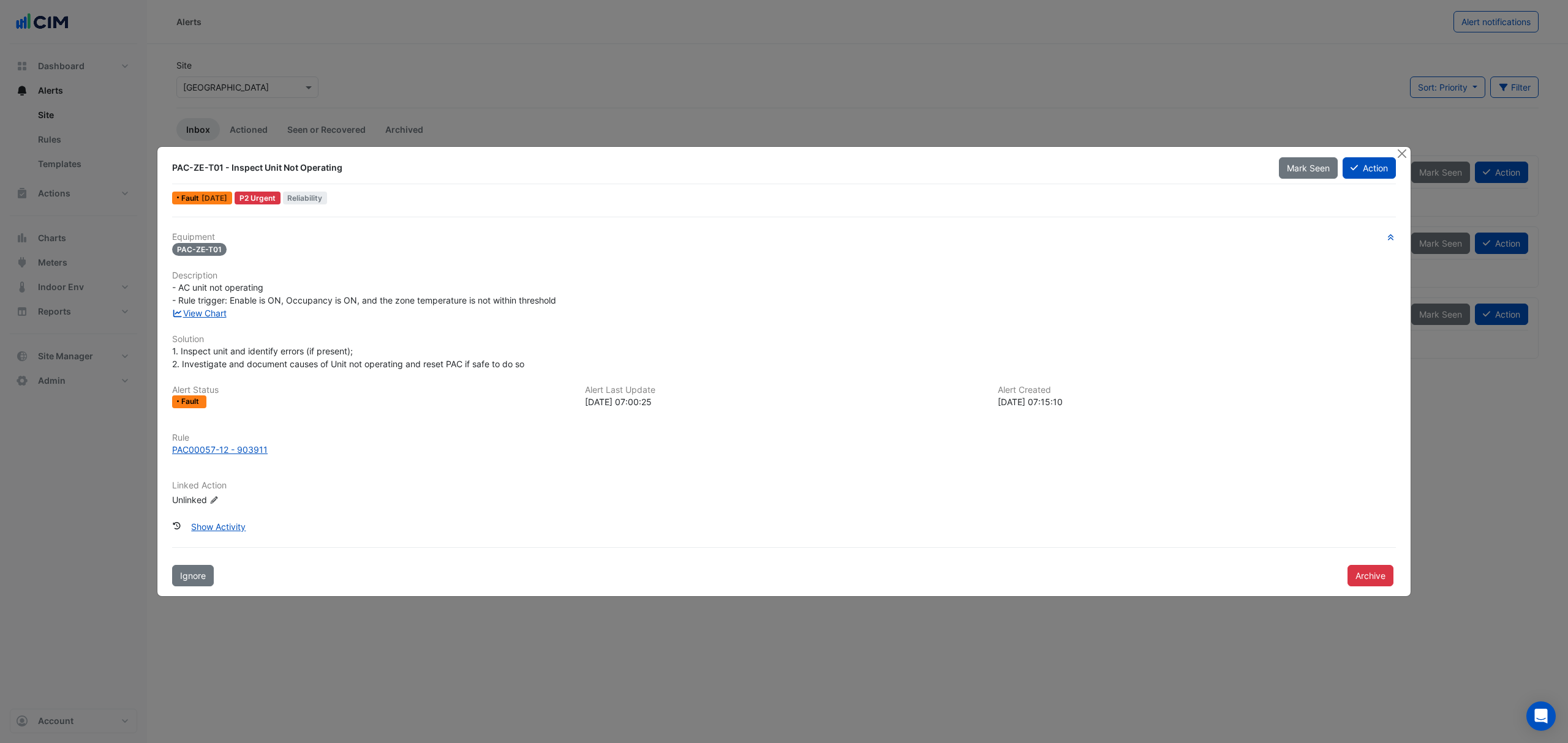
click at [224, 312] on link "View Chart" at bounding box center [200, 313] width 55 height 10
click at [224, 446] on div "PAC00057-12 - 903911" at bounding box center [219, 449] width 95 height 13
click at [1400, 152] on button "Close" at bounding box center [1401, 153] width 13 height 13
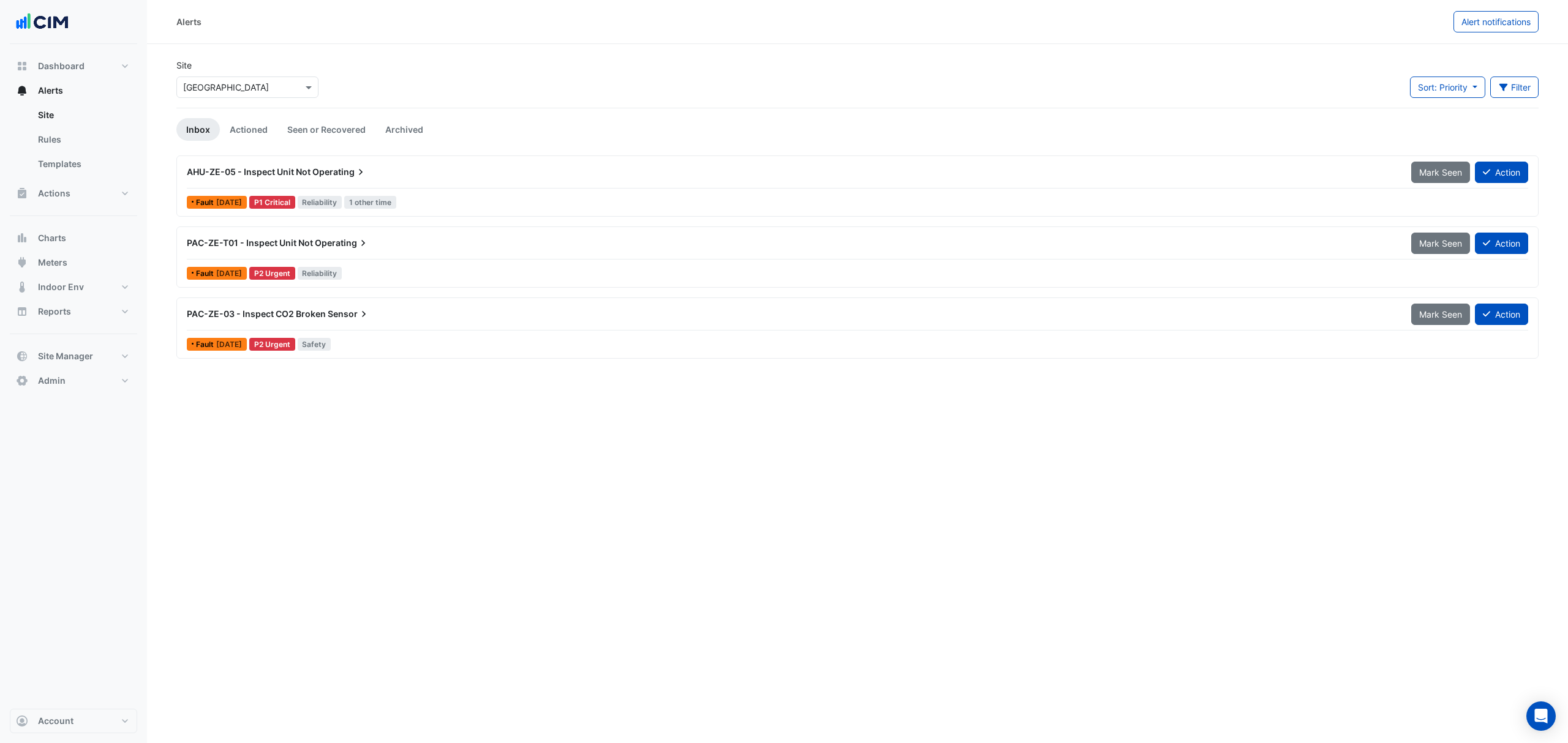
click at [341, 313] on span "Sensor" at bounding box center [349, 314] width 42 height 13
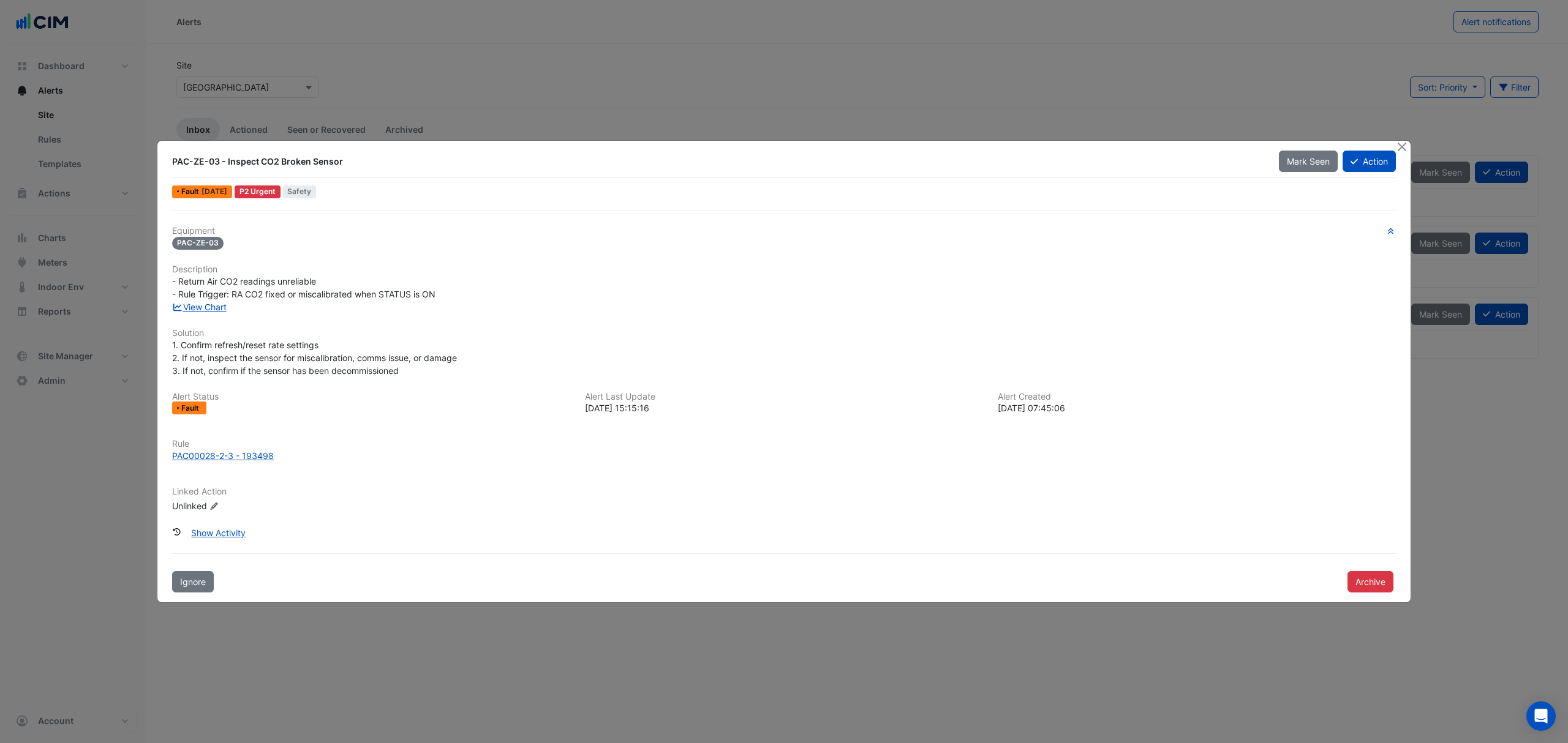
click at [194, 309] on link "View Chart" at bounding box center [200, 307] width 55 height 10
click at [1363, 156] on button "Action" at bounding box center [1369, 161] width 53 height 21
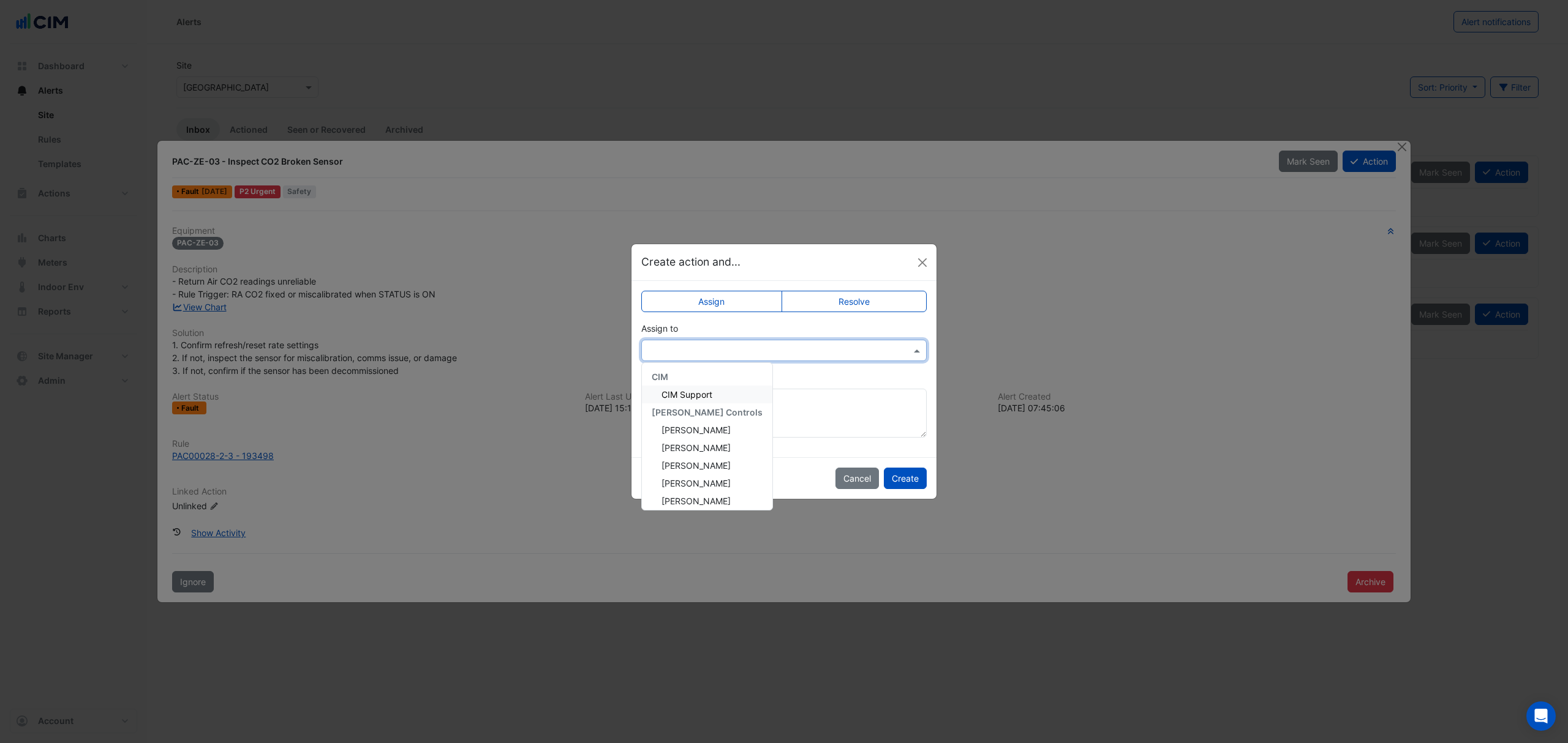
click at [706, 351] on input "text" at bounding box center [771, 351] width 248 height 13
click at [700, 448] on span "Cory Armstrong" at bounding box center [696, 448] width 69 height 10
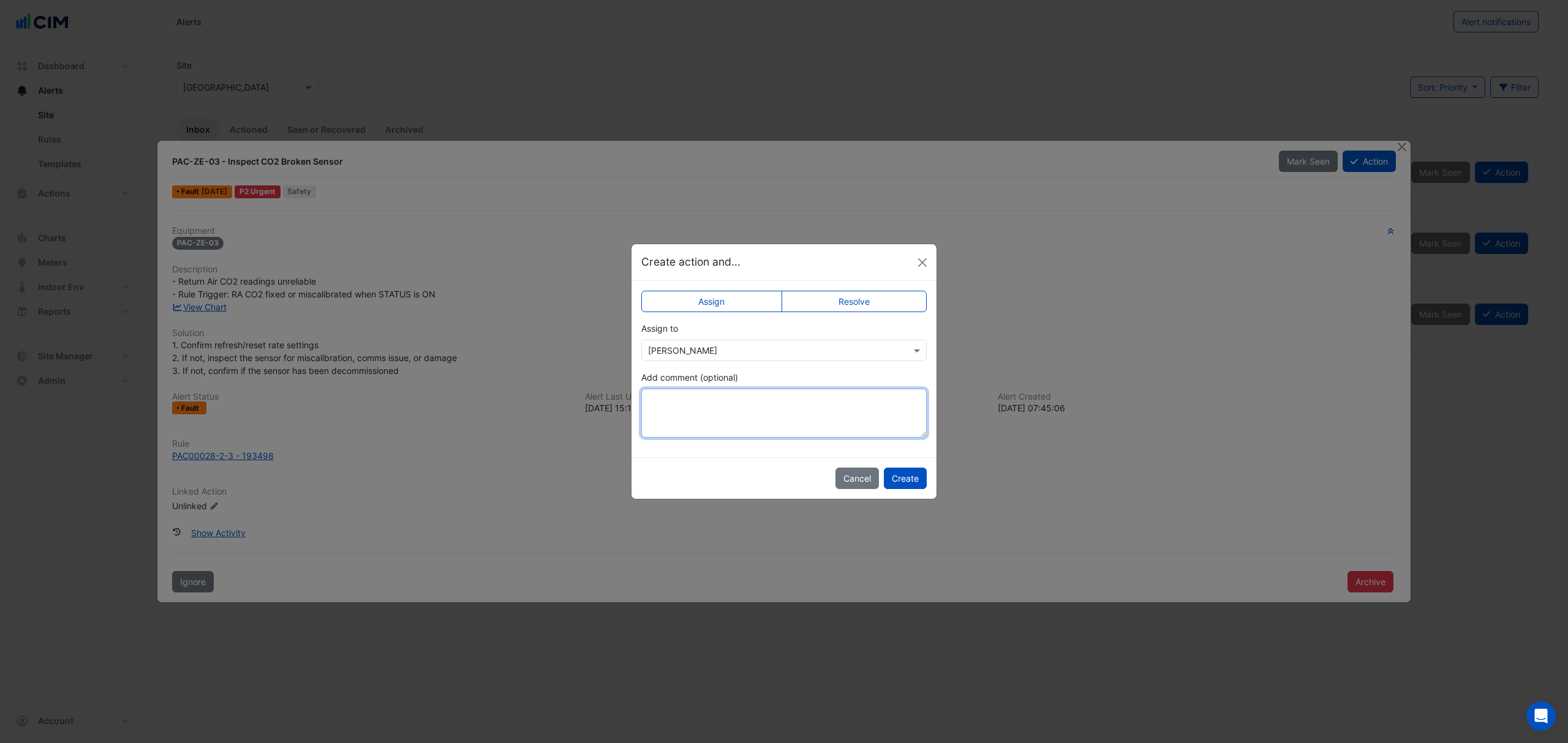
click at [713, 412] on textarea "Add comment (optional)" at bounding box center [784, 413] width 285 height 49
type textarea "*****"
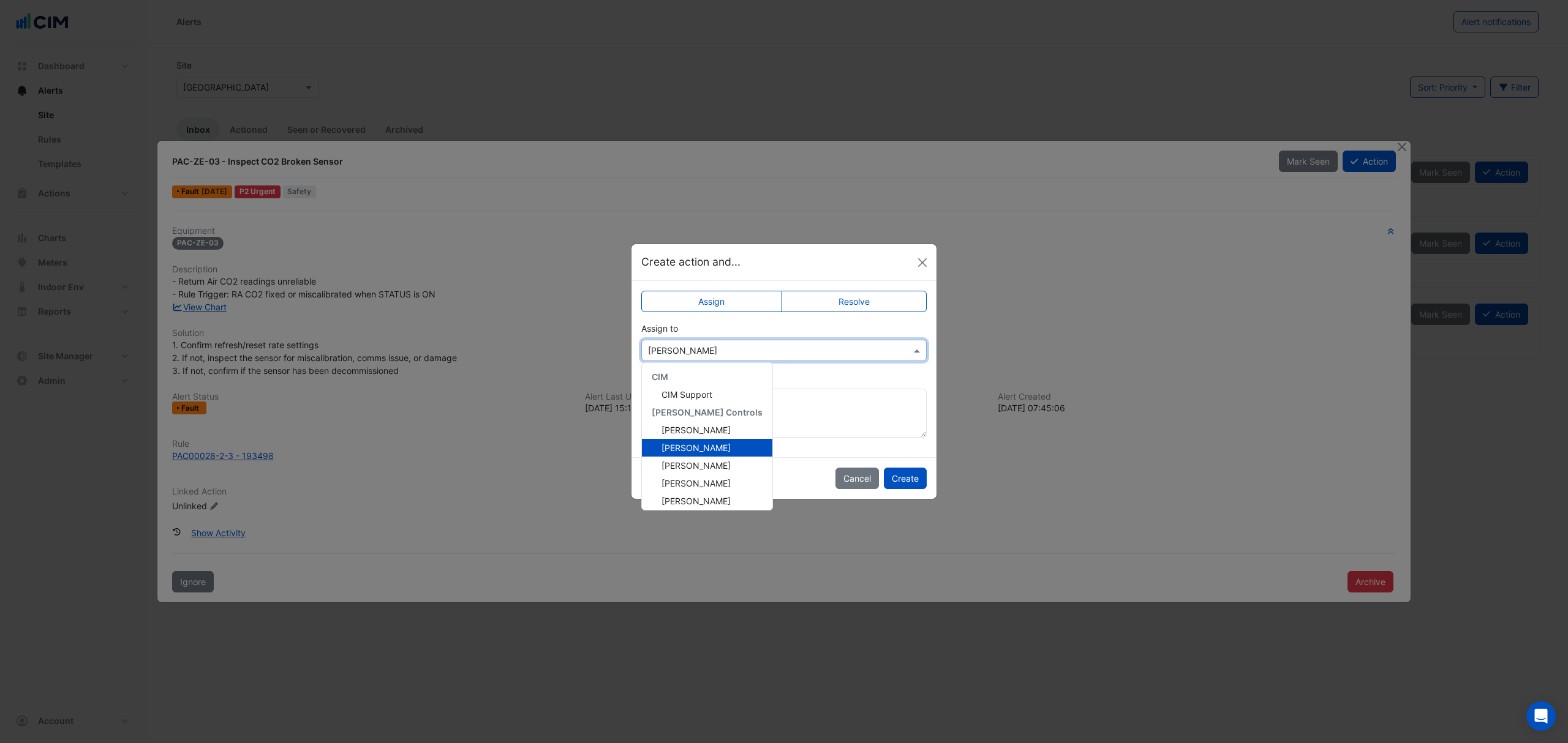
click at [724, 351] on input "text" at bounding box center [771, 351] width 248 height 13
click at [789, 382] on div "Add comment (optional) *****" at bounding box center [784, 404] width 285 height 66
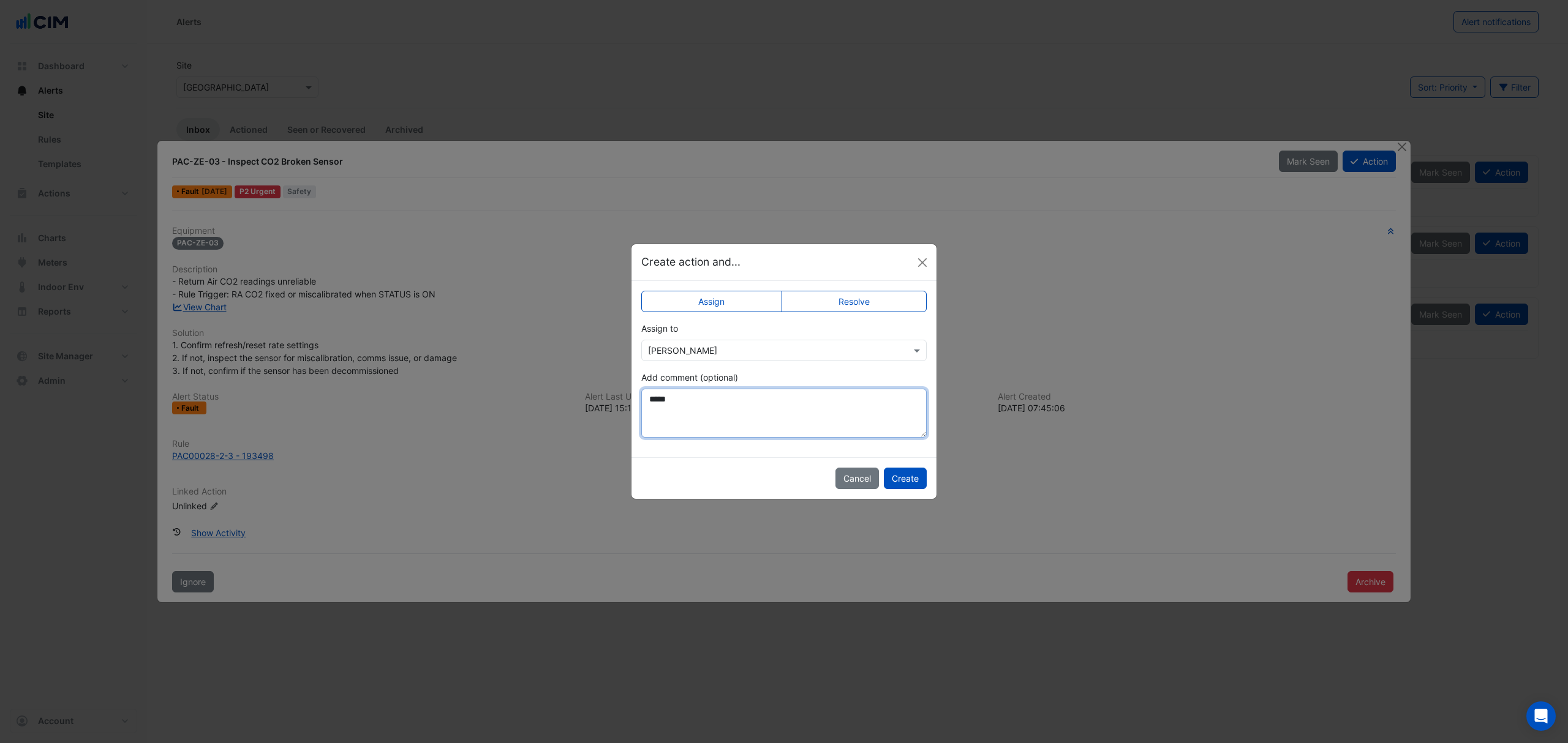
click at [693, 408] on textarea "*****" at bounding box center [784, 413] width 285 height 49
click at [904, 475] on button "Create" at bounding box center [905, 478] width 43 height 21
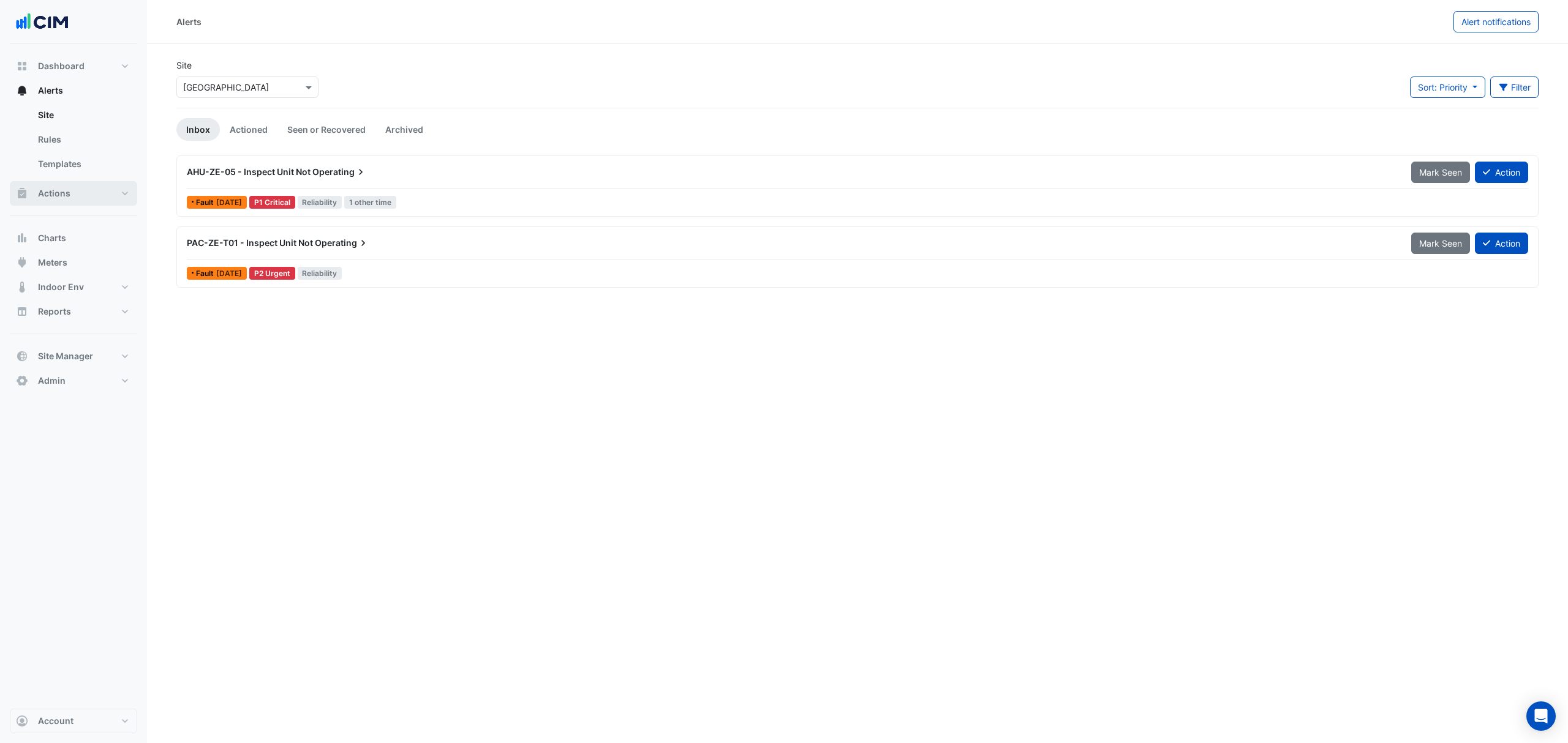
click at [95, 196] on button "Actions" at bounding box center [73, 193] width 127 height 24
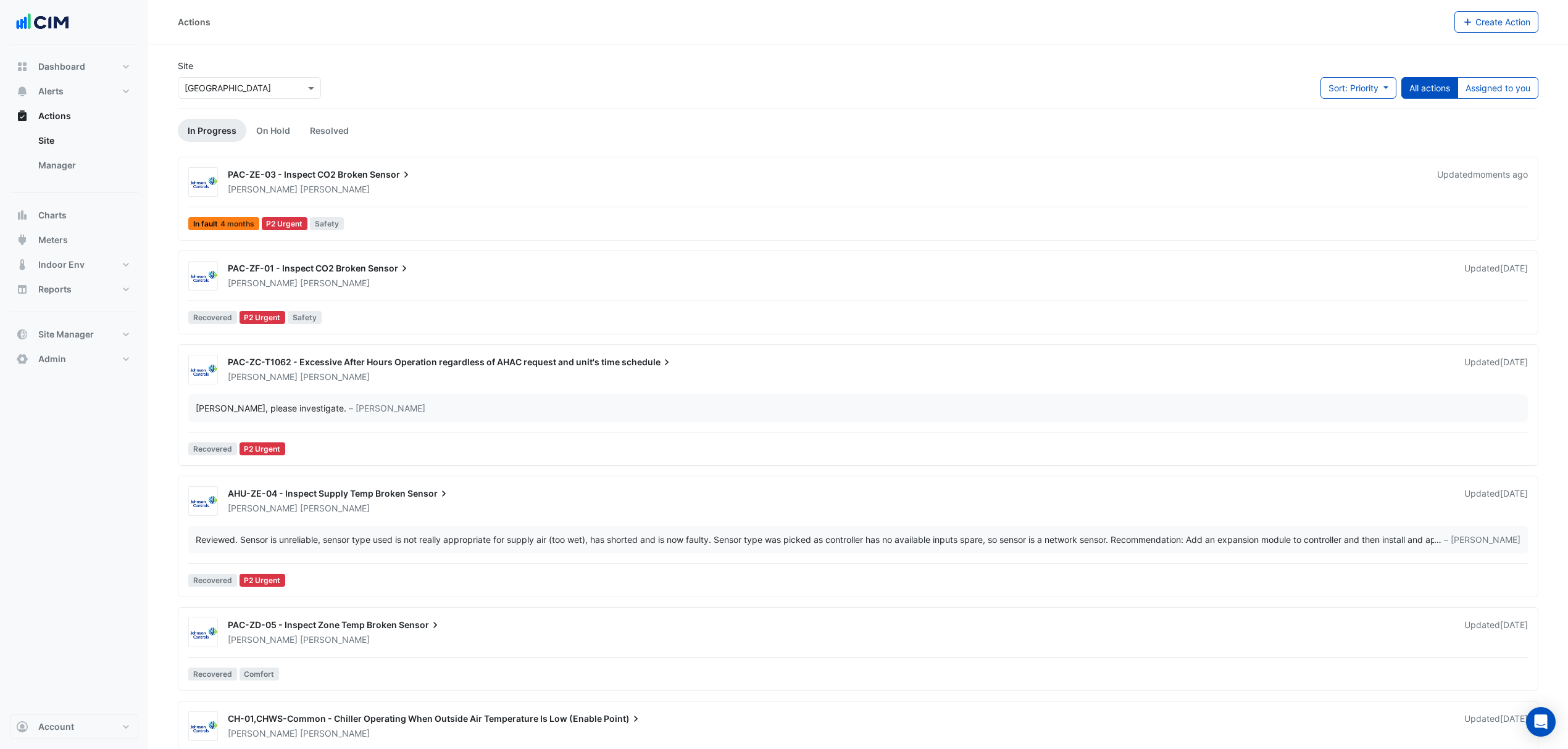
click at [81, 170] on link "Manager" at bounding box center [83, 165] width 110 height 25
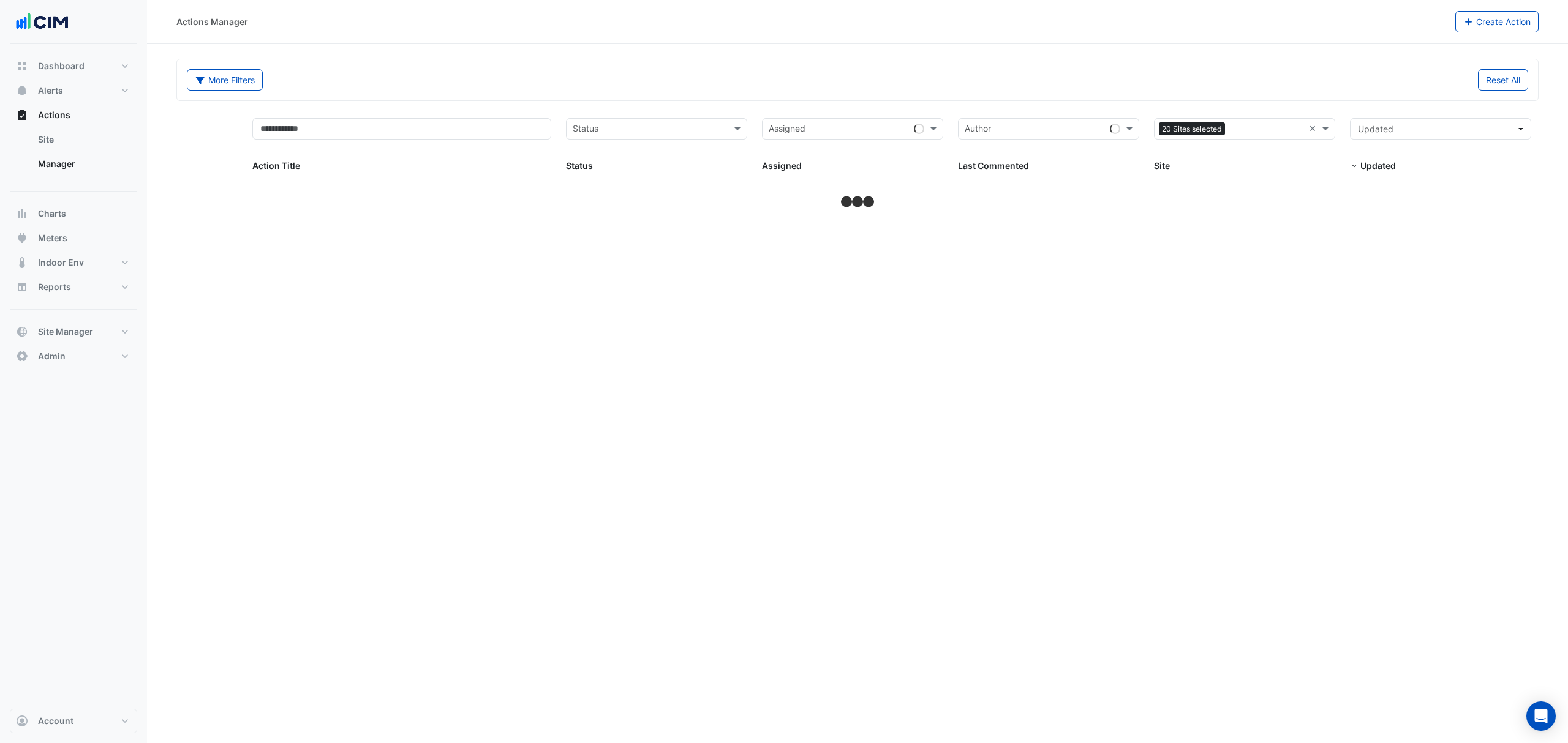
select select "***"
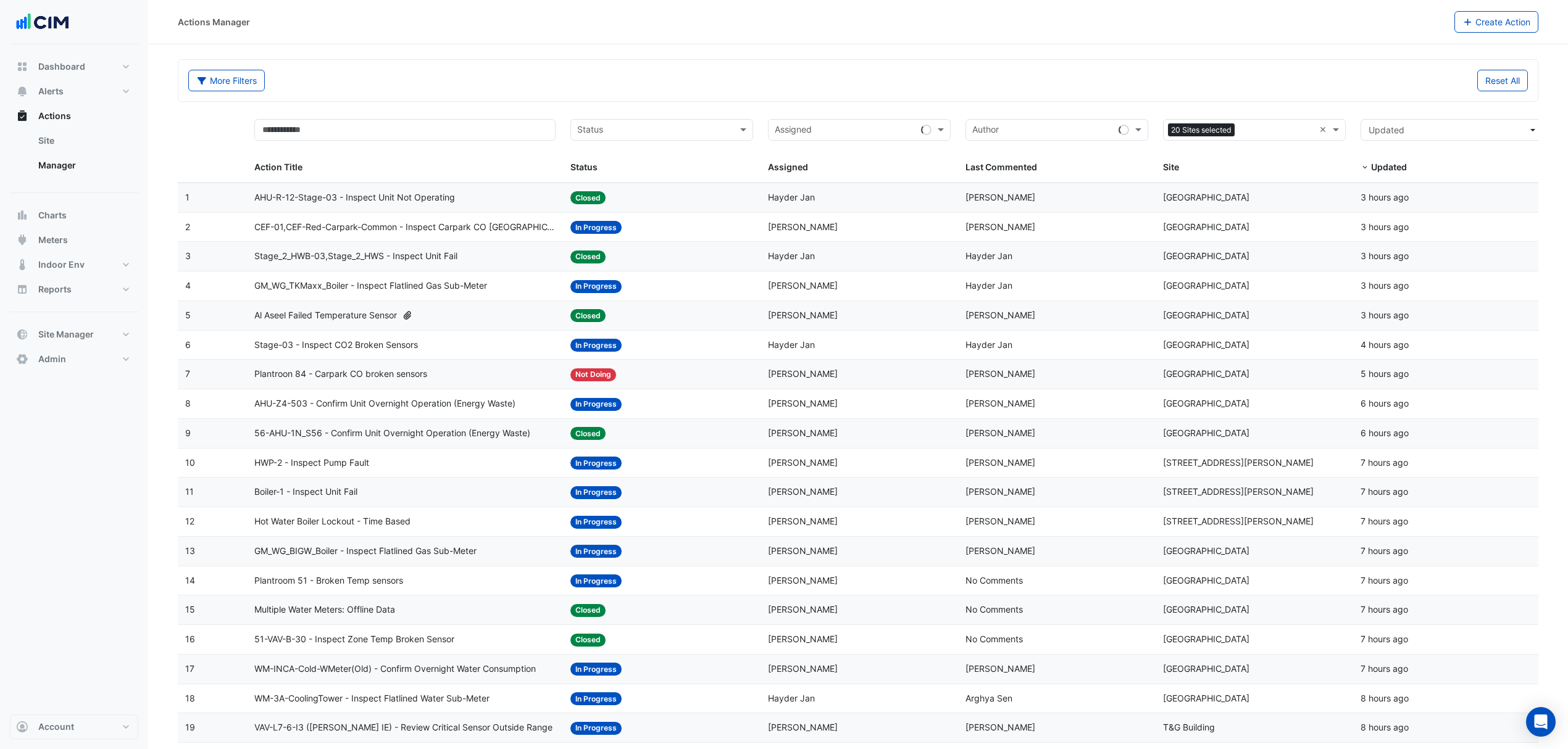
click at [1317, 129] on div "Sites 20 Sites selected ×" at bounding box center [1254, 130] width 182 height 22
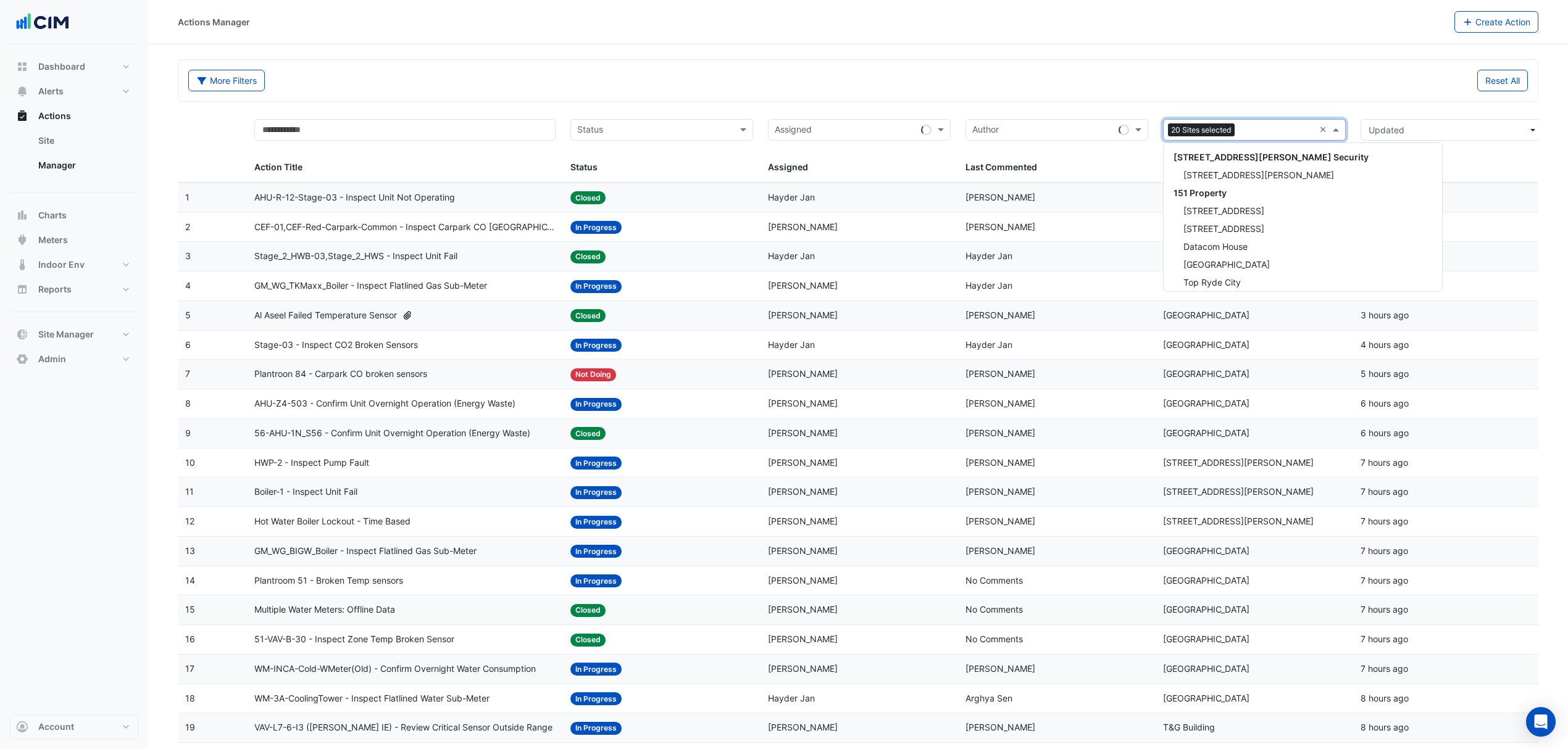
scroll to position [5822, 0]
click at [1298, 129] on input "text" at bounding box center [1247, 131] width 155 height 14
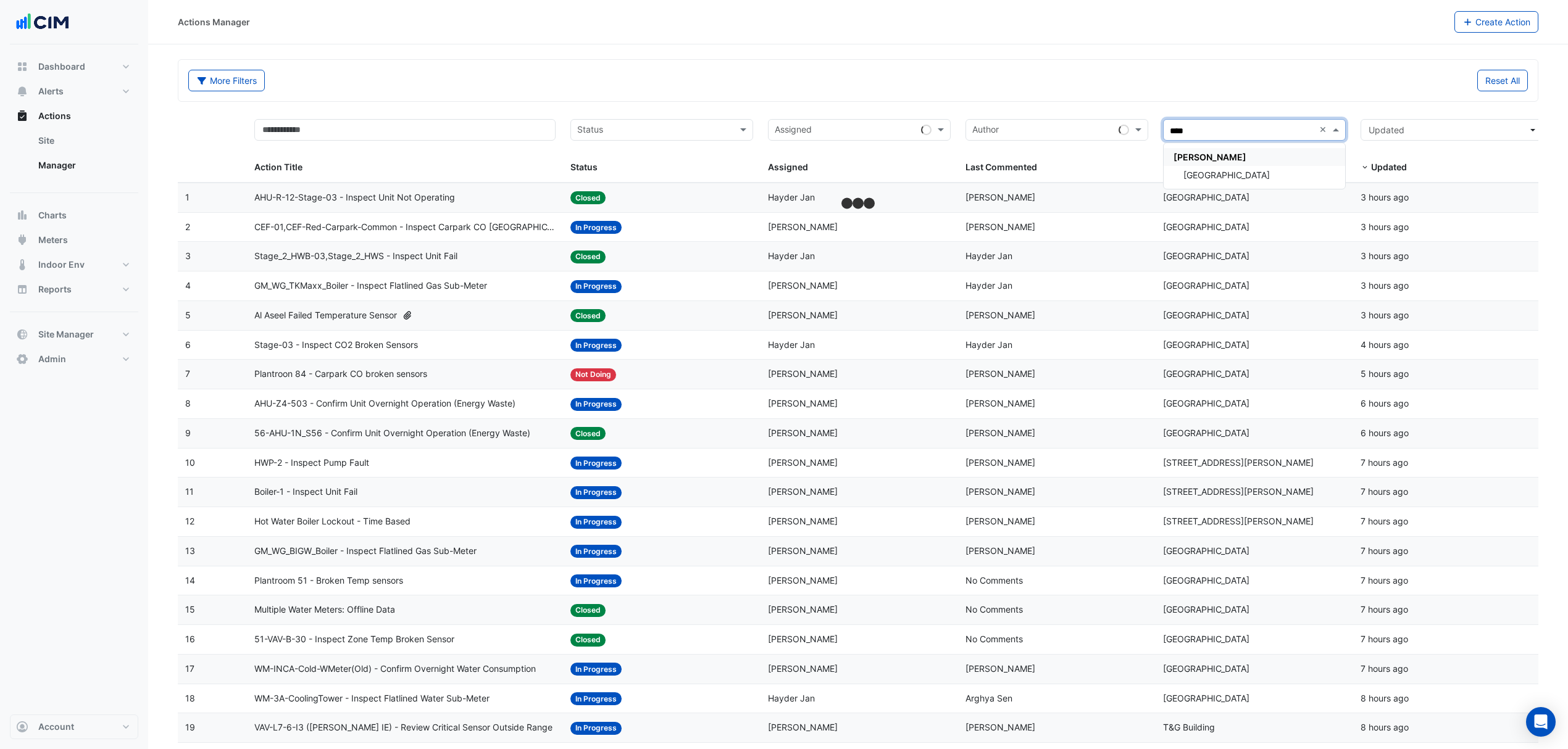
type input "*****"
click at [1218, 173] on span "[GEOGRAPHIC_DATA]" at bounding box center [1226, 175] width 86 height 10
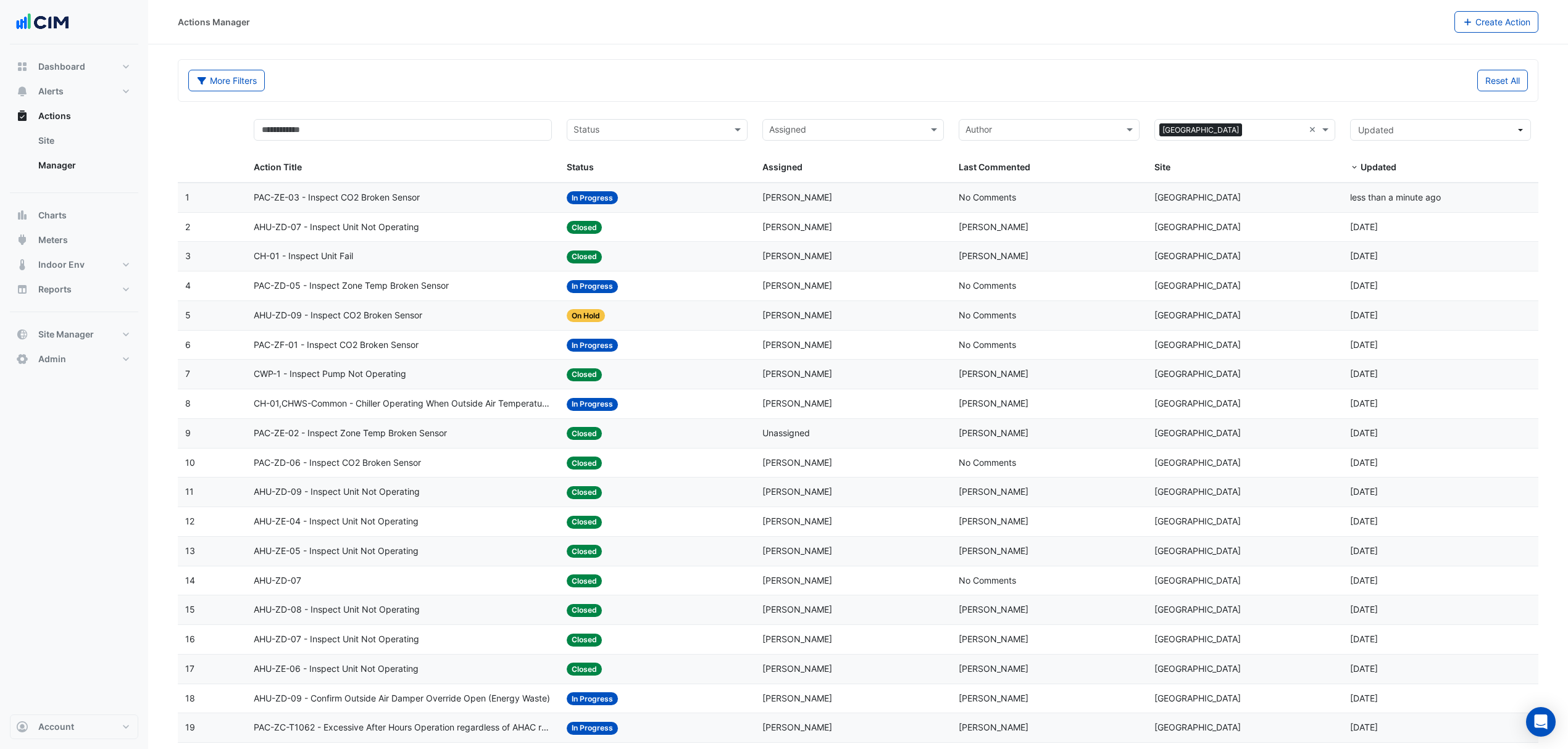
click at [381, 203] on span "PAC-ZE-03 - Inspect CO2 Broken Sensor" at bounding box center [337, 197] width 166 height 14
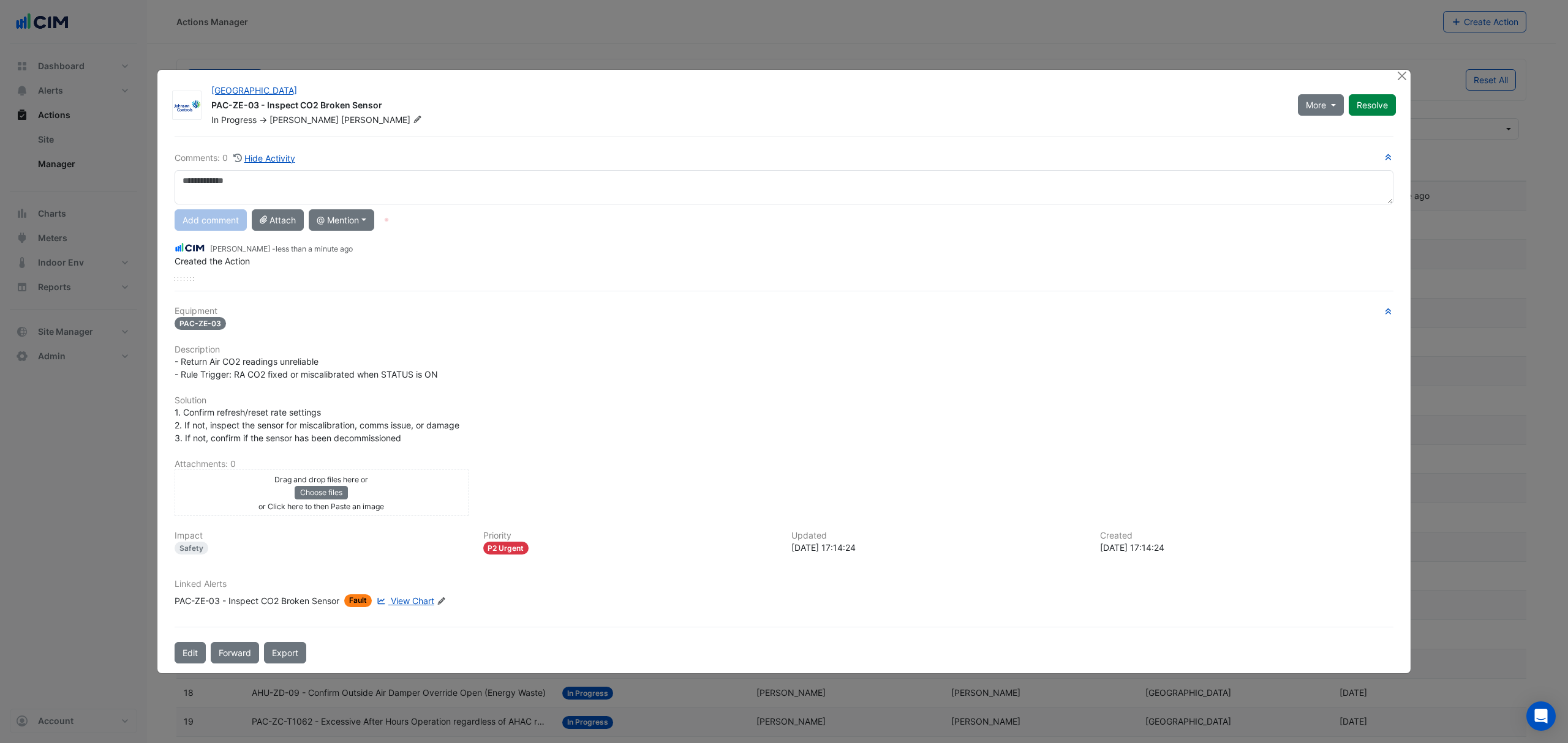
click at [225, 651] on button "Forward" at bounding box center [234, 653] width 48 height 21
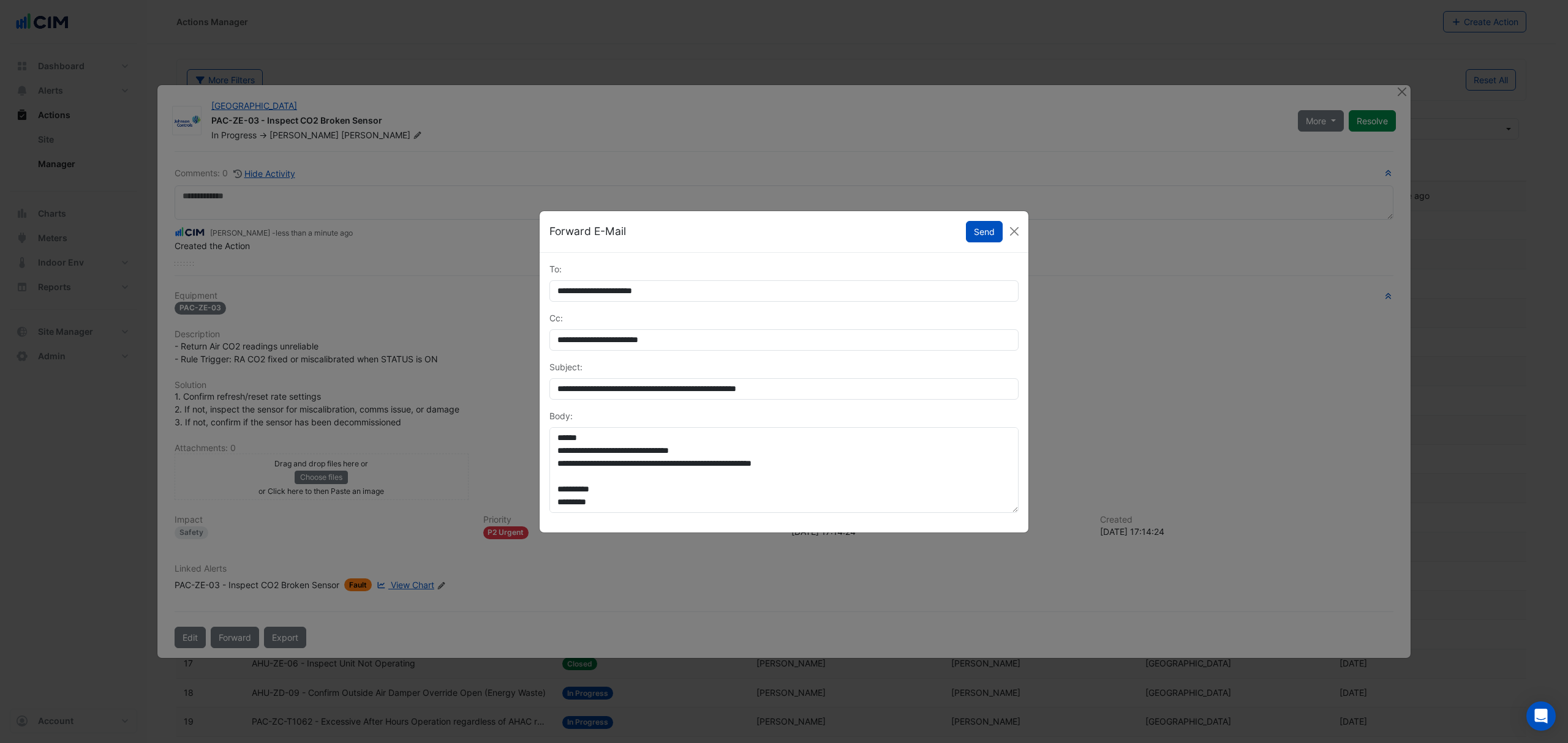
click at [983, 228] on button "Send" at bounding box center [984, 231] width 37 height 21
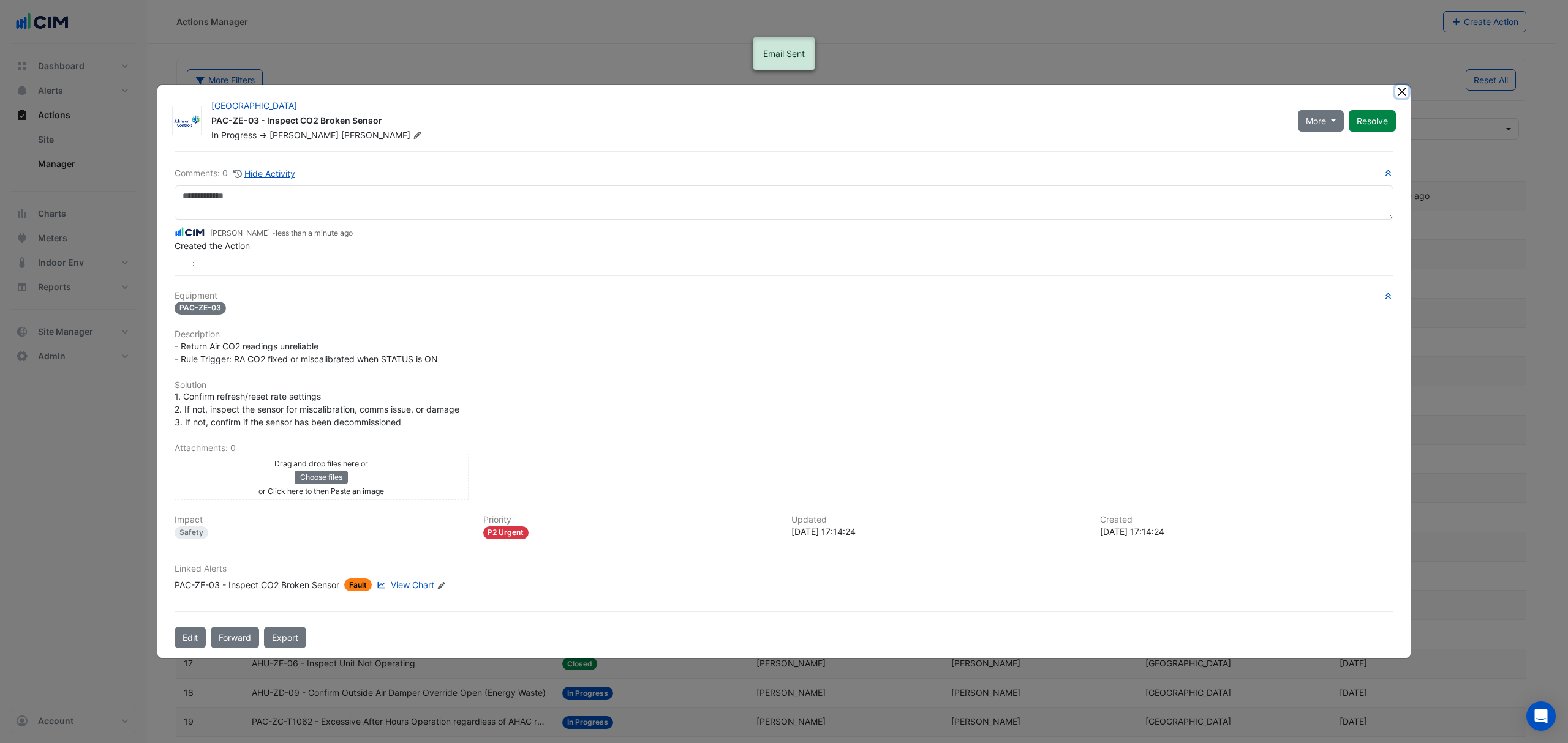
click at [1404, 89] on button "Close" at bounding box center [1401, 91] width 13 height 13
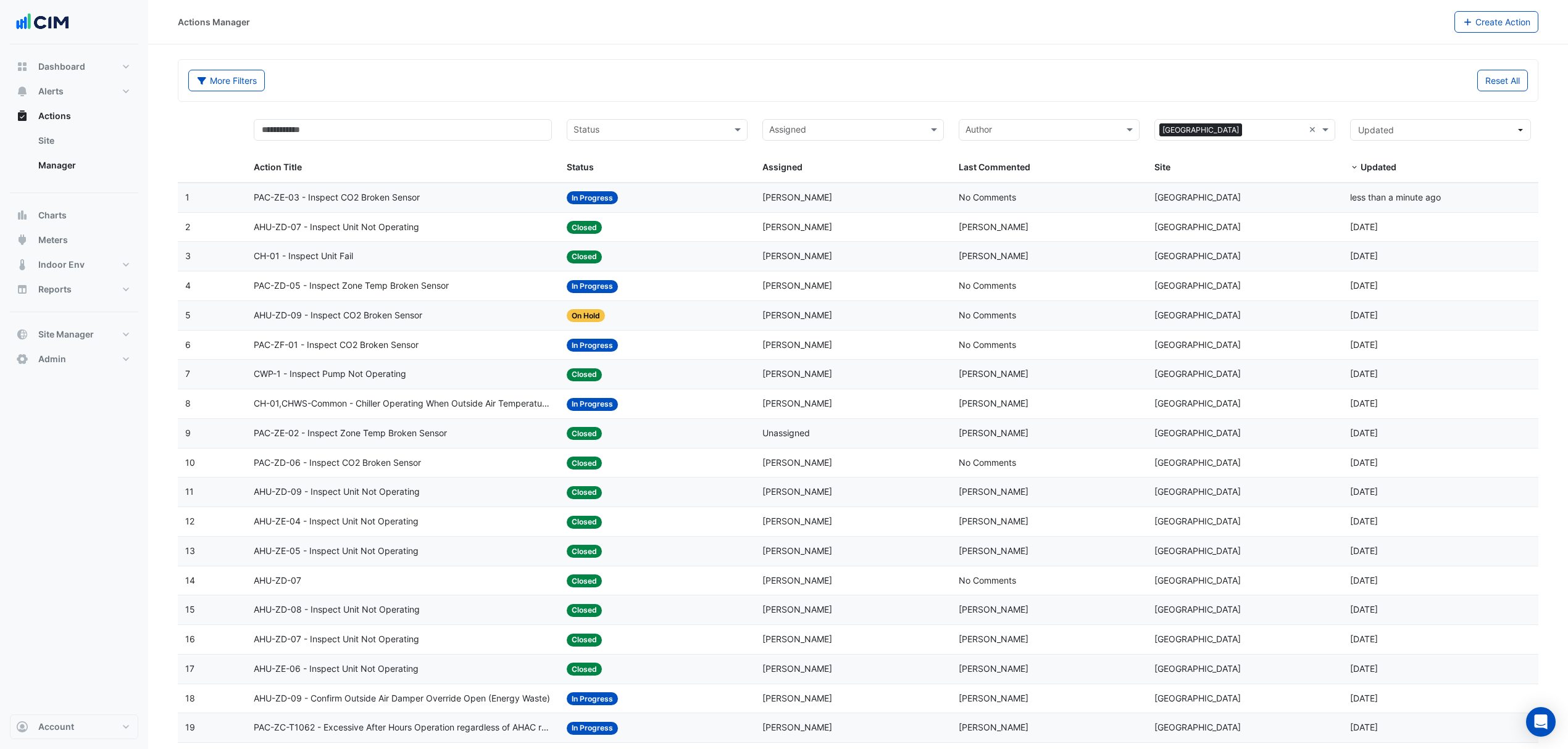
click at [332, 227] on span "AHU-ZD-07 - Inspect Unit Not Operating" at bounding box center [337, 227] width 165 height 14
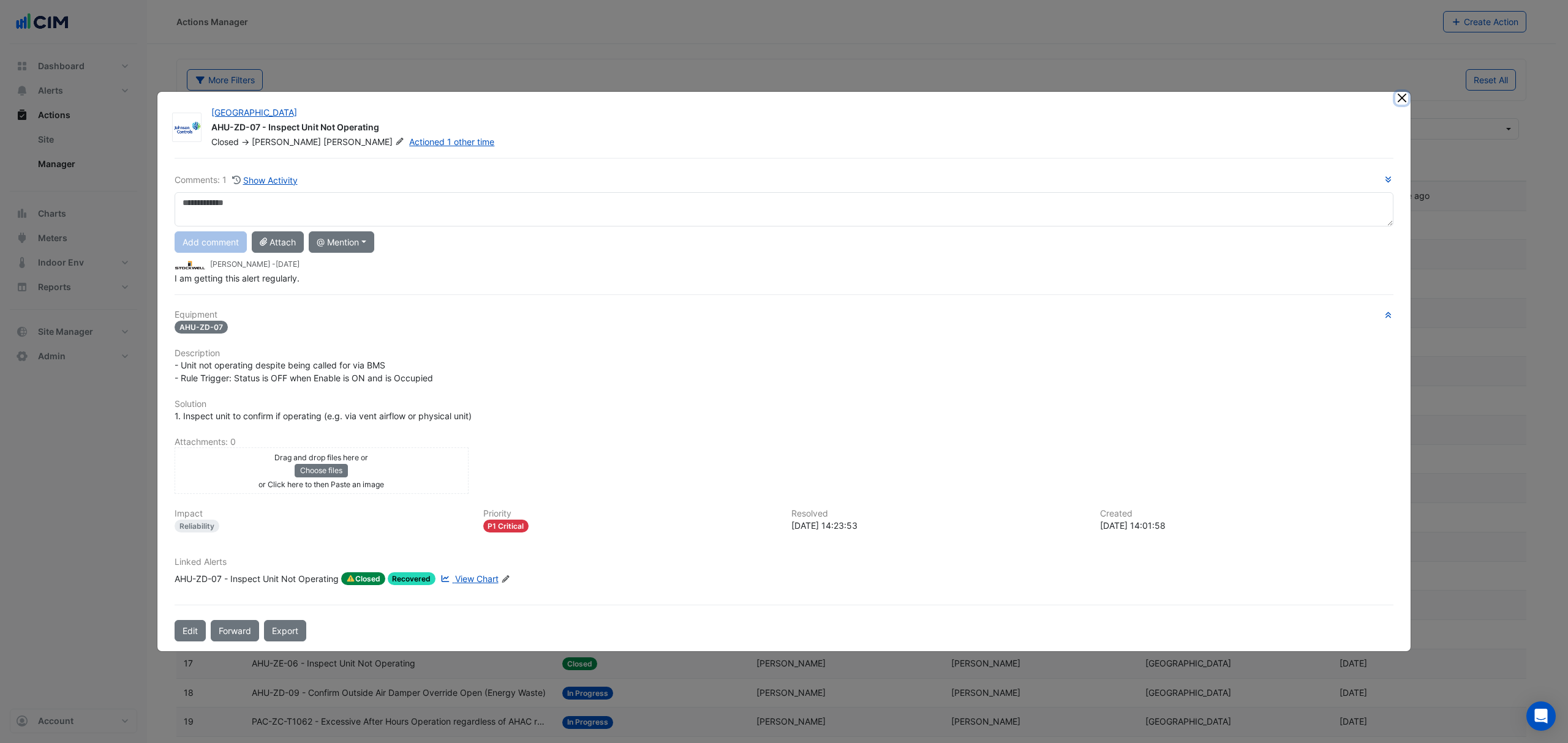
click at [1402, 98] on button "Close" at bounding box center [1401, 97] width 13 height 13
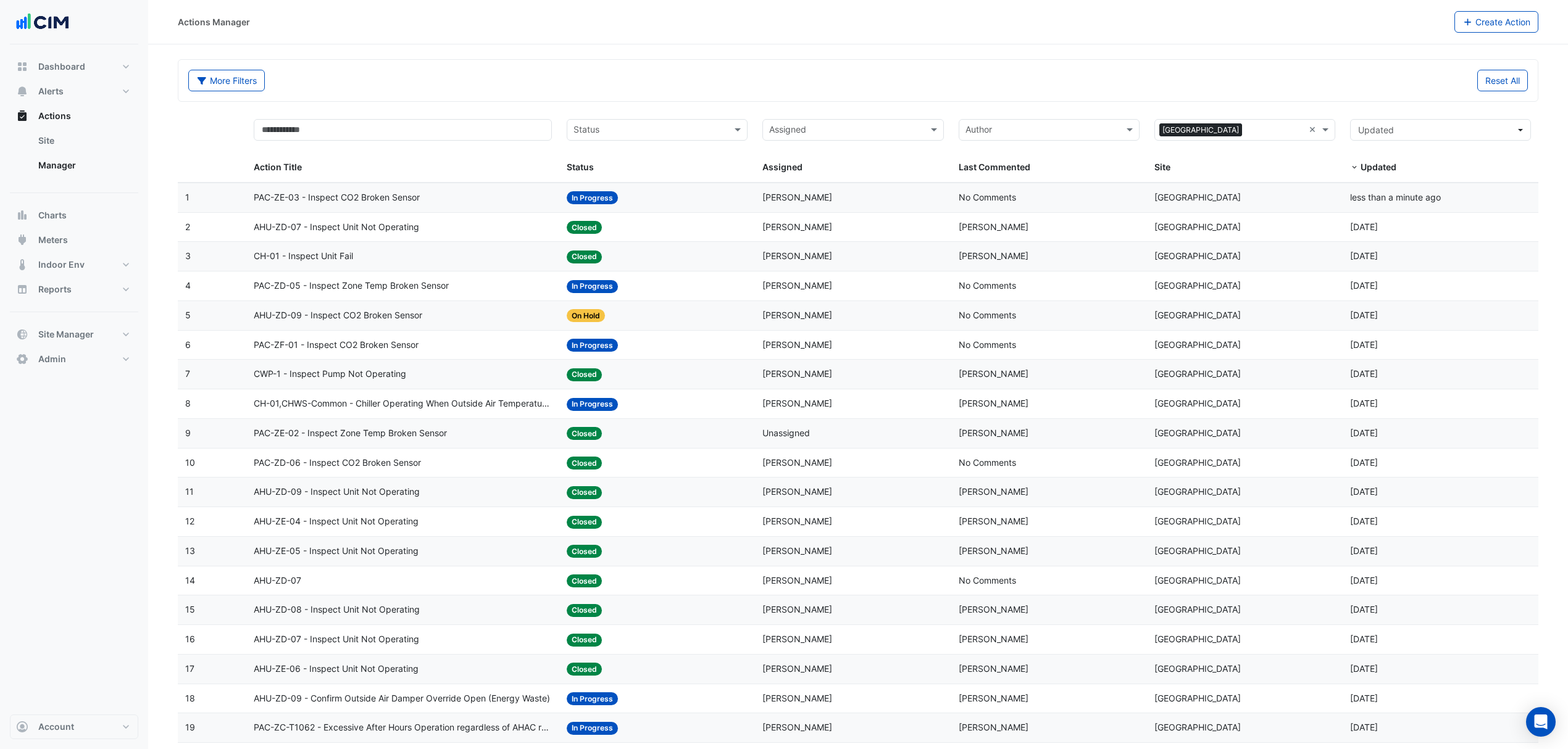
click at [312, 253] on span "CH-01 - Inspect Unit Fail" at bounding box center [303, 256] width 99 height 14
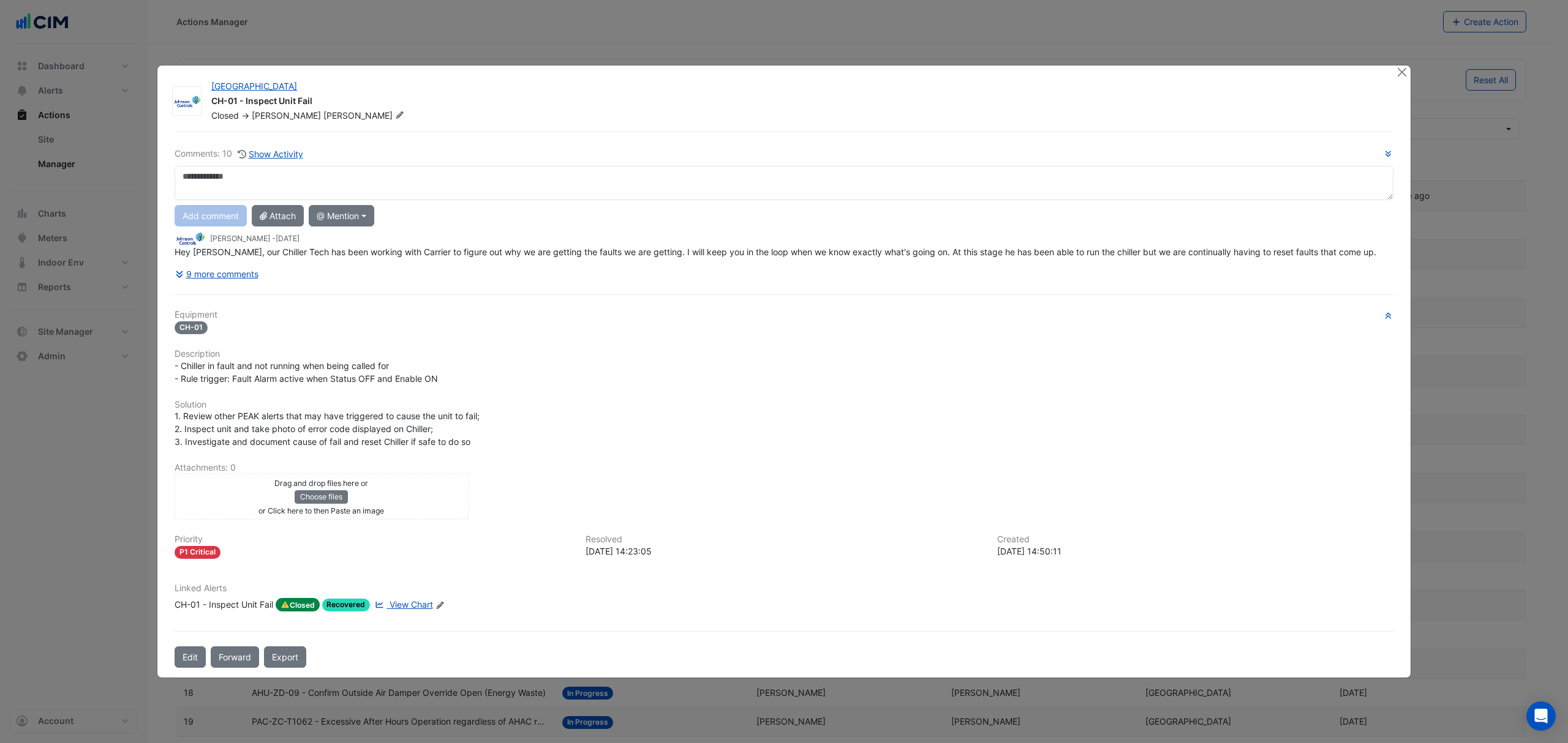
click at [218, 273] on button "9 more comments" at bounding box center [217, 273] width 84 height 21
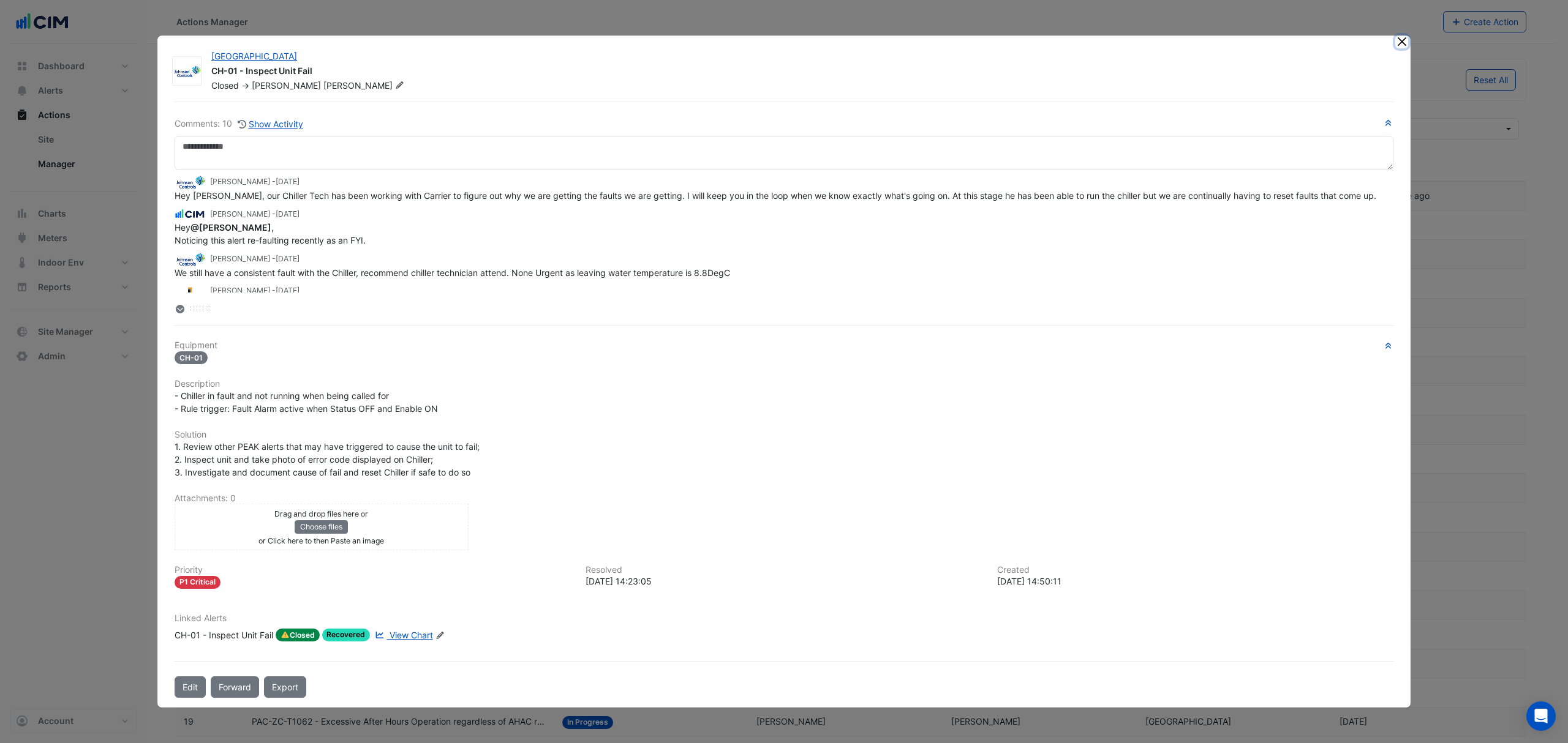
click at [1402, 47] on button "Close" at bounding box center [1401, 41] width 13 height 13
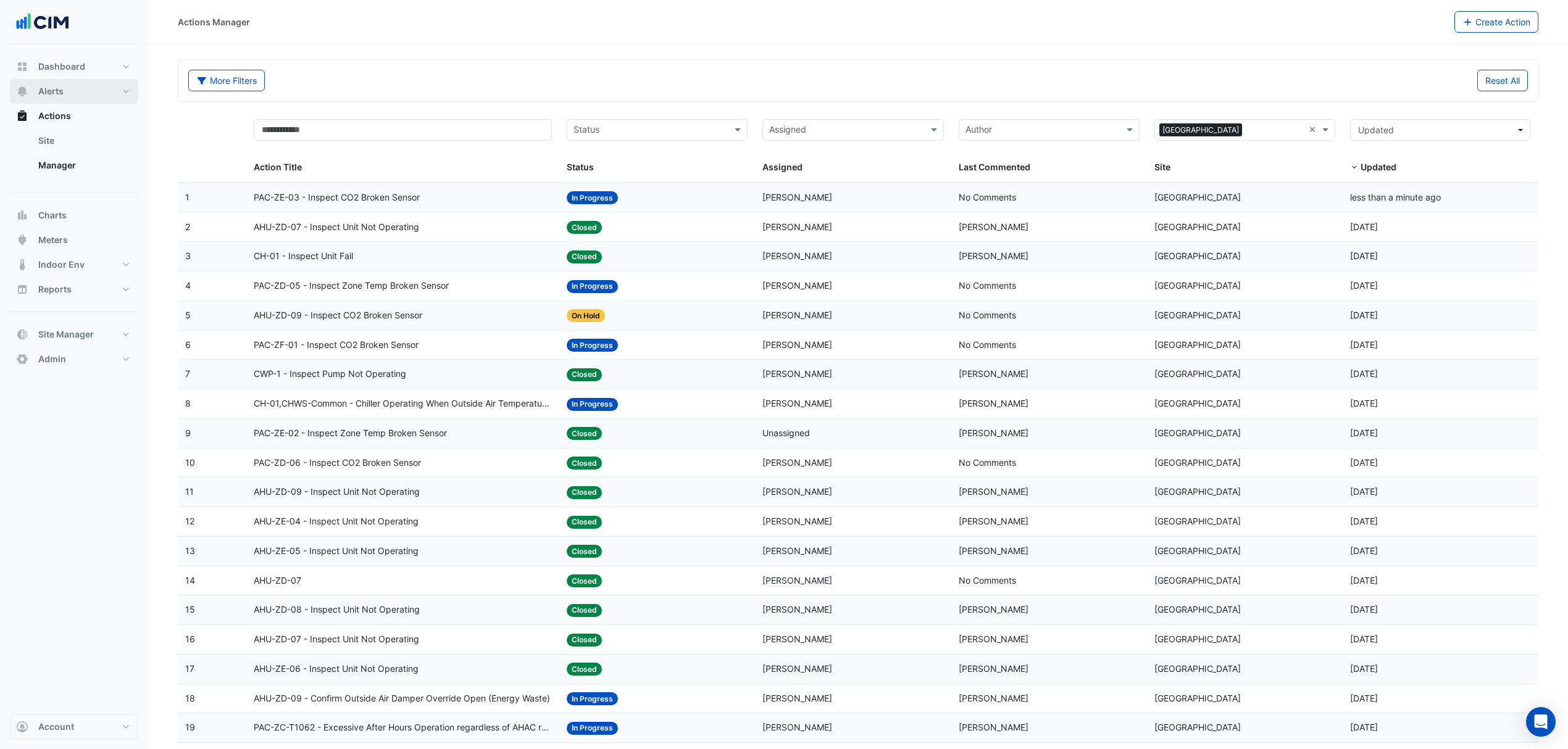
click at [68, 83] on button "Alerts" at bounding box center [74, 91] width 128 height 25
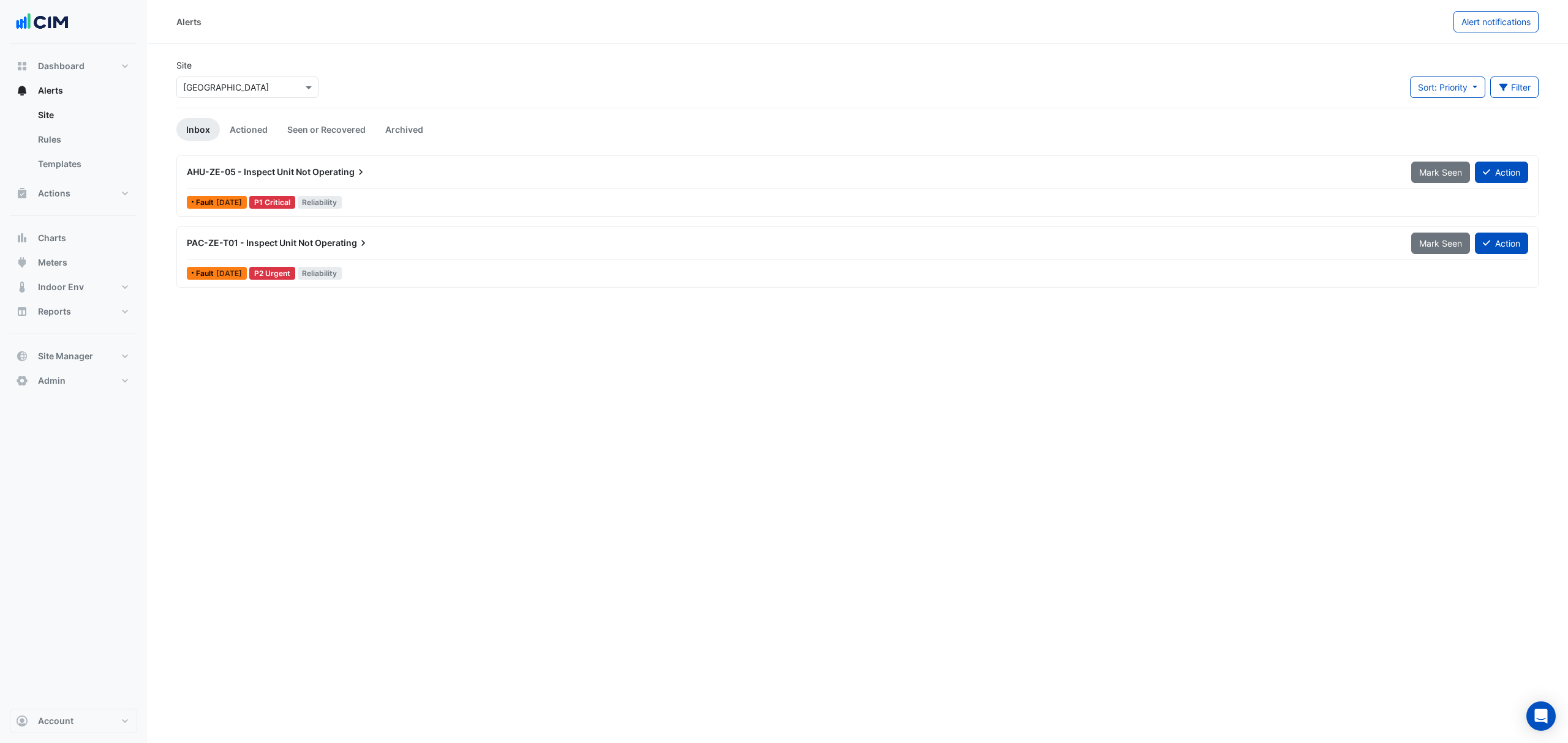
click at [287, 88] on input "text" at bounding box center [235, 87] width 104 height 13
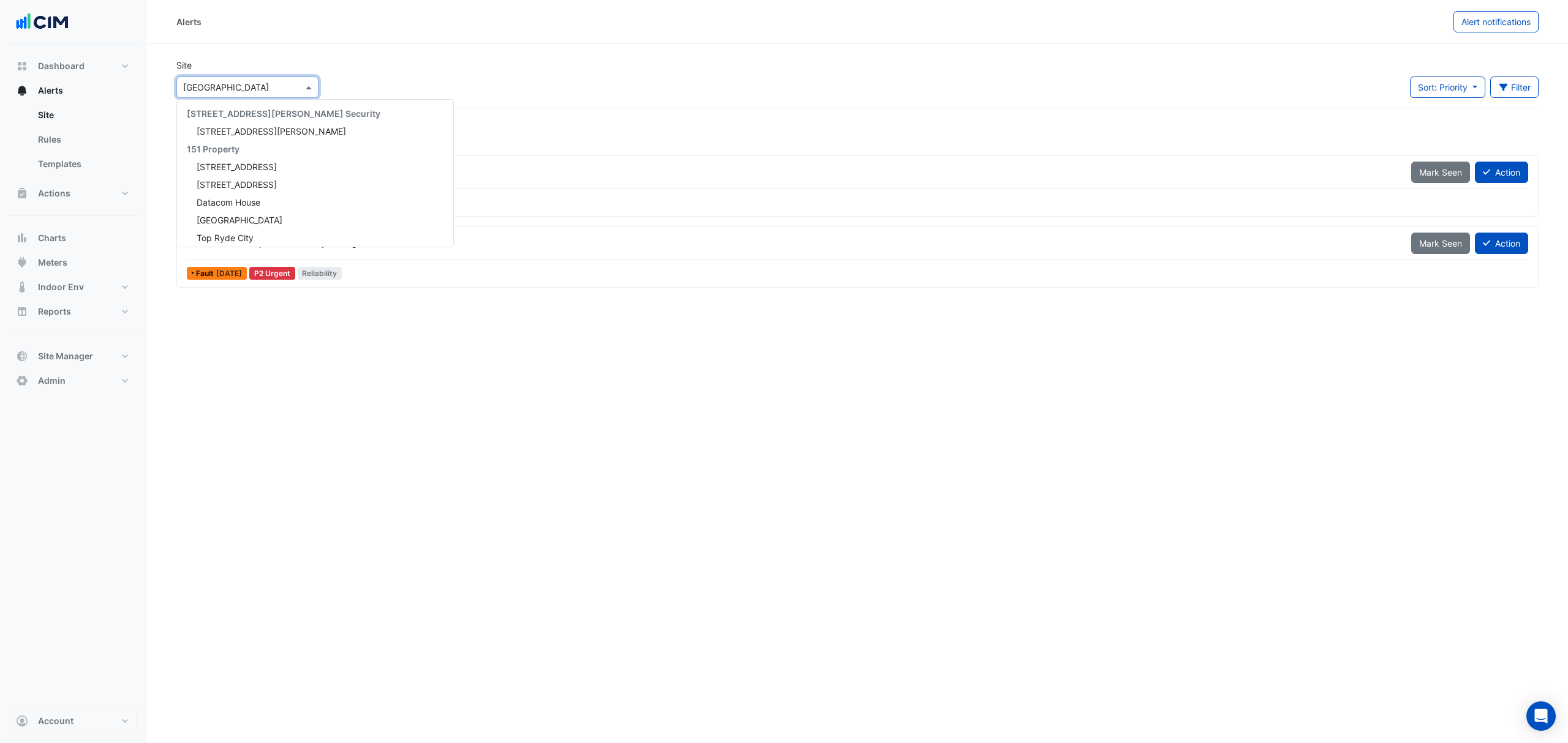
scroll to position [20938, 0]
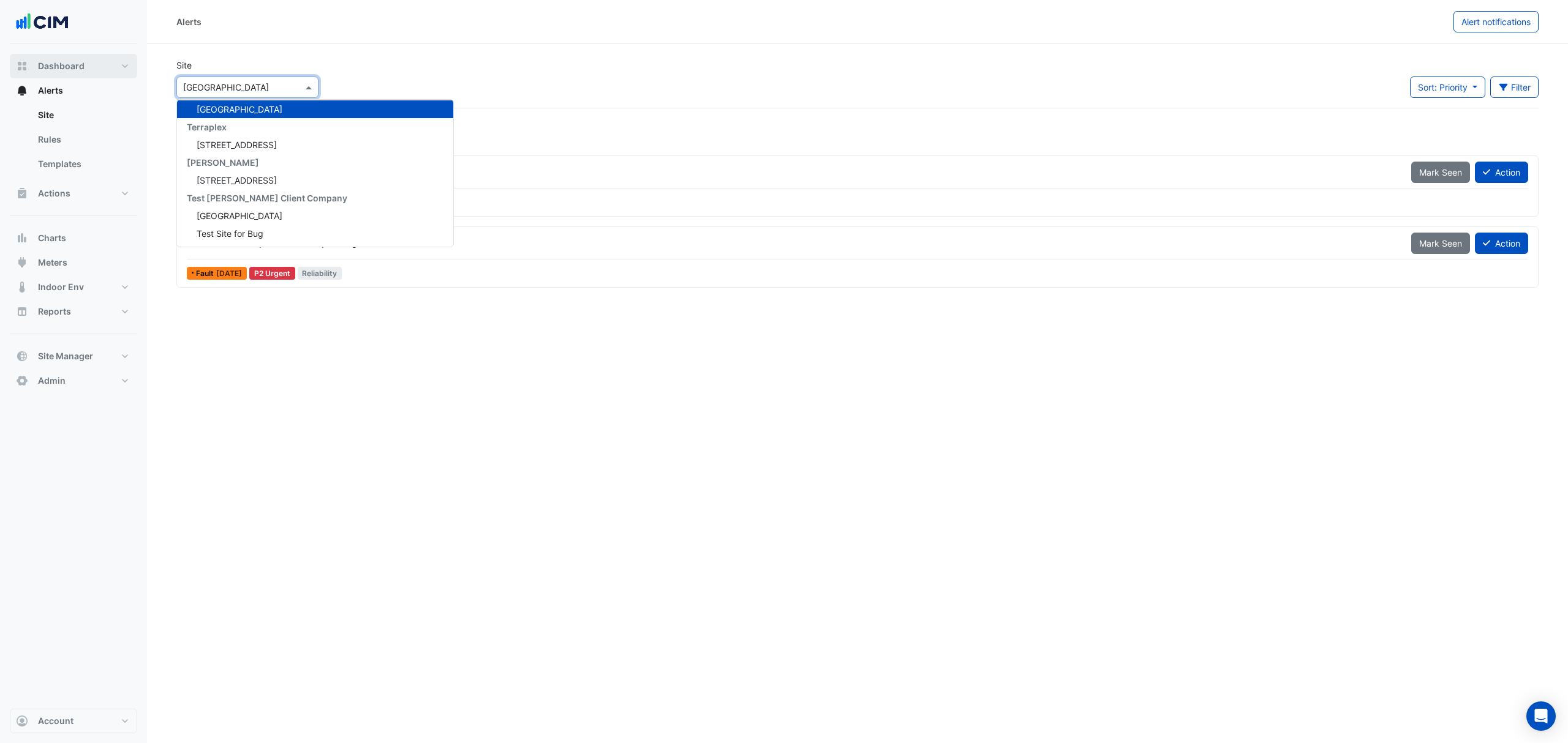
click at [84, 70] on button "Dashboard" at bounding box center [73, 66] width 127 height 24
select select "***"
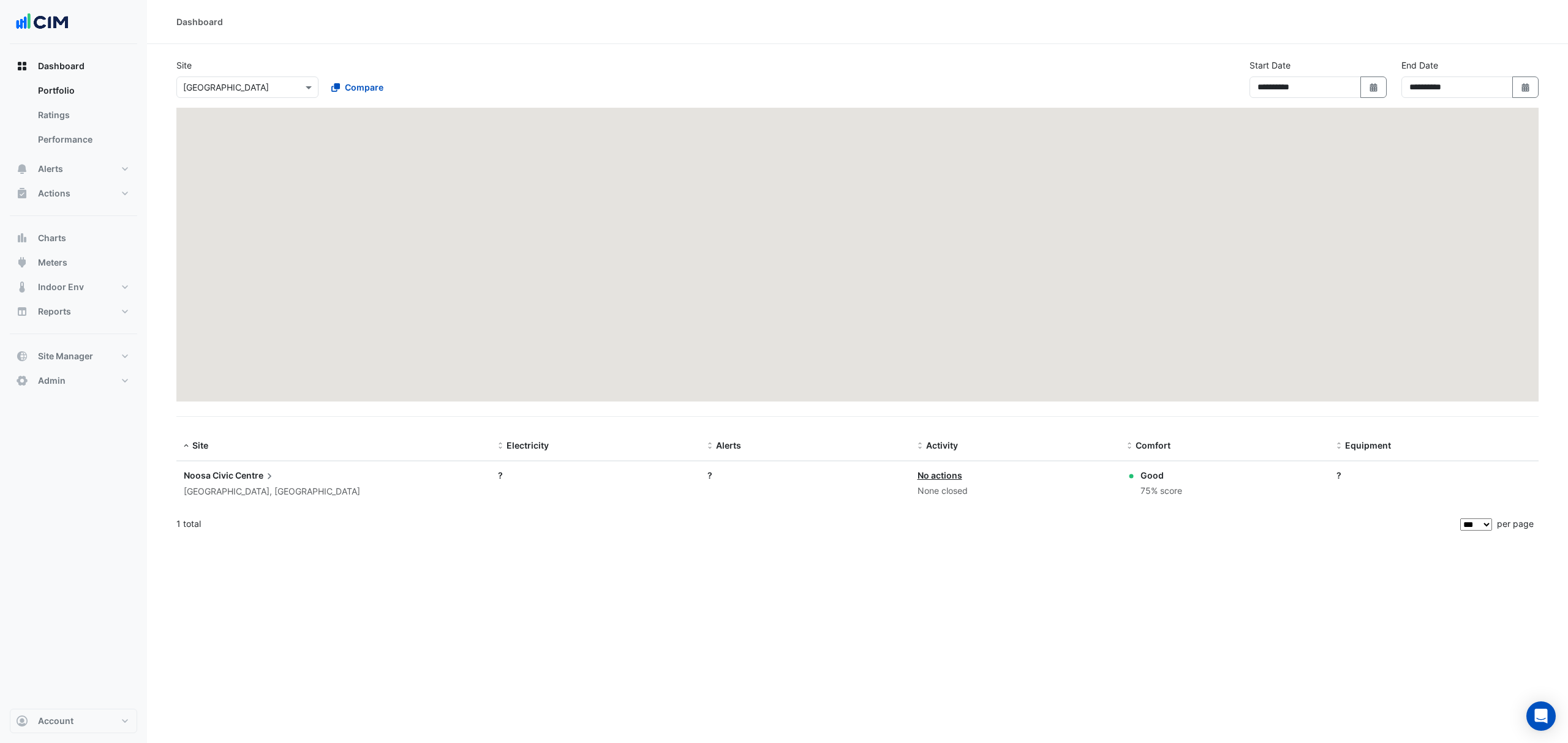
click at [228, 86] on input "text" at bounding box center [235, 87] width 104 height 13
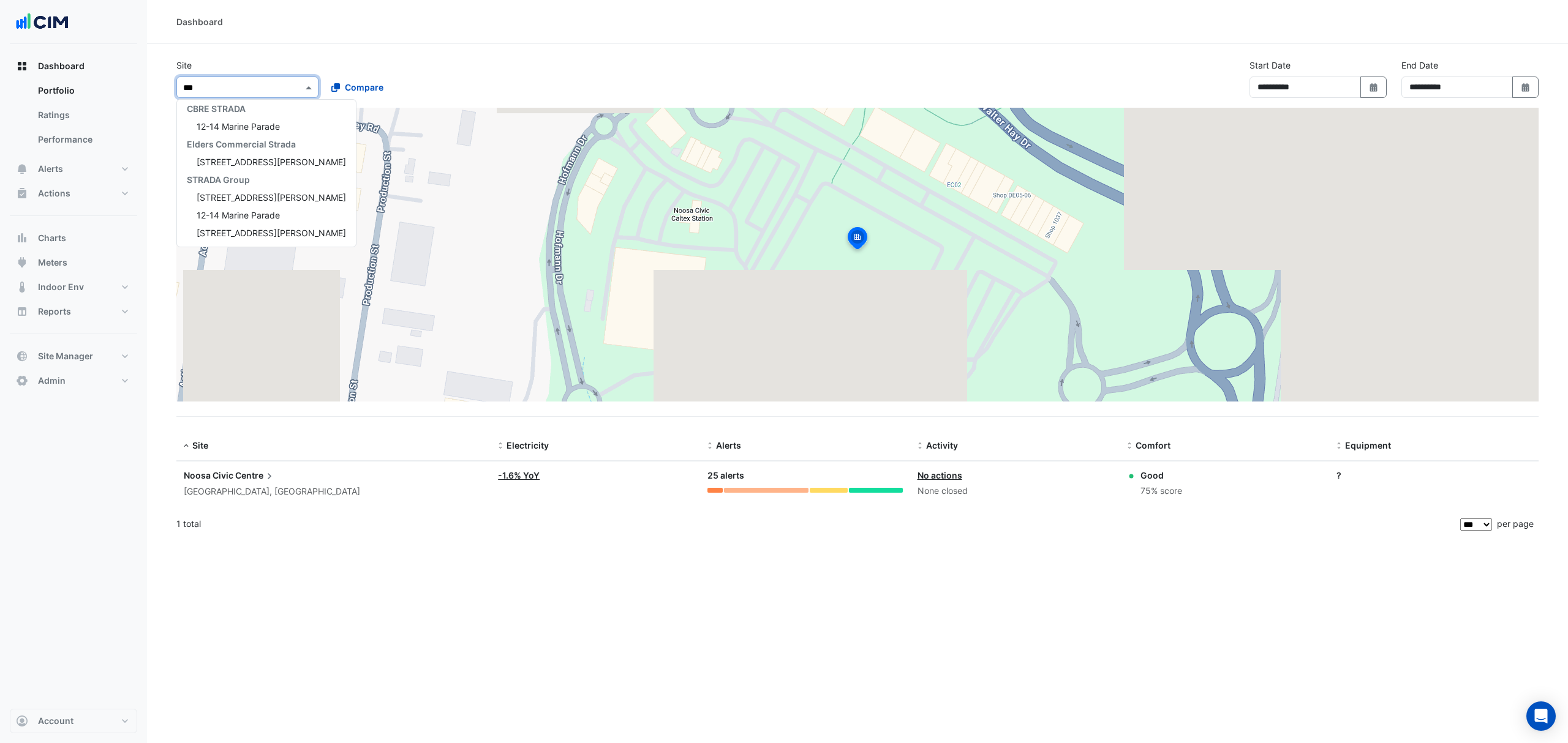
scroll to position [76, 0]
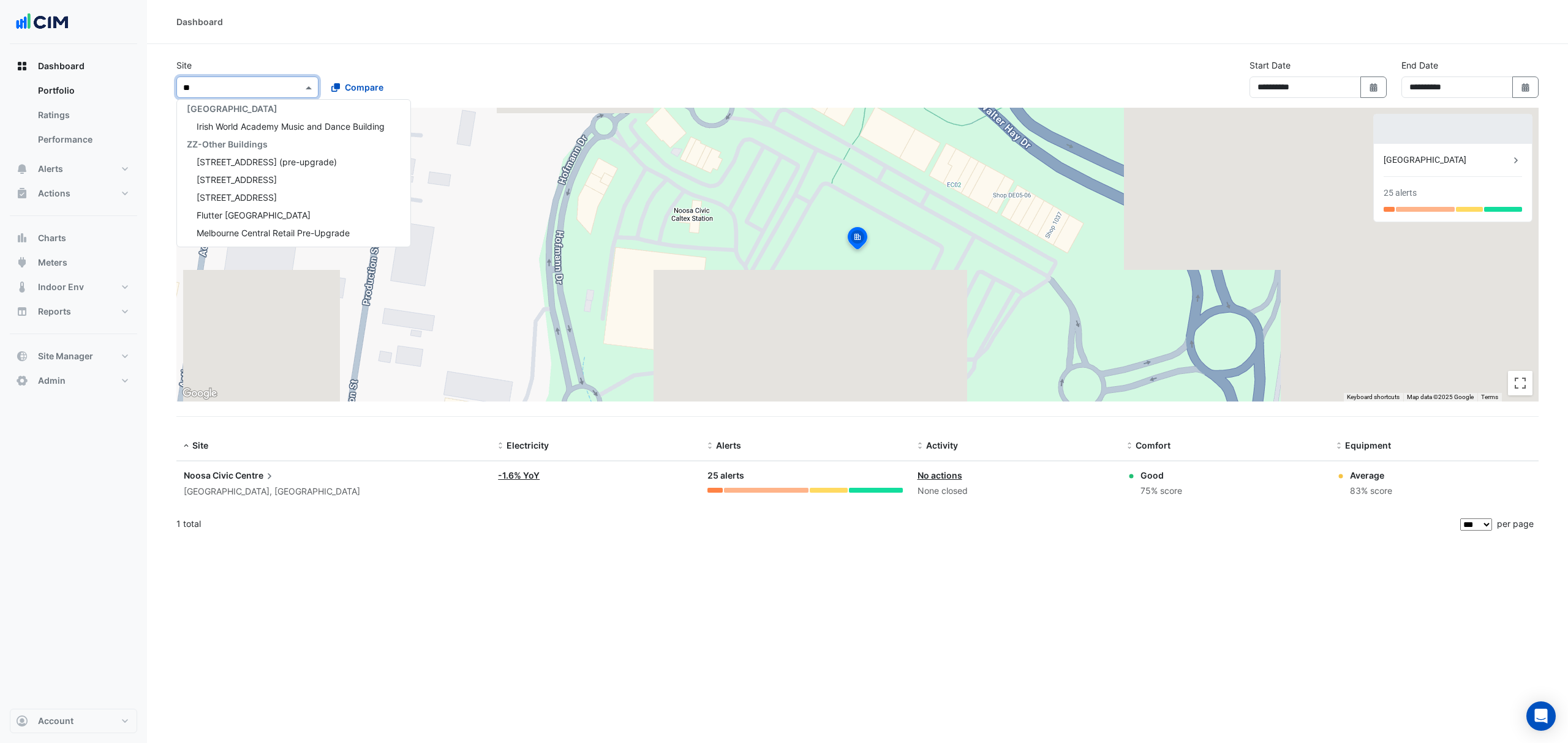
type input "*"
type input "*****"
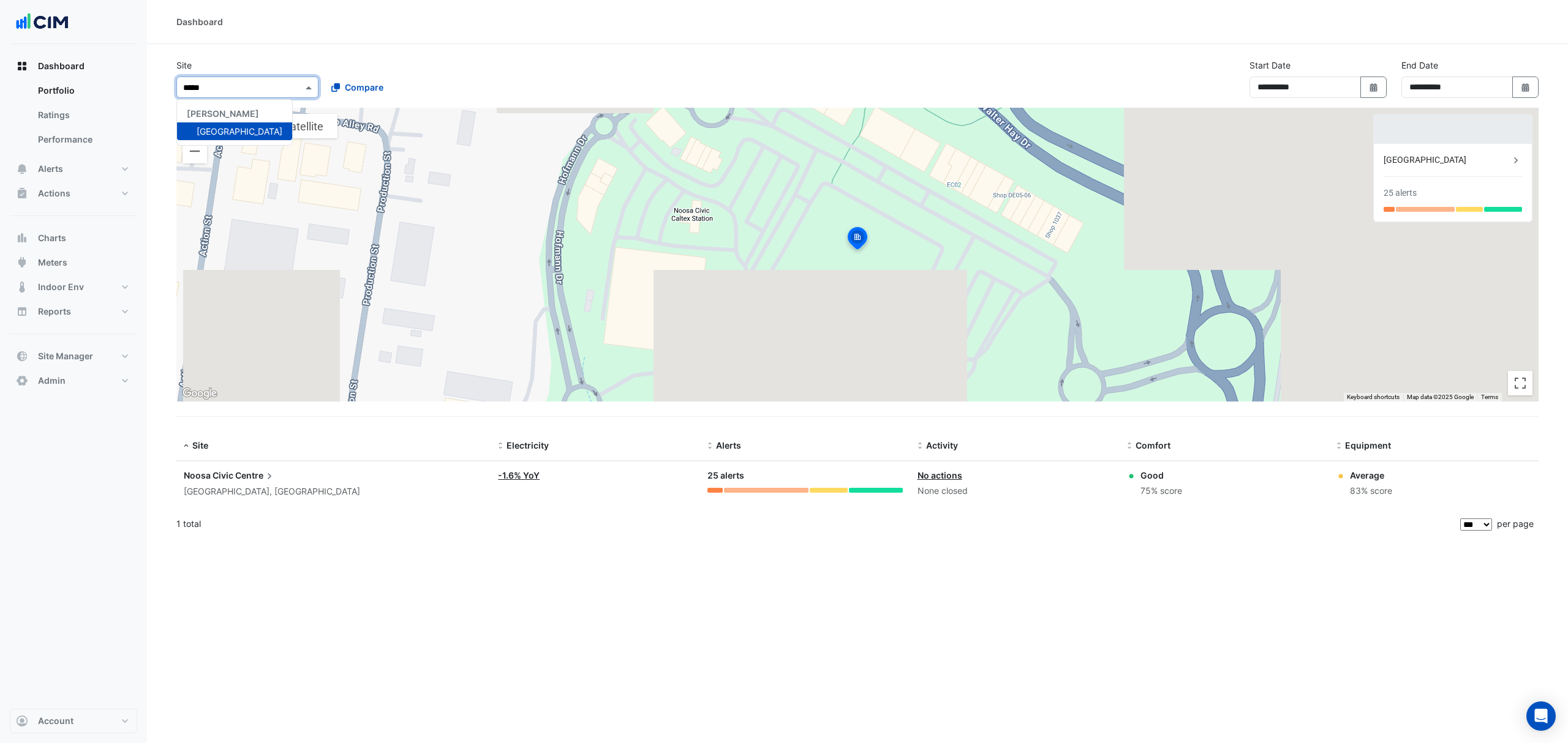
click at [242, 128] on span "[GEOGRAPHIC_DATA]" at bounding box center [239, 131] width 86 height 10
click at [234, 478] on app-text-append "Noosa Civic Centre" at bounding box center [230, 476] width 92 height 10
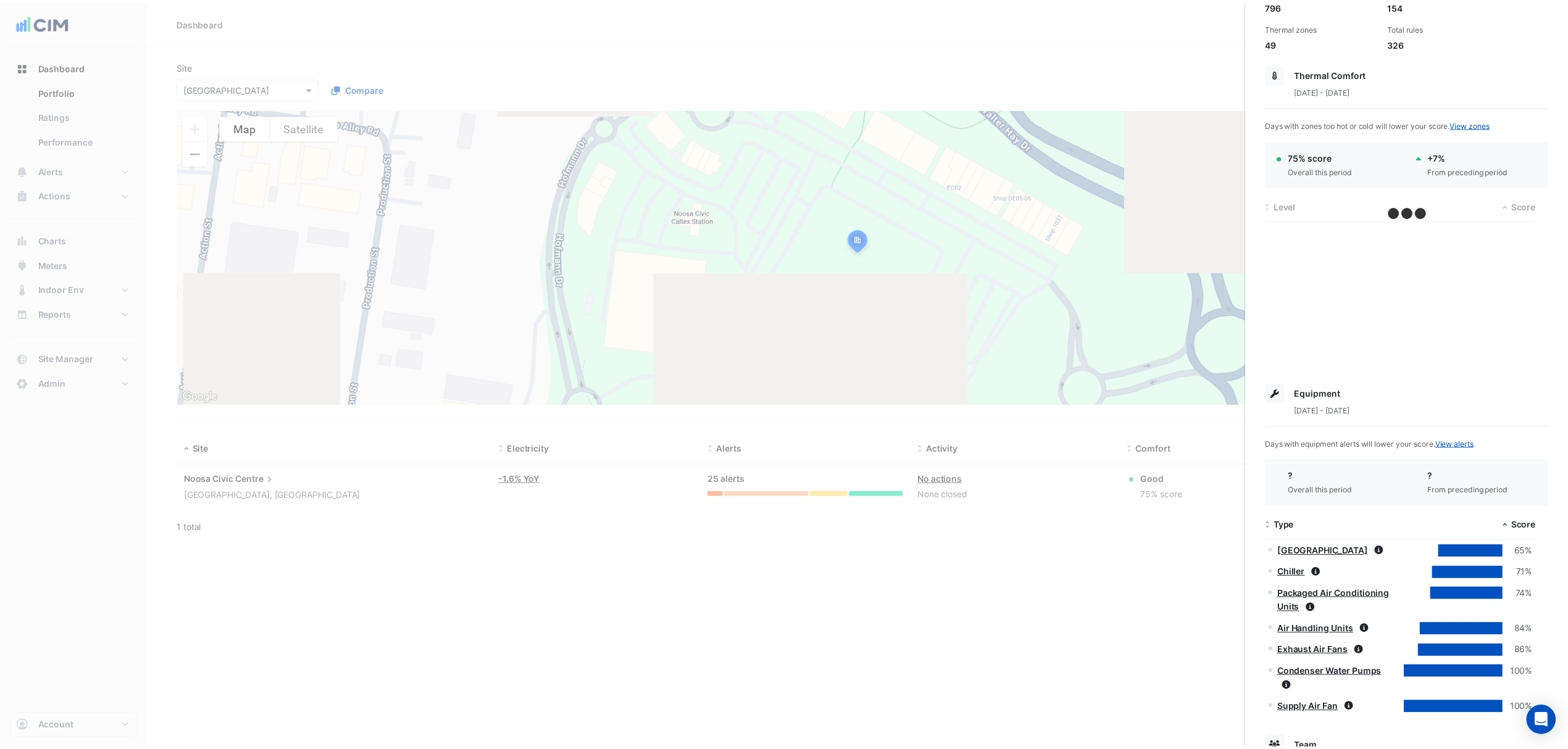
scroll to position [287, 0]
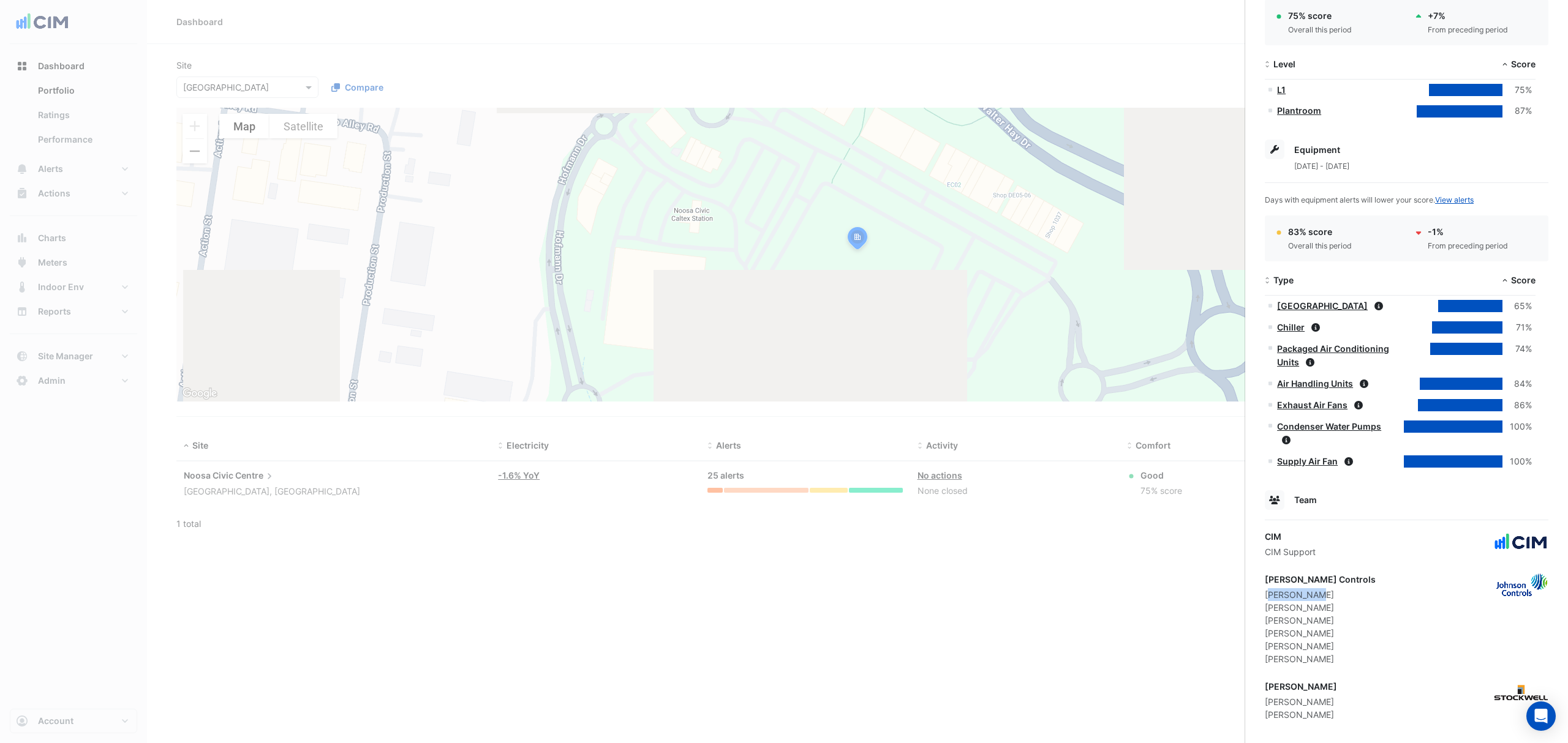
drag, startPoint x: 1320, startPoint y: 579, endPoint x: 1270, endPoint y: 583, distance: 50.2
click at [1270, 589] on div "Adam Robinson" at bounding box center [1320, 595] width 111 height 13
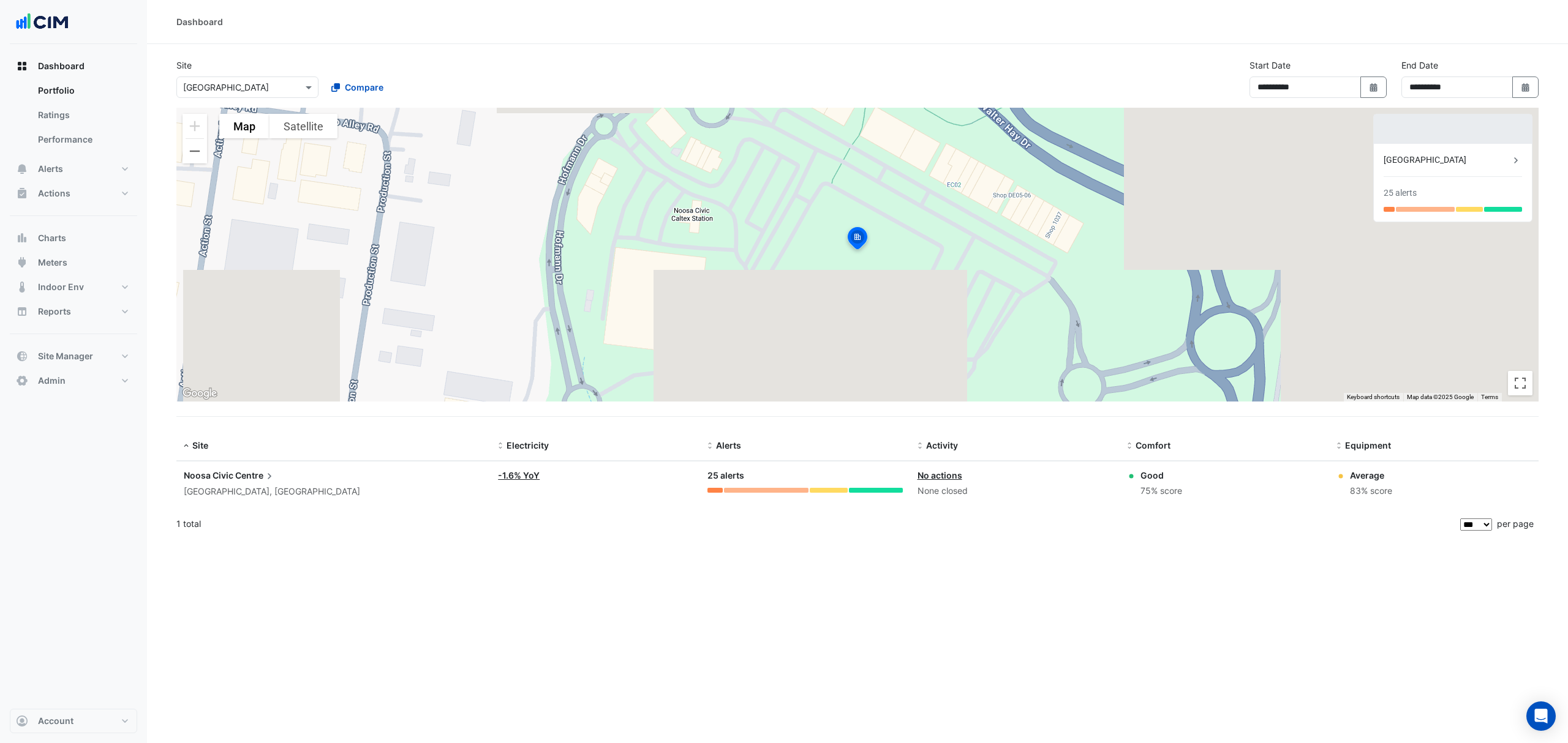
click at [1104, 55] on ngb-offcanvas-backdrop at bounding box center [784, 372] width 1568 height 743
click at [77, 192] on button "Actions" at bounding box center [73, 193] width 127 height 24
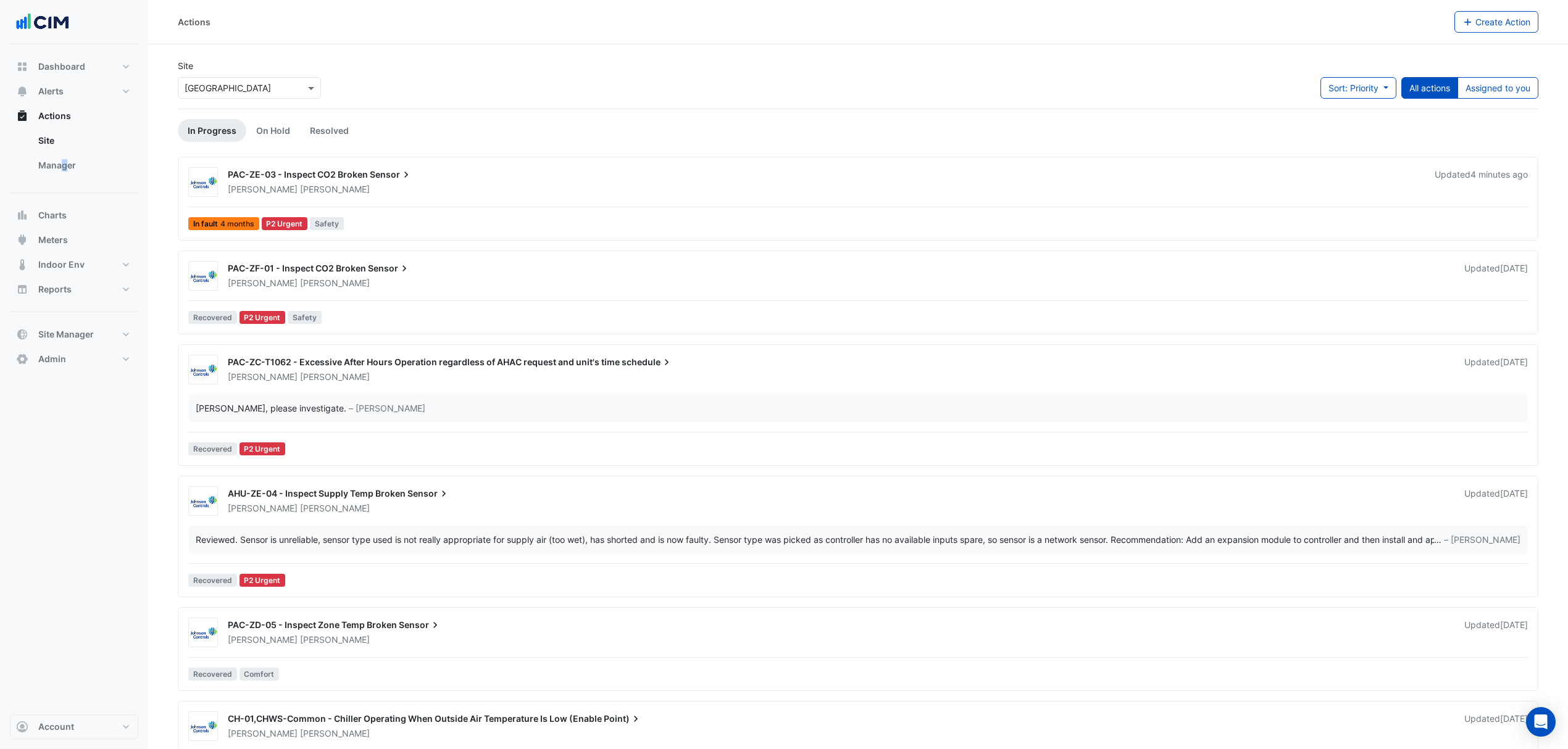
click at [64, 171] on link "Manager" at bounding box center [83, 165] width 110 height 25
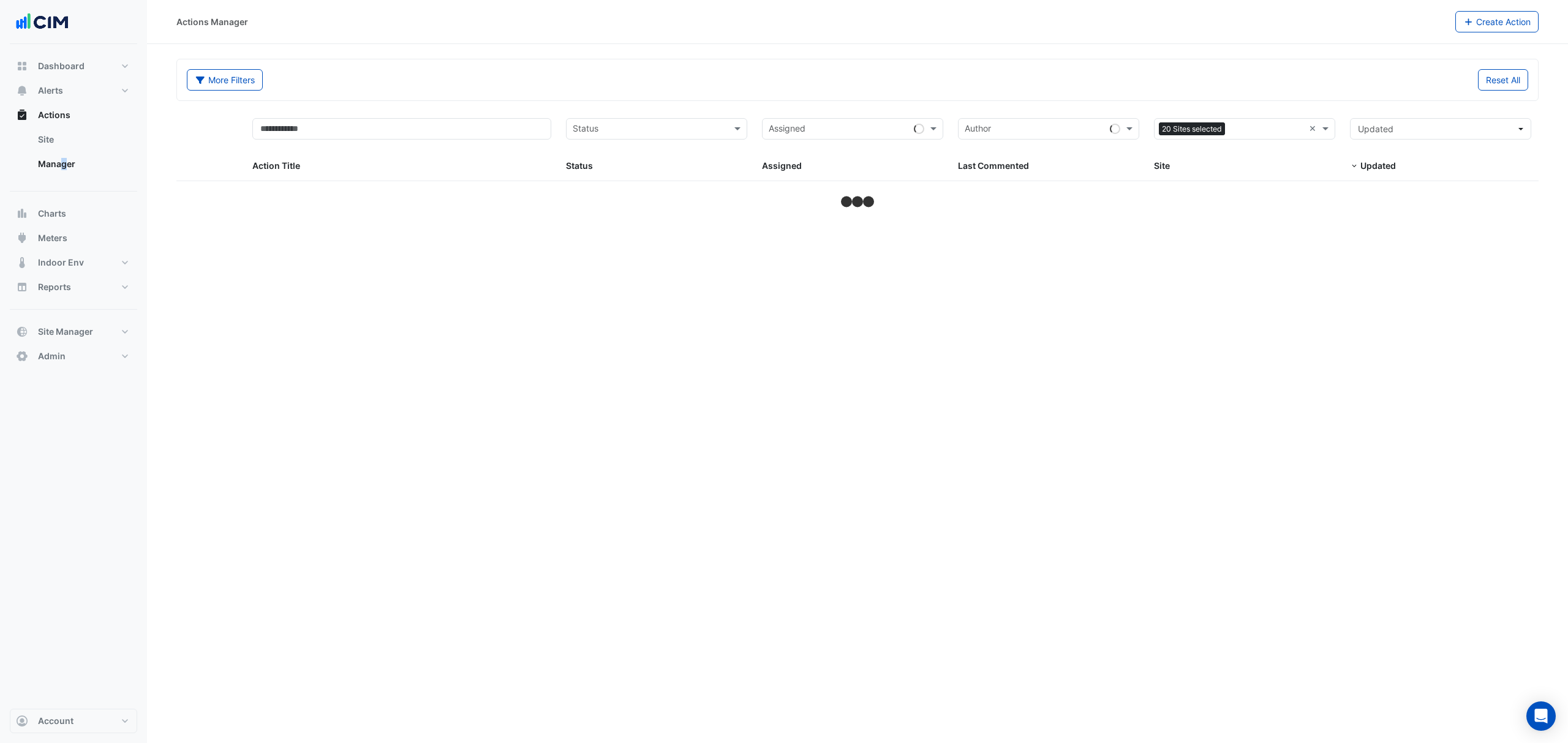
select select "***"
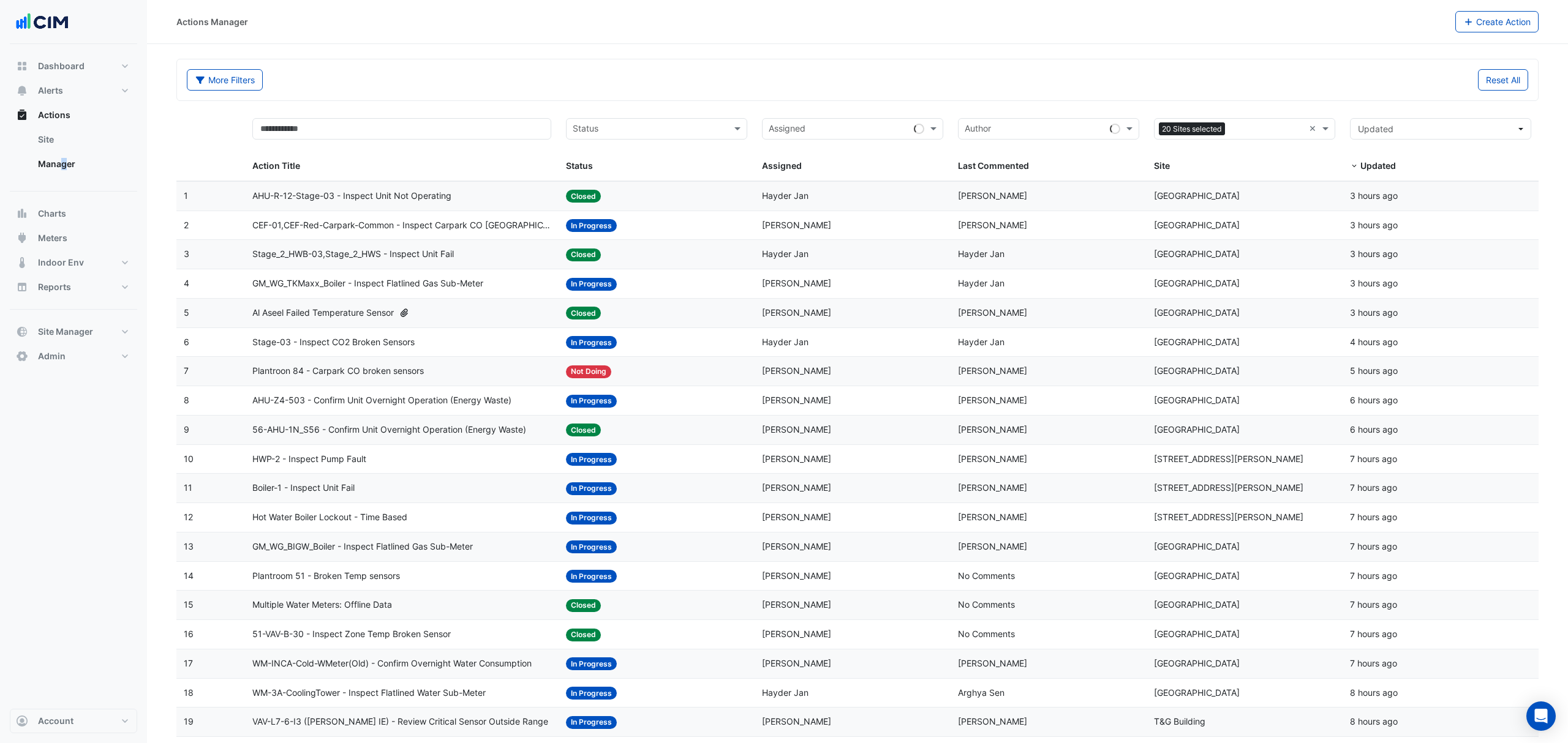
click at [1307, 131] on div "Sites 20 Sites selected ×" at bounding box center [1244, 129] width 181 height 21
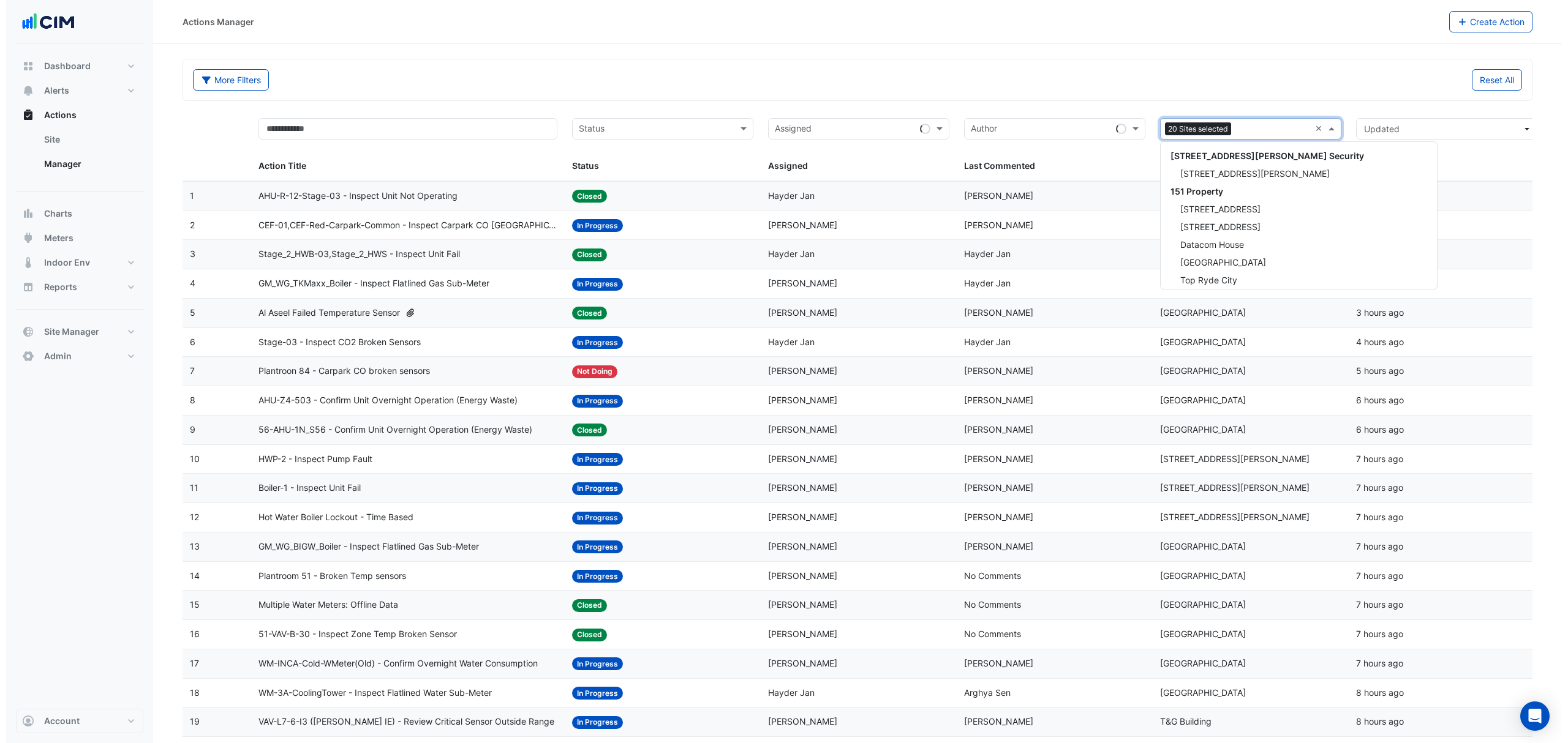
scroll to position [5776, 0]
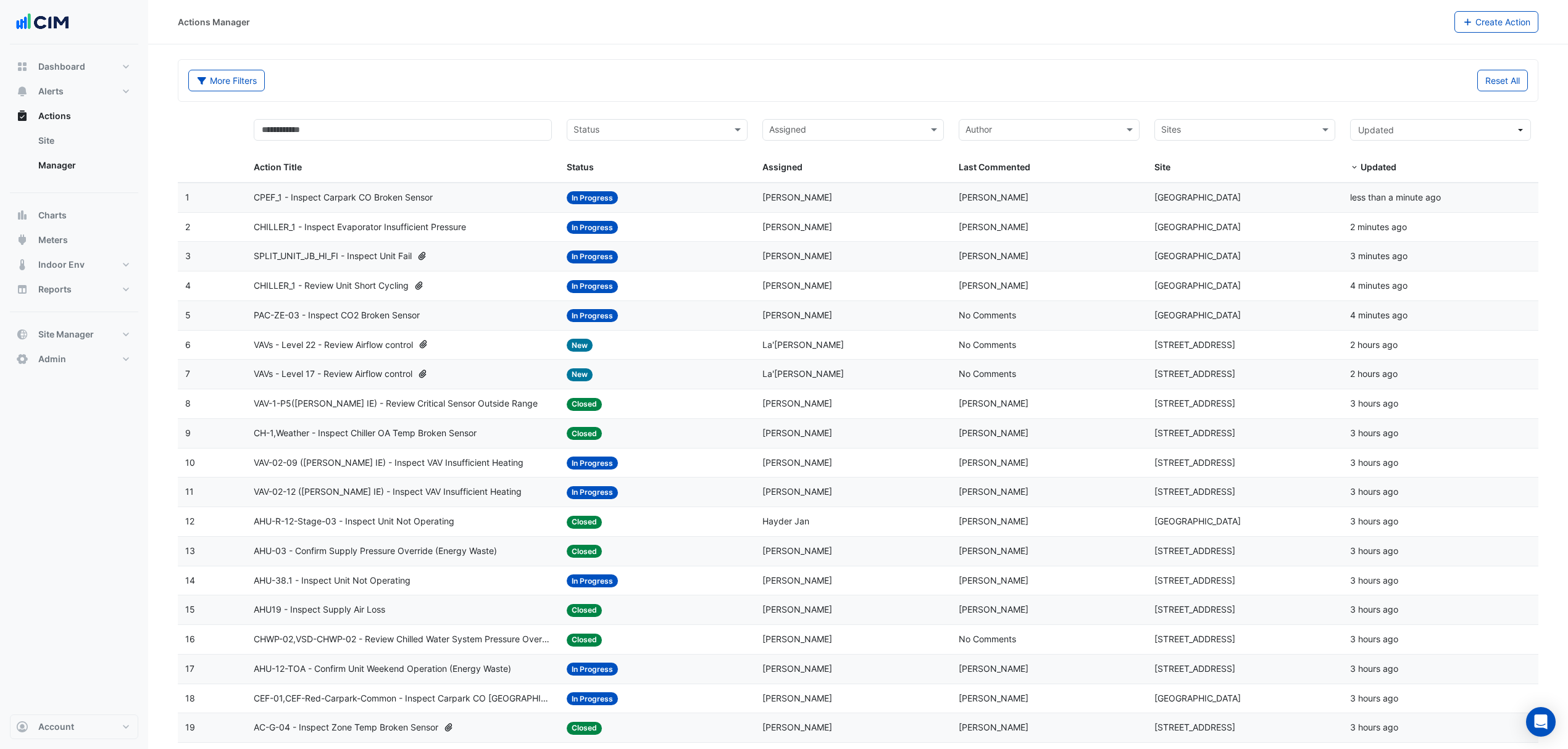
click at [299, 313] on span "PAC-ZE-03 - Inspect CO2 Broken Sensor" at bounding box center [337, 315] width 166 height 14
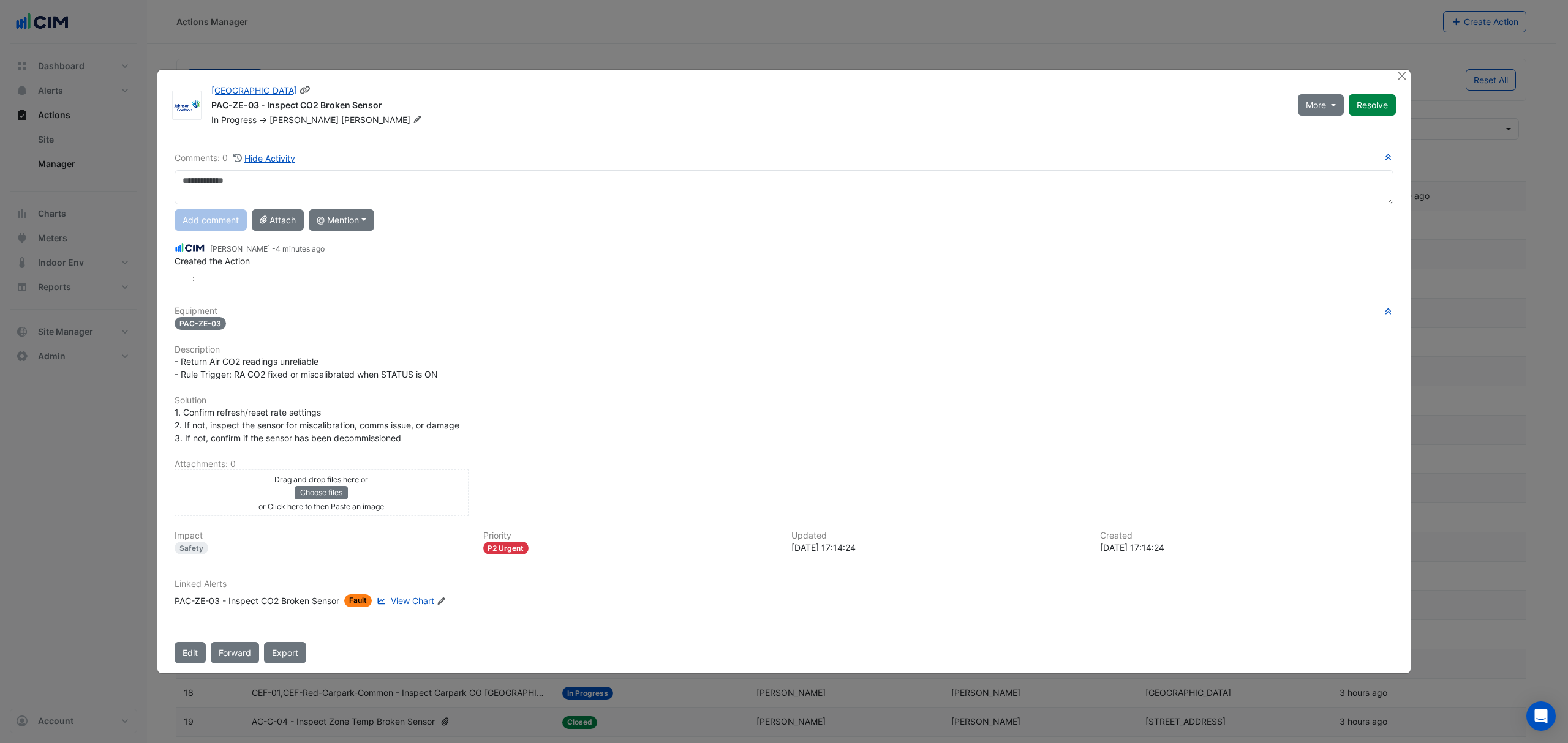
click at [413, 120] on icon at bounding box center [417, 120] width 9 height 7
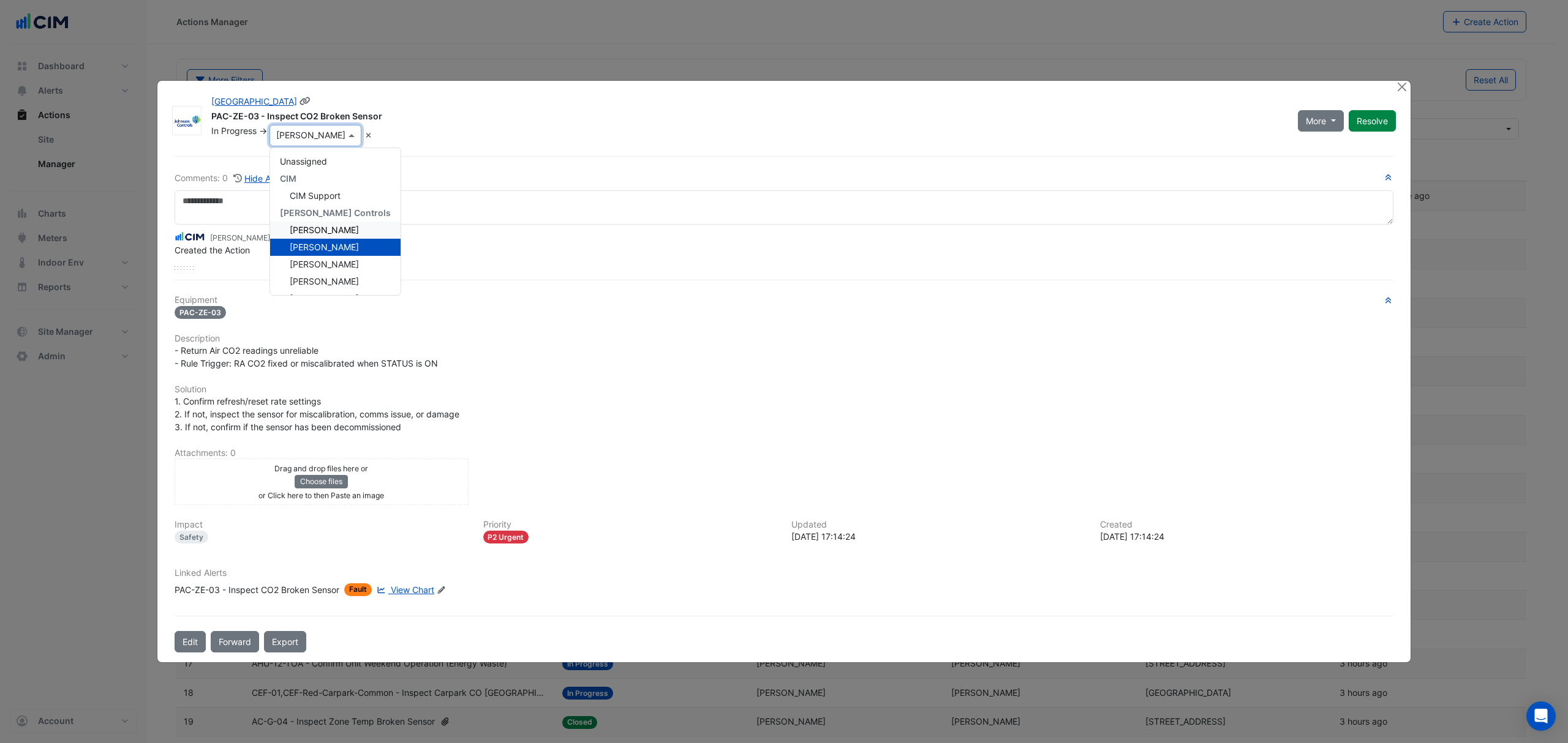
click at [320, 227] on span "Adam Robinson" at bounding box center [324, 230] width 69 height 10
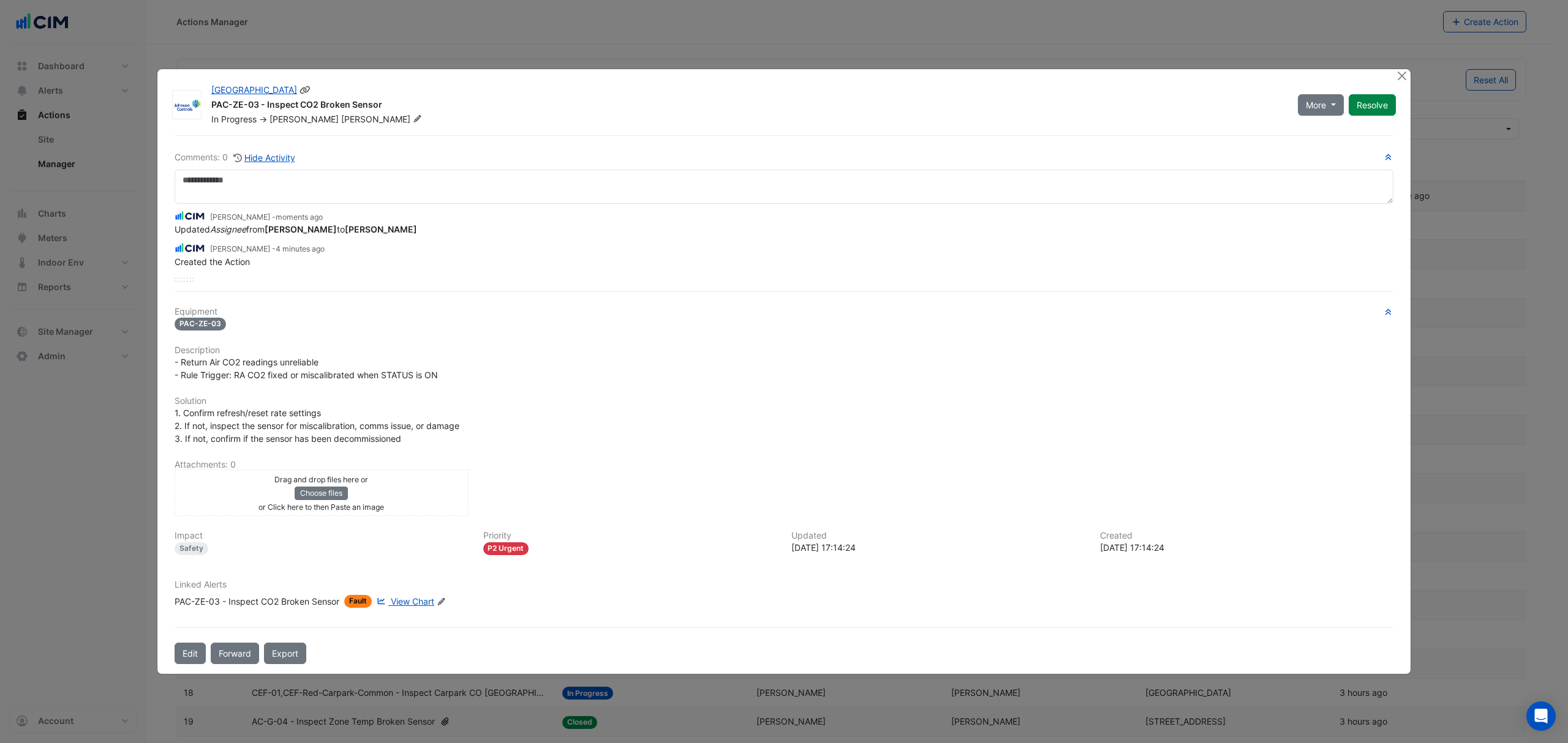
click at [246, 645] on button "Forward" at bounding box center [234, 653] width 48 height 21
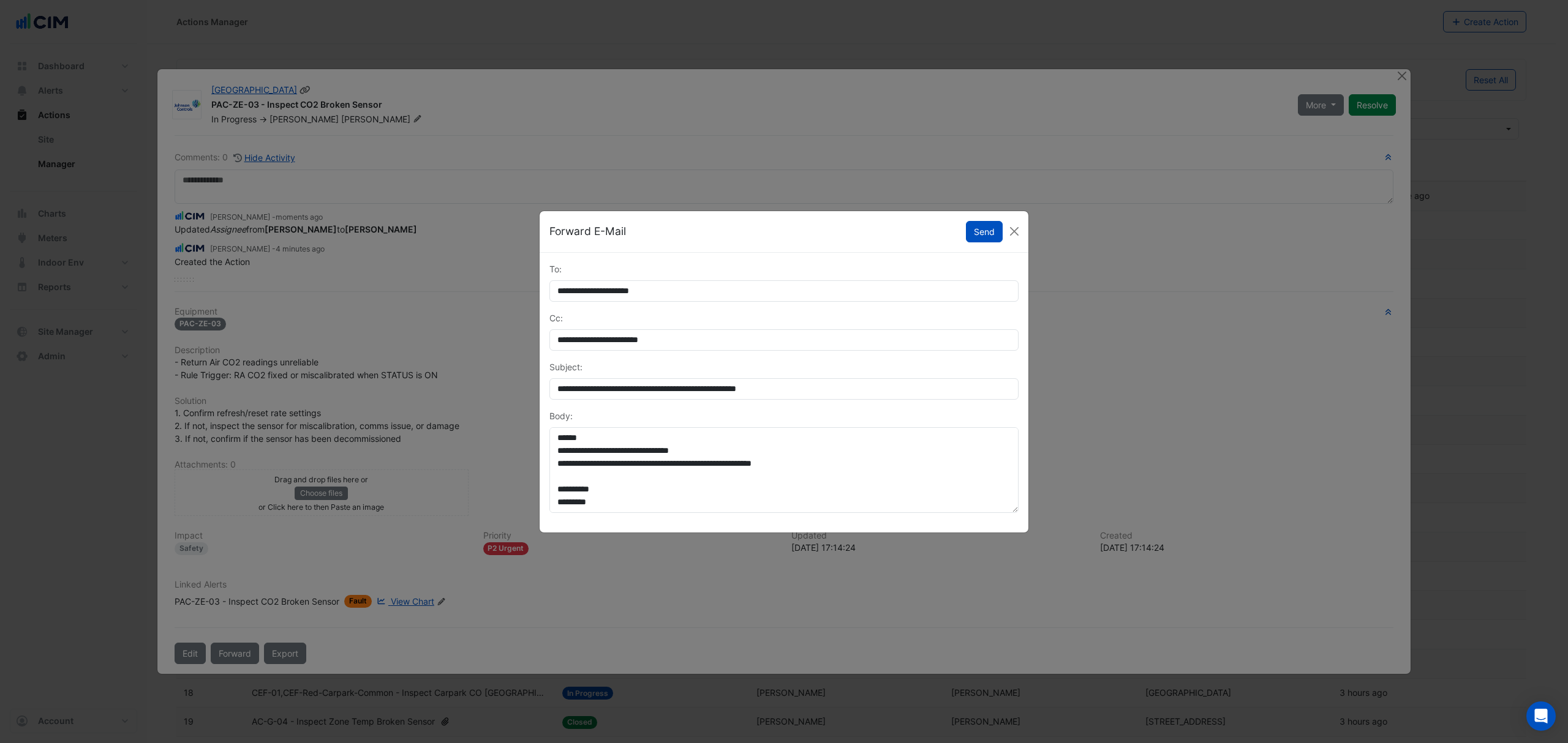
click at [987, 235] on button "Send" at bounding box center [984, 231] width 37 height 21
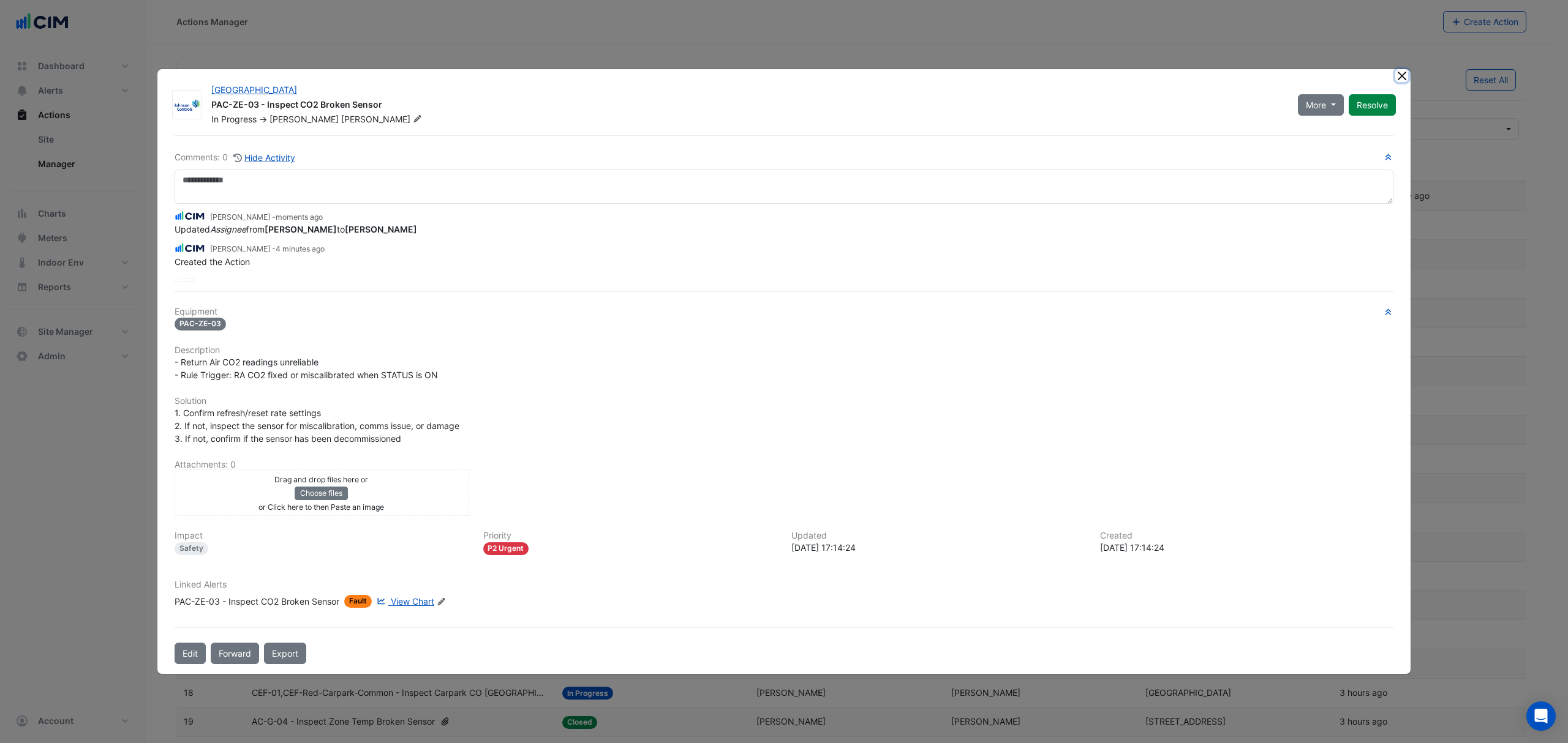
click at [1398, 80] on button "Close" at bounding box center [1401, 75] width 13 height 13
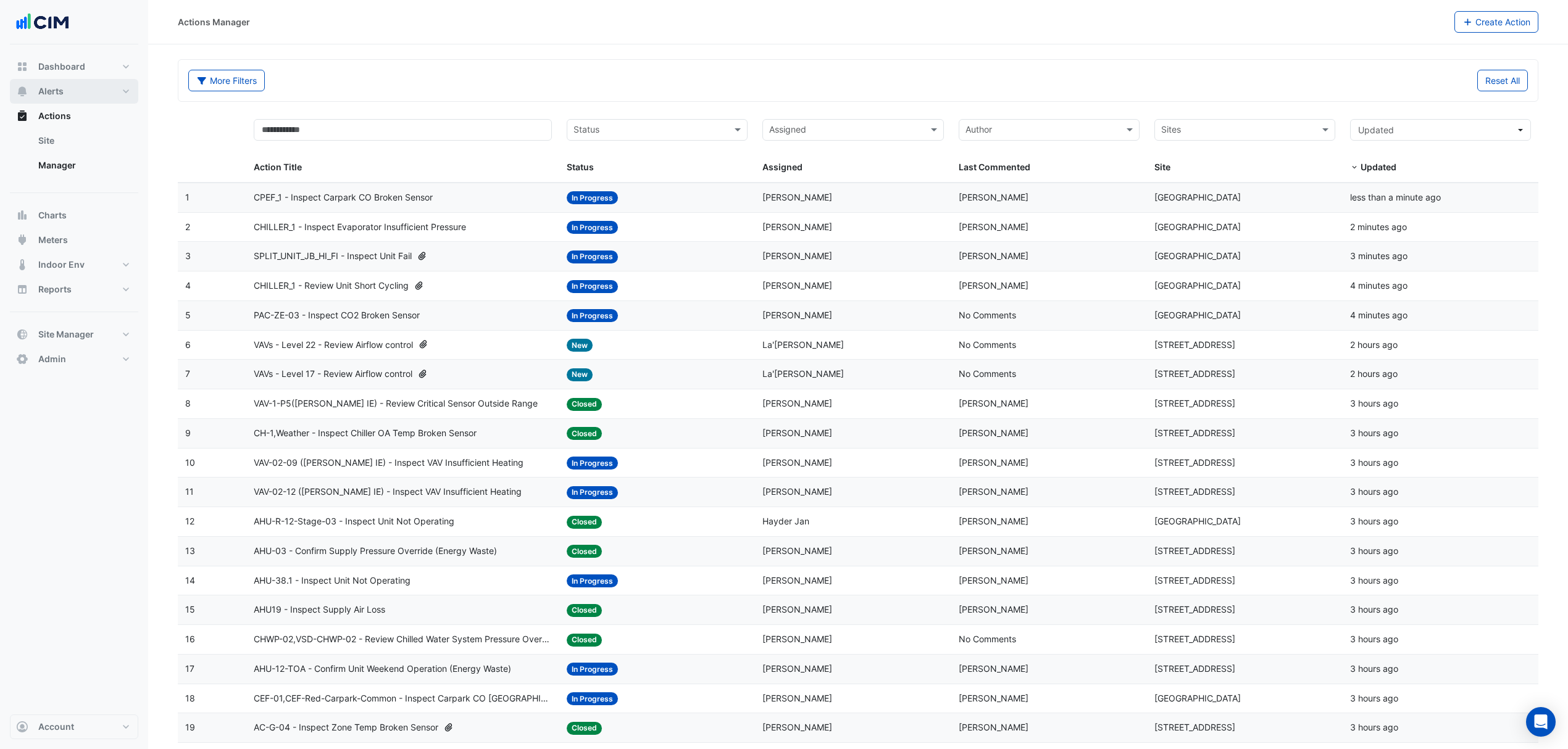
click at [54, 92] on span "Alerts" at bounding box center [51, 91] width 25 height 13
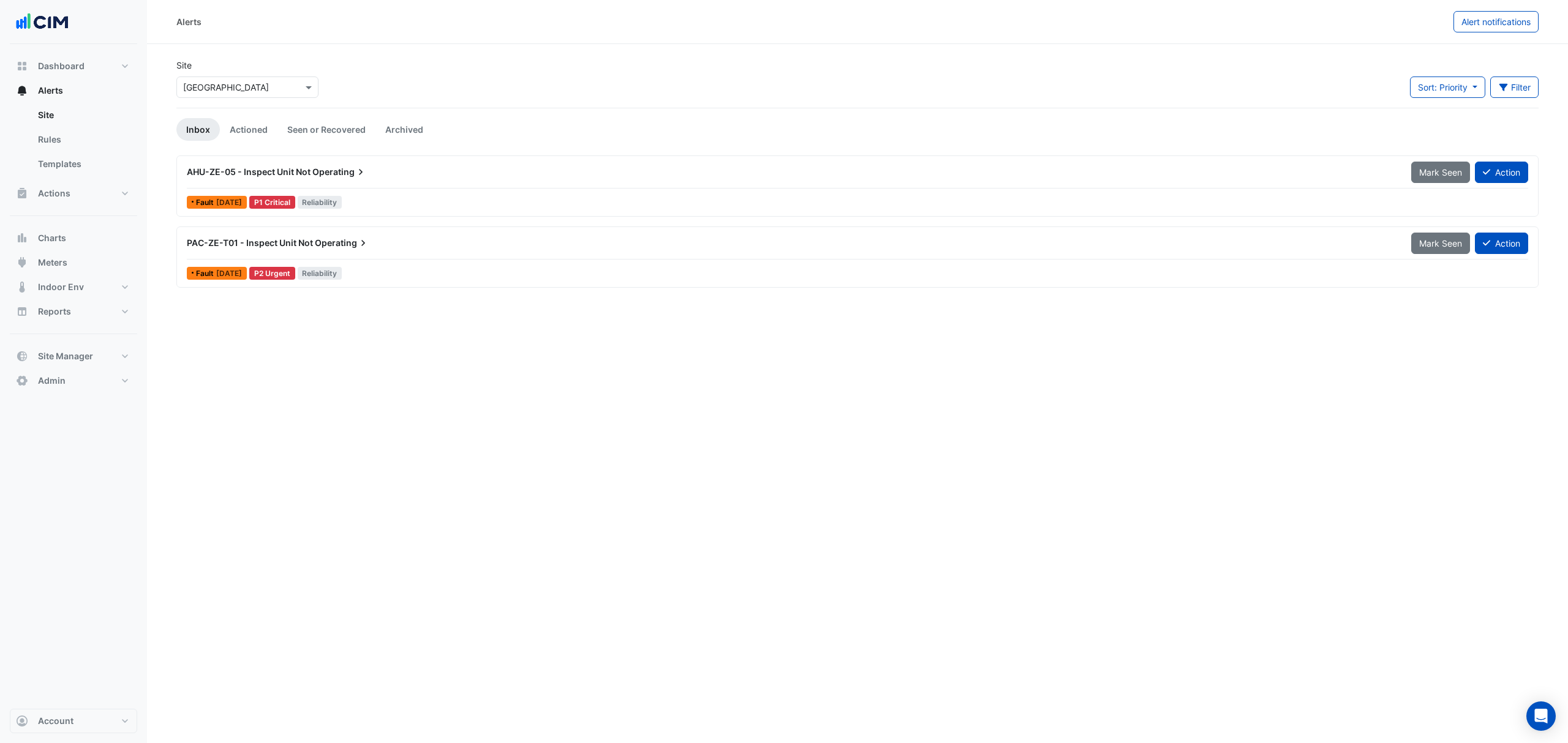
click at [225, 88] on input "text" at bounding box center [235, 87] width 104 height 13
type input "*********"
click at [210, 128] on div "[STREET_ADDRESS]" at bounding box center [232, 131] width 109 height 18
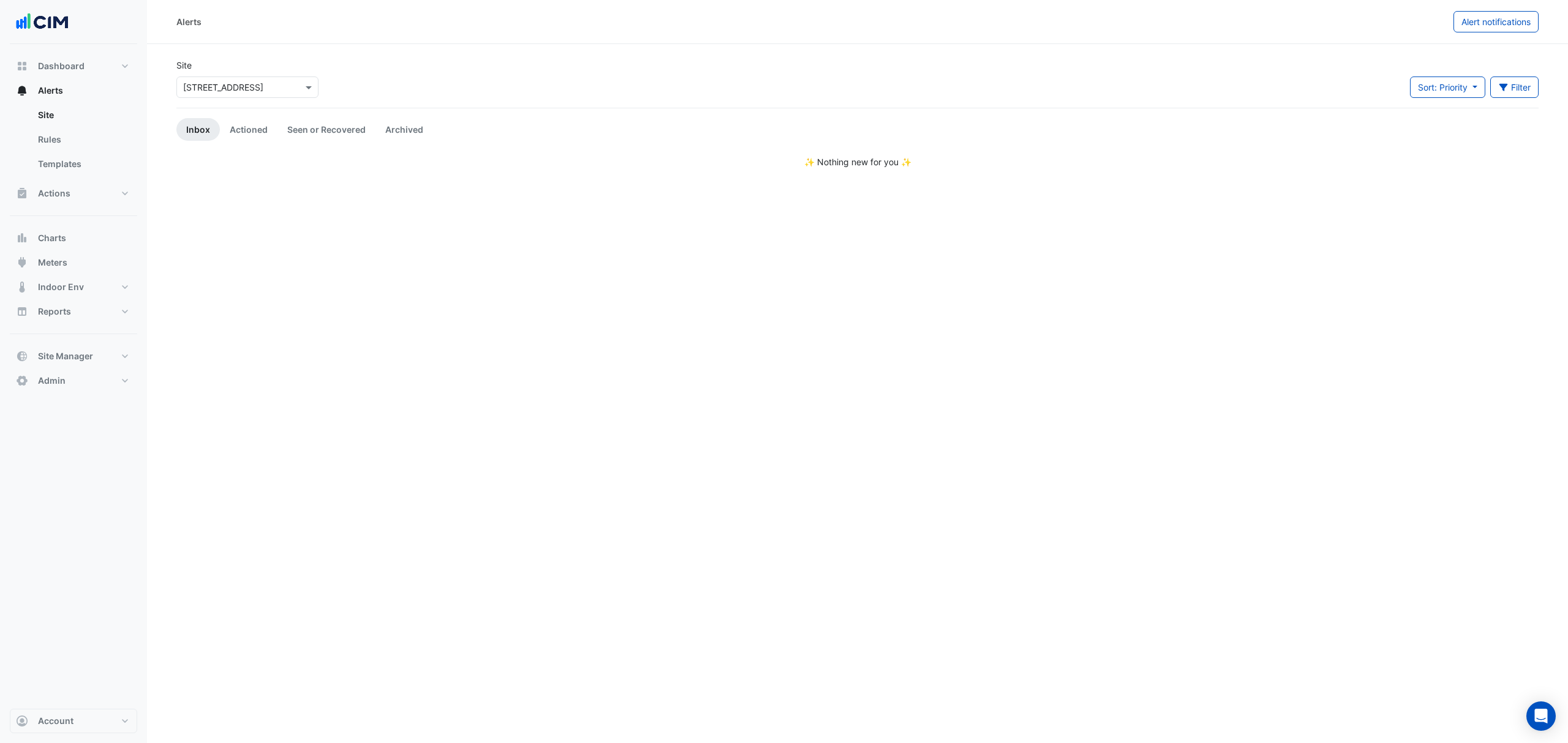
click at [304, 126] on link "Seen or Recovered" at bounding box center [327, 129] width 98 height 23
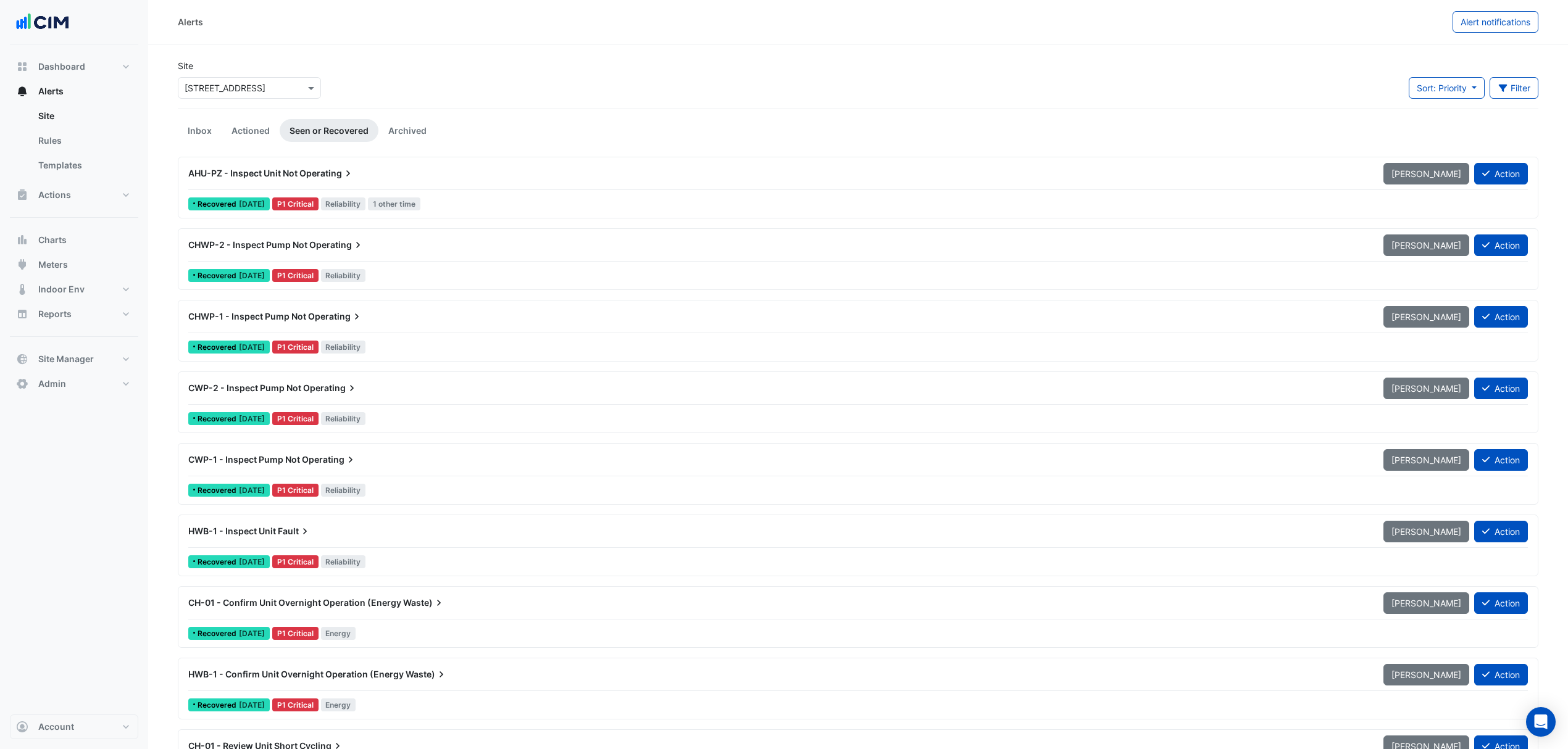
click at [270, 126] on link "Actioned" at bounding box center [251, 130] width 58 height 23
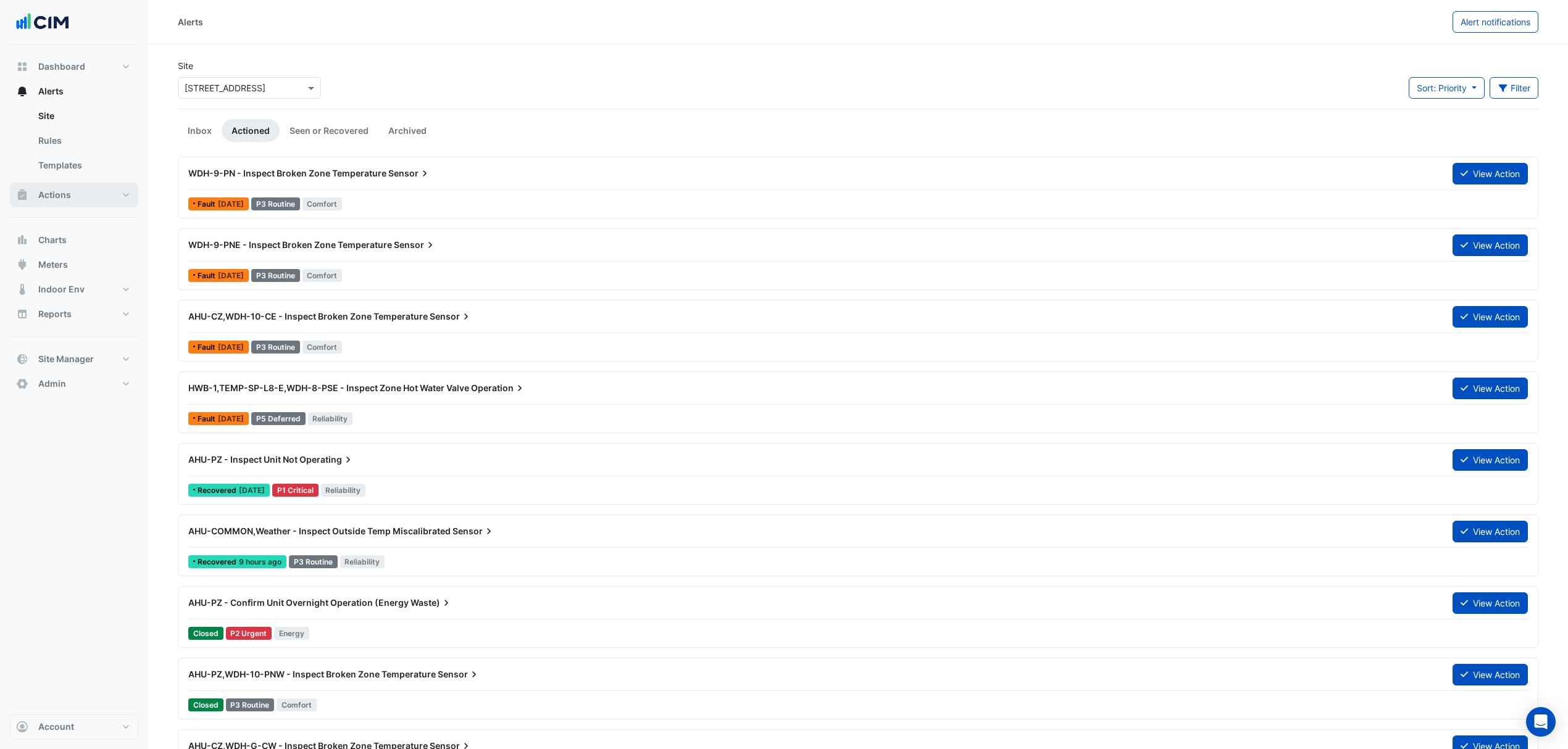
click at [50, 185] on button "Actions" at bounding box center [74, 194] width 128 height 25
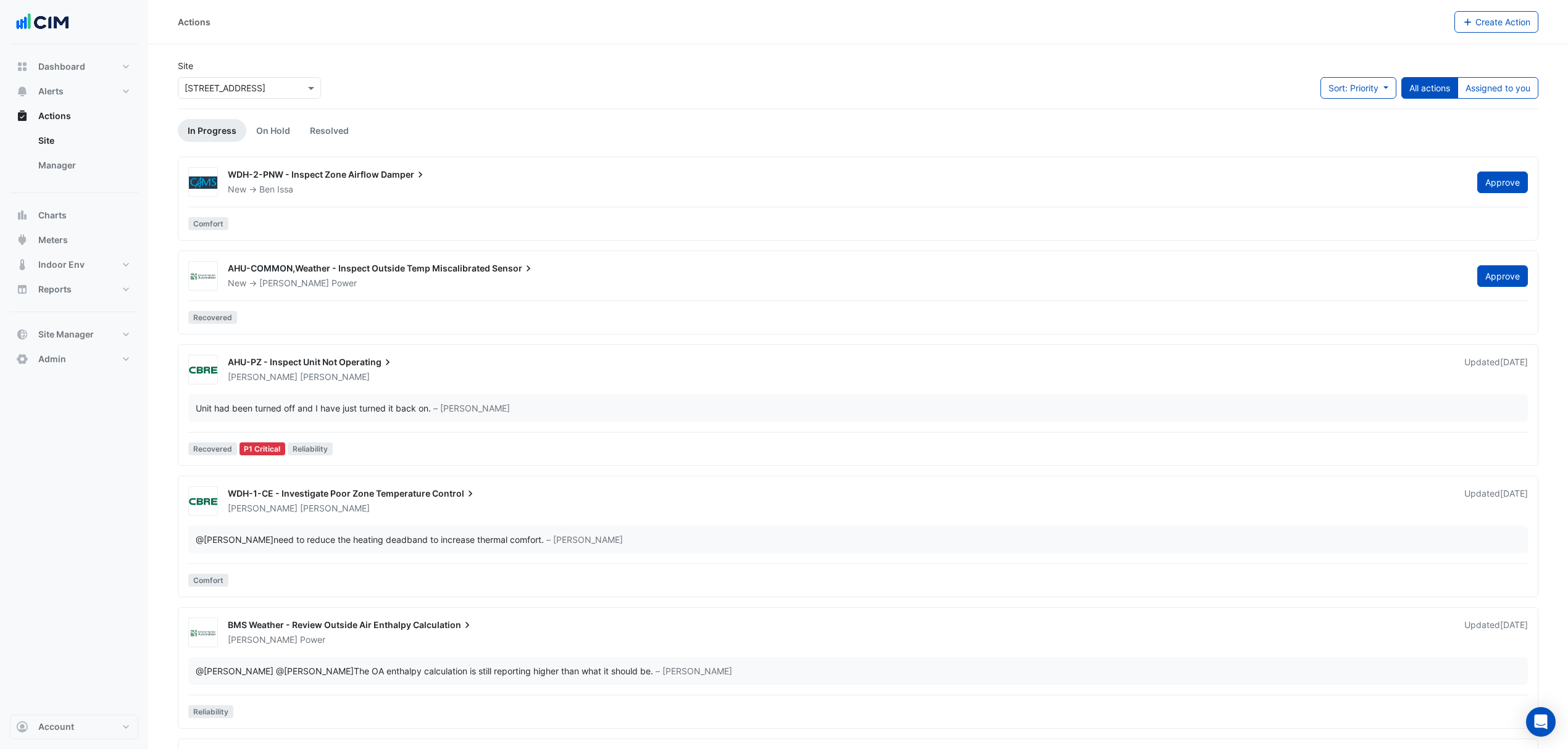
click at [80, 166] on link "Manager" at bounding box center [83, 165] width 110 height 25
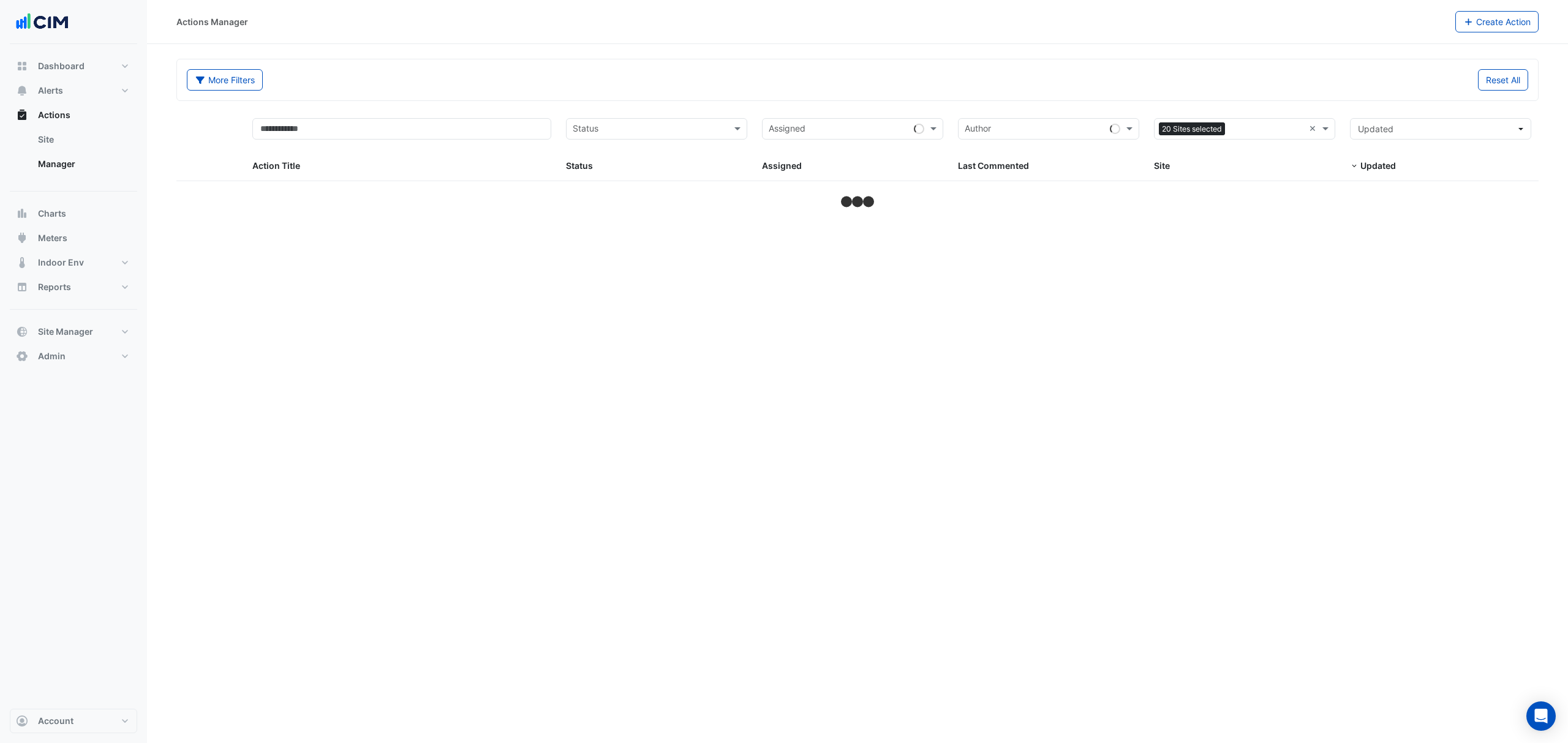
select select "***"
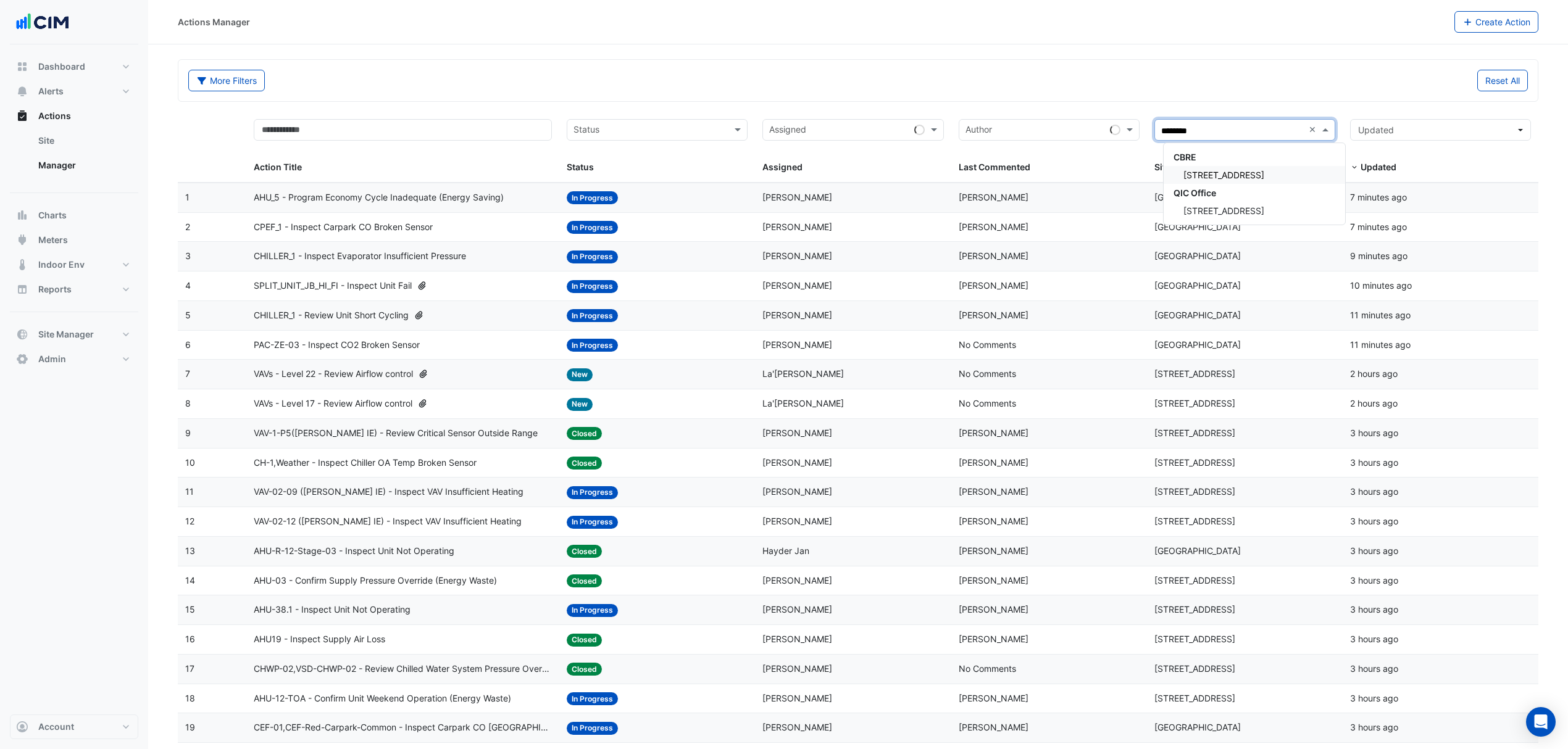
type input "*********"
click at [1197, 175] on span "[STREET_ADDRESS]" at bounding box center [1223, 175] width 81 height 10
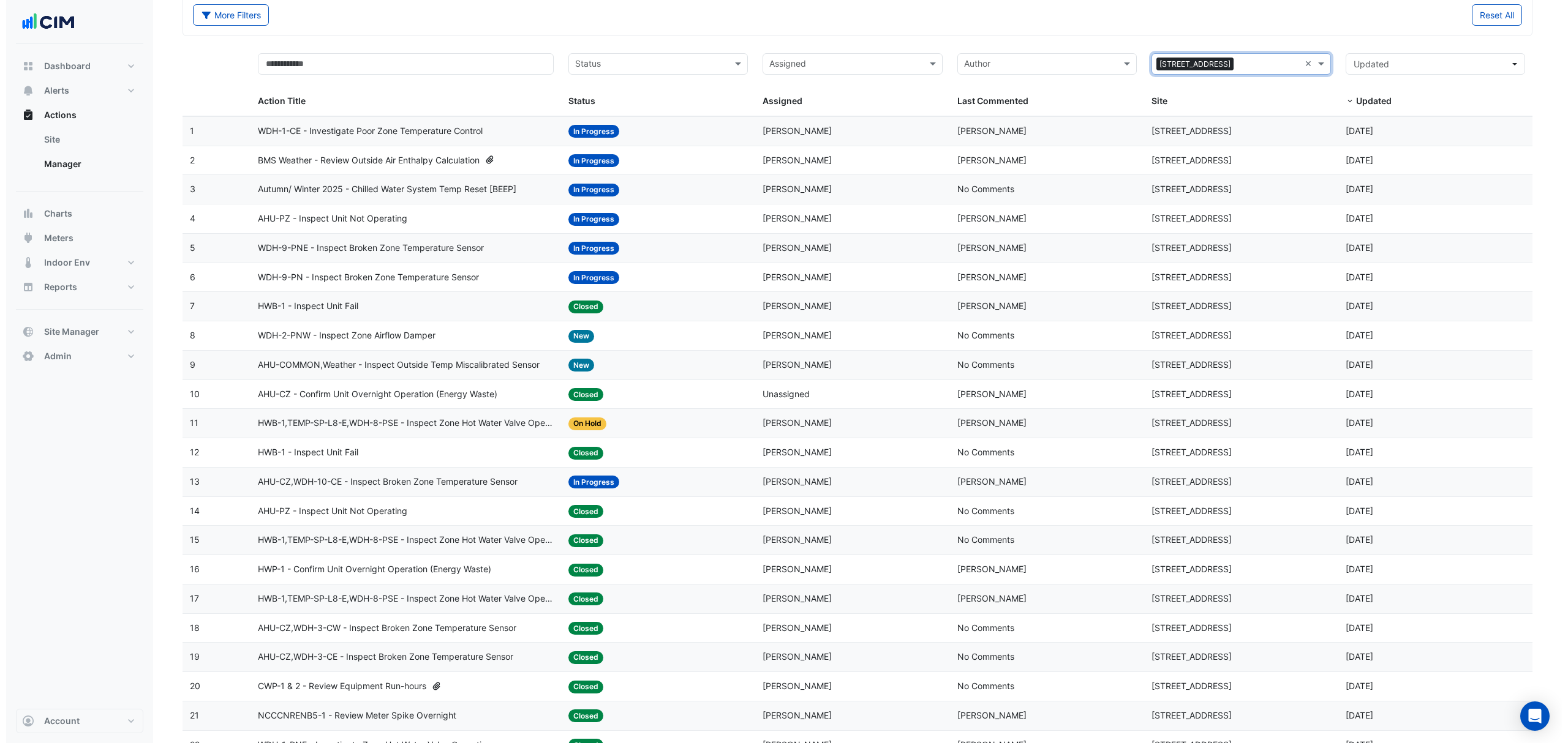
scroll to position [81, 0]
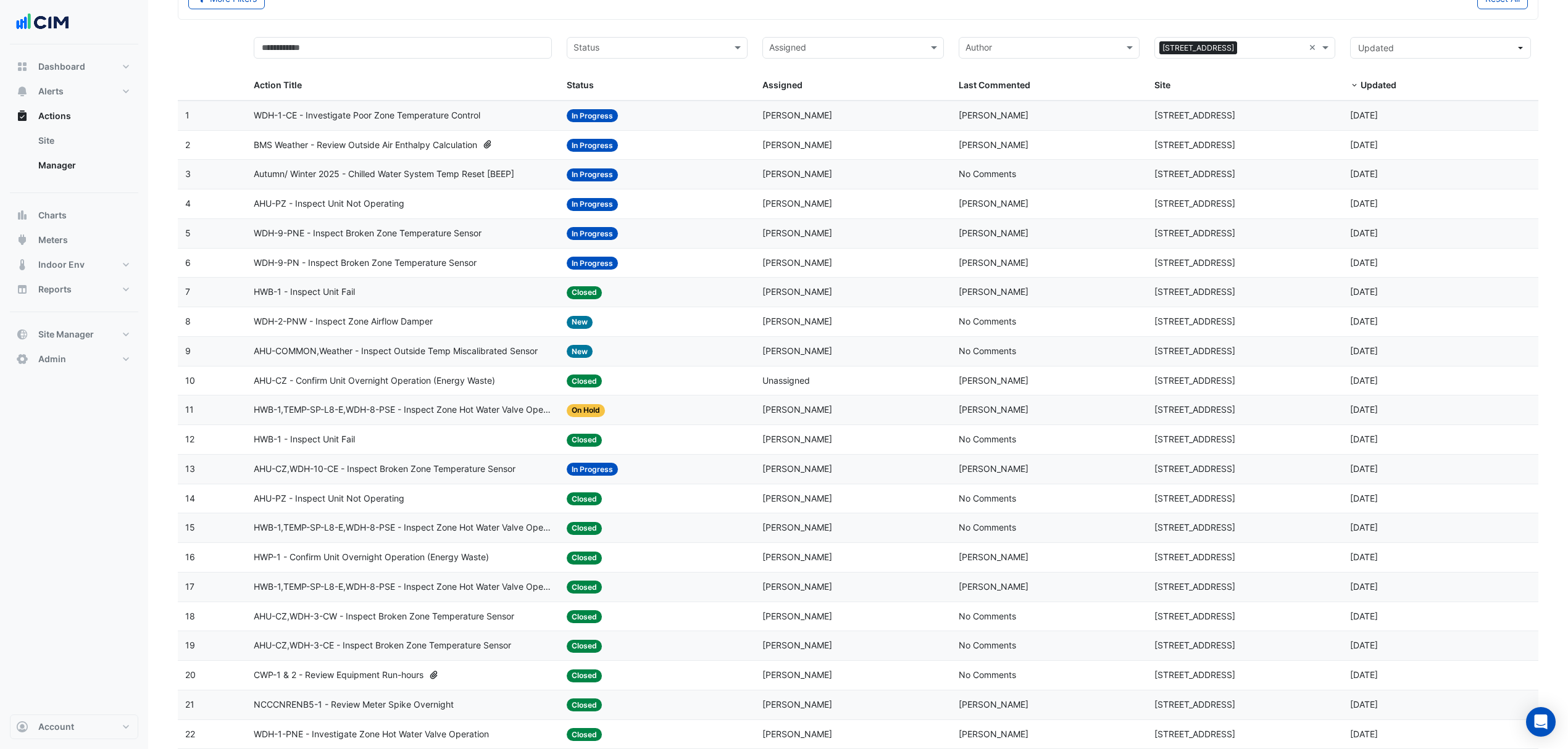
click at [413, 329] on span "WDH-2-PNW - Inspect Zone Airflow Damper" at bounding box center [343, 322] width 179 height 14
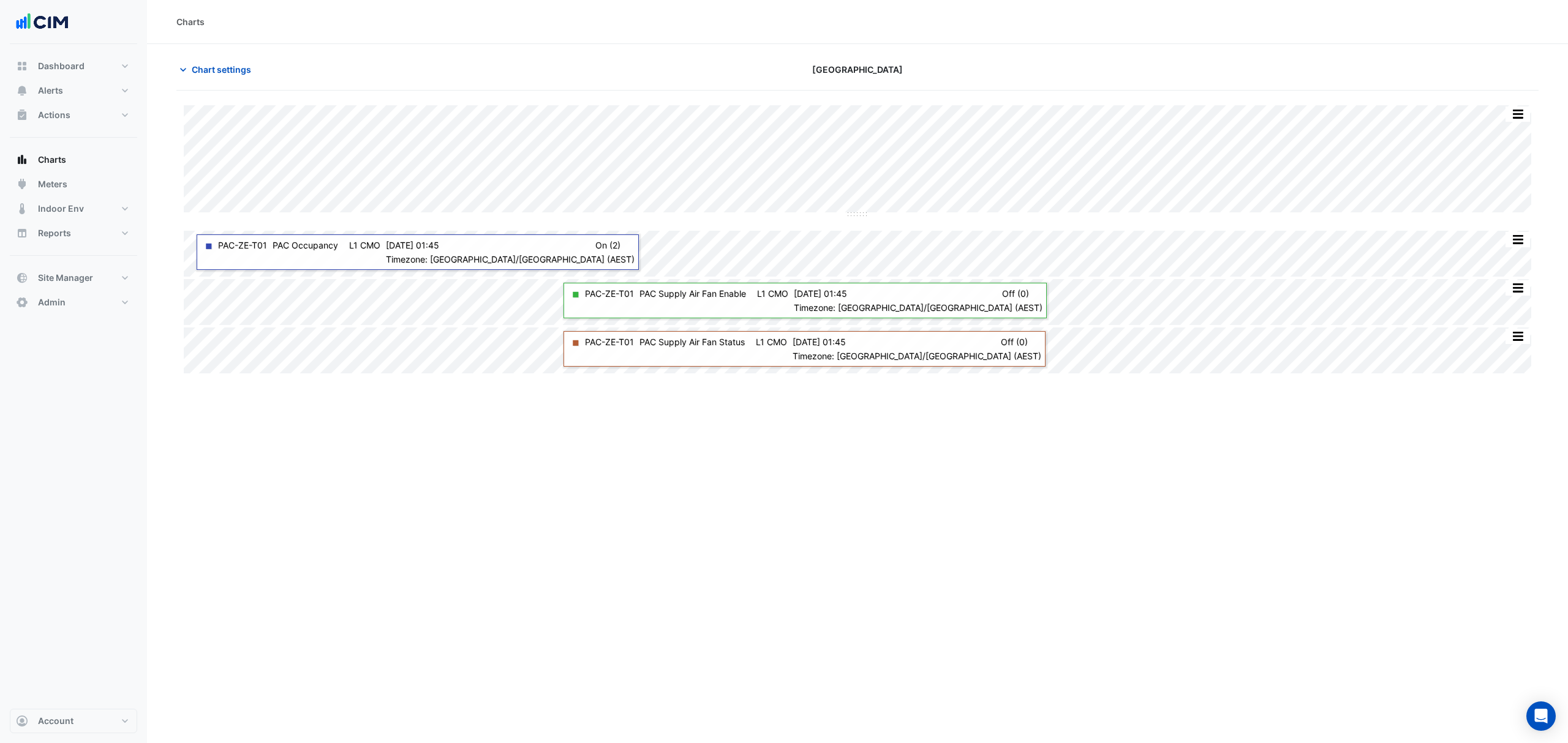
click at [210, 66] on span "Chart settings" at bounding box center [221, 69] width 59 height 13
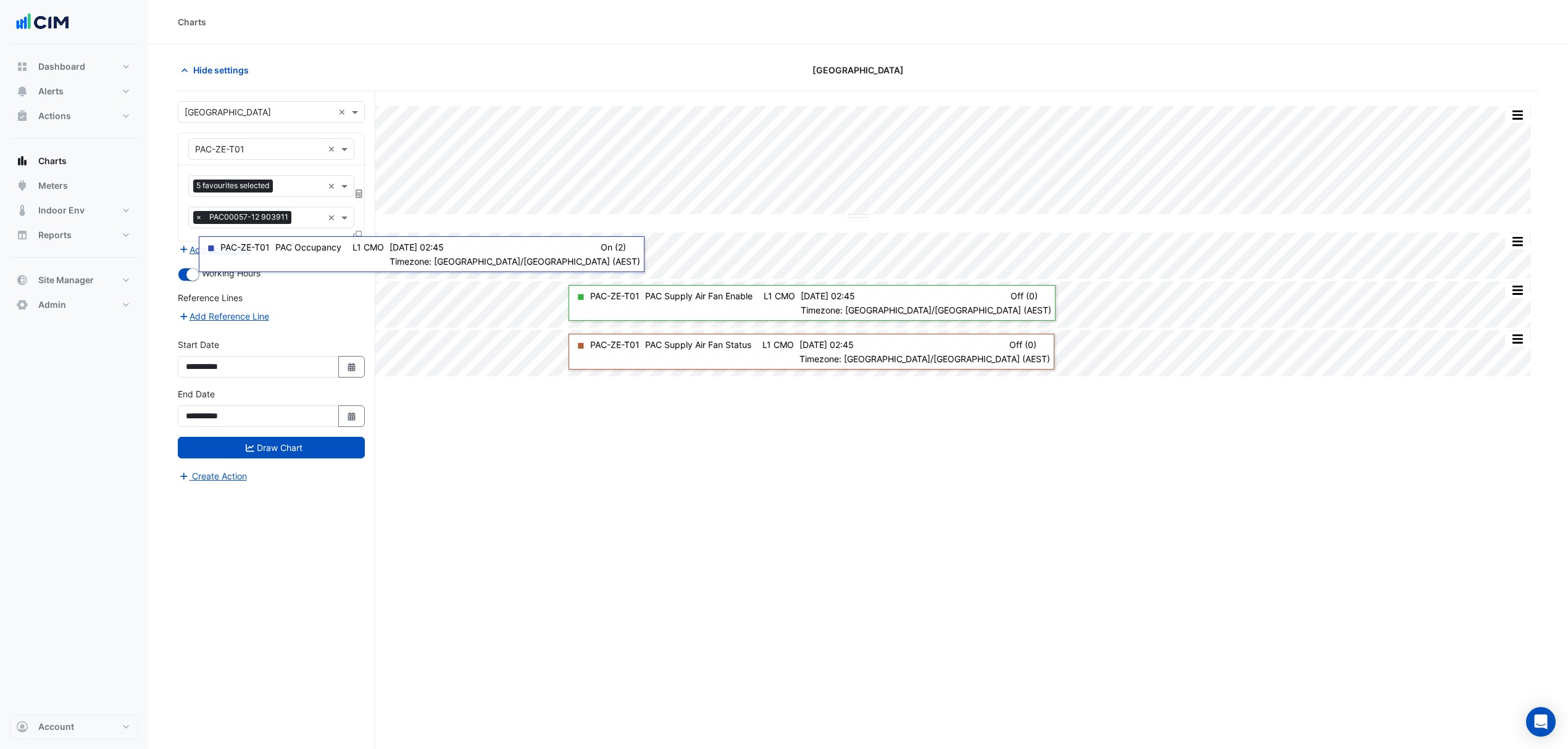
click at [348, 412] on button "Select Date" at bounding box center [351, 416] width 27 height 22
click at [314, 245] on button "Next month" at bounding box center [316, 254] width 15 height 20
click at [199, 253] on span "Previous month" at bounding box center [198, 255] width 9 height 9
select select "*"
drag, startPoint x: 191, startPoint y: 349, endPoint x: 235, endPoint y: 362, distance: 45.9
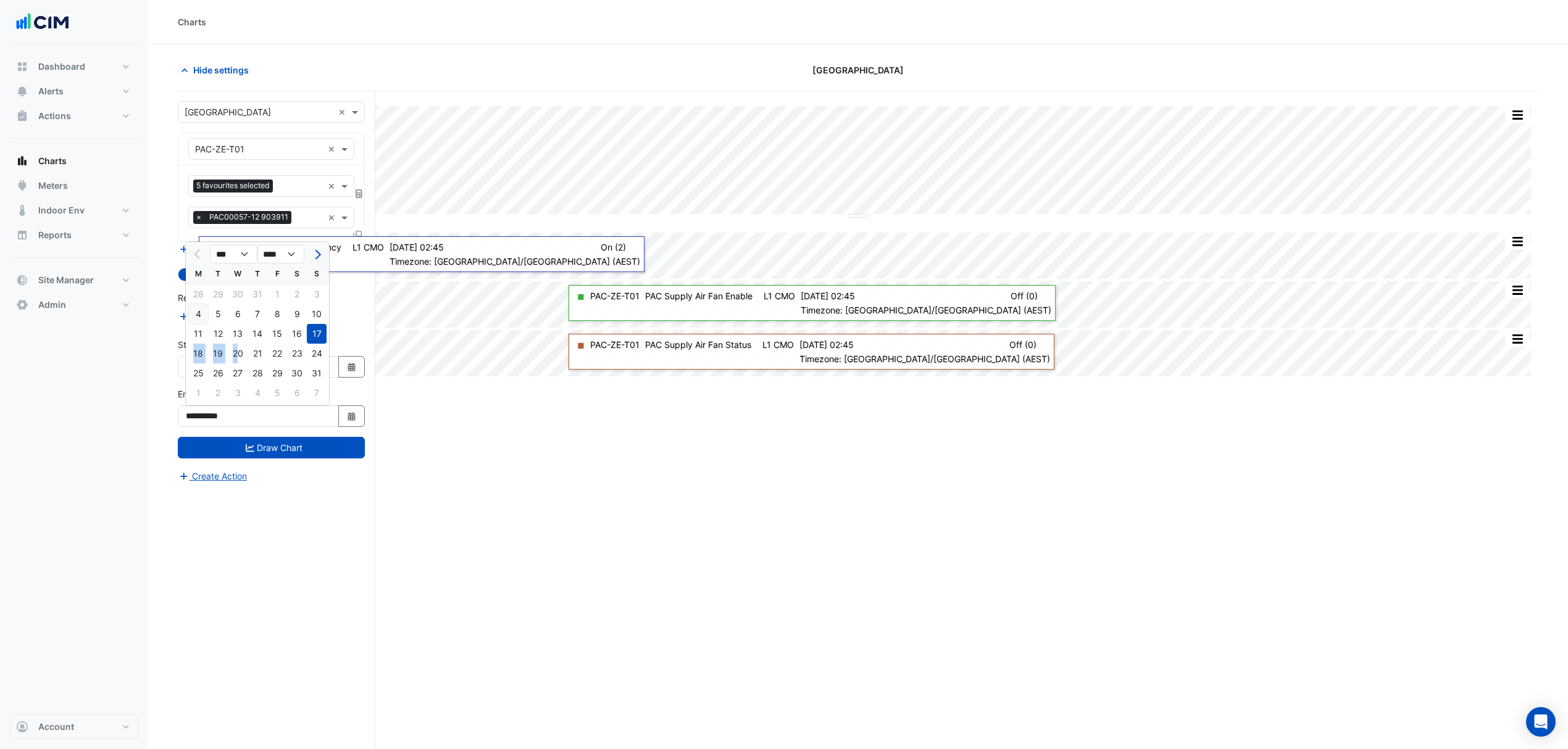
click at [235, 362] on div "18 19 20 21 22 23 24" at bounding box center [258, 354] width 143 height 20
click at [233, 354] on div "20" at bounding box center [238, 354] width 20 height 20
type input "**********"
click at [250, 447] on icon "submit" at bounding box center [250, 448] width 9 height 9
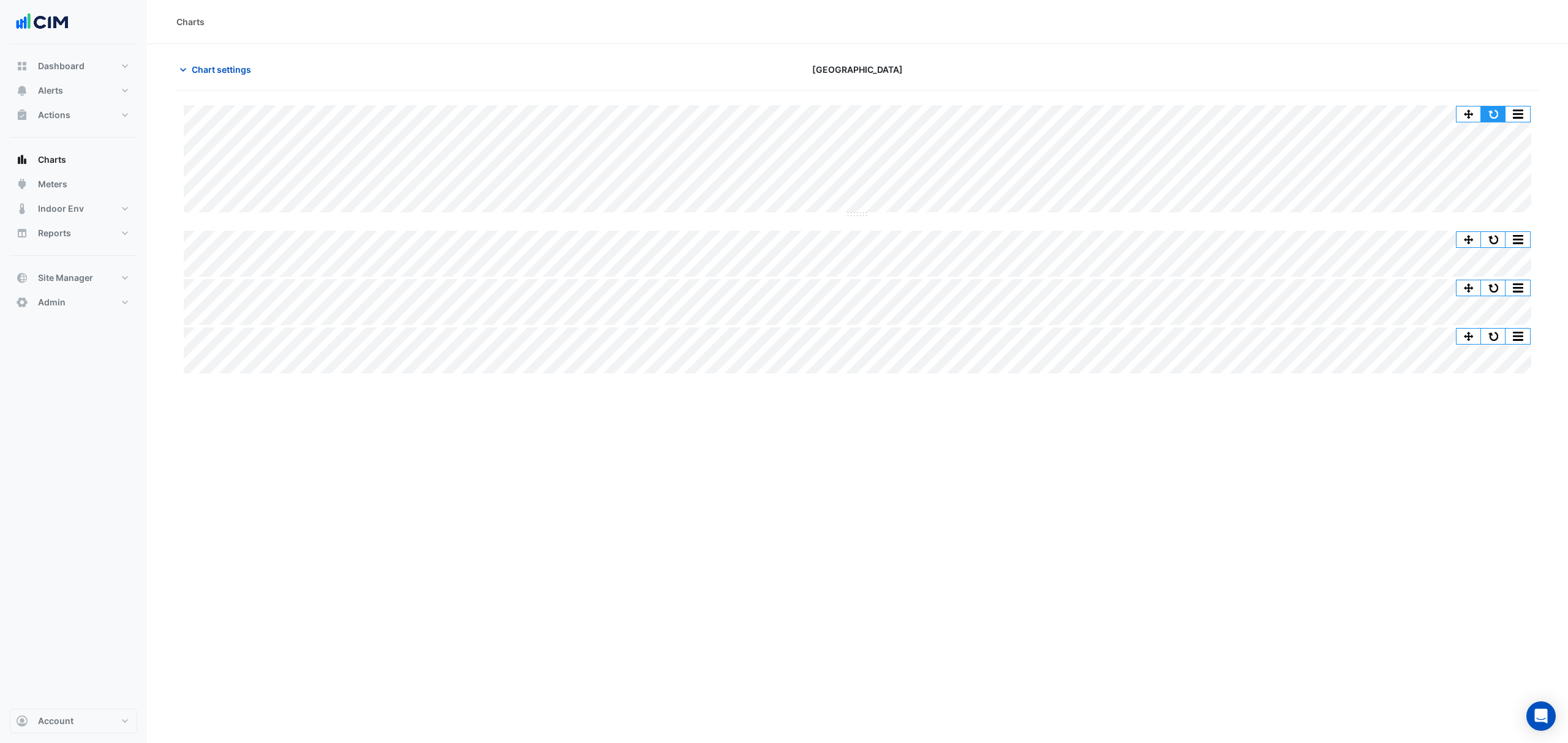
click at [1490, 111] on button "button" at bounding box center [1493, 114] width 24 height 16
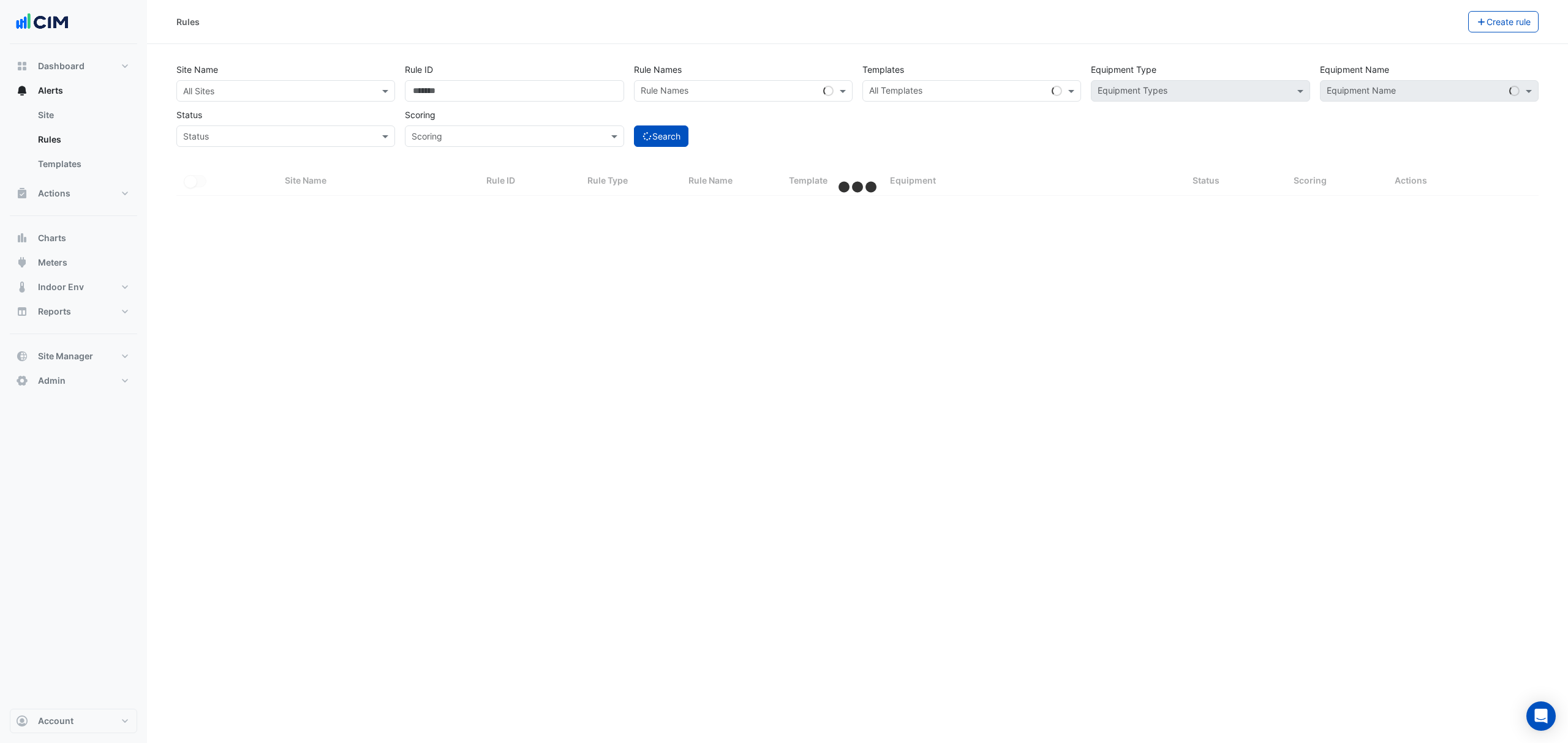
select select "***"
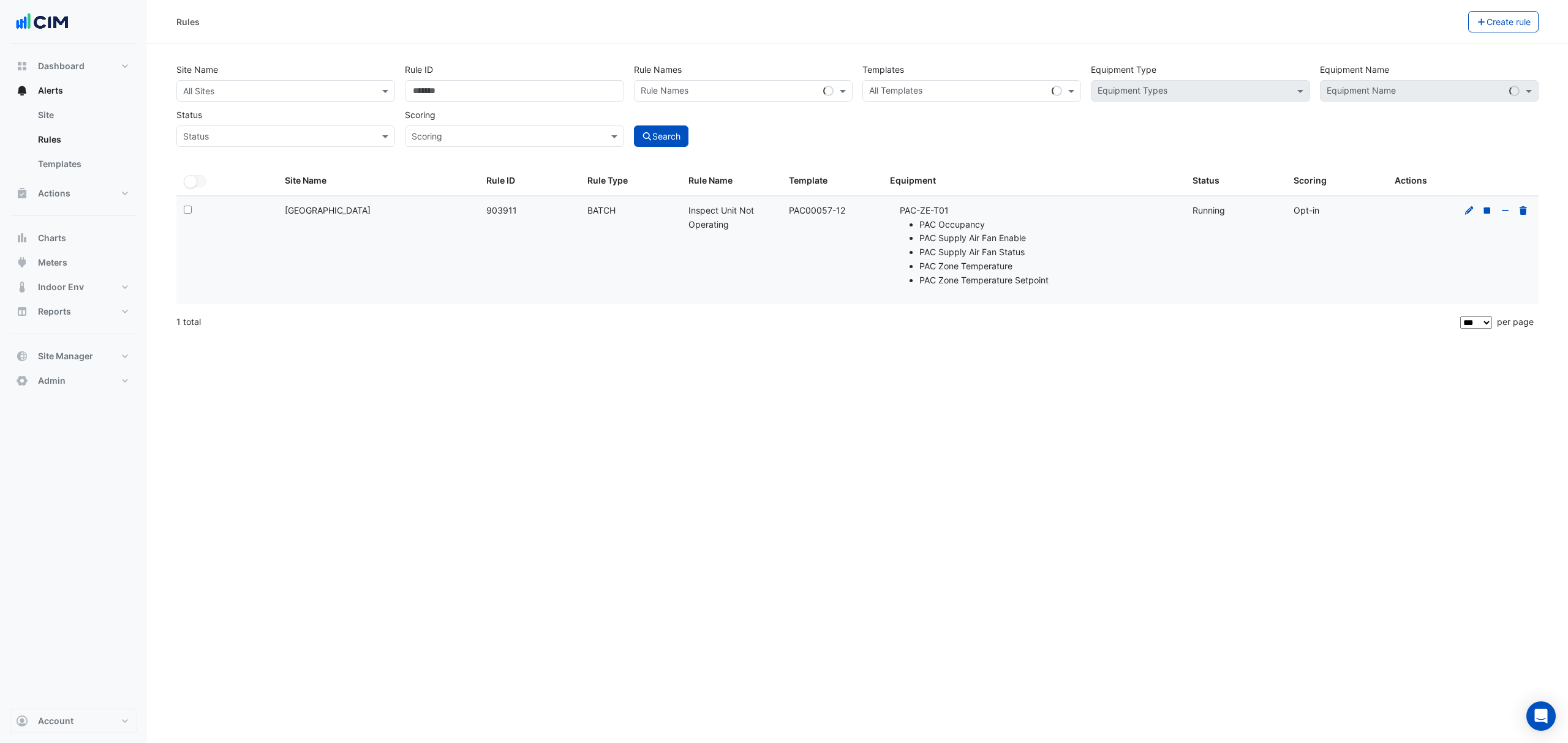
click at [1467, 210] on icon at bounding box center [1469, 210] width 11 height 9
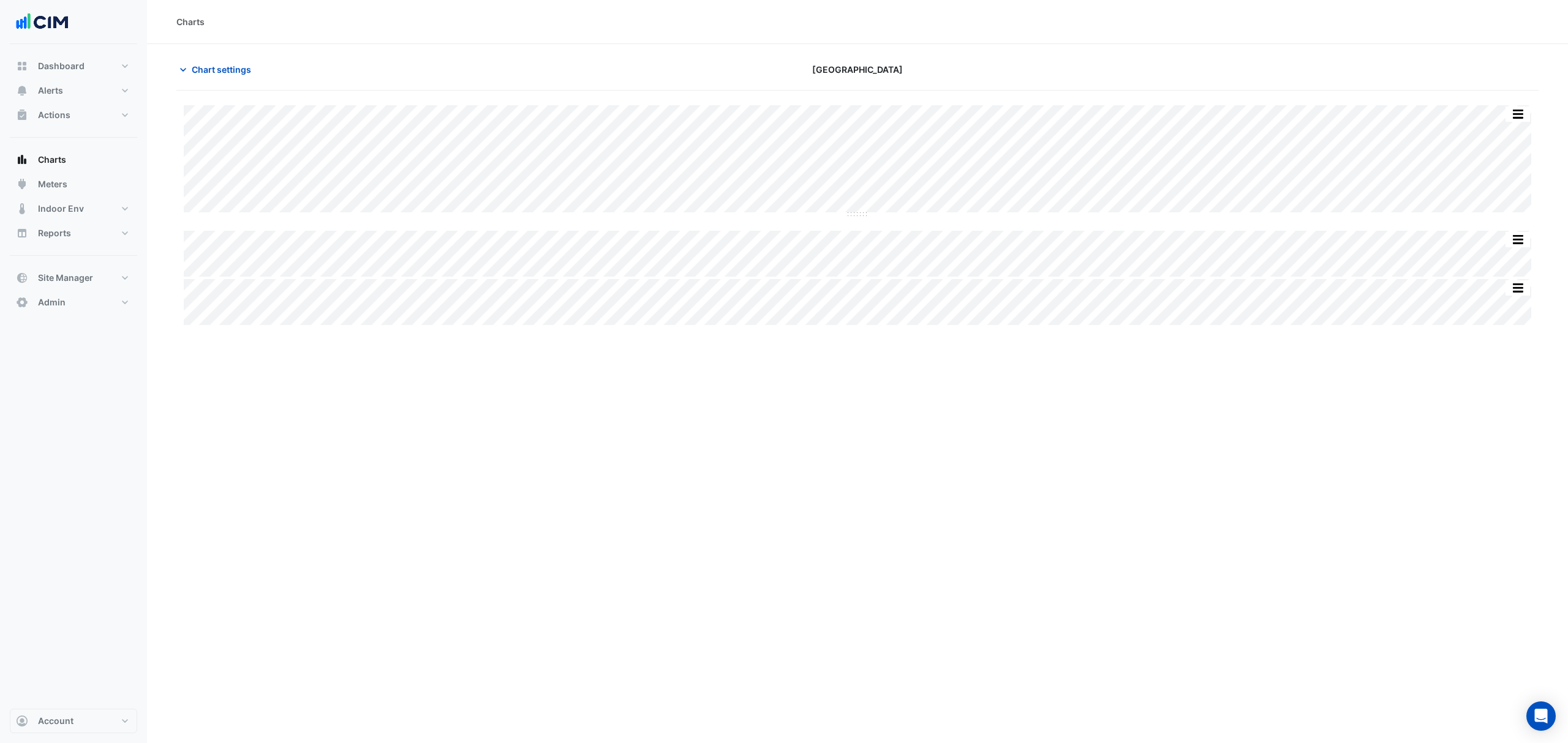
click at [220, 72] on span "Chart settings" at bounding box center [221, 69] width 59 height 13
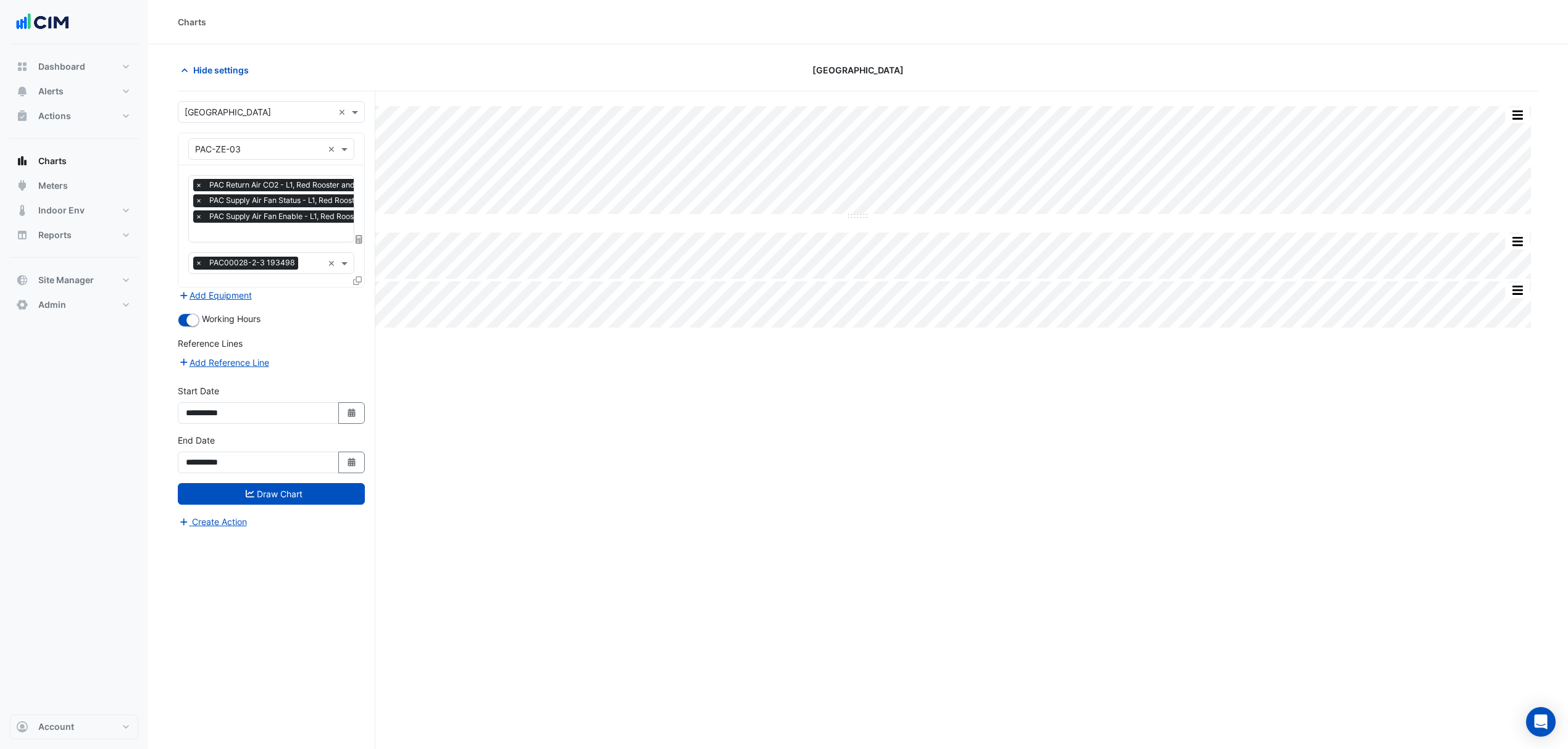
click at [568, 497] on div "Split All Split None Print Save as JPEG Save as PNG Pivot Data Table Export CSV…" at bounding box center [858, 444] width 1360 height 705
click at [217, 63] on span "Hide settings" at bounding box center [220, 69] width 56 height 13
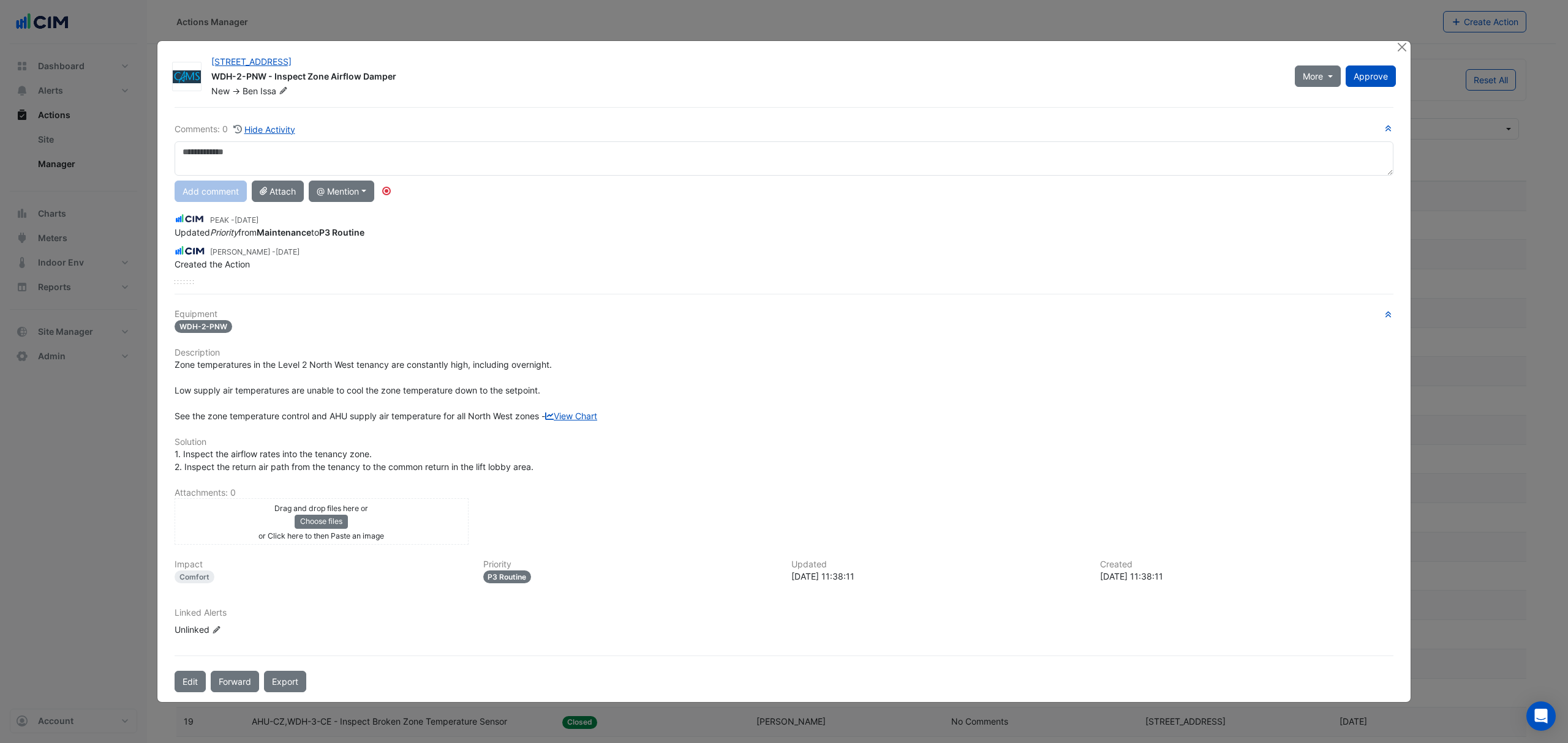
select select "***"
click at [1354, 75] on span "Approve" at bounding box center [1371, 76] width 34 height 10
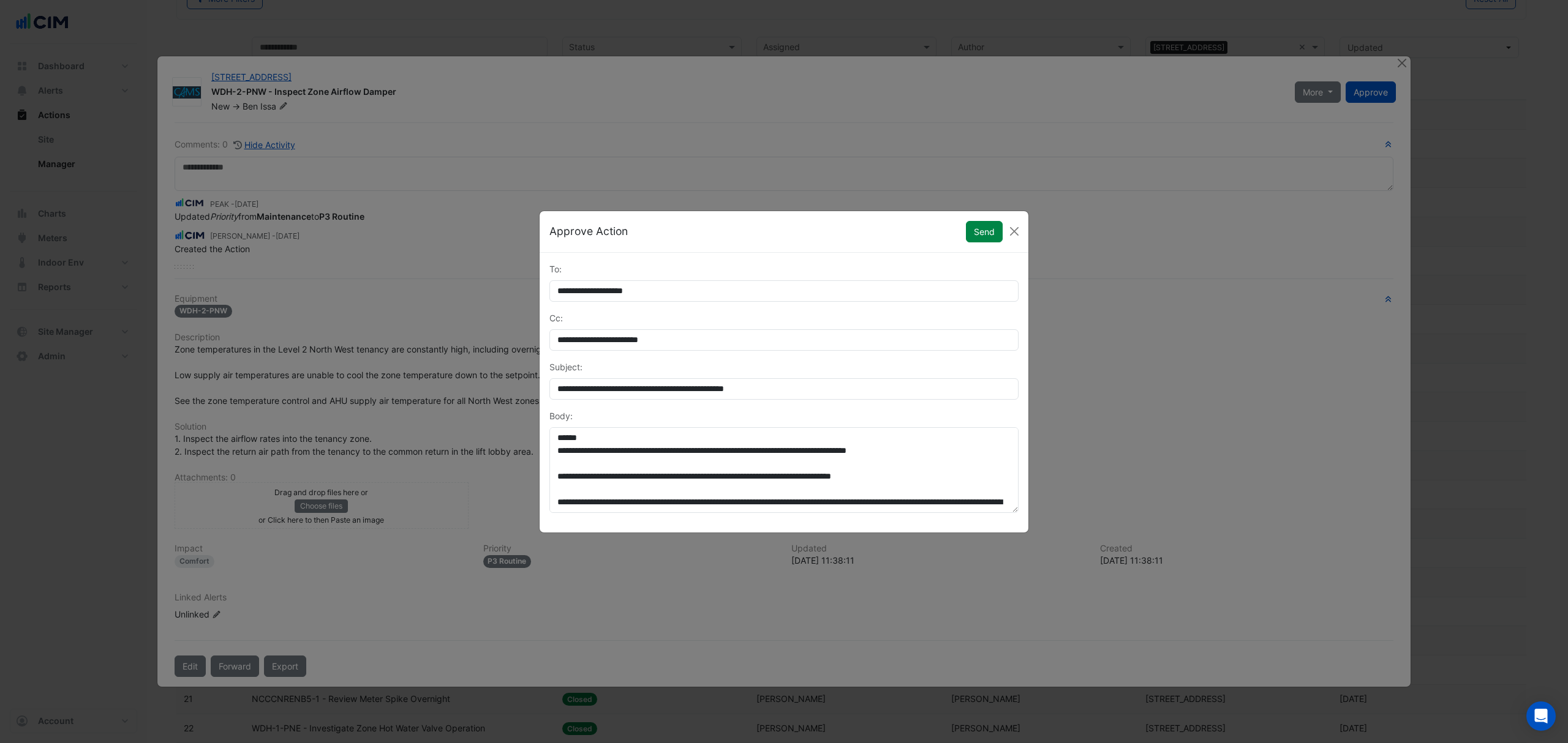
click at [1034, 226] on ngb-modal-window "**********" at bounding box center [784, 372] width 1568 height 743
click at [1018, 231] on button "Close" at bounding box center [1014, 231] width 18 height 18
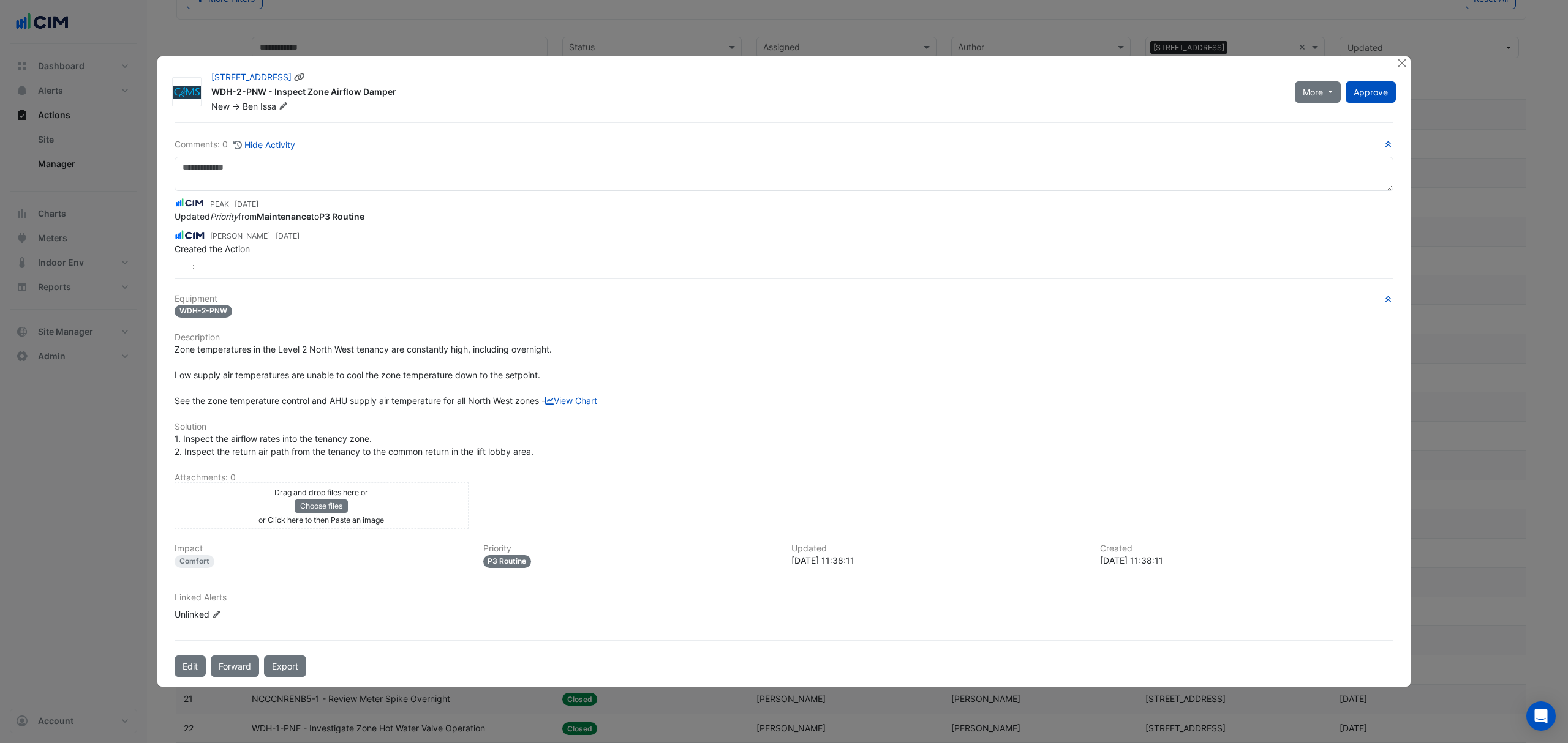
click at [1316, 86] on span "More" at bounding box center [1312, 92] width 20 height 13
click at [1320, 156] on button "Not Doing" at bounding box center [1343, 154] width 97 height 18
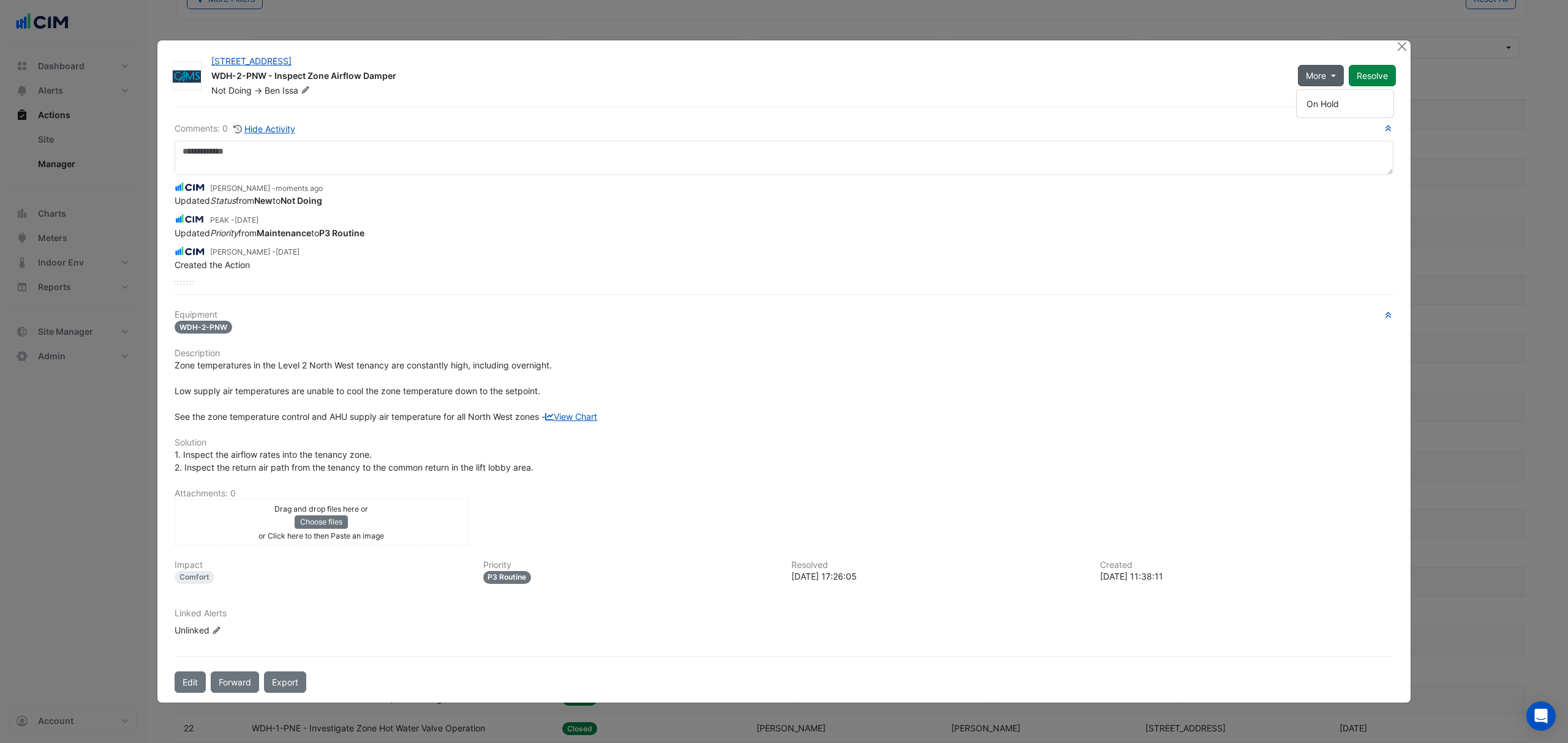
click at [1408, 44] on div at bounding box center [1402, 47] width 16 height 14
click at [1406, 45] on button "Close" at bounding box center [1401, 47] width 13 height 13
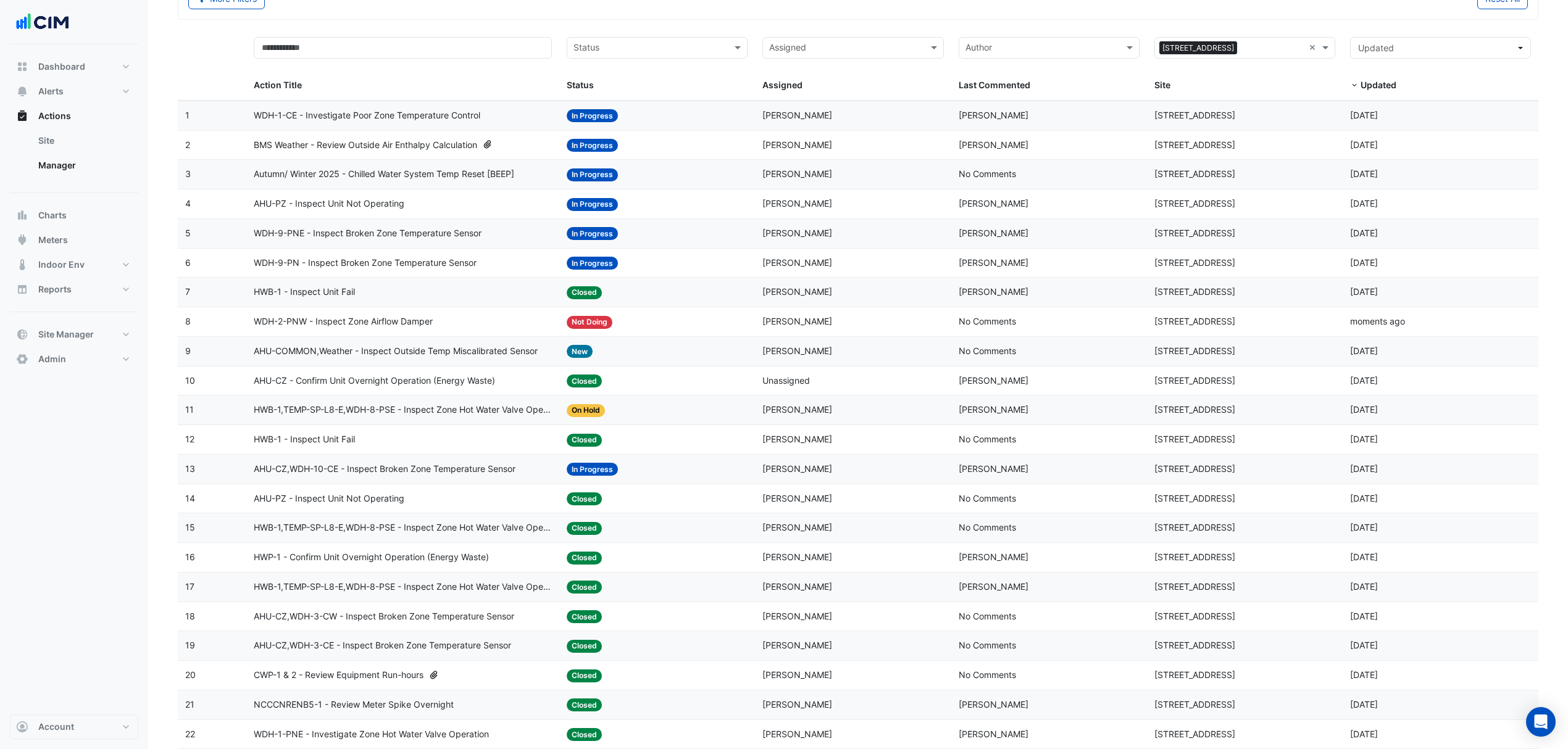
click at [500, 354] on span "AHU-COMMON,Weather - Inspect Outside Temp Miscalibrated Sensor" at bounding box center [395, 351] width 284 height 14
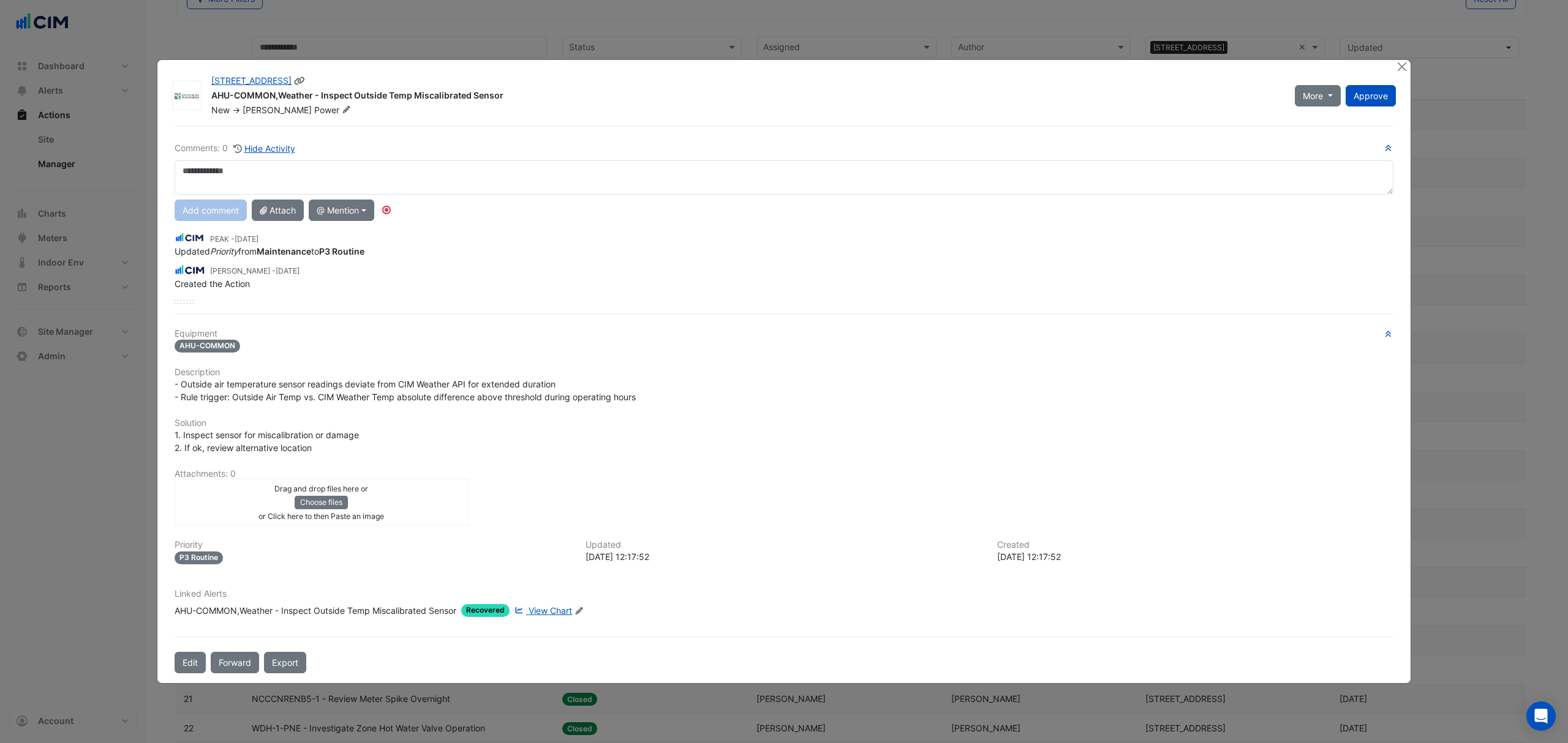
click at [1334, 100] on button "More" at bounding box center [1318, 95] width 46 height 21
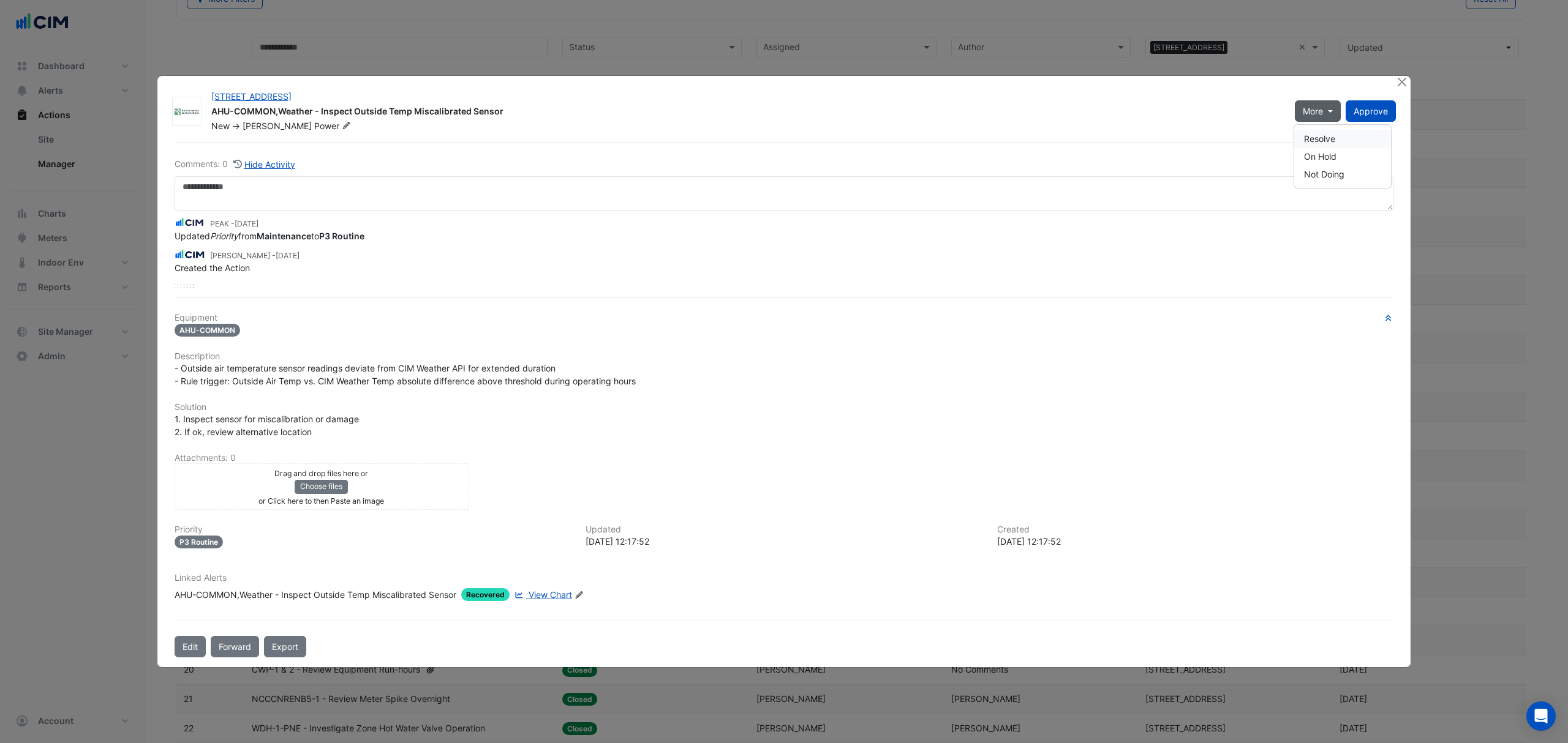
click at [1329, 141] on button "Resolve" at bounding box center [1343, 139] width 97 height 18
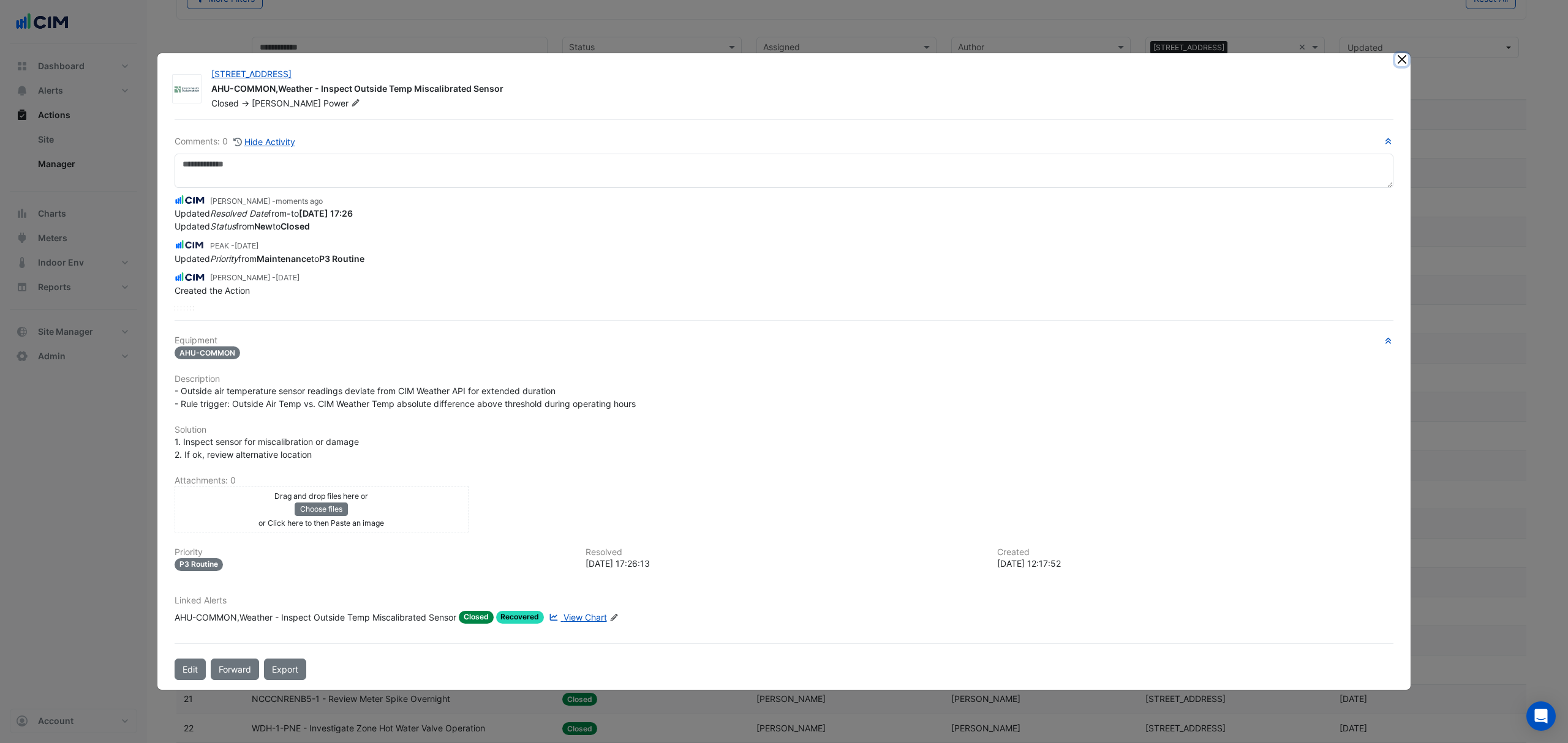
click at [1402, 63] on button "Close" at bounding box center [1401, 59] width 13 height 13
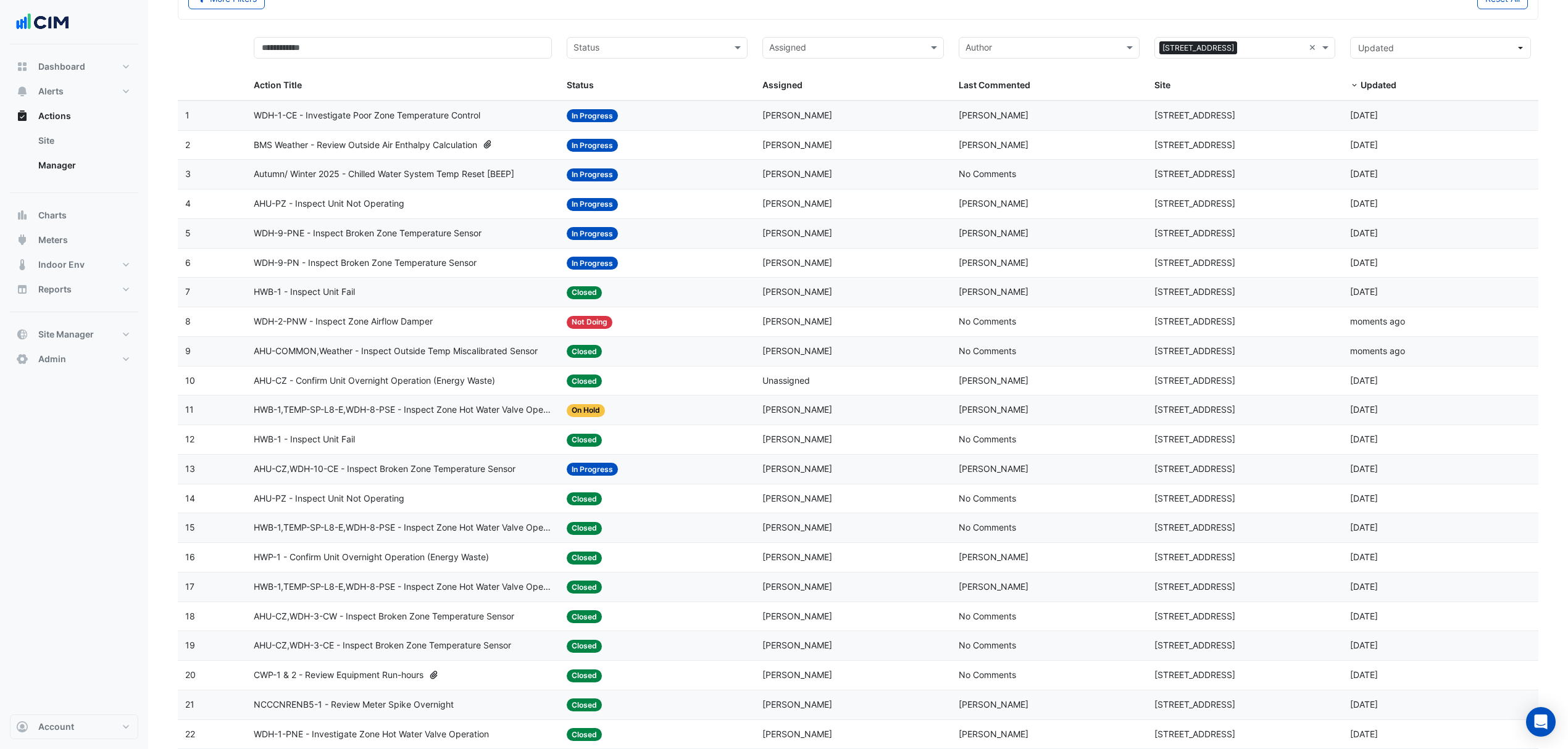
click at [439, 467] on span "AHU-CZ,WDH-10-CE - Inspect Broken Zone Temperature Sensor" at bounding box center [384, 469] width 261 height 14
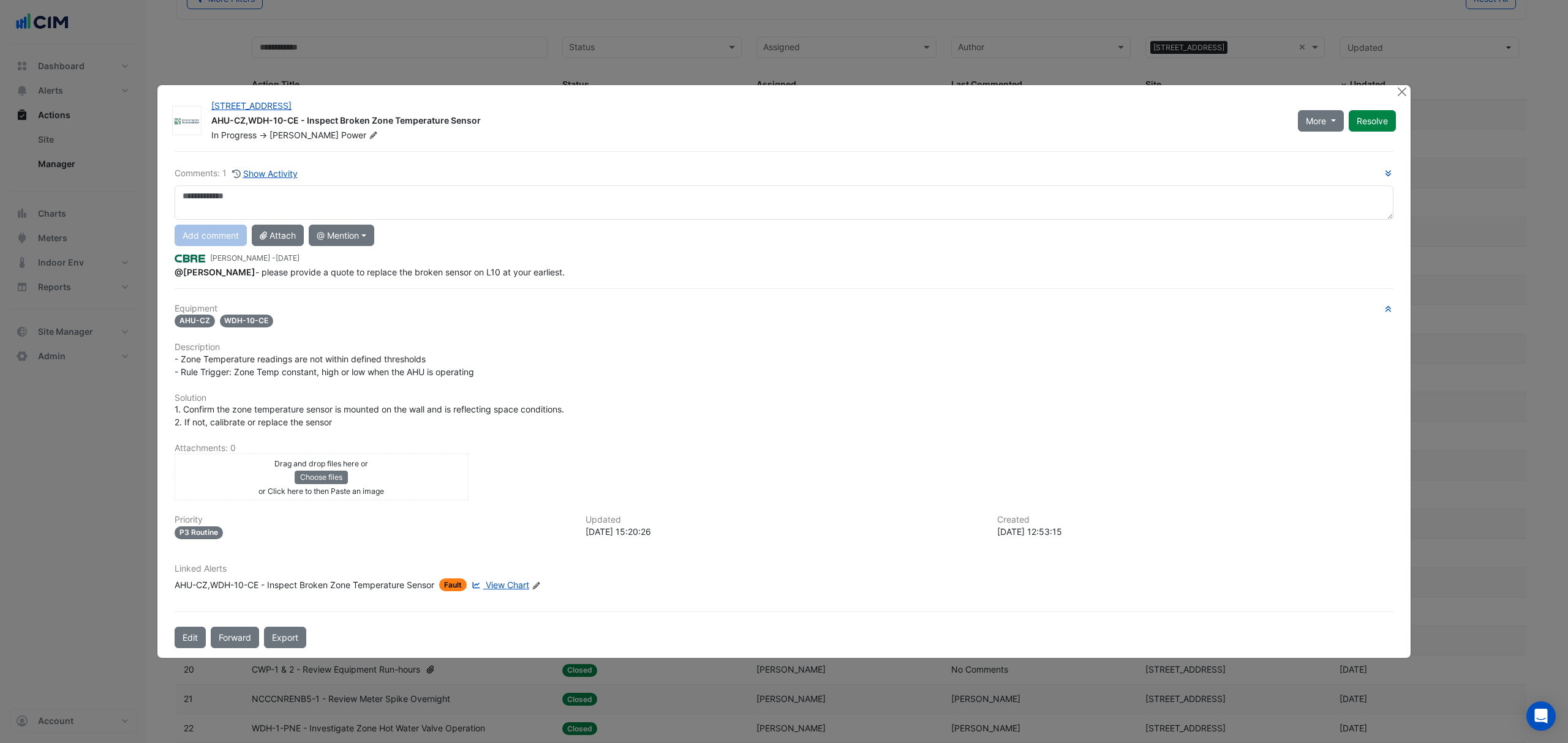
click at [1409, 92] on ngb-modal-window "[STREET_ADDRESS] AHU-CZ,WDH-10-CE - Inspect Broken Zone Temperature Sensor In P…" at bounding box center [784, 372] width 1568 height 743
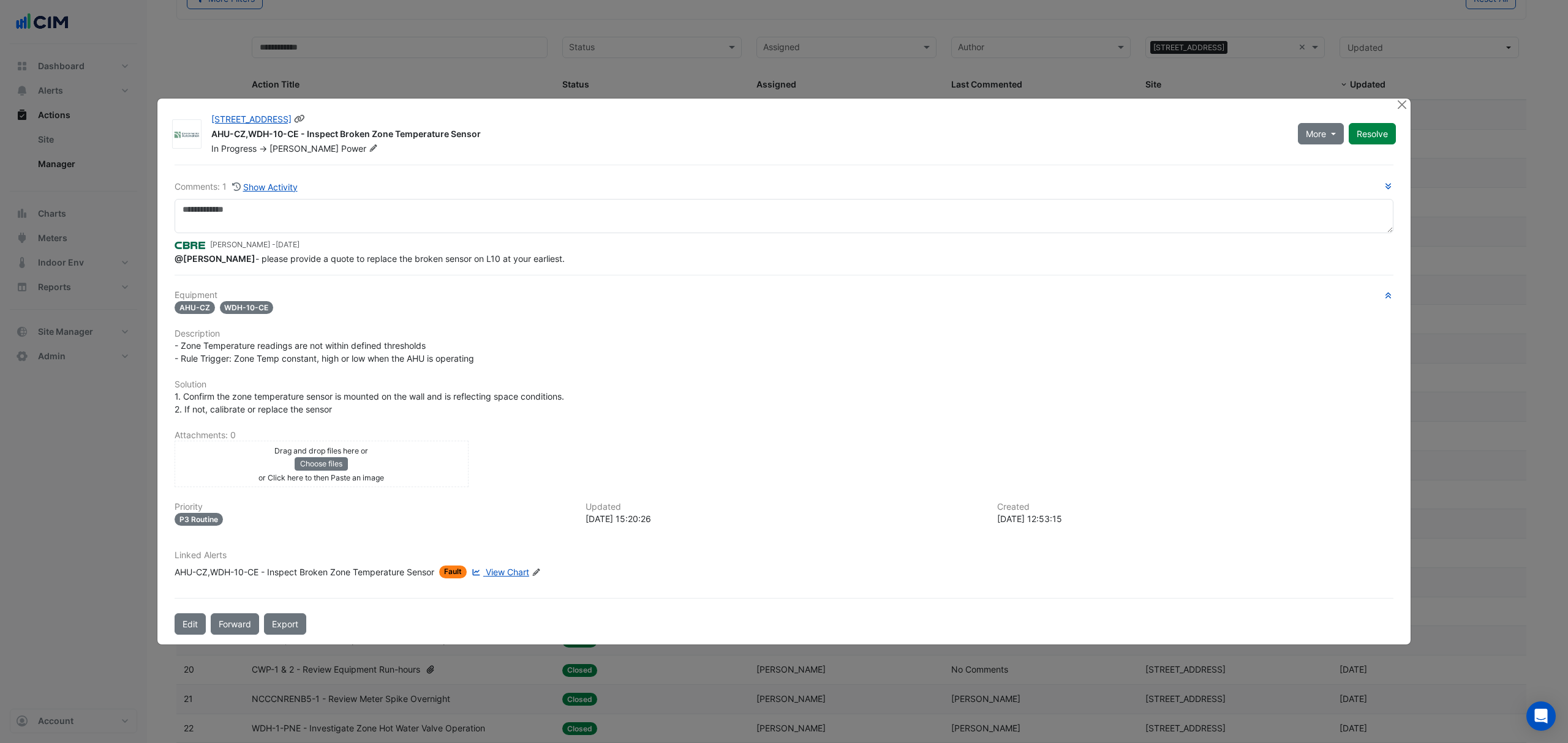
click at [369, 147] on icon at bounding box center [373, 148] width 9 height 7
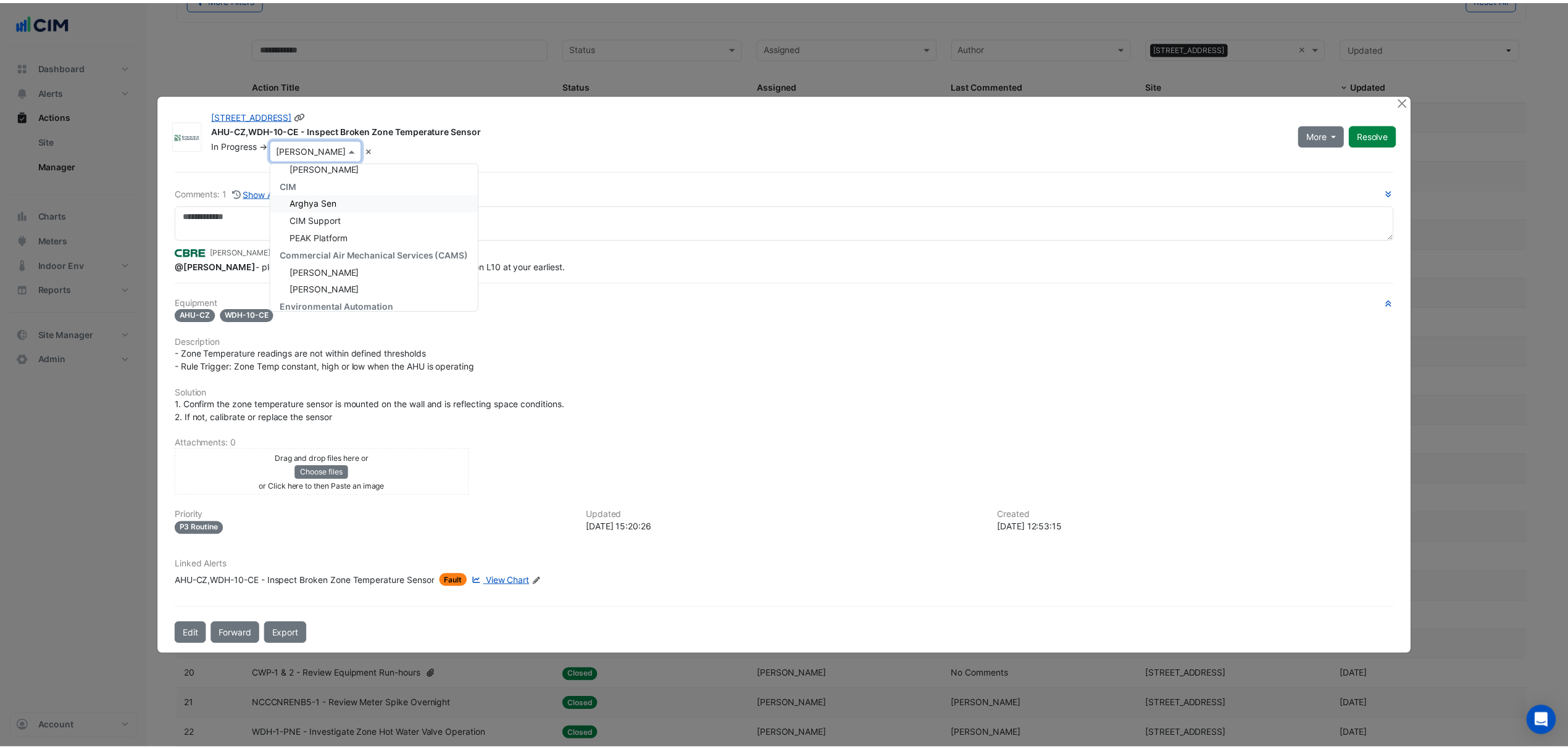
scroll to position [103, 0]
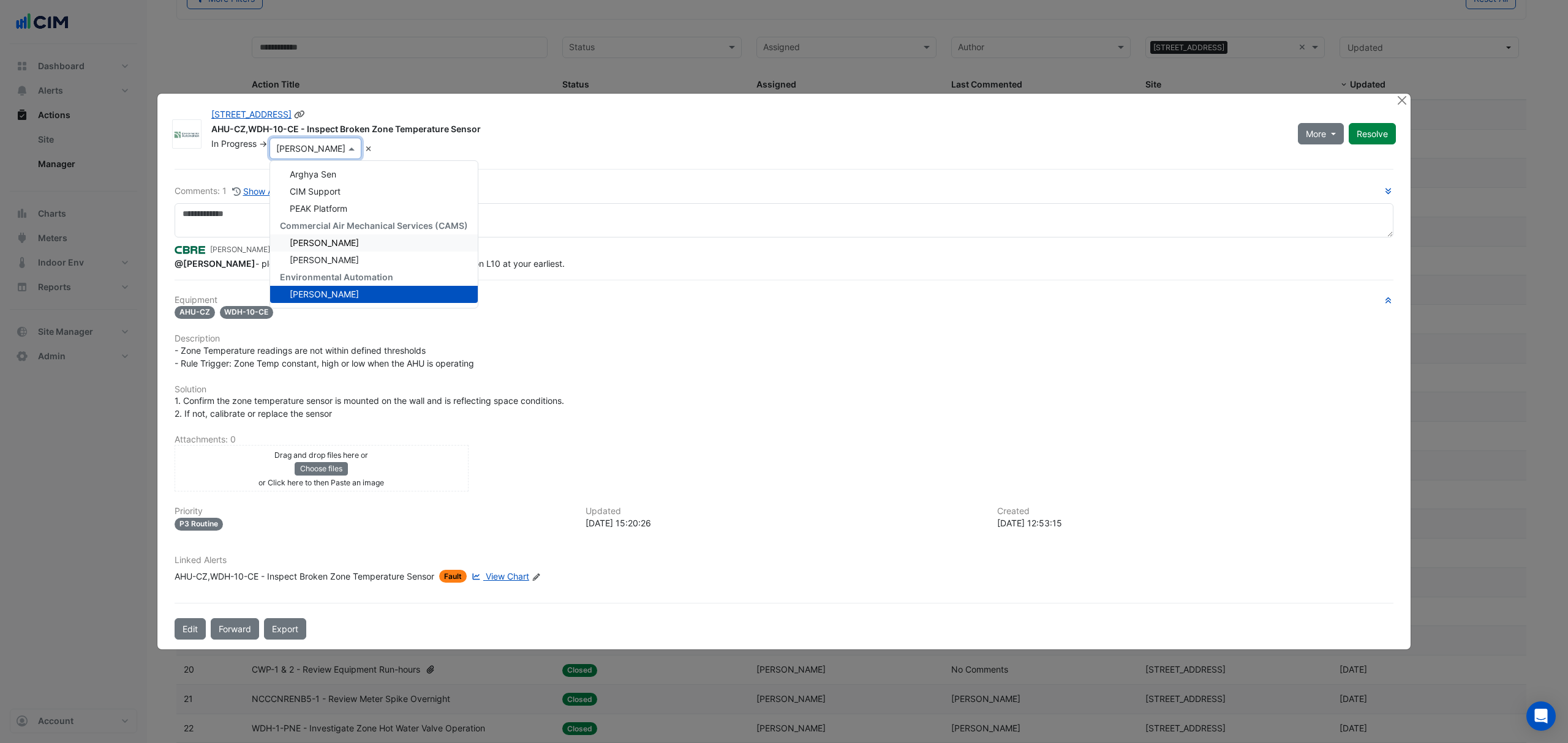
click at [331, 239] on div "[PERSON_NAME]" at bounding box center [374, 242] width 208 height 17
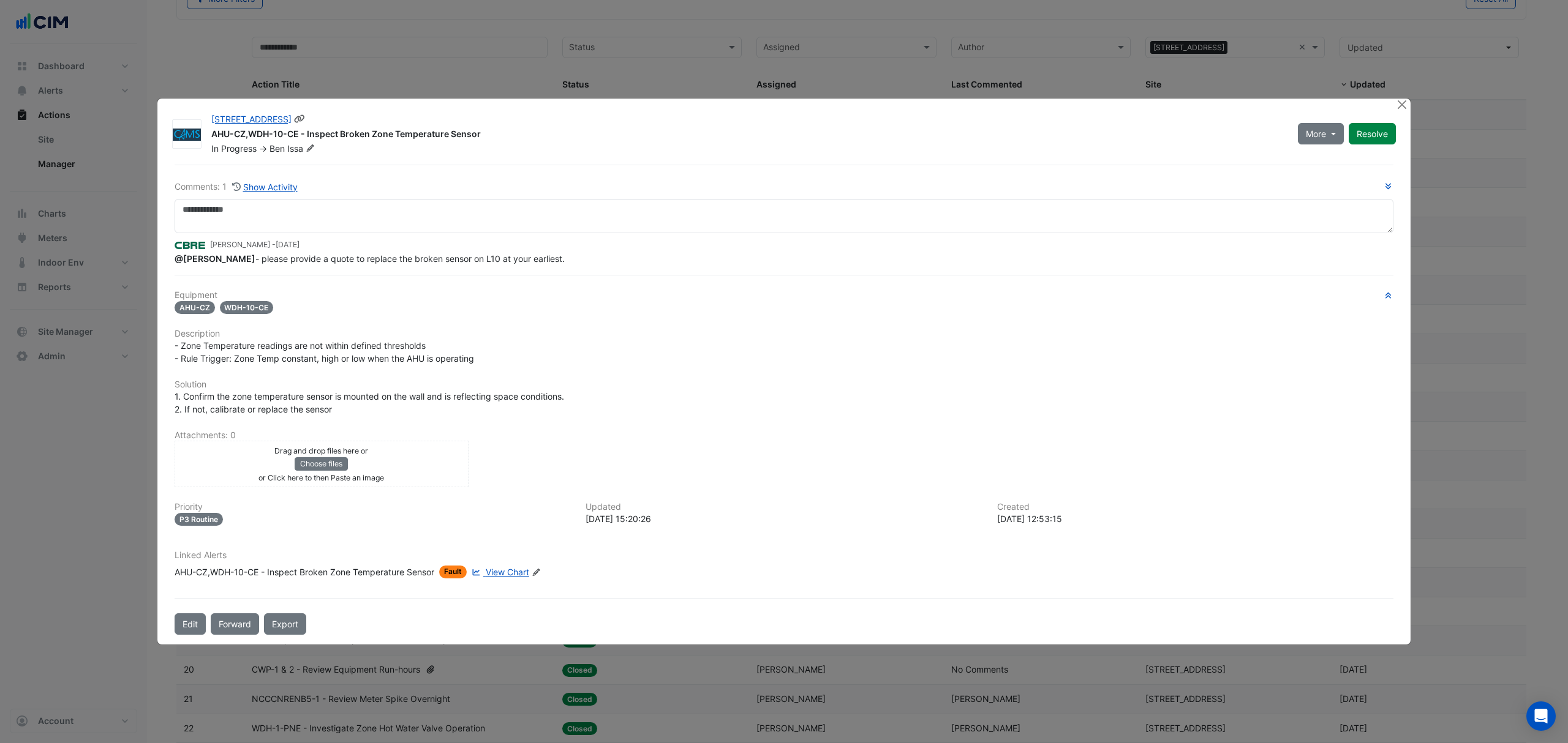
click at [228, 625] on button "Forward" at bounding box center [234, 624] width 48 height 21
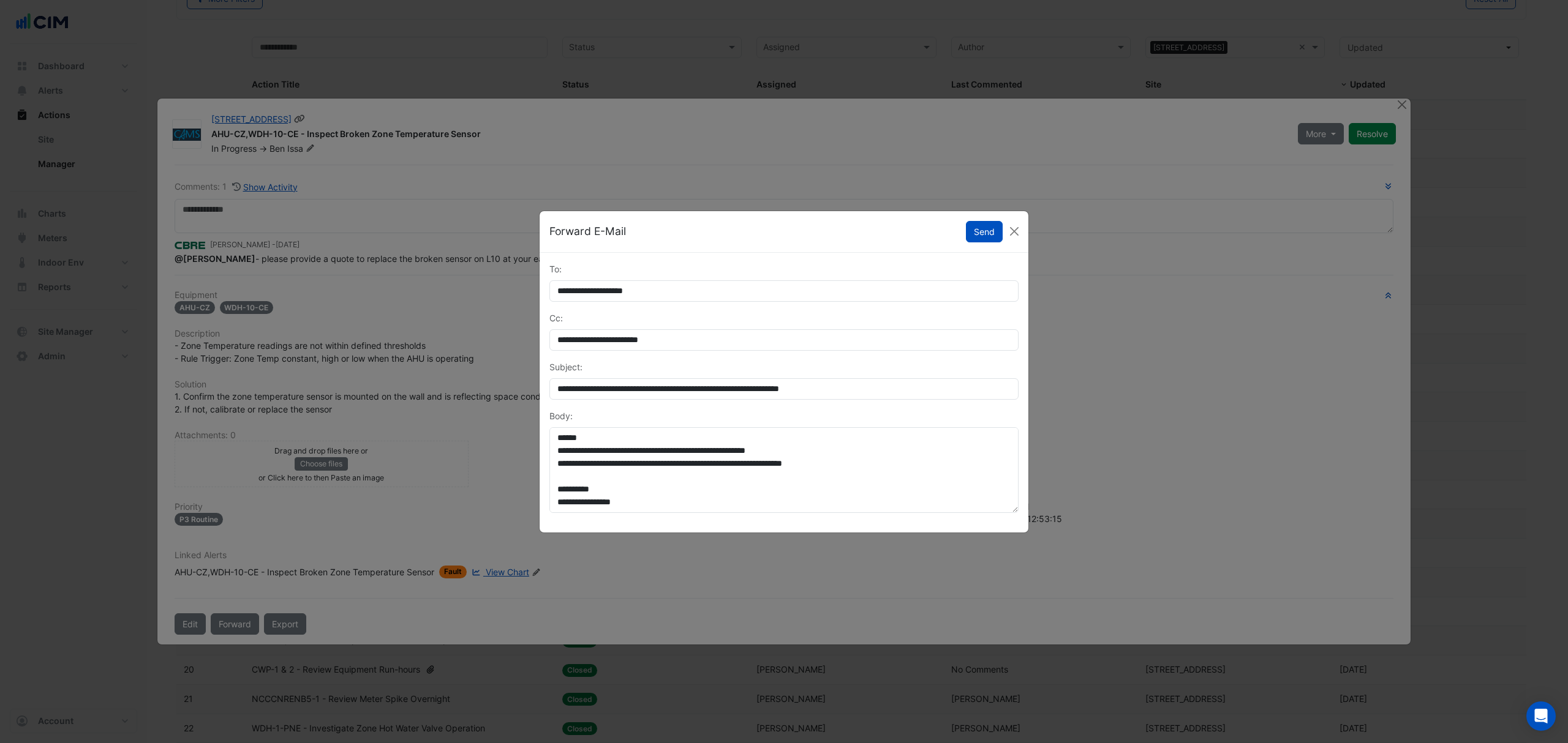
click at [983, 229] on button "Send" at bounding box center [984, 231] width 37 height 21
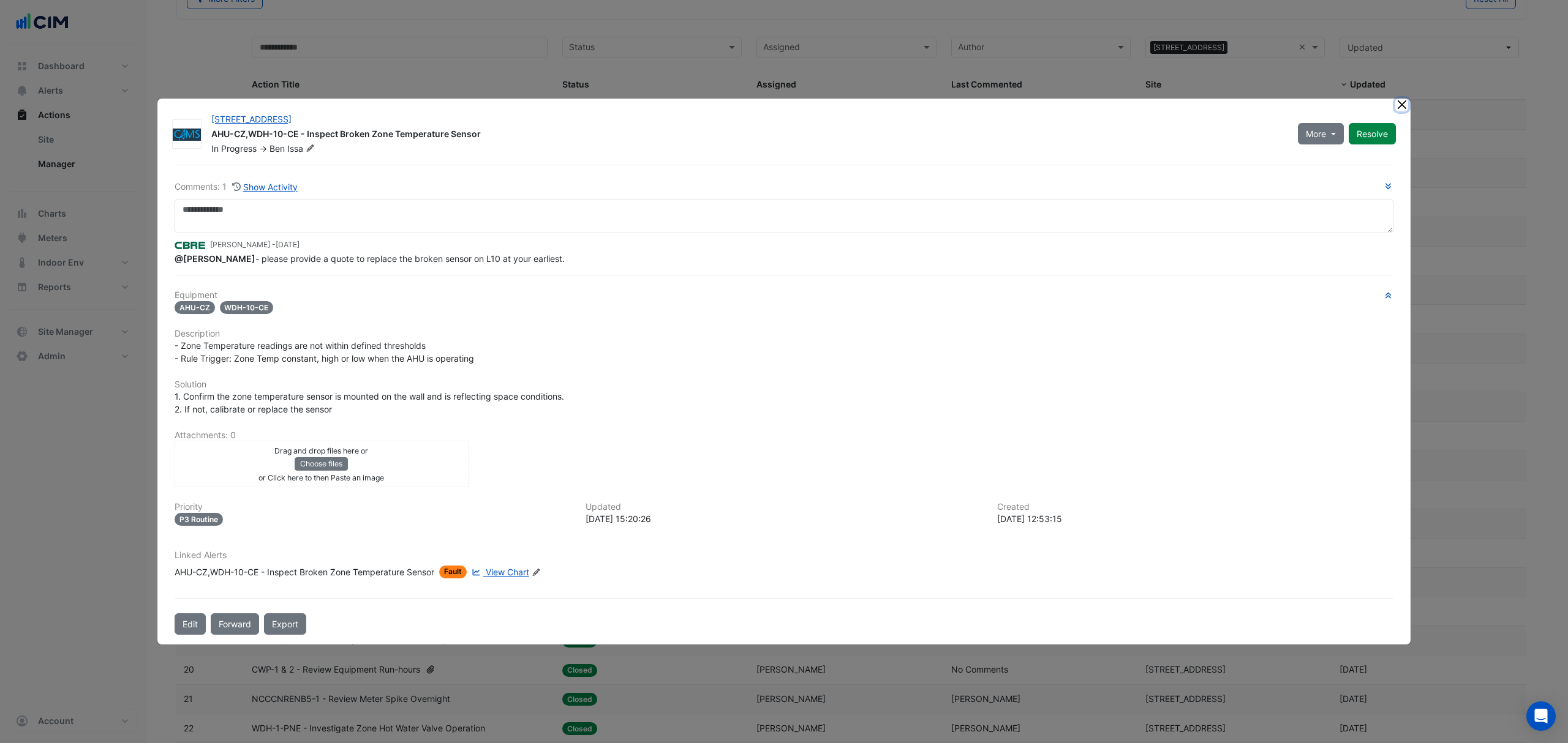
click at [1399, 106] on button "Close" at bounding box center [1401, 104] width 13 height 13
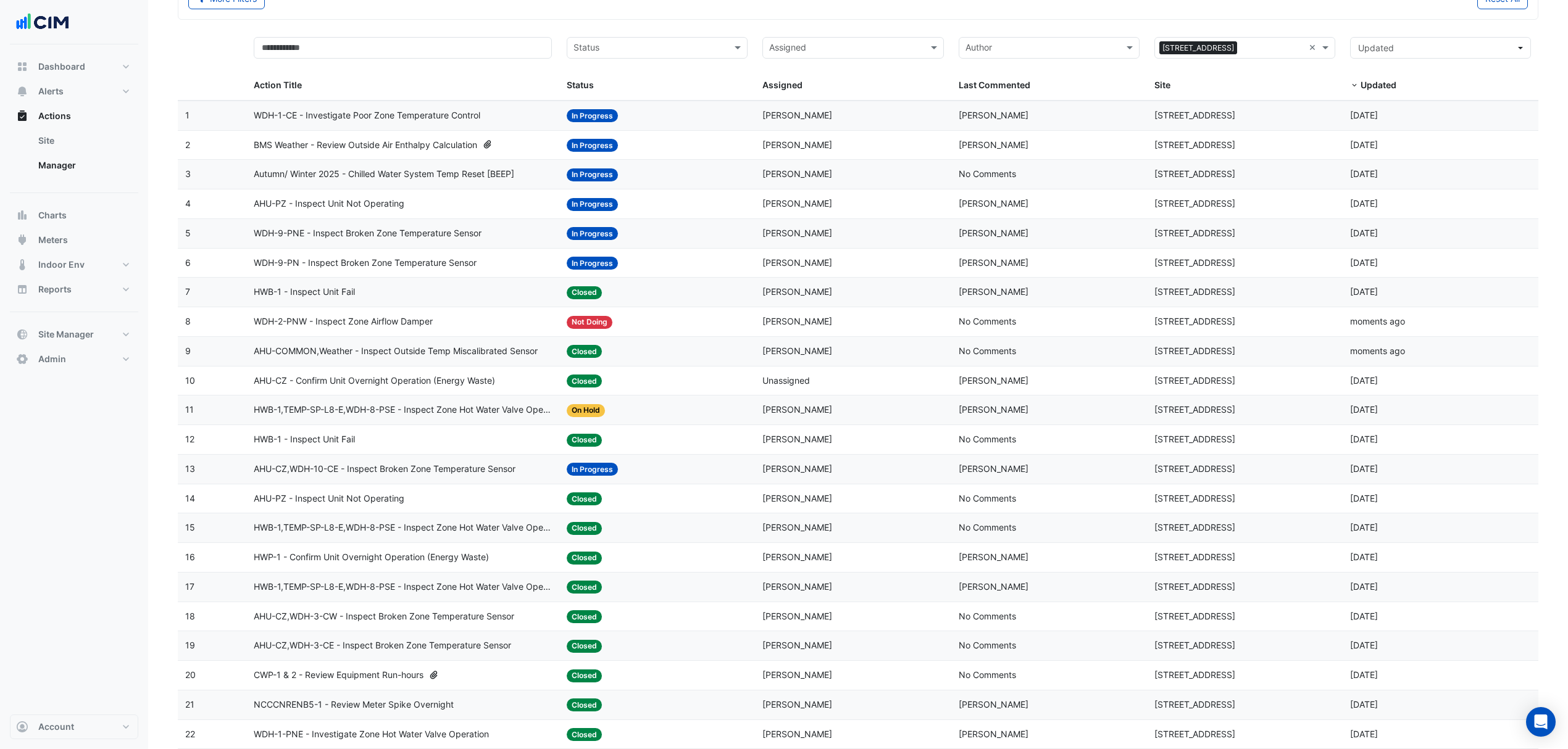
click at [416, 262] on span "WDH-9-PN - Inspect Broken Zone Temperature Sensor" at bounding box center [365, 263] width 223 height 14
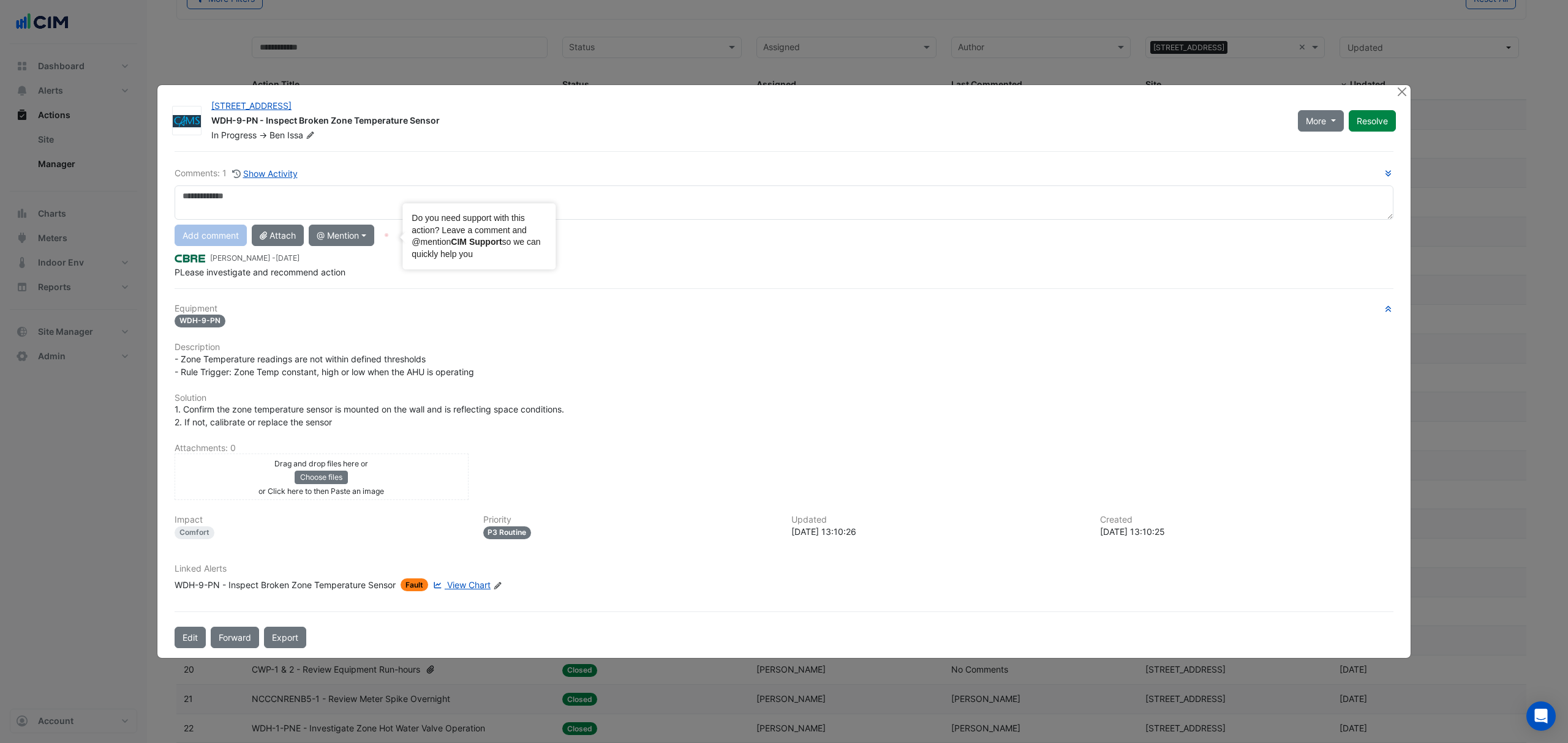
click at [354, 204] on textarea at bounding box center [784, 202] width 1219 height 34
drag, startPoint x: 1402, startPoint y: 91, endPoint x: 381, endPoint y: 76, distance: 1021.1
click at [1400, 91] on button "Close" at bounding box center [1401, 91] width 13 height 13
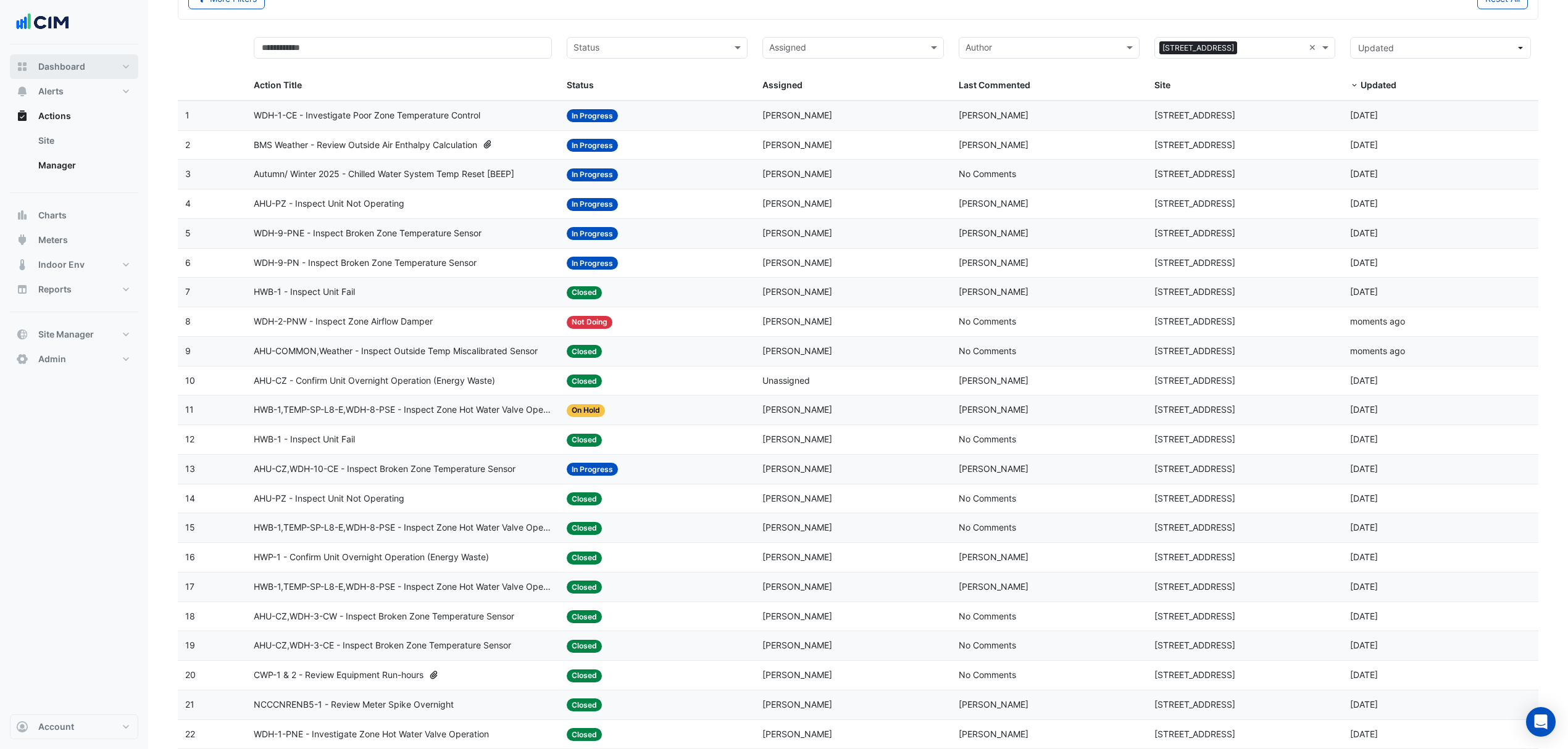
click at [89, 73] on button "Dashboard" at bounding box center [74, 66] width 128 height 25
select select "***"
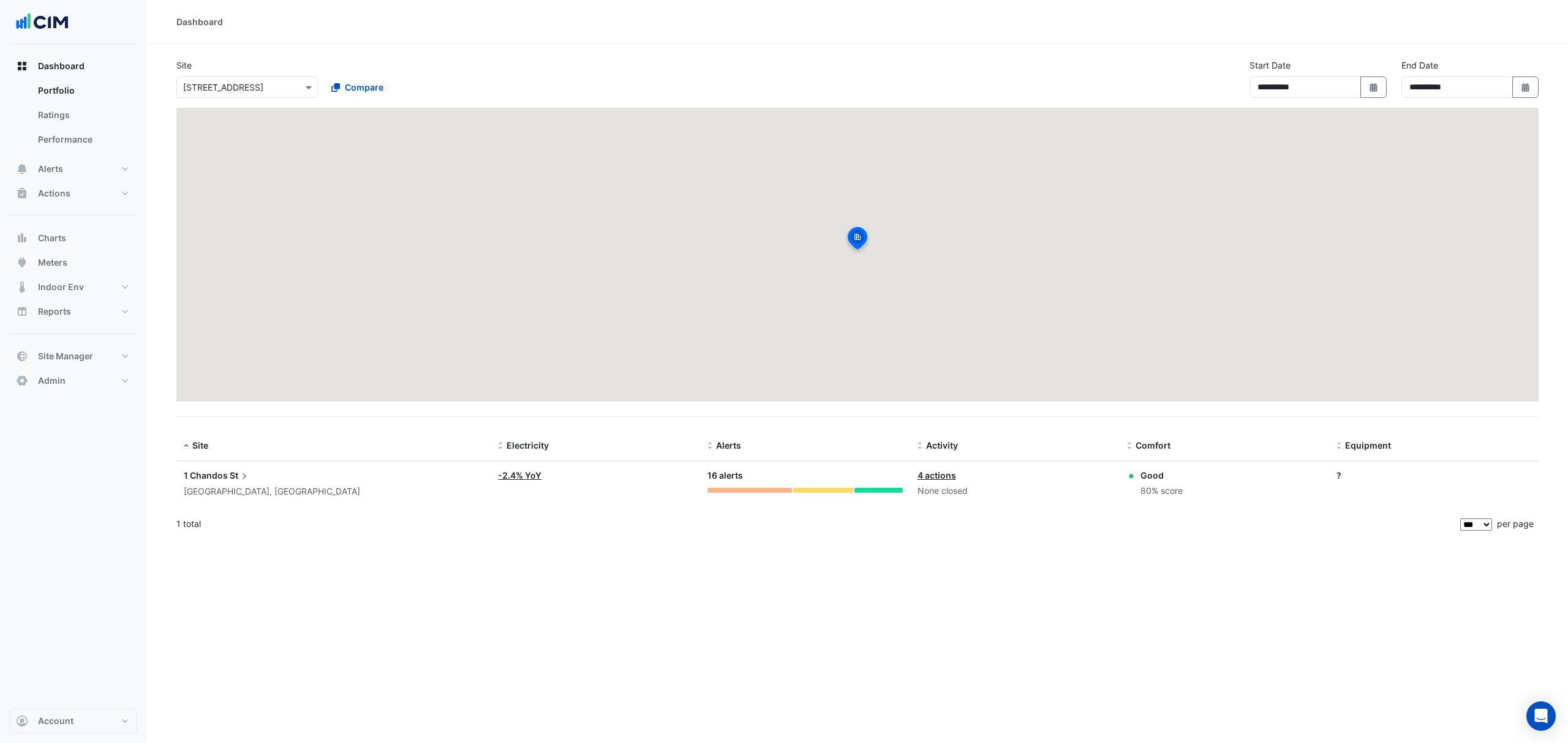
click at [217, 91] on input "text" at bounding box center [235, 87] width 104 height 13
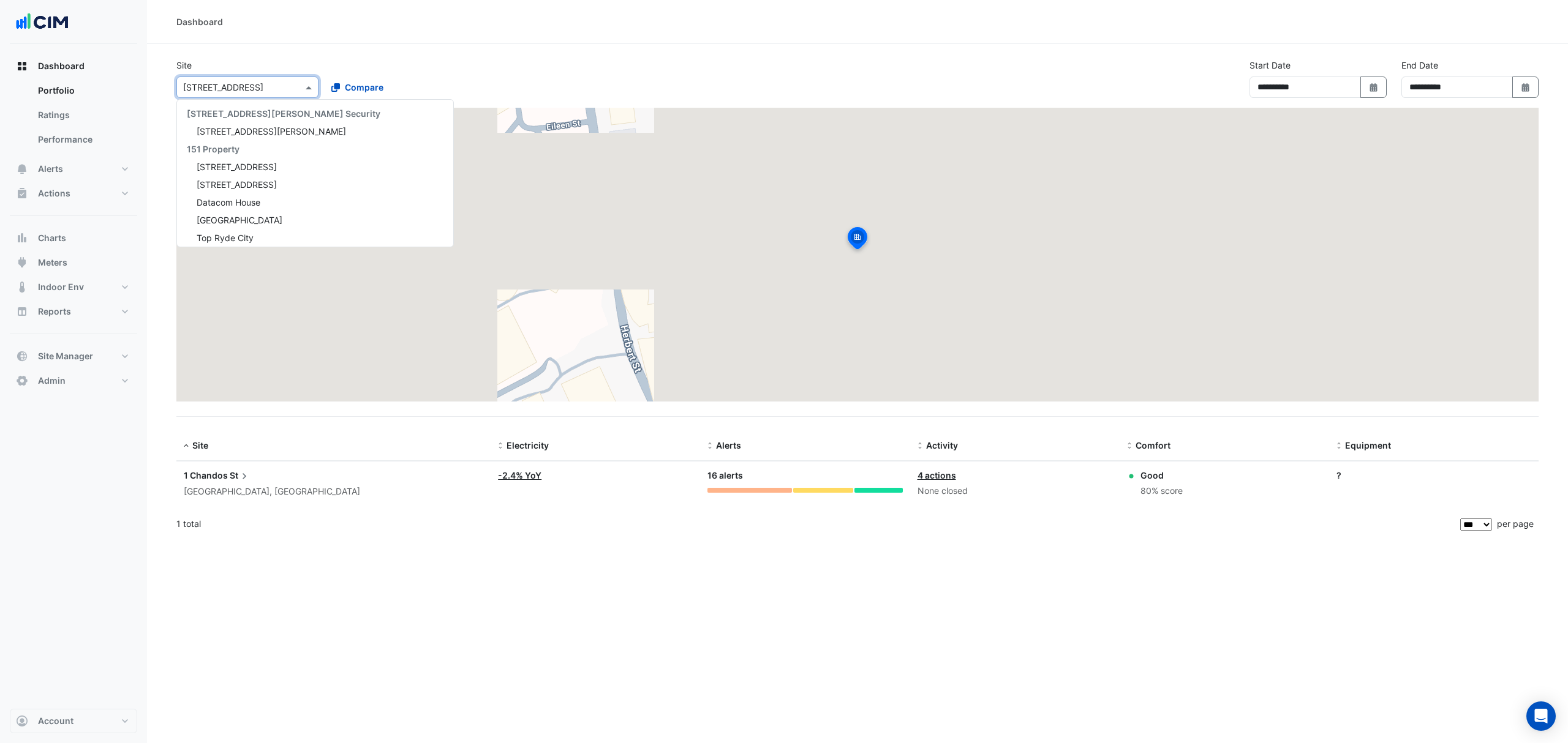
scroll to position [2117, 0]
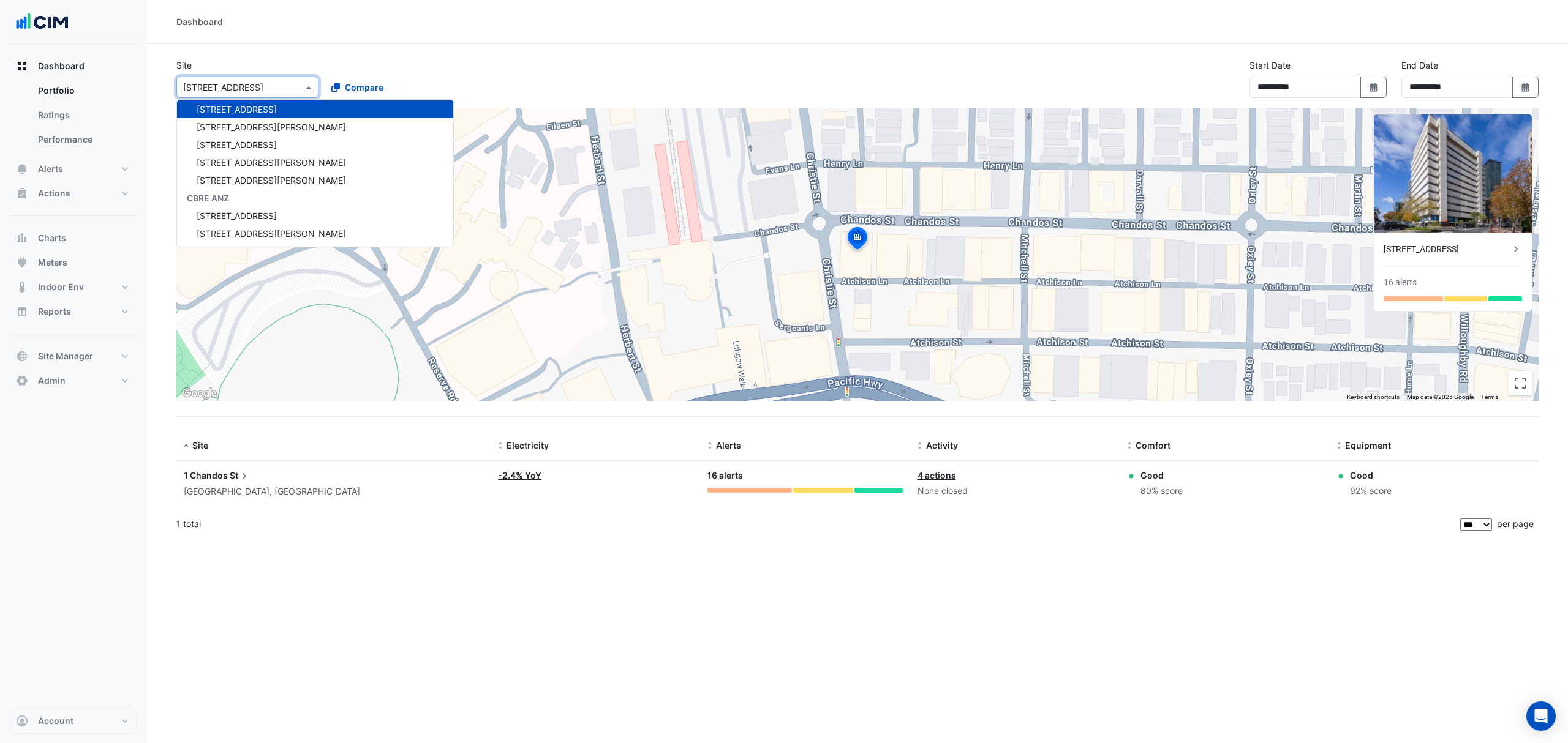
click at [477, 106] on div "Site Select a Site × [GEOGRAPHIC_DATA][STREET_ADDRESS][PERSON_NAME] Security [S…" at bounding box center [858, 83] width 1377 height 49
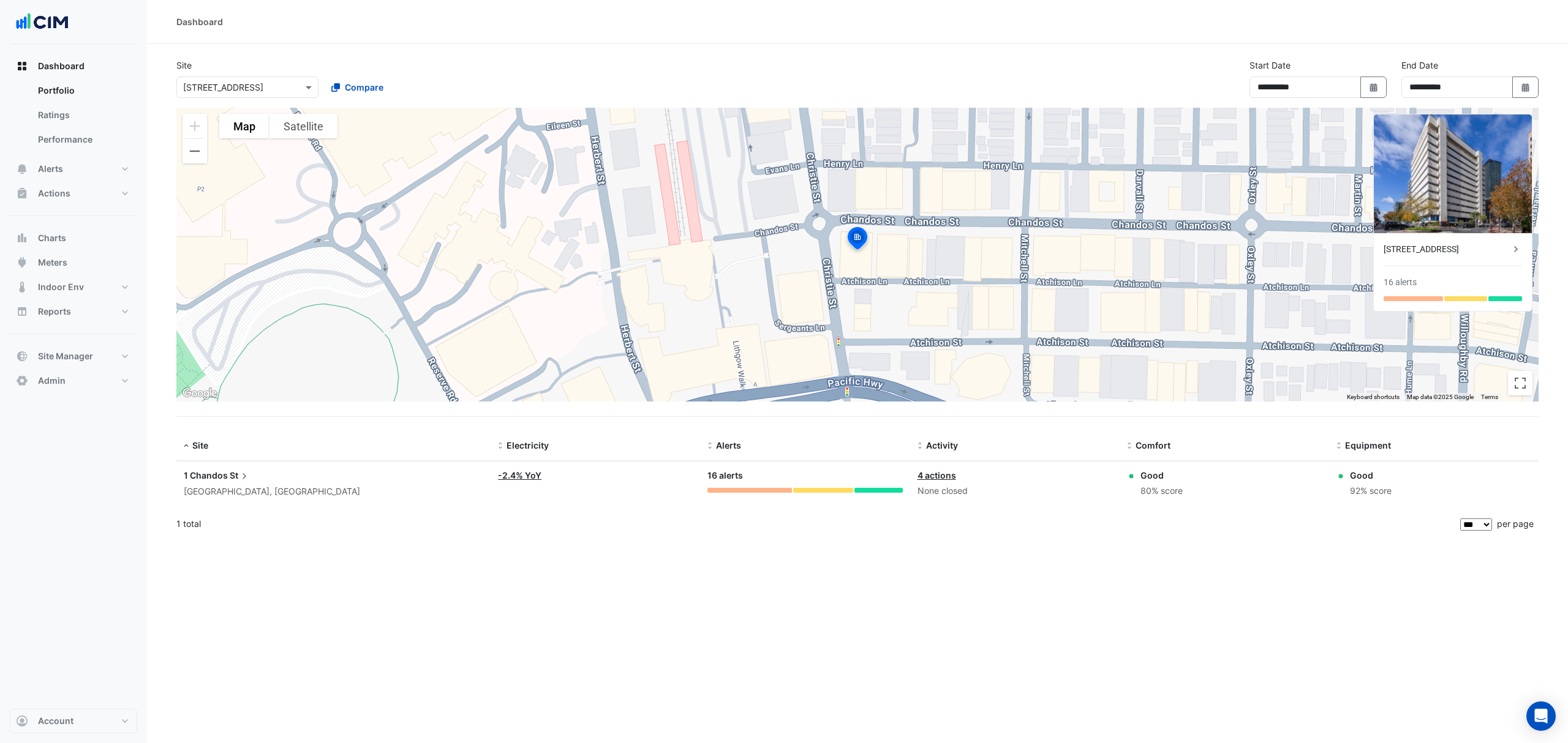
click at [219, 483] on div "1 Chandos St [GEOGRAPHIC_DATA], [GEOGRAPHIC_DATA]" at bounding box center [333, 484] width 299 height 30
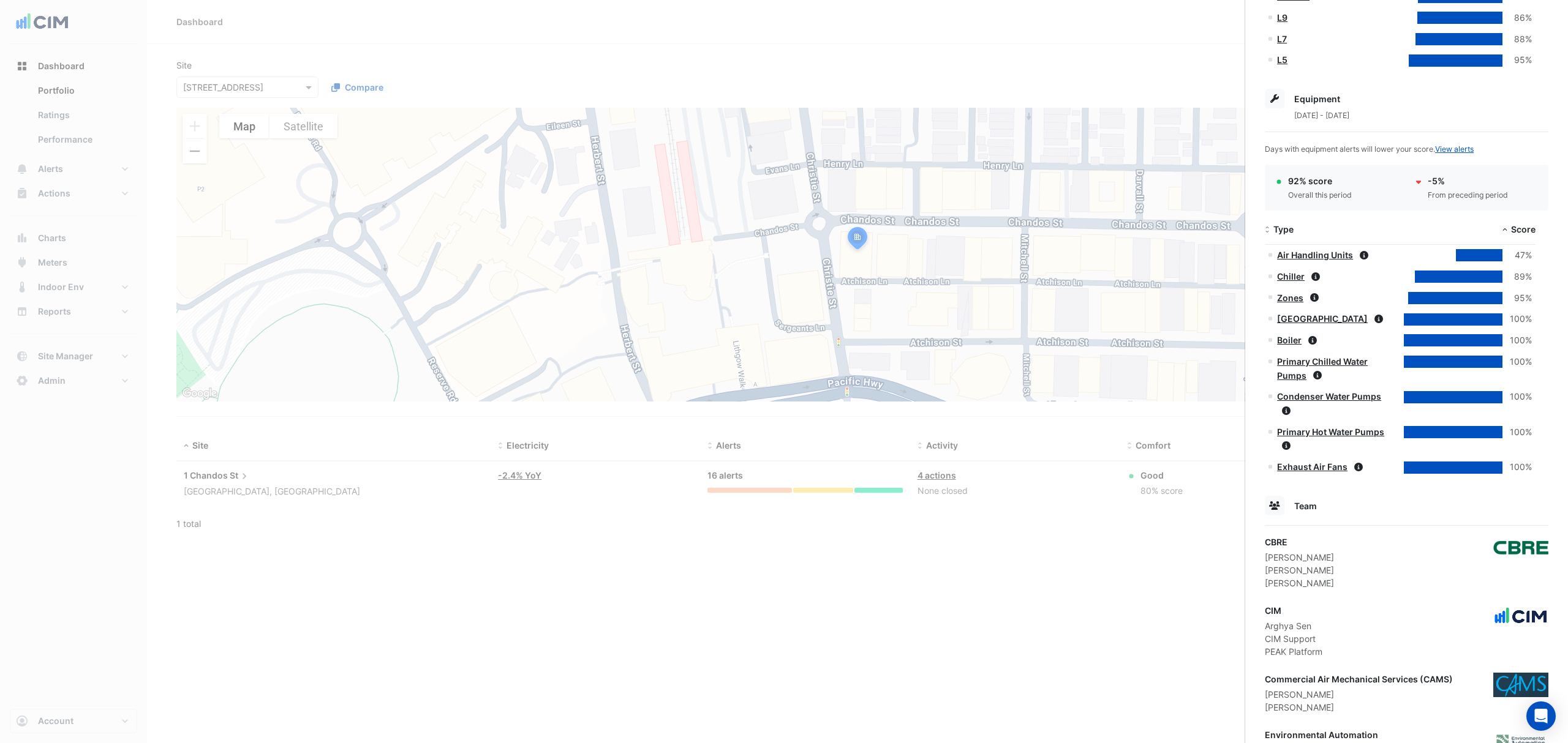
scroll to position [540, 0]
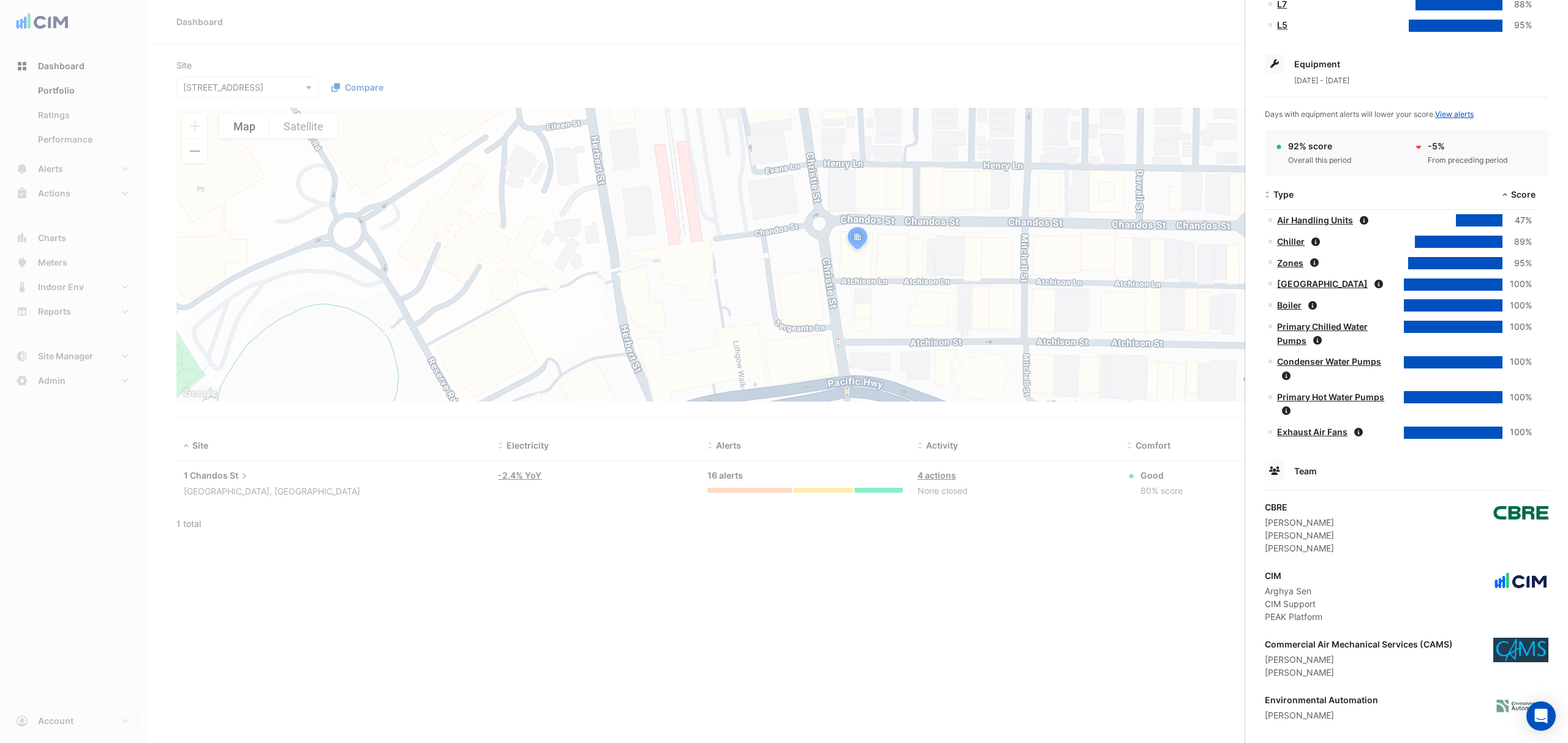
drag, startPoint x: 1343, startPoint y: 657, endPoint x: 1266, endPoint y: 650, distance: 77.3
click at [1266, 650] on div "Commercial Air Mechanical Services (CAMS) [PERSON_NAME] [PERSON_NAME]" at bounding box center [1359, 659] width 188 height 41
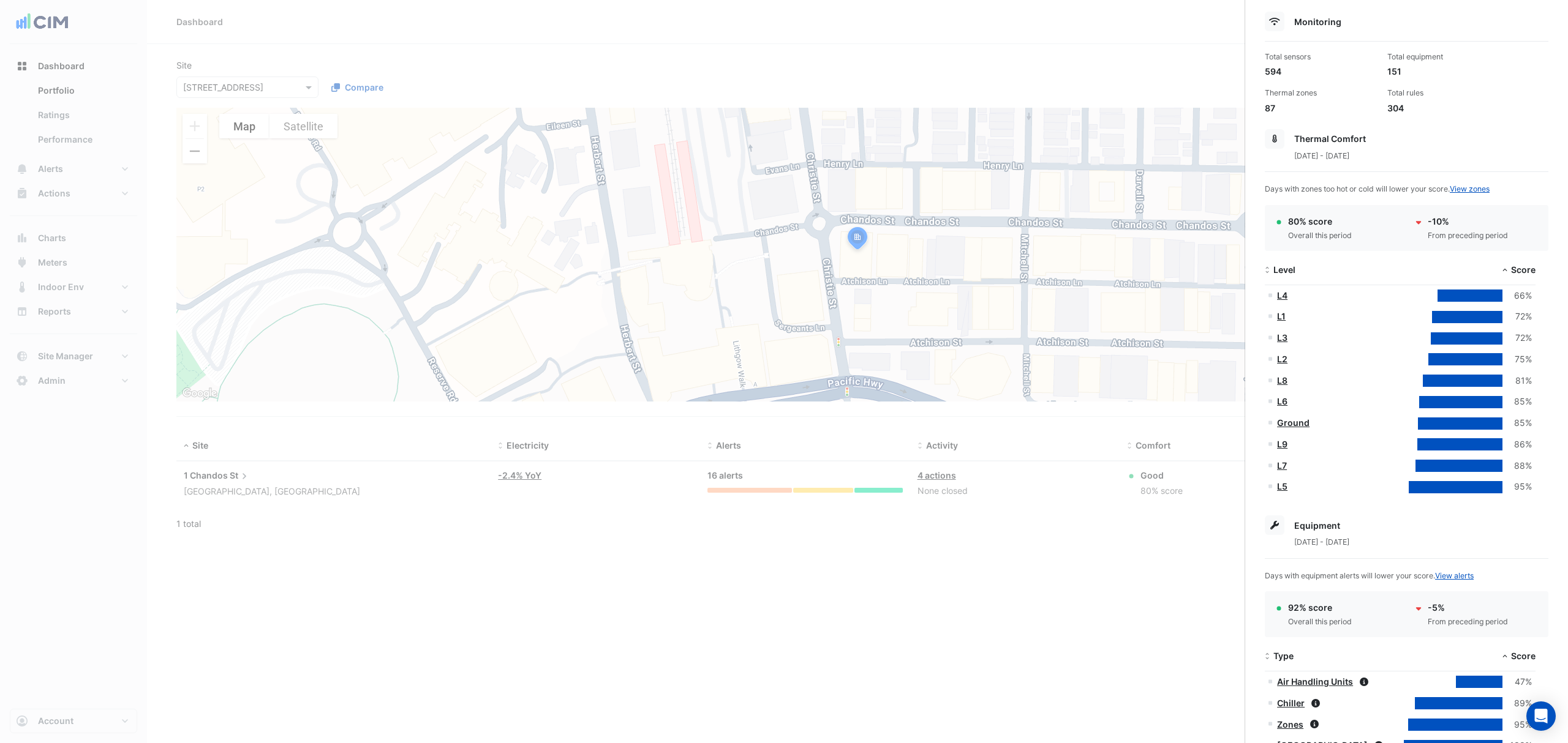
scroll to position [0, 0]
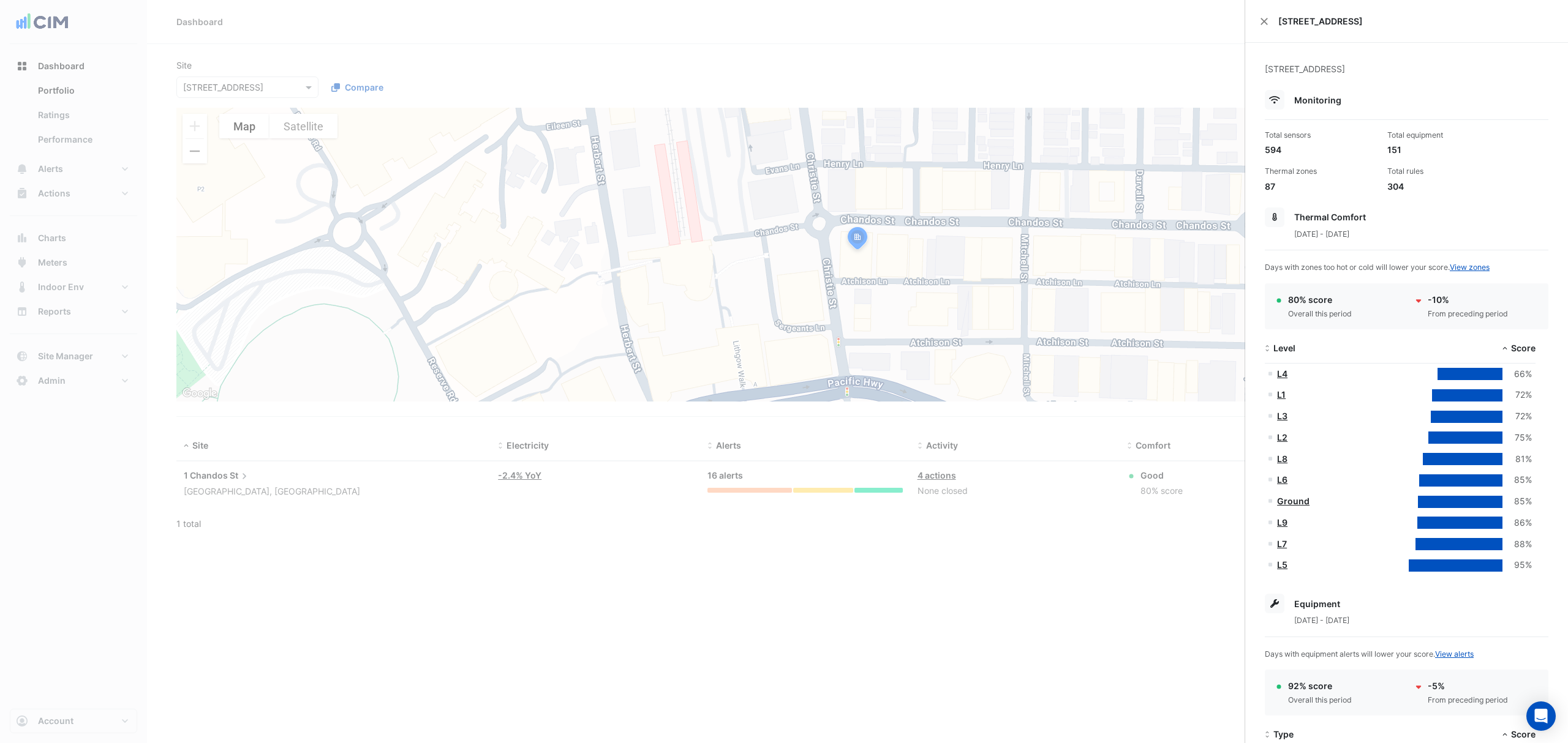
click at [1269, 18] on div "[STREET_ADDRESS]" at bounding box center [1406, 21] width 323 height 43
click at [1264, 20] on button "Close" at bounding box center [1264, 21] width 9 height 9
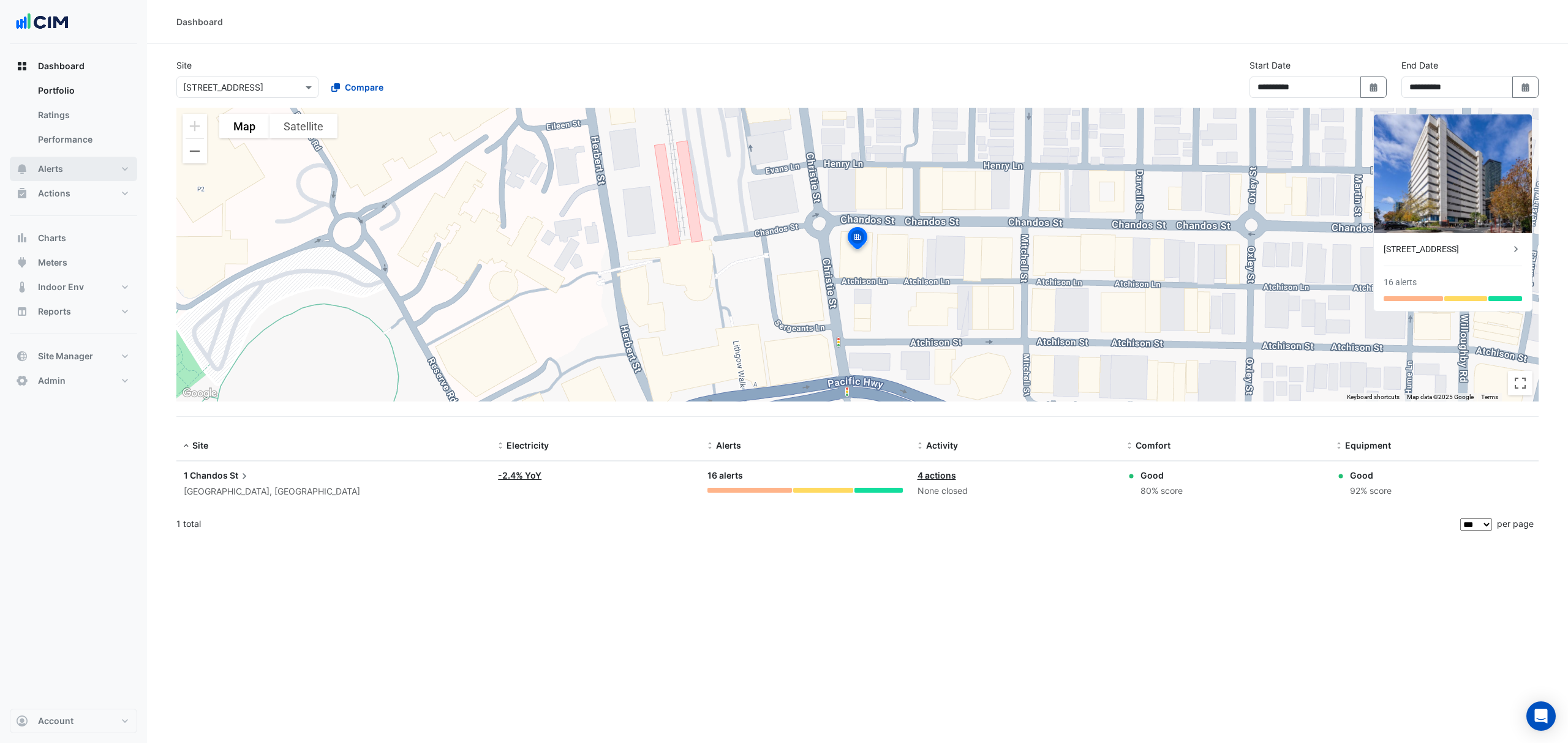
click at [59, 163] on span "Alerts" at bounding box center [50, 169] width 25 height 13
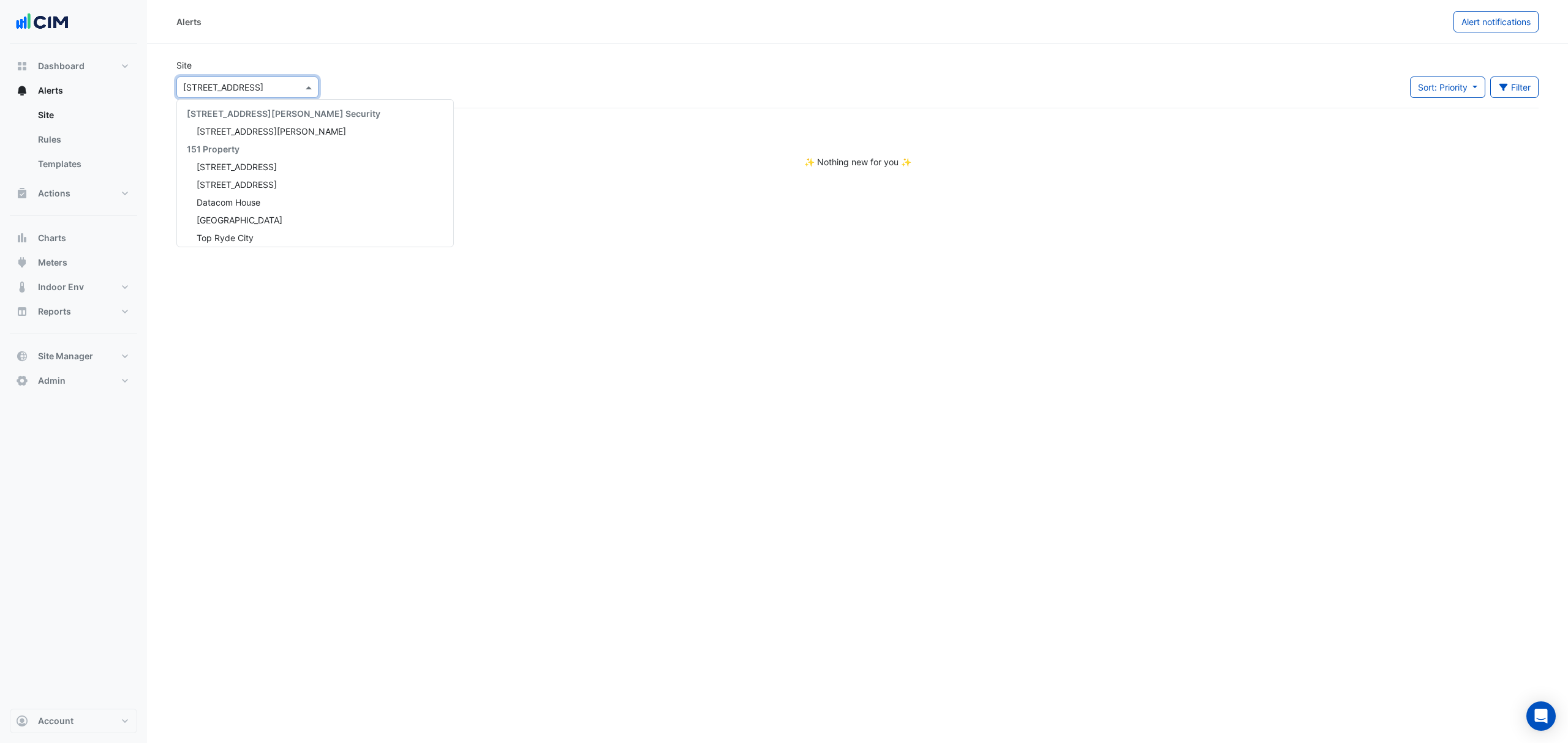
scroll to position [2117, 0]
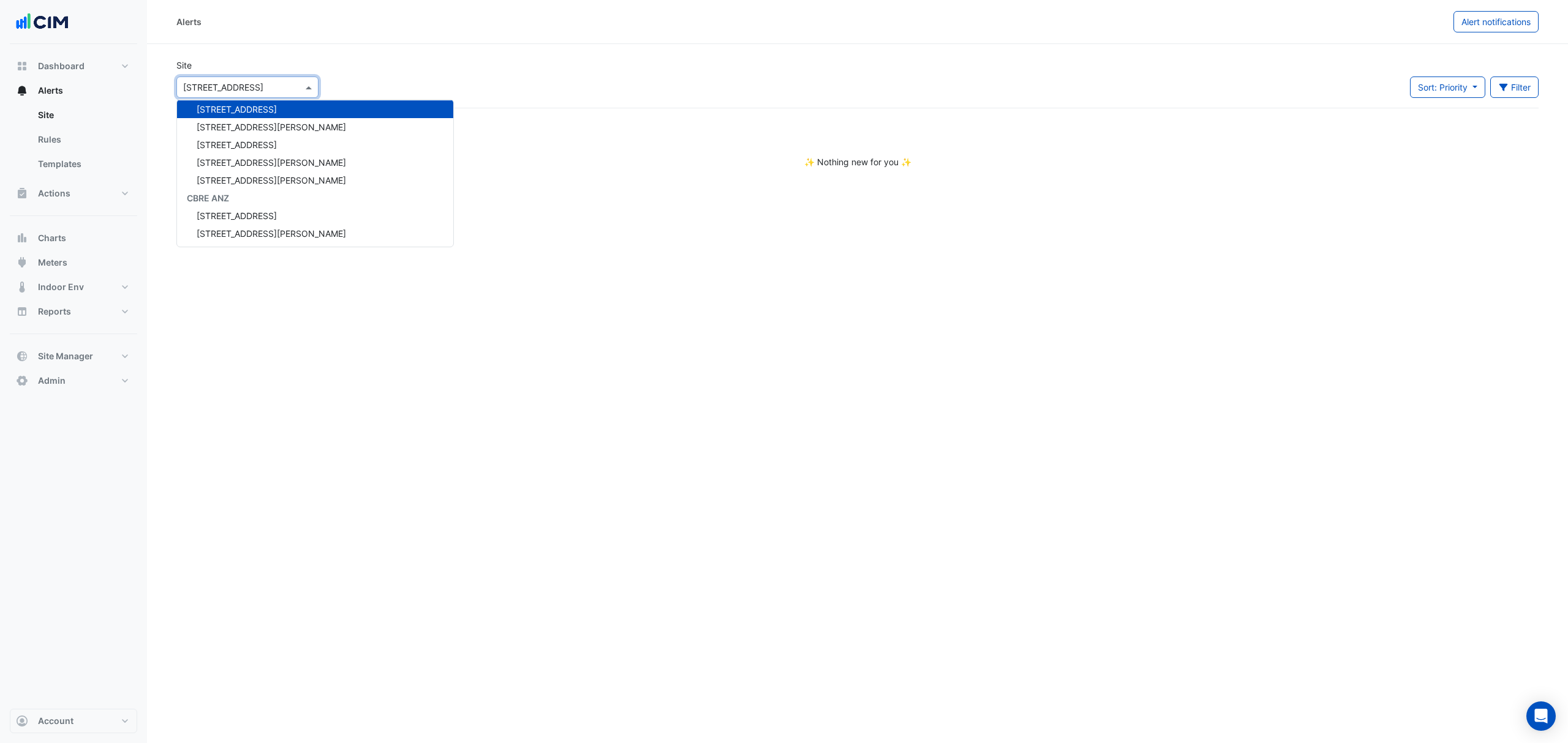
click at [231, 89] on input "text" at bounding box center [235, 87] width 104 height 13
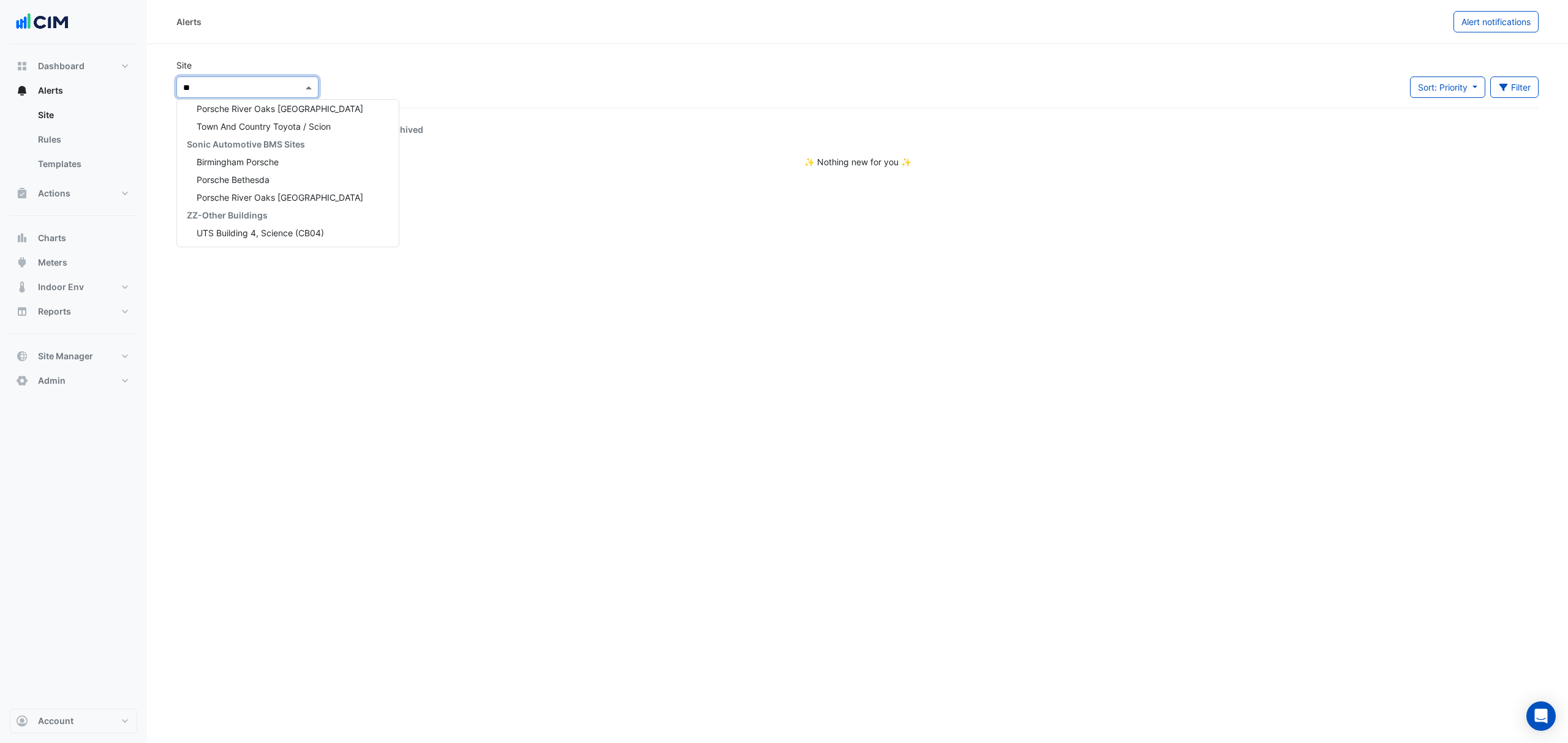
type input "*"
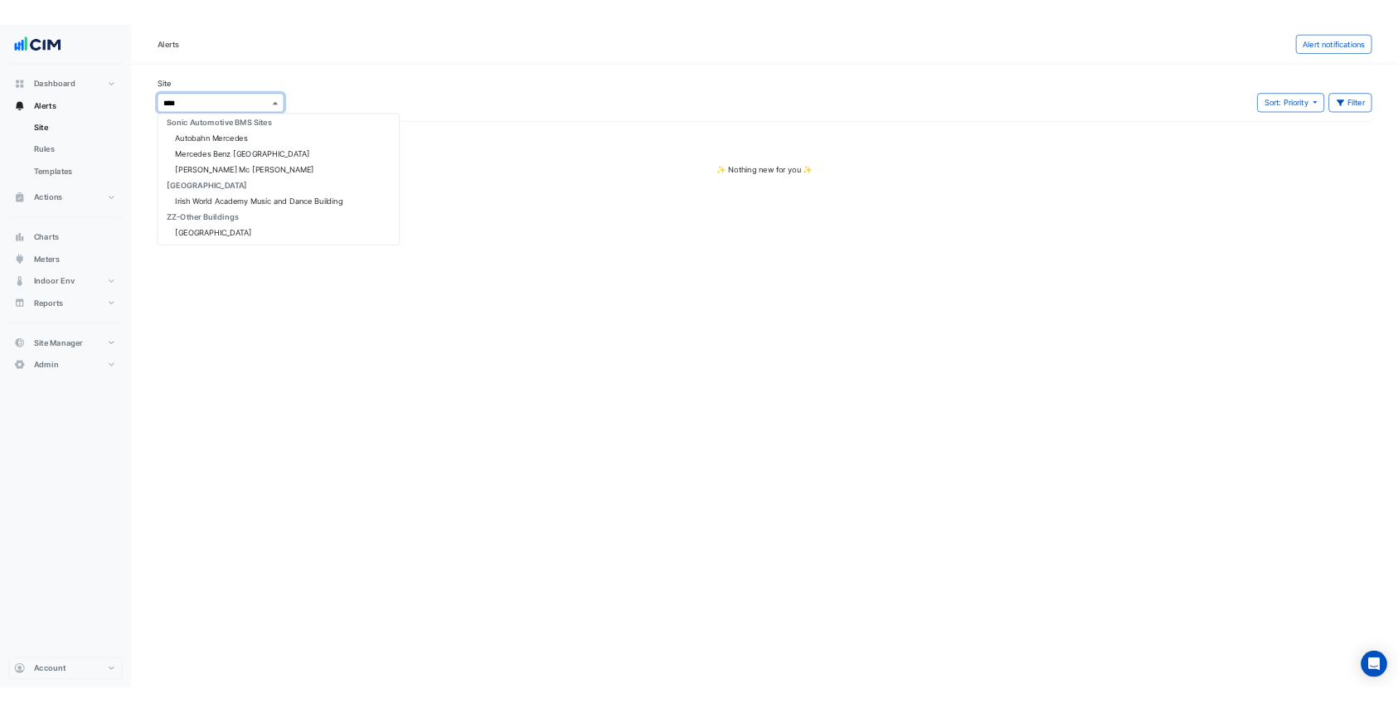
scroll to position [0, 0]
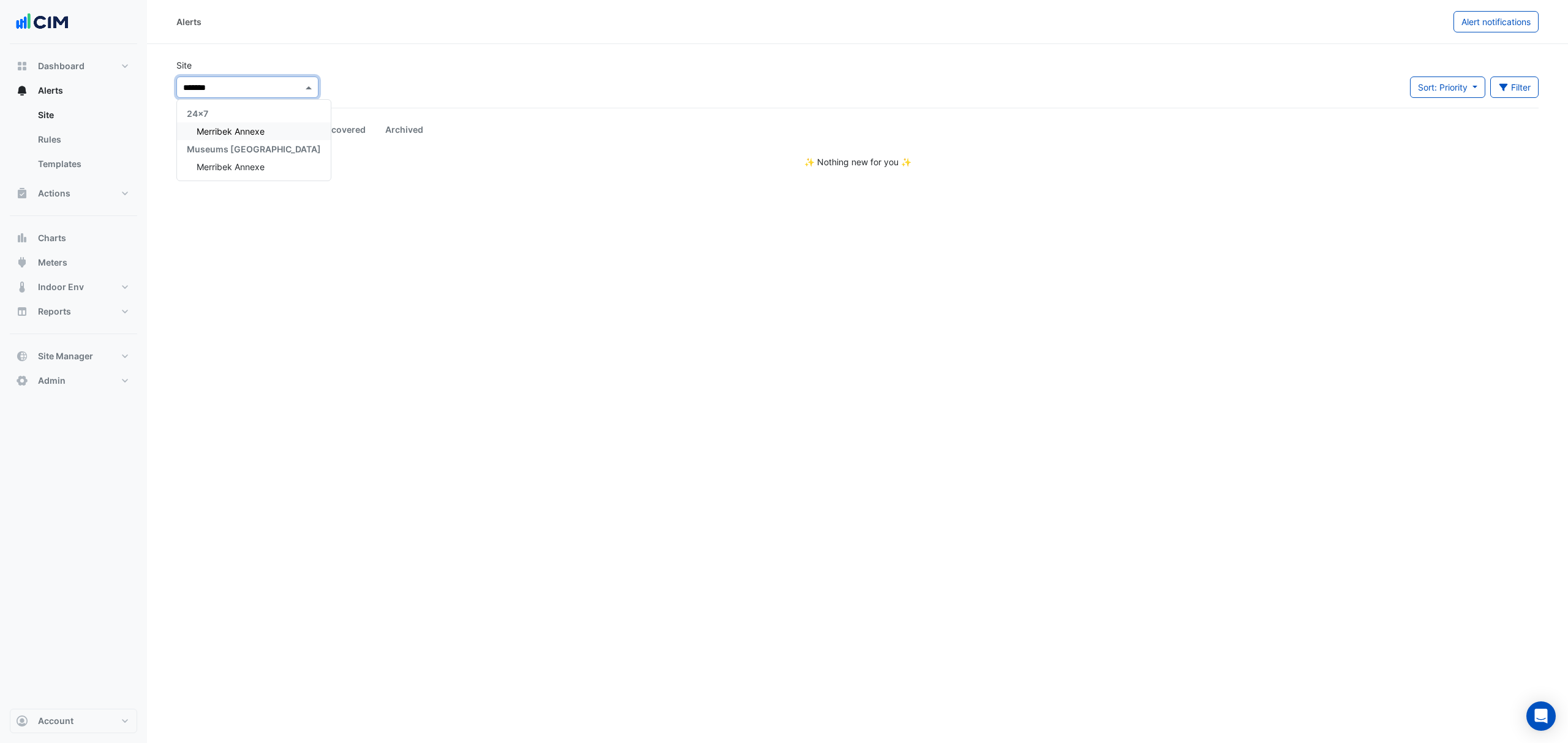
type input "********"
click at [222, 126] on span "Merribek Annexe" at bounding box center [231, 131] width 68 height 10
click at [69, 235] on button "Charts" at bounding box center [73, 238] width 127 height 24
